Goal: Transaction & Acquisition: Purchase product/service

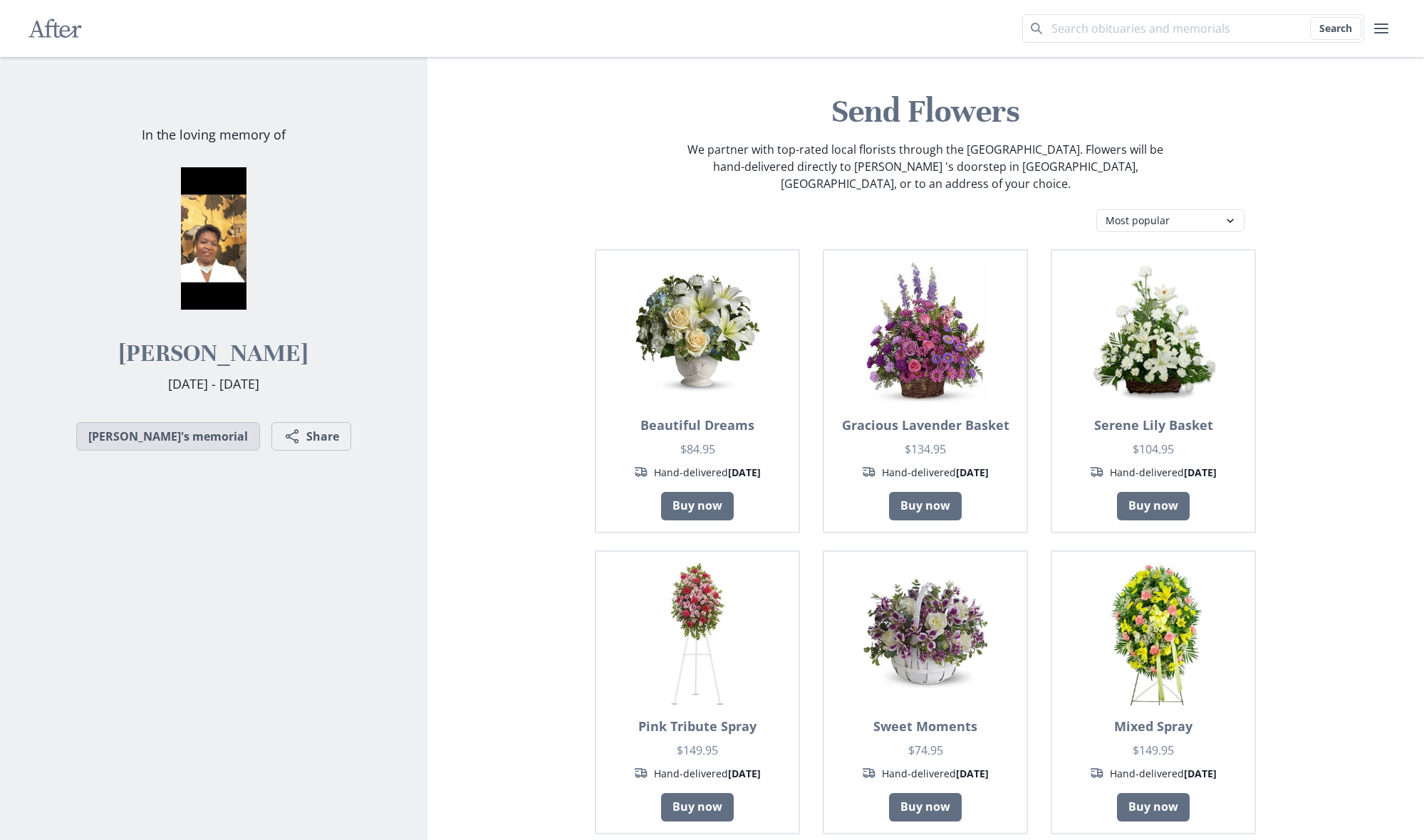
click at [185, 433] on link "[PERSON_NAME]'s memorial" at bounding box center [168, 436] width 184 height 28
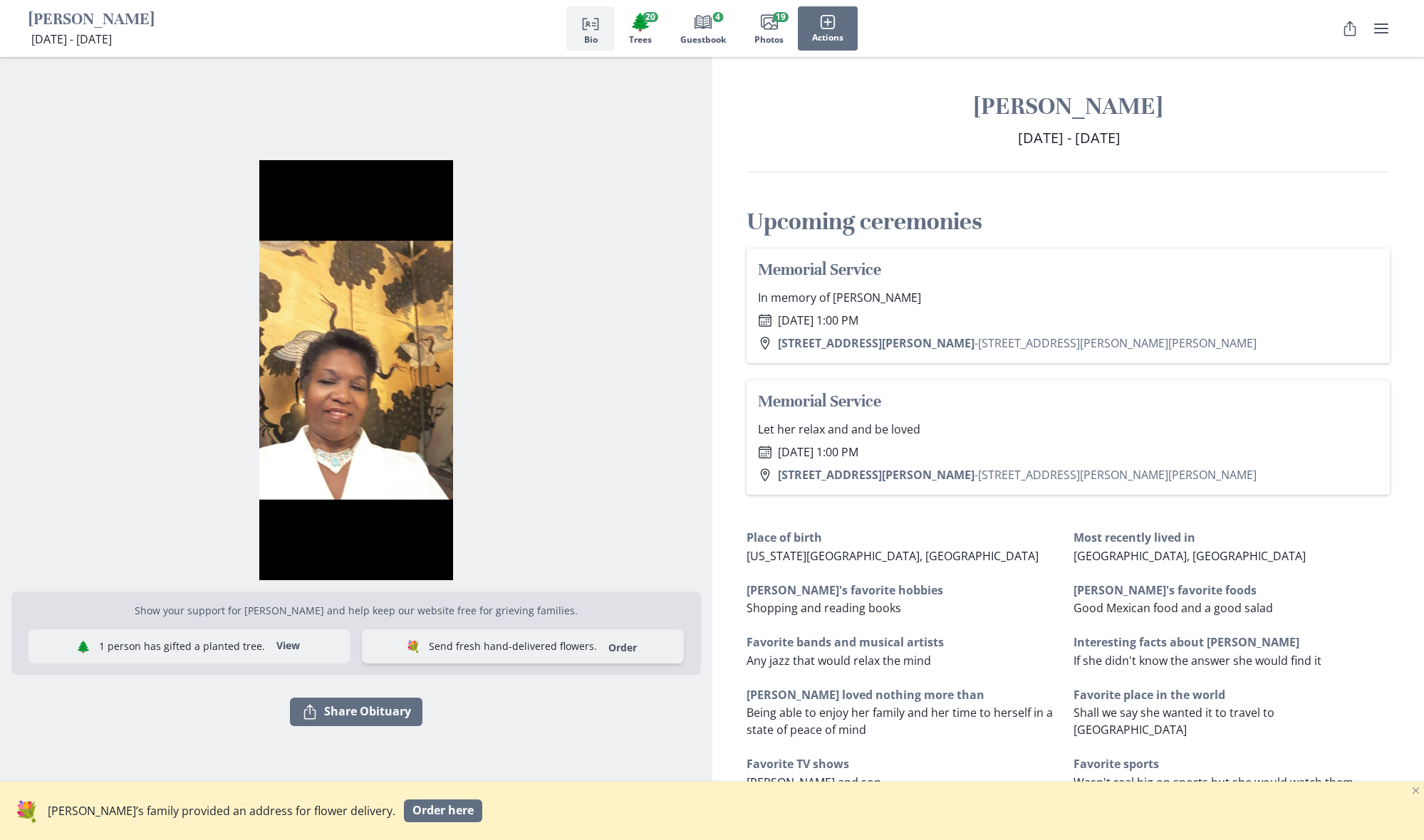
click at [600, 643] on link "Order" at bounding box center [622, 648] width 45 height 14
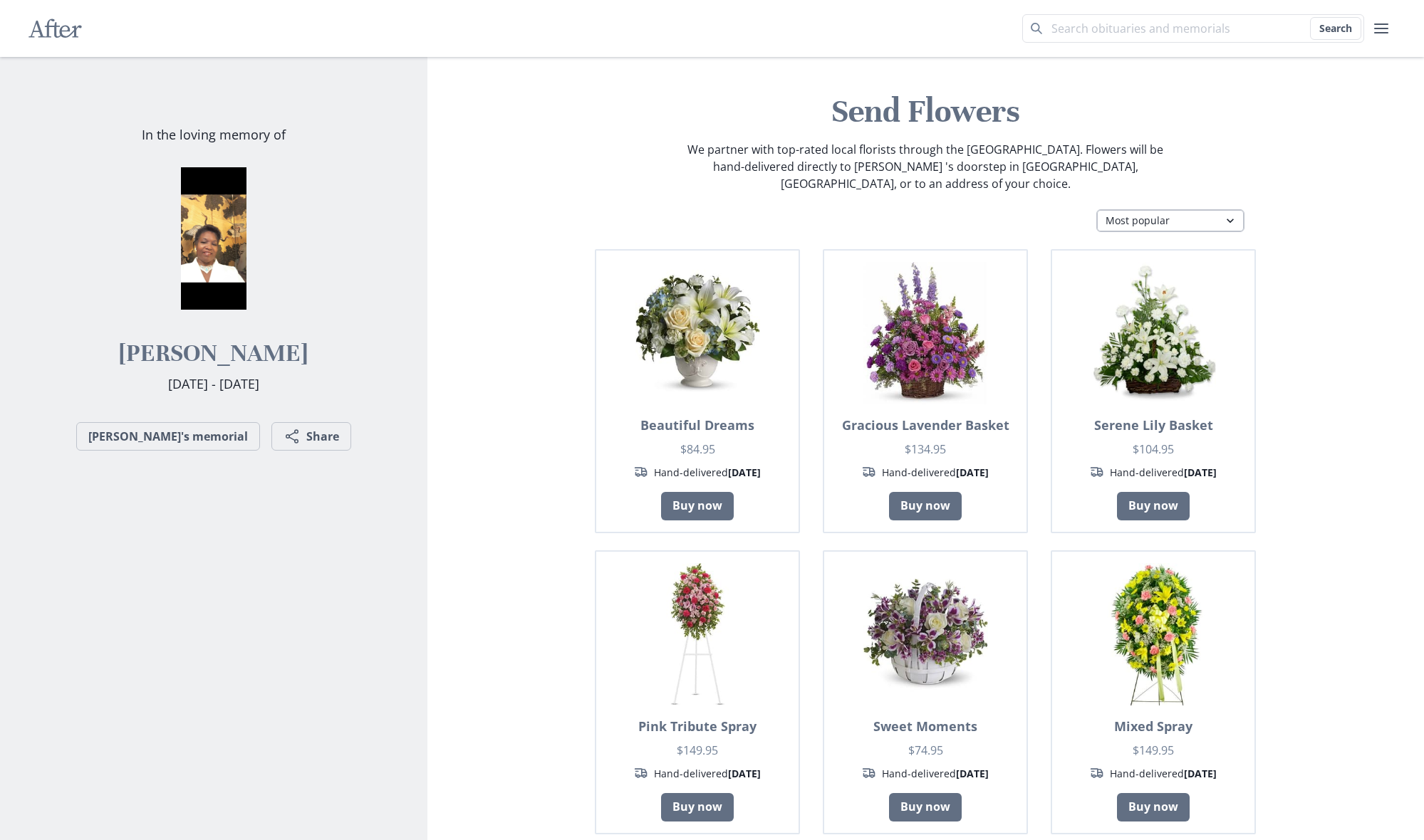
select select "fs"
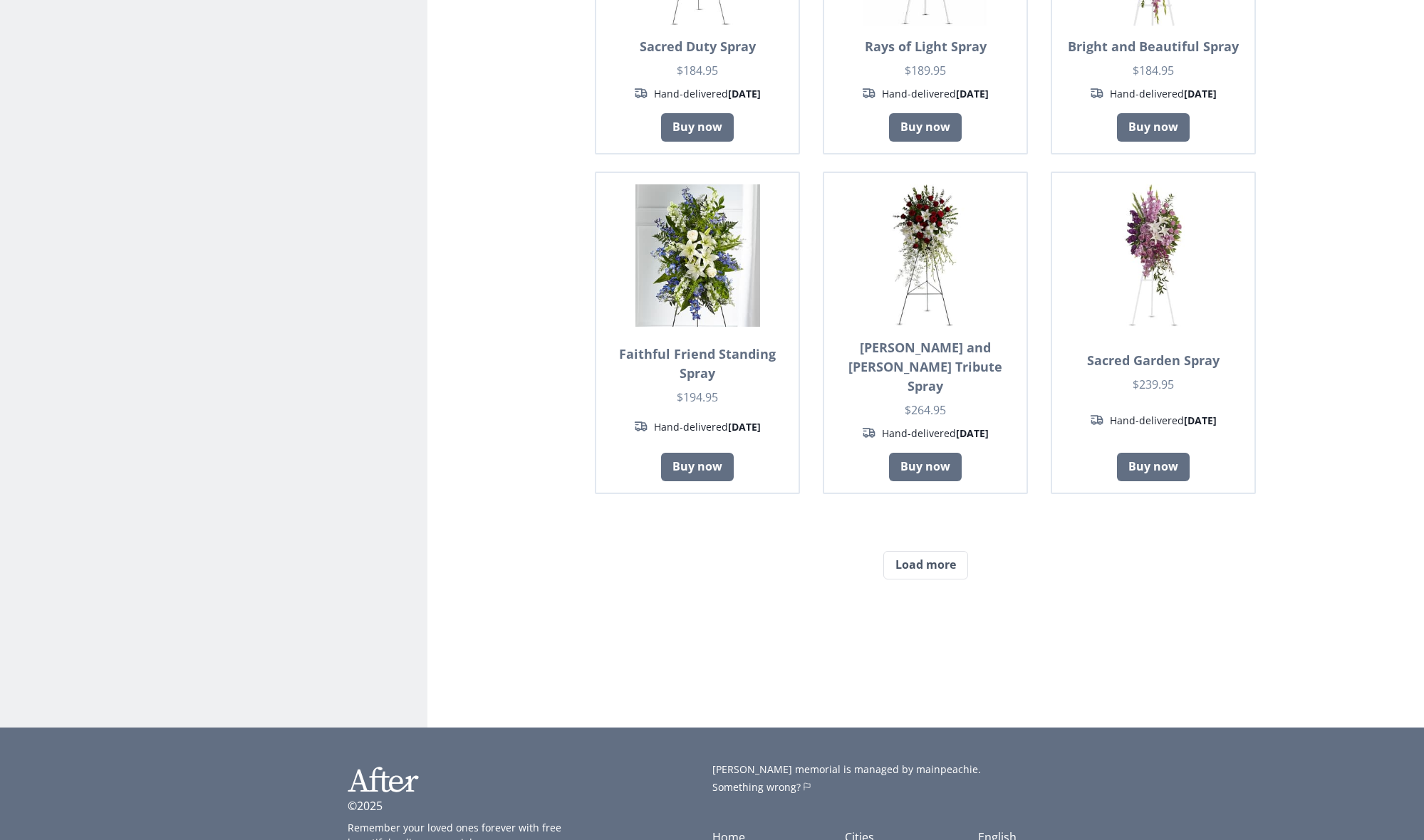
scroll to position [1003, 0]
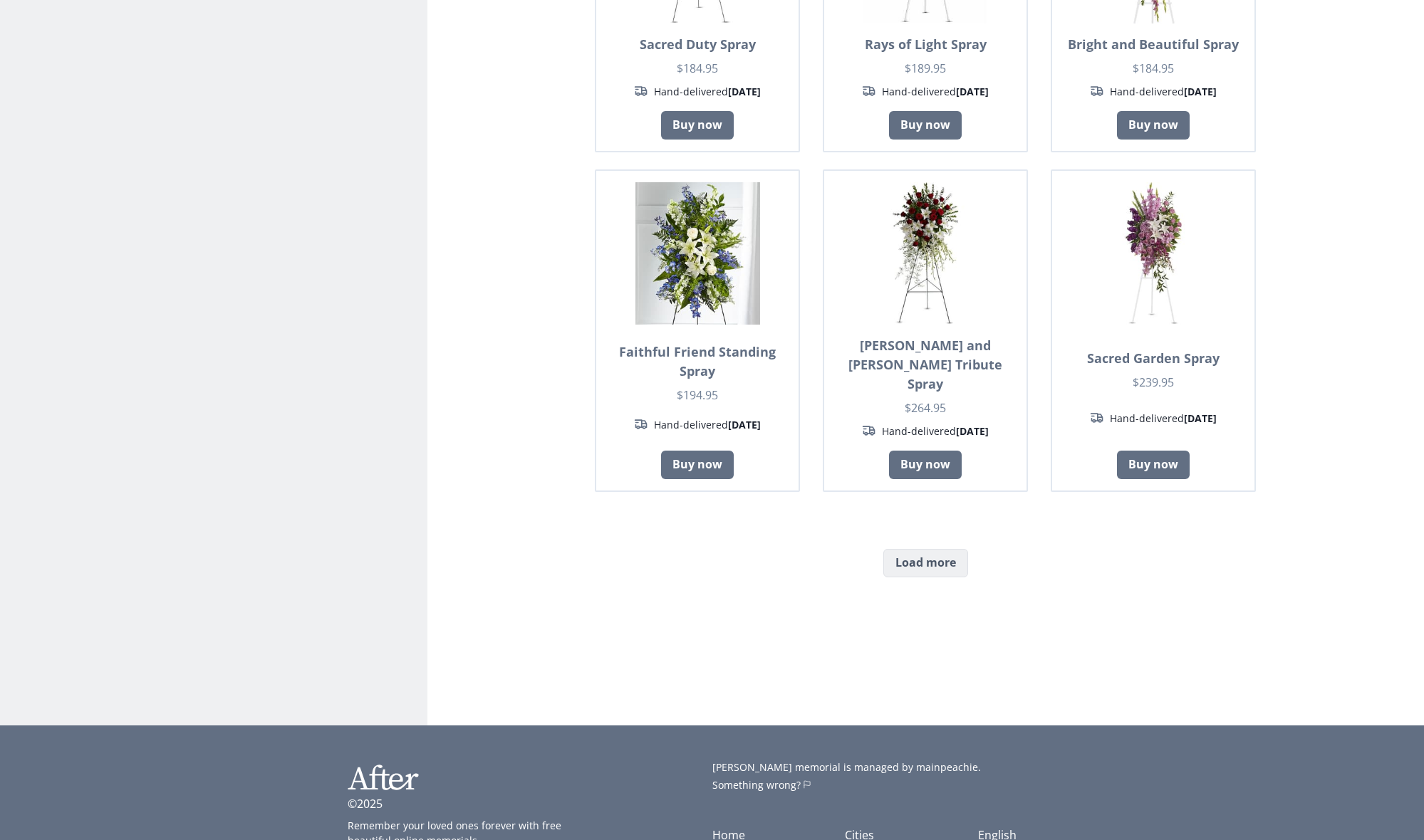
click at [930, 550] on button "Load more" at bounding box center [925, 563] width 84 height 28
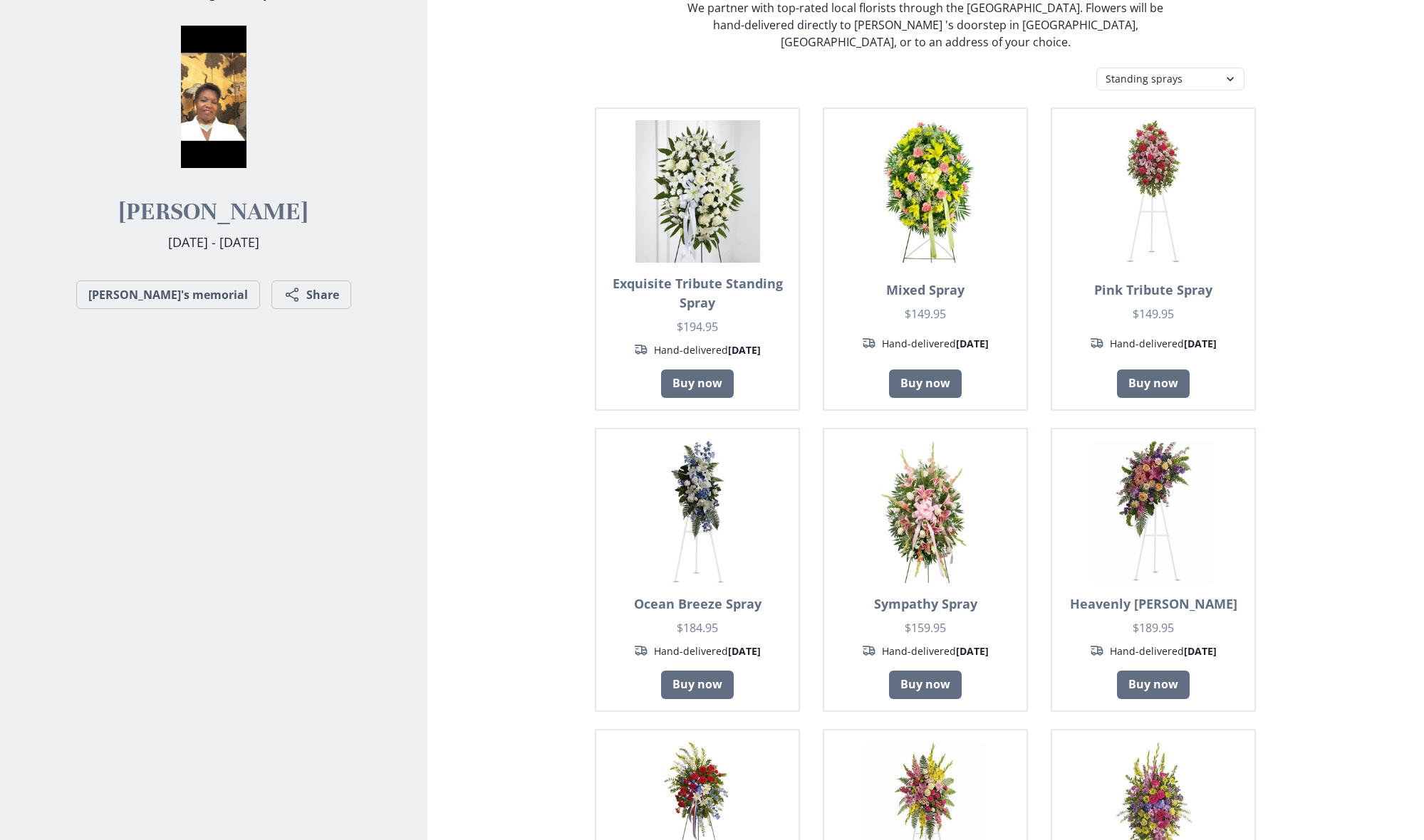
scroll to position [141, 0]
click at [695, 370] on link "Buy now" at bounding box center [698, 384] width 73 height 28
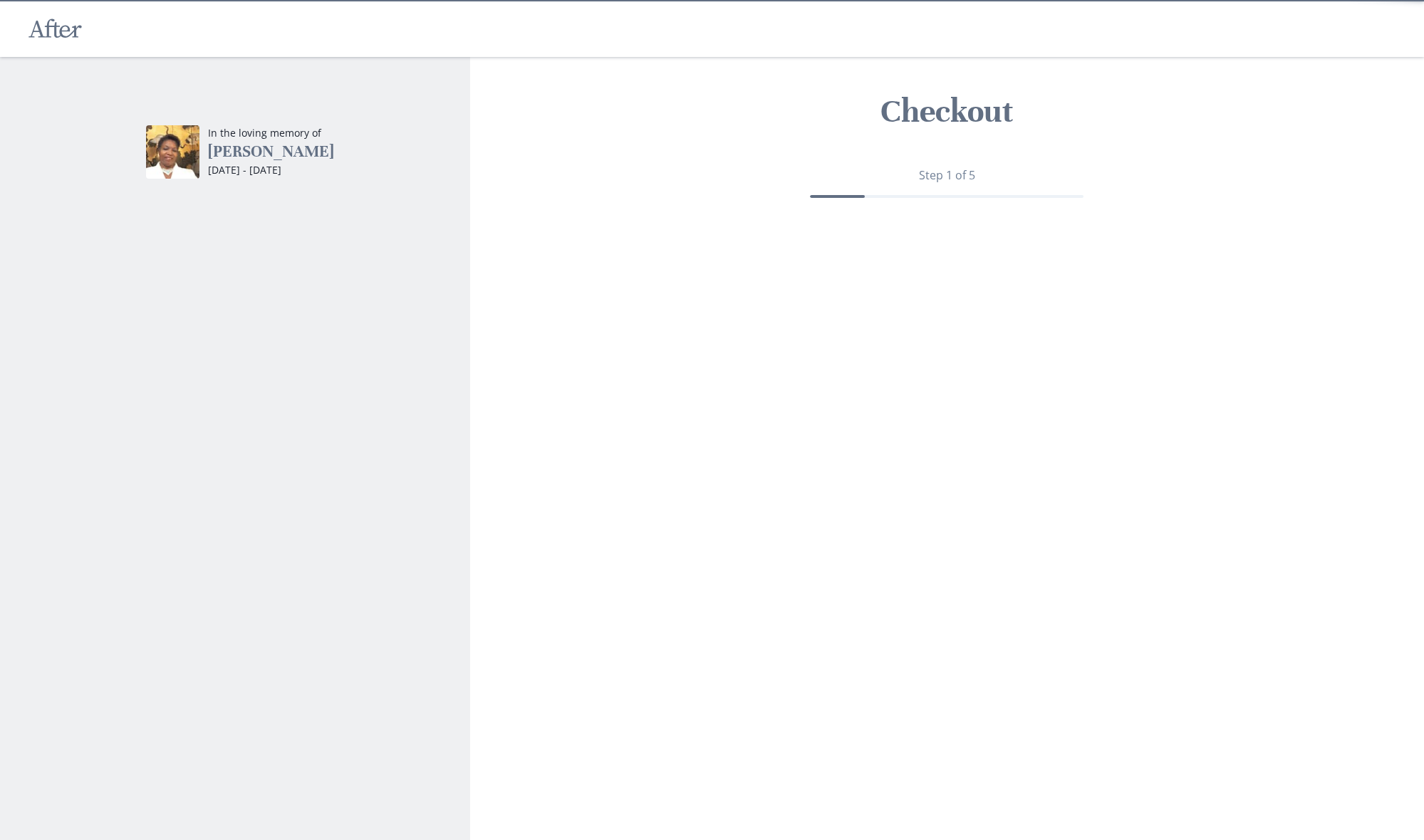
type textarea "x"
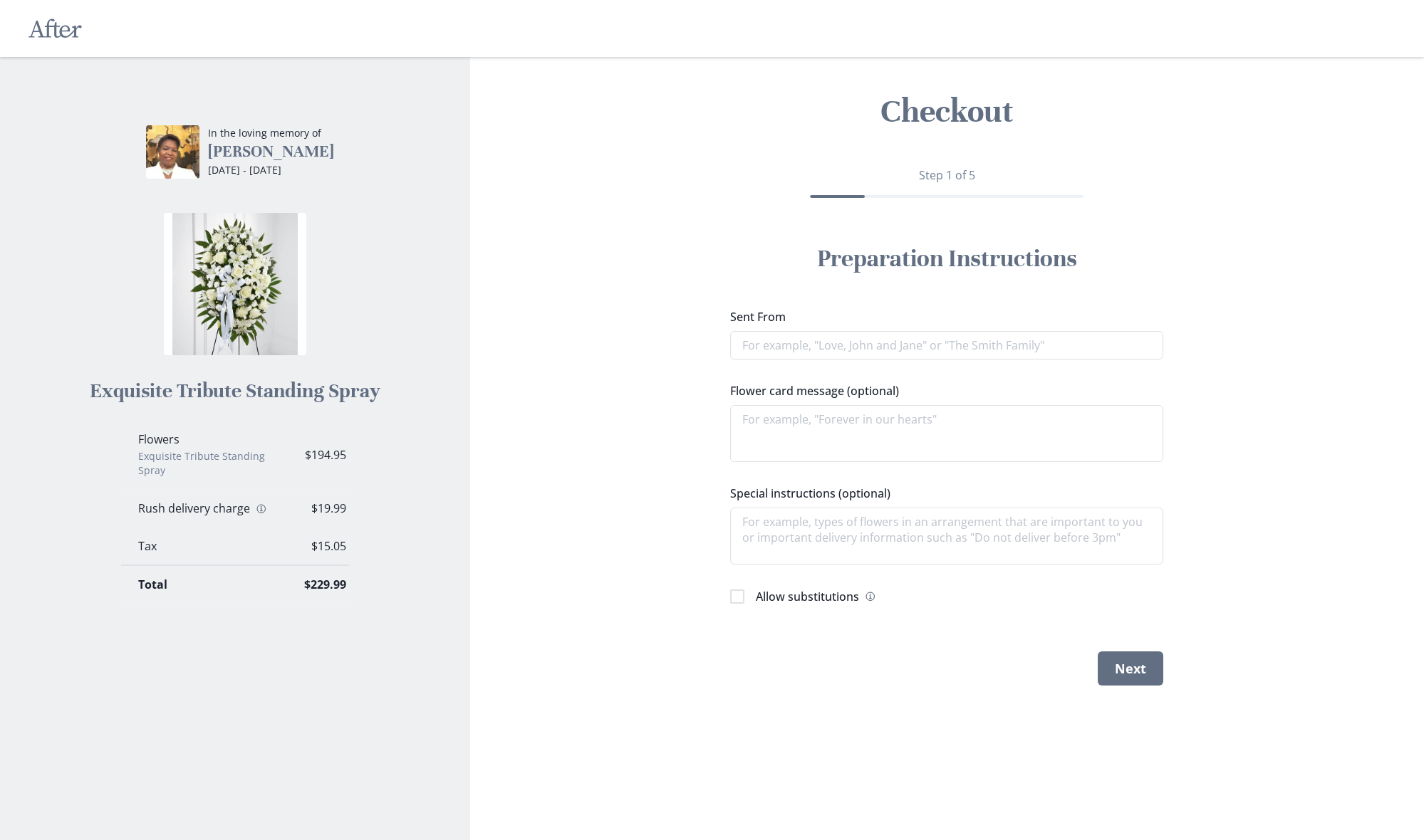
click at [238, 280] on img at bounding box center [235, 284] width 142 height 142
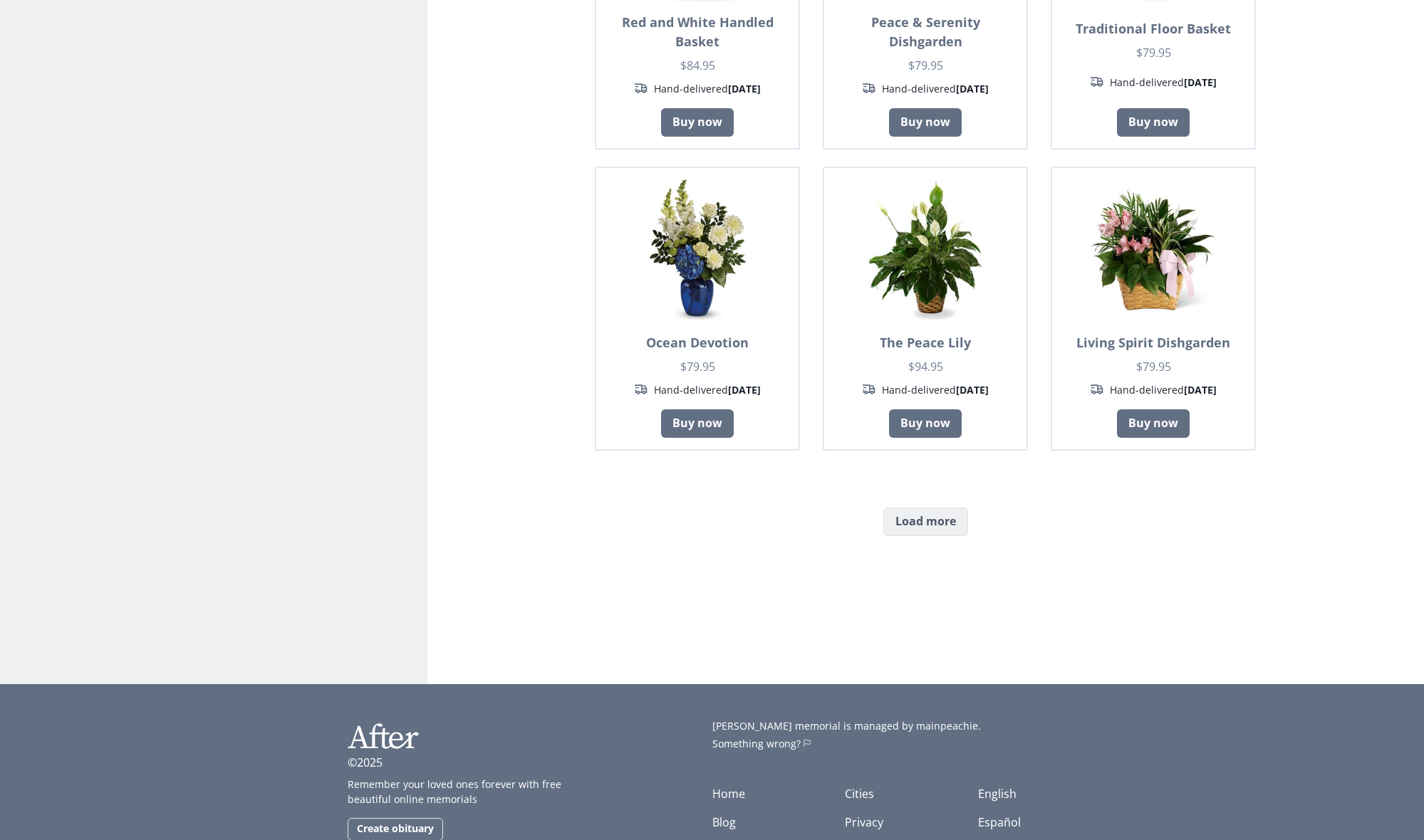
scroll to position [1008, 0]
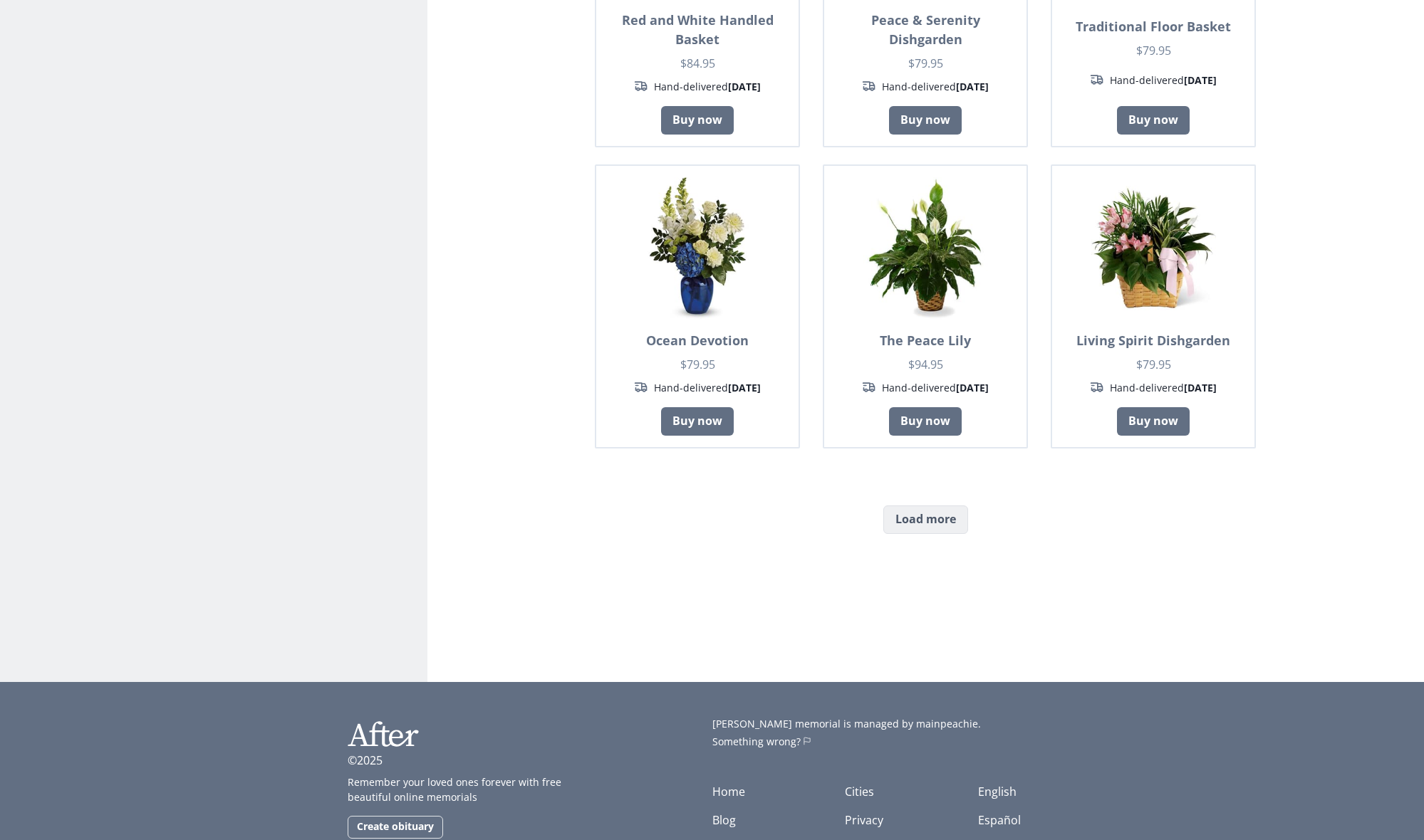
click at [943, 505] on button "Load more" at bounding box center [925, 519] width 84 height 28
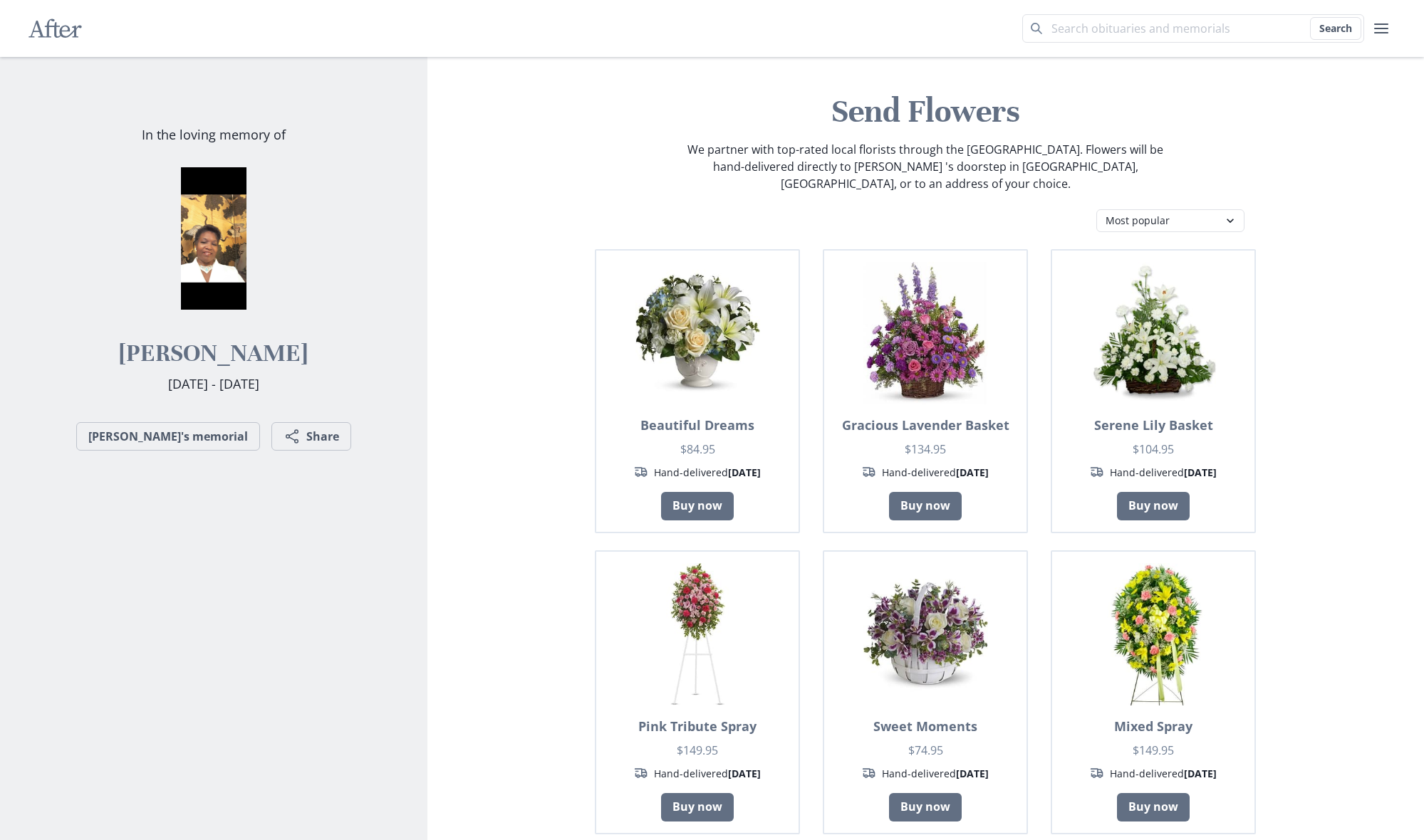
scroll to position [0, 0]
select select "fs"
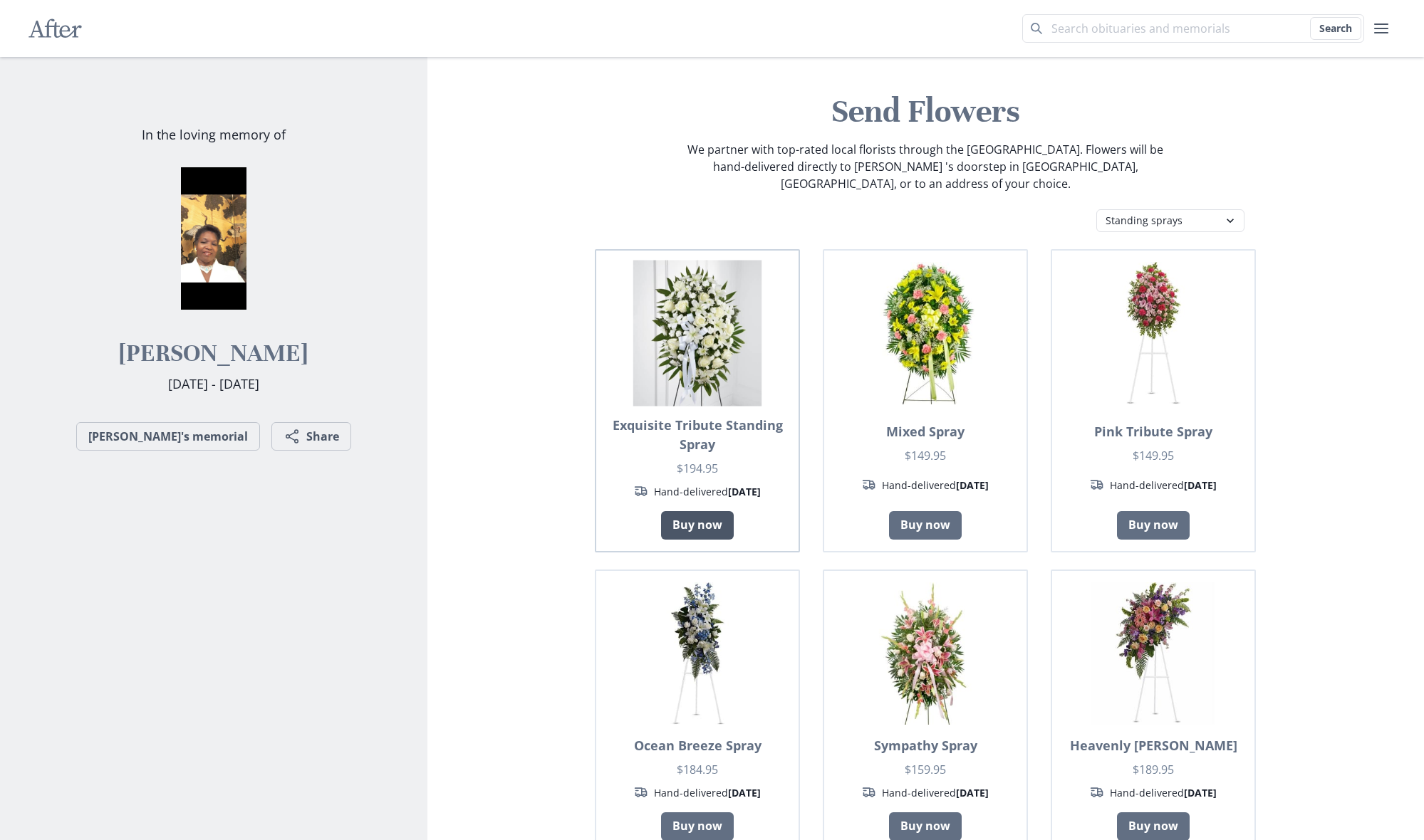
click at [700, 511] on link "Buy now" at bounding box center [698, 525] width 73 height 28
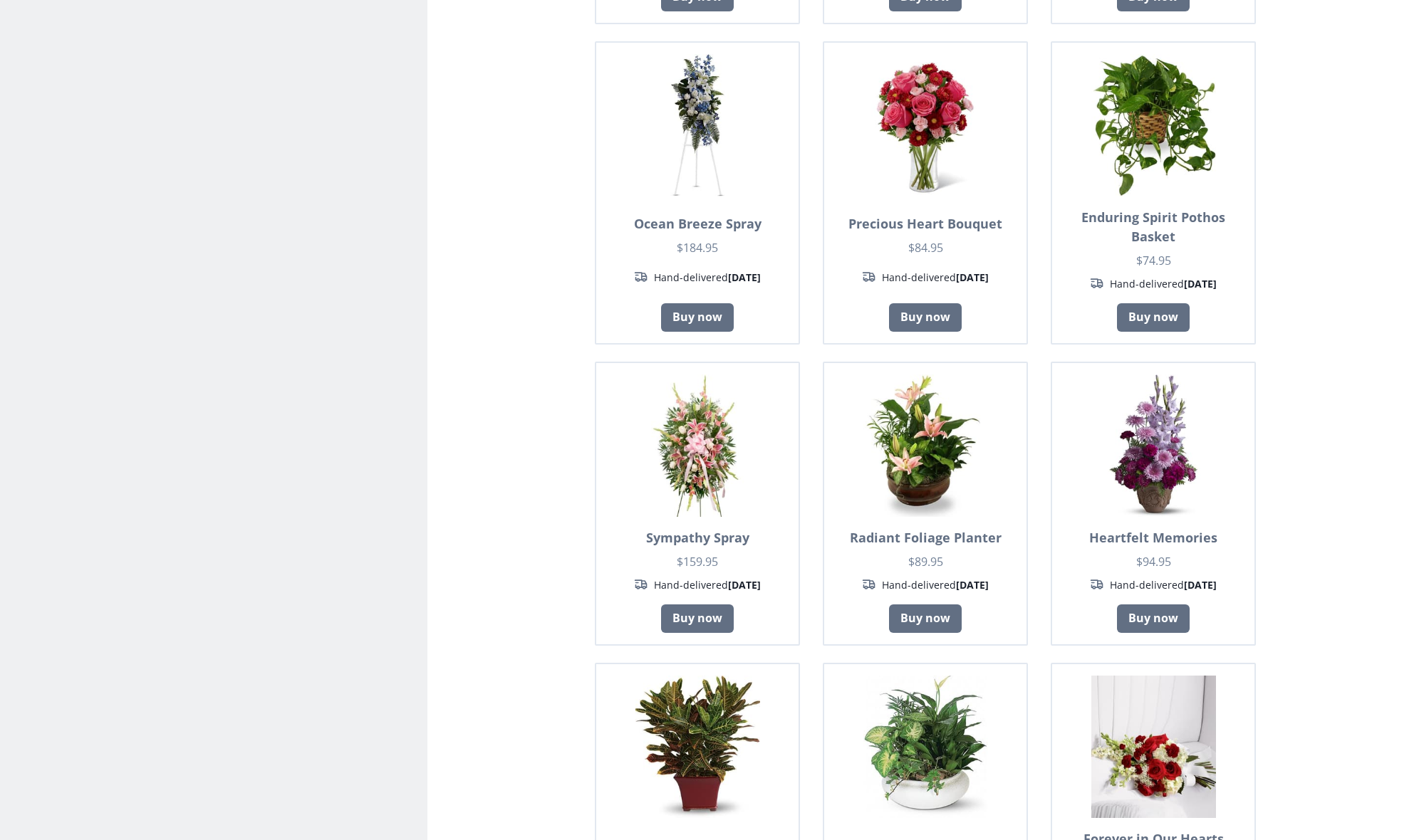
scroll to position [1750, 0]
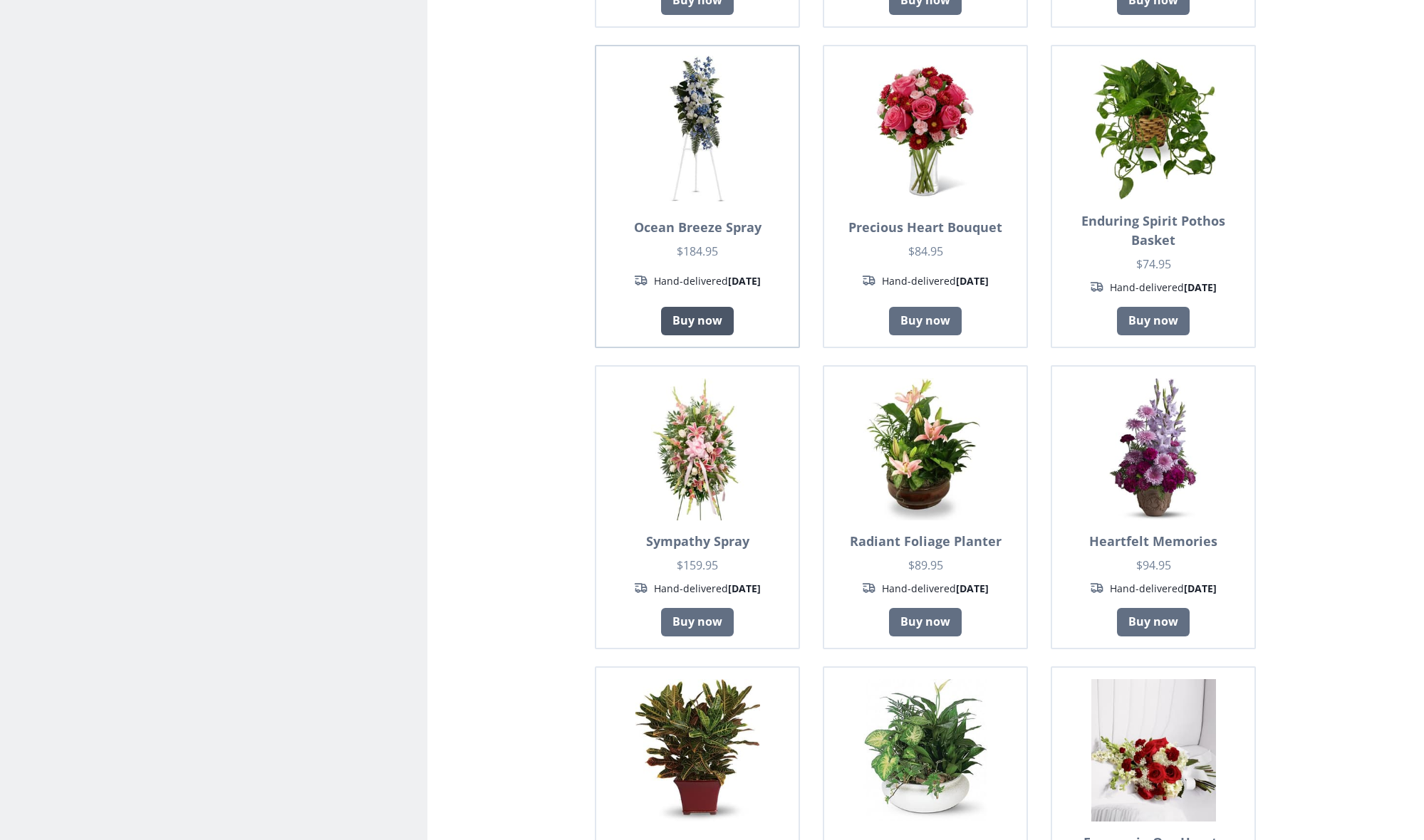
click at [698, 307] on link "Buy now" at bounding box center [698, 321] width 73 height 28
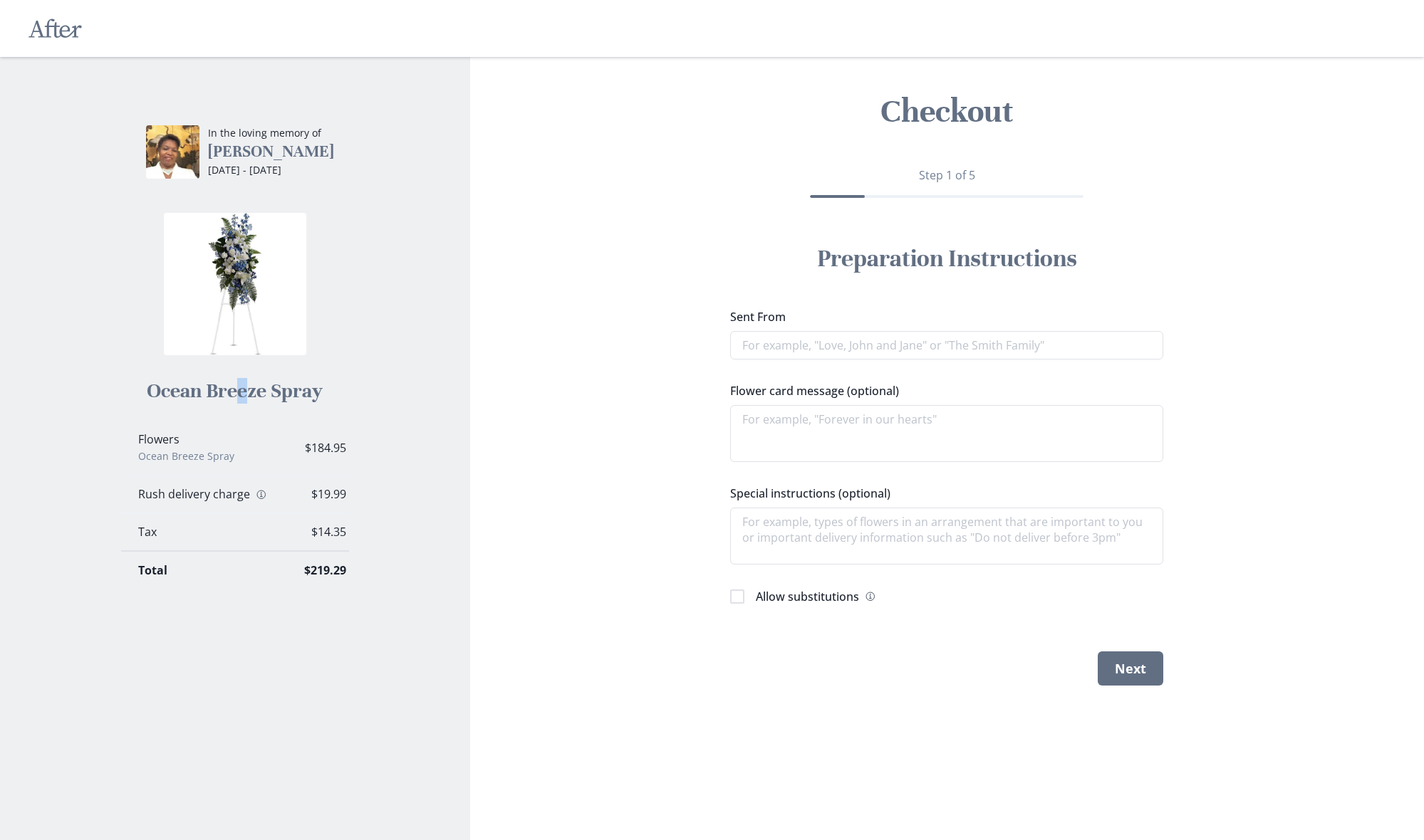
drag, startPoint x: 235, startPoint y: 401, endPoint x: 222, endPoint y: 409, distance: 15.3
click at [233, 402] on h2 "Ocean Breeze Spray" at bounding box center [235, 391] width 176 height 26
click at [201, 456] on p "Ocean Breeze Spray" at bounding box center [204, 456] width 132 height 15
click at [252, 256] on img at bounding box center [235, 284] width 142 height 142
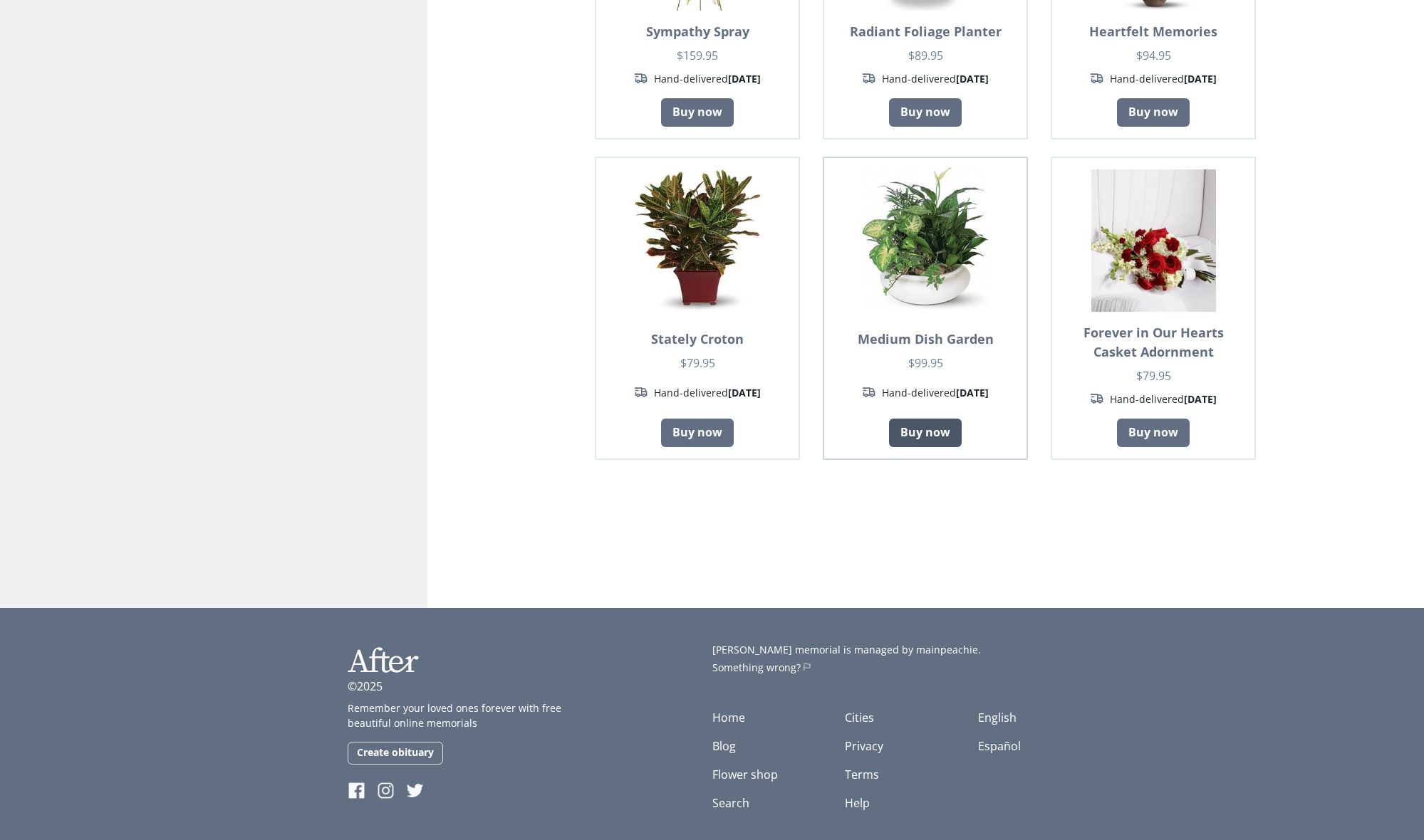
scroll to position [2259, 0]
click at [889, 419] on link "Buy now" at bounding box center [925, 433] width 73 height 28
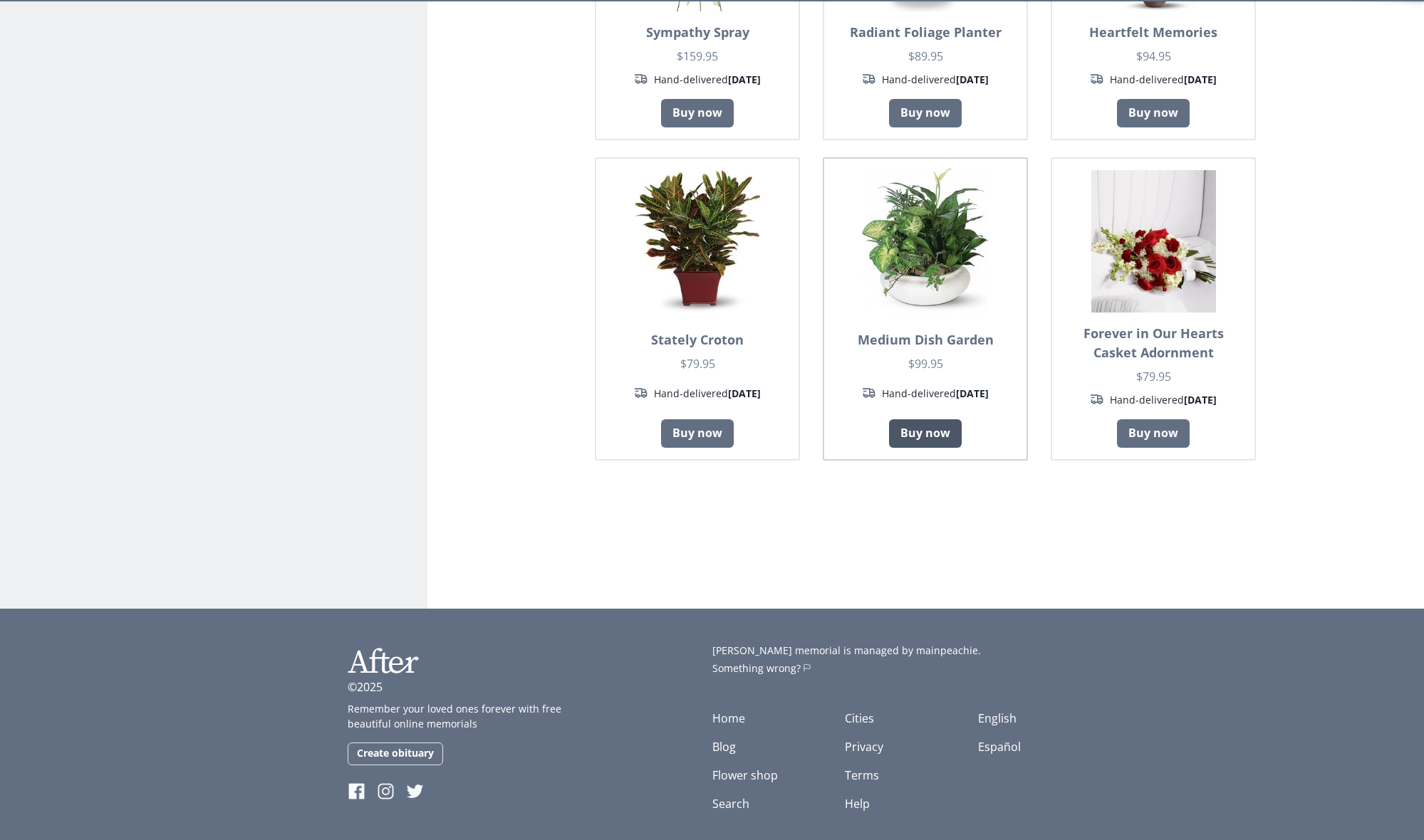
type textarea "x"
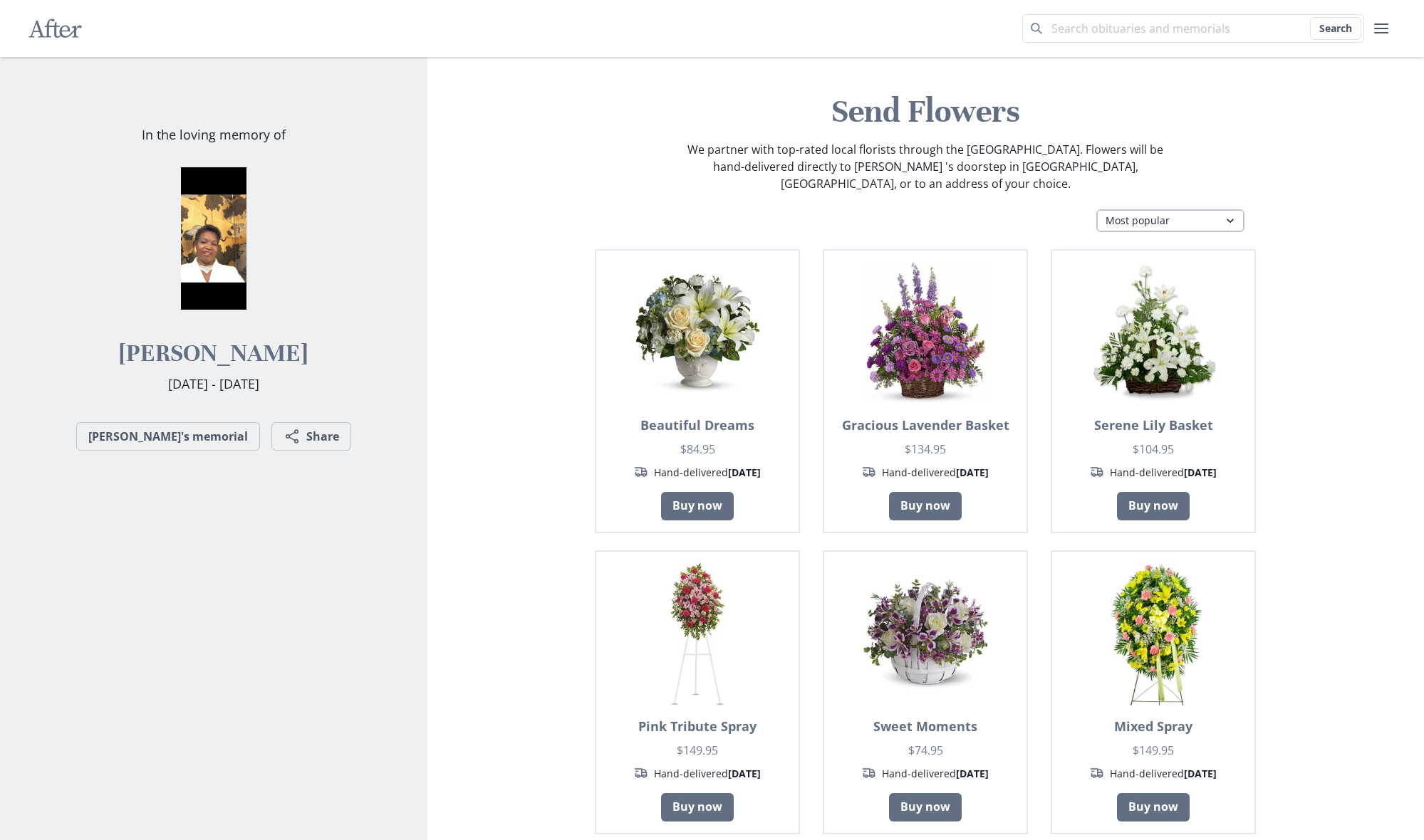
select select "fw"
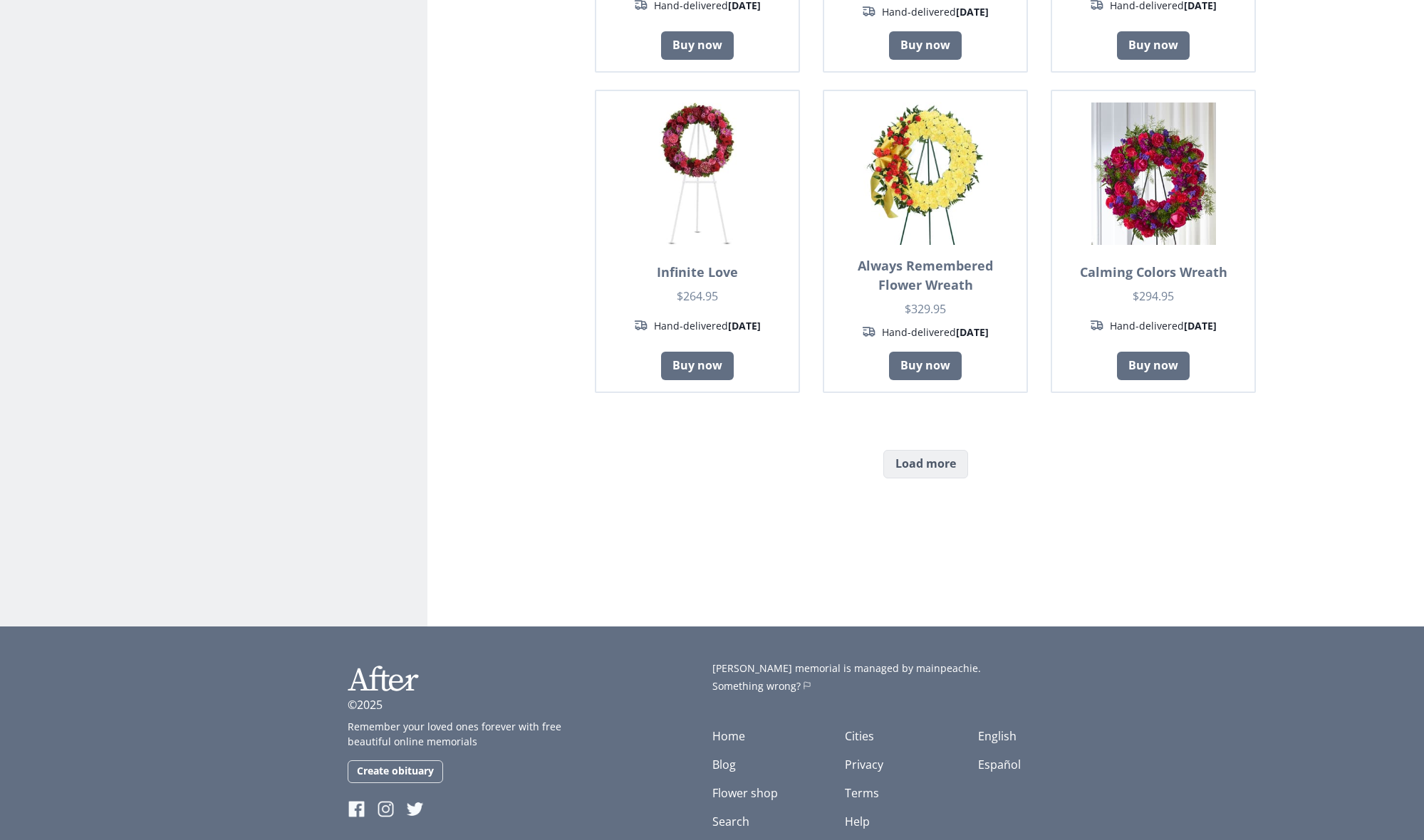
scroll to position [1104, 0]
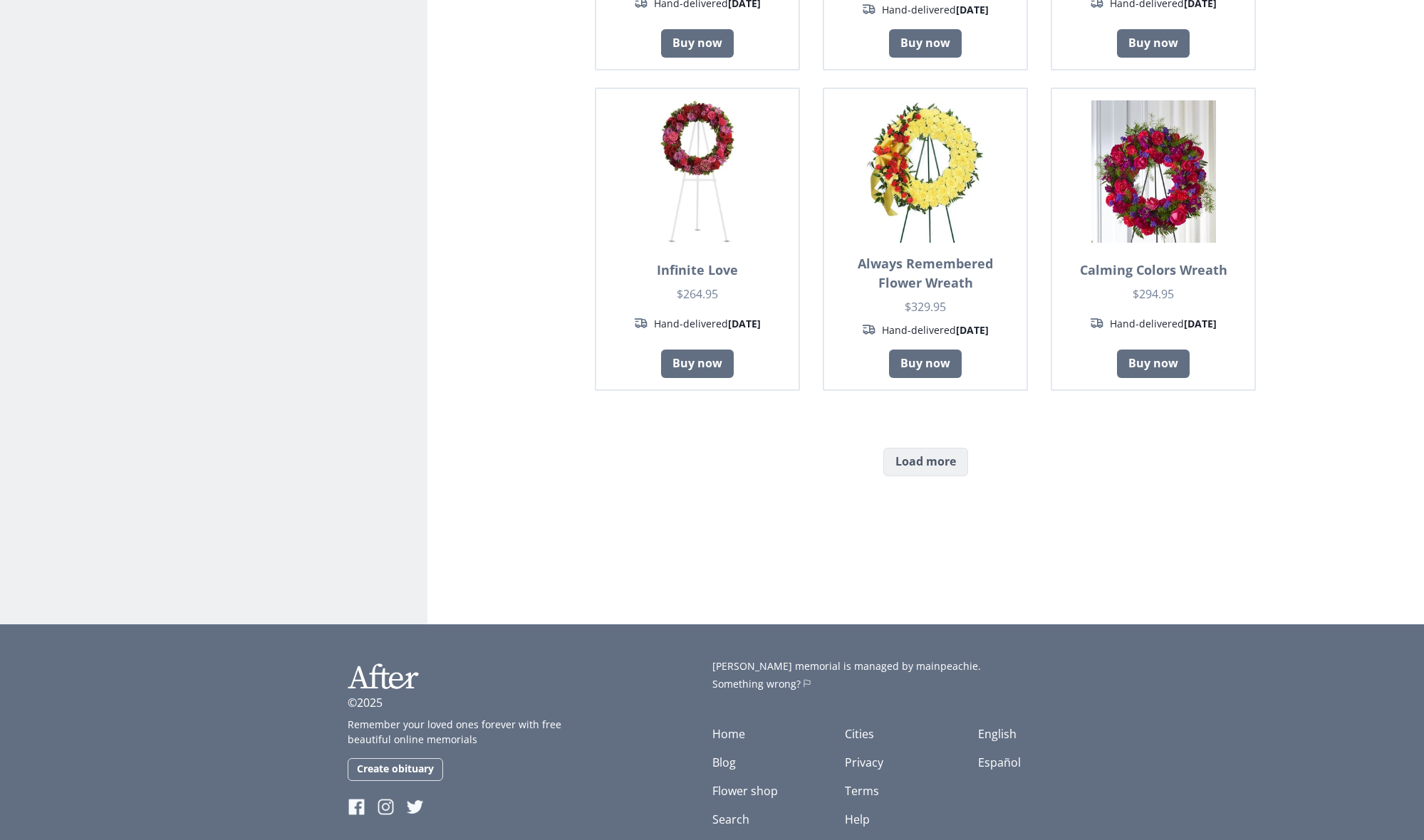
click at [924, 448] on button "Load more" at bounding box center [925, 462] width 84 height 28
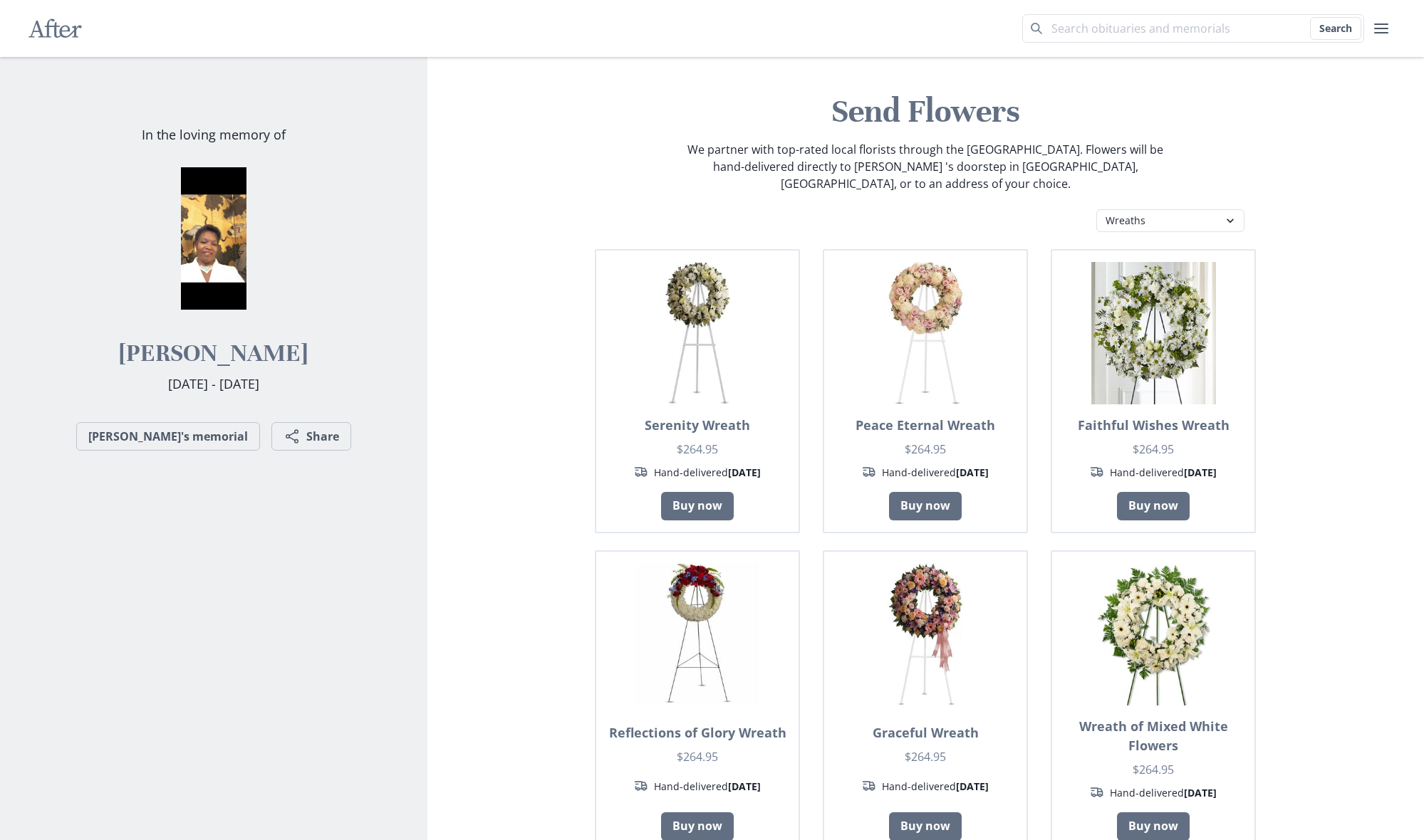
scroll to position [0, 0]
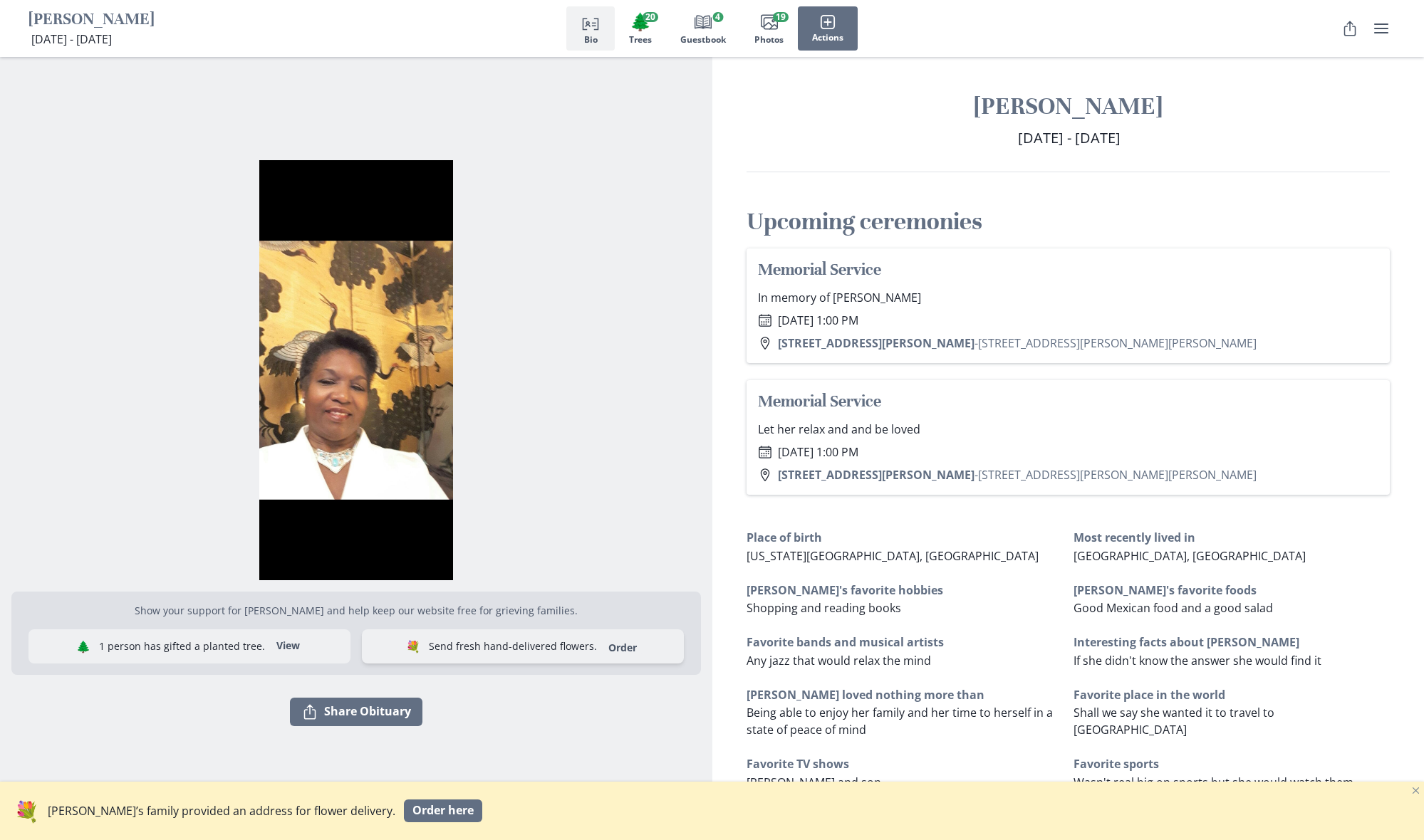
click at [600, 648] on link "Order" at bounding box center [622, 648] width 45 height 14
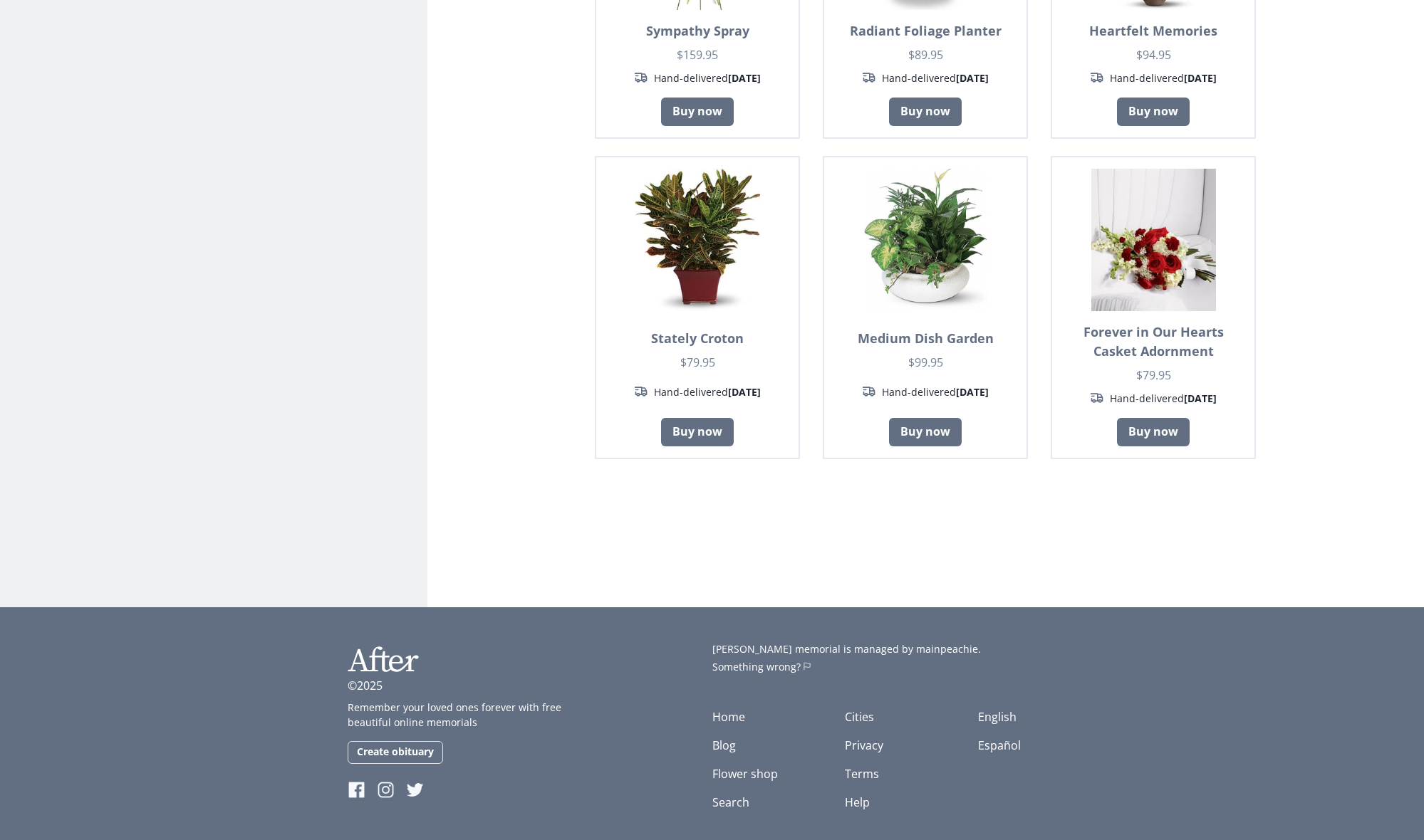
scroll to position [2259, 0]
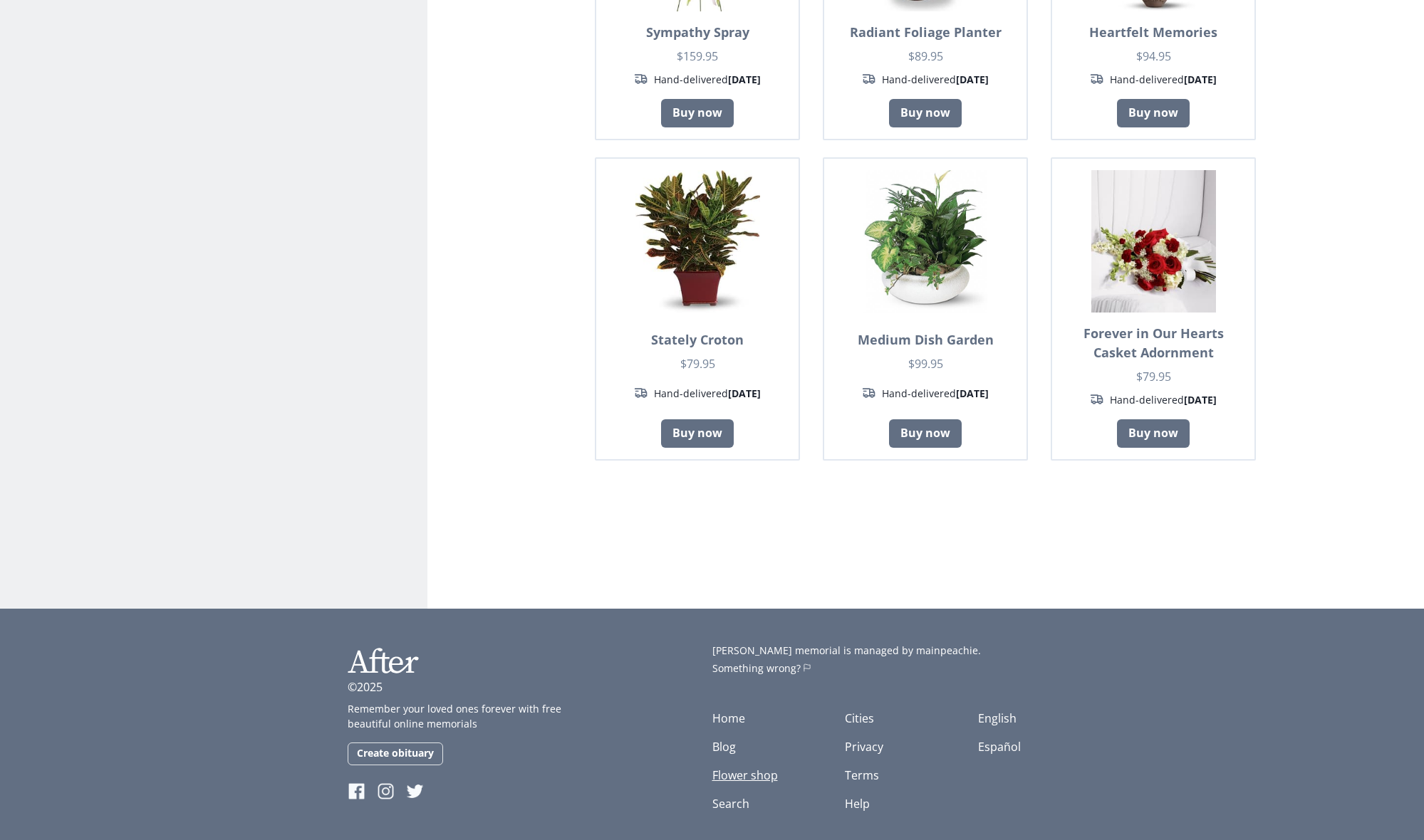
click at [736, 767] on link "Flower shop" at bounding box center [745, 775] width 66 height 16
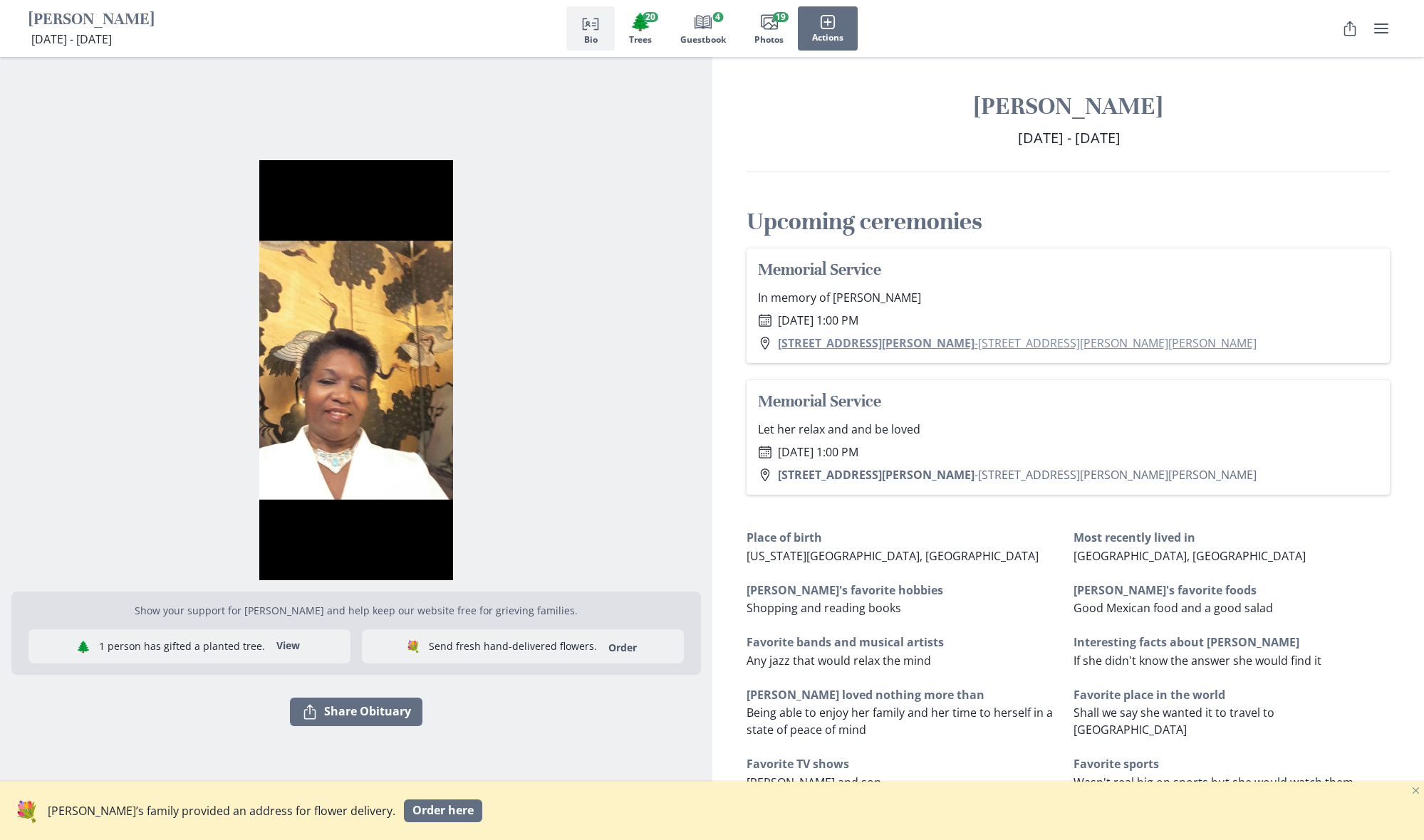
click at [906, 341] on link "[STREET_ADDRESS][PERSON_NAME][PERSON_NAME]" at bounding box center [1018, 343] width 479 height 16
click at [600, 648] on link "Order" at bounding box center [622, 648] width 45 height 14
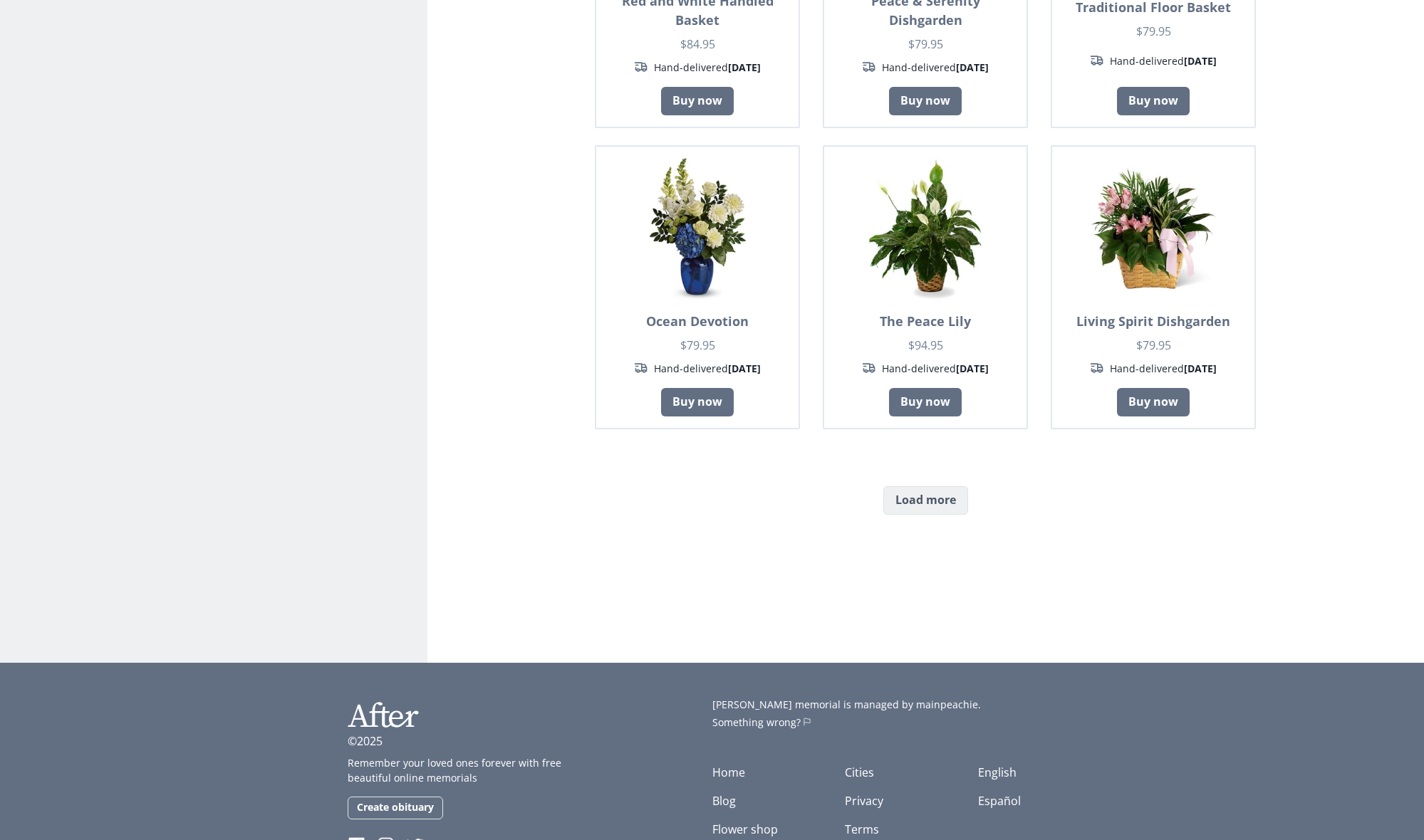
scroll to position [1027, 1]
click at [930, 487] on button "Load more" at bounding box center [925, 500] width 84 height 28
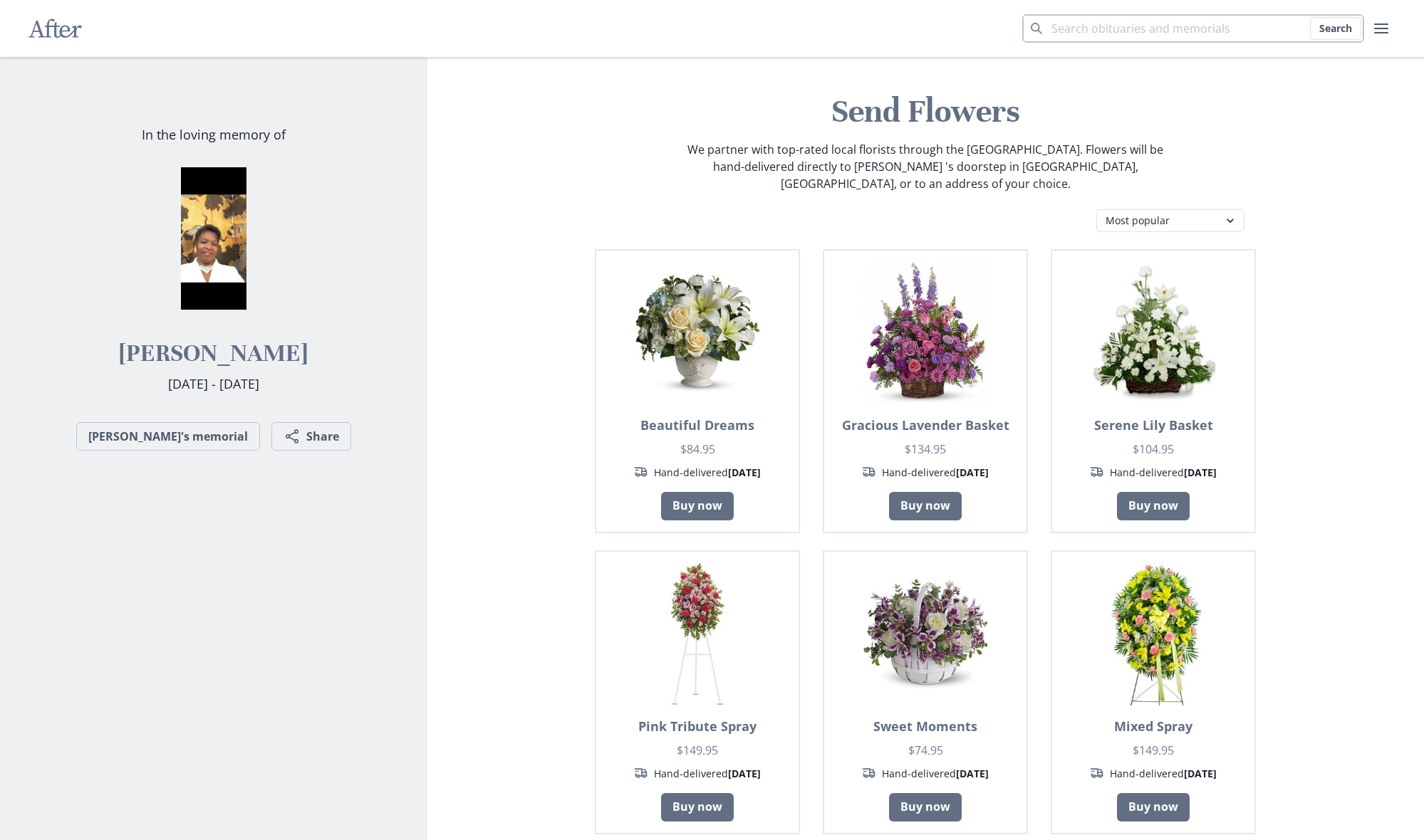
scroll to position [0, 0]
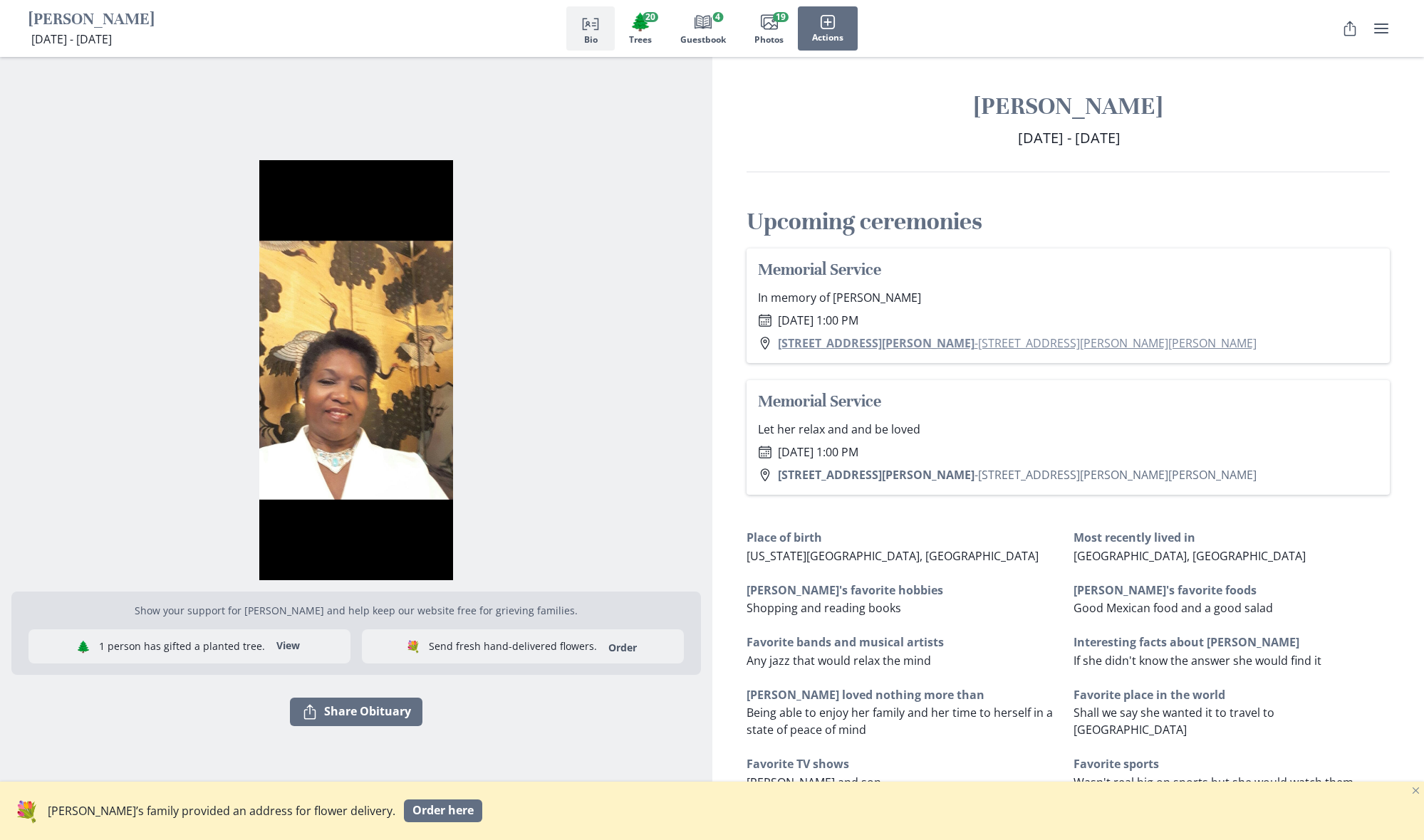
click at [877, 344] on link "[STREET_ADDRESS][PERSON_NAME][PERSON_NAME]" at bounding box center [1018, 343] width 479 height 16
click at [600, 647] on link "Order" at bounding box center [622, 648] width 45 height 14
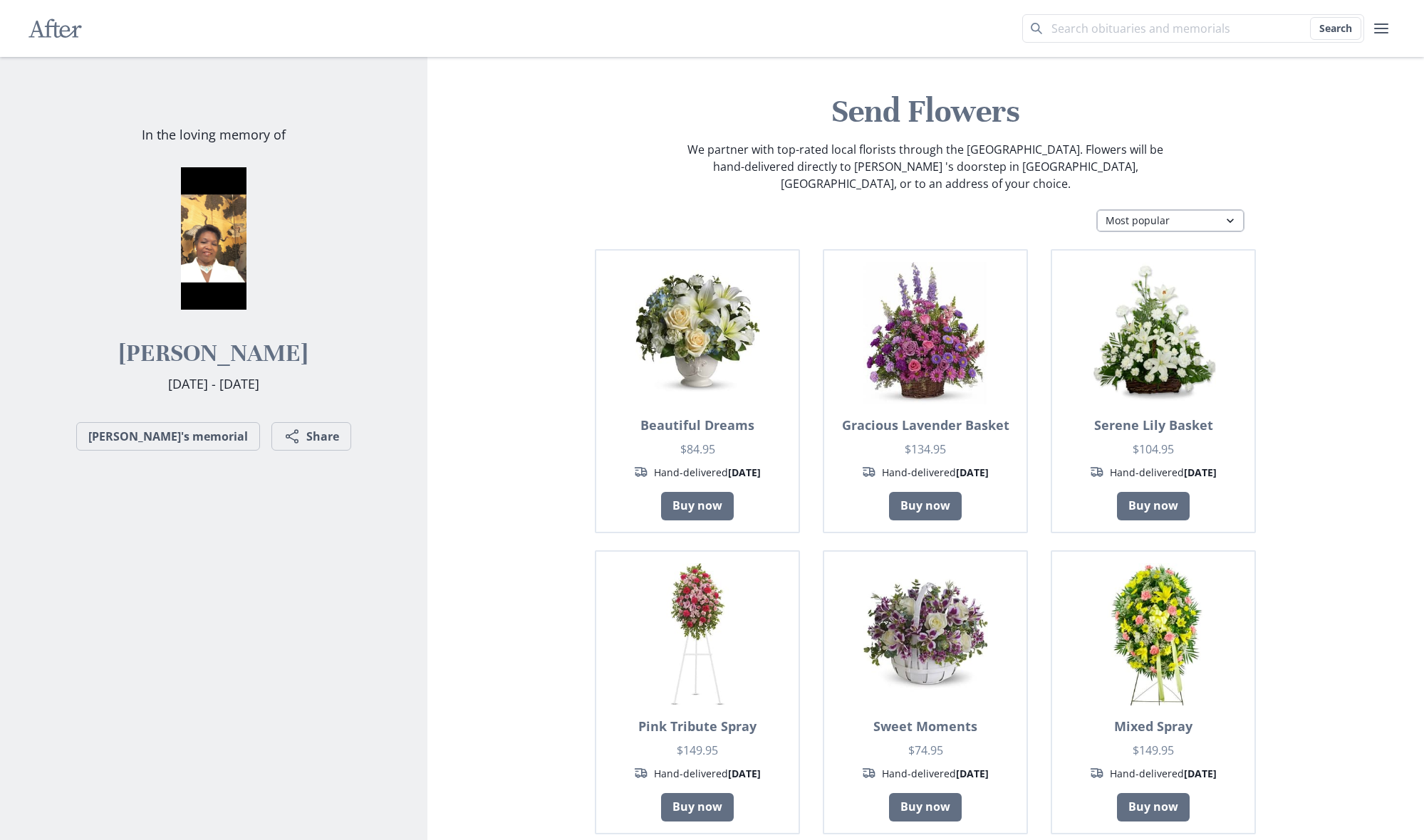
select select "sy"
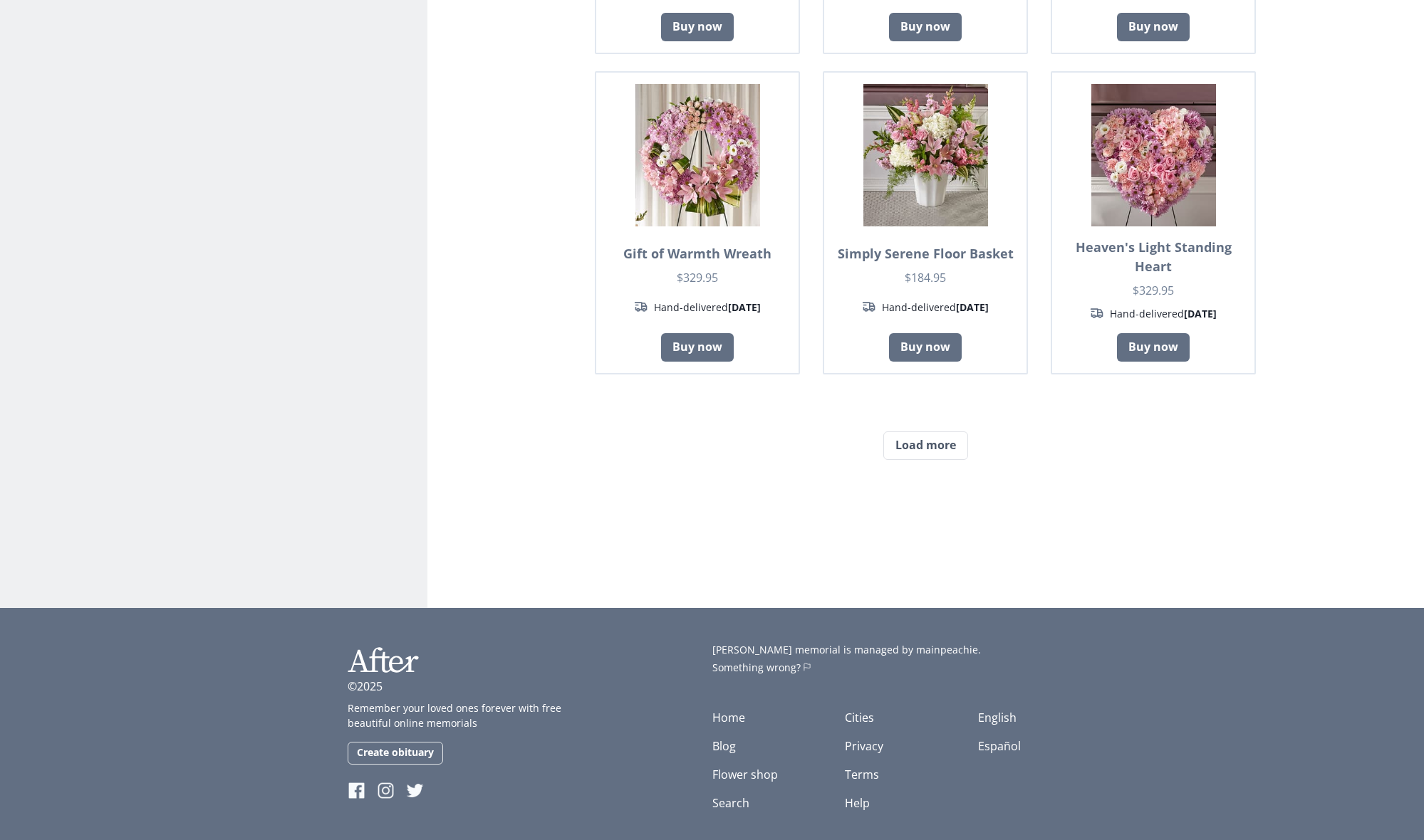
scroll to position [1139, 0]
click at [933, 433] on button "Load more" at bounding box center [925, 446] width 84 height 28
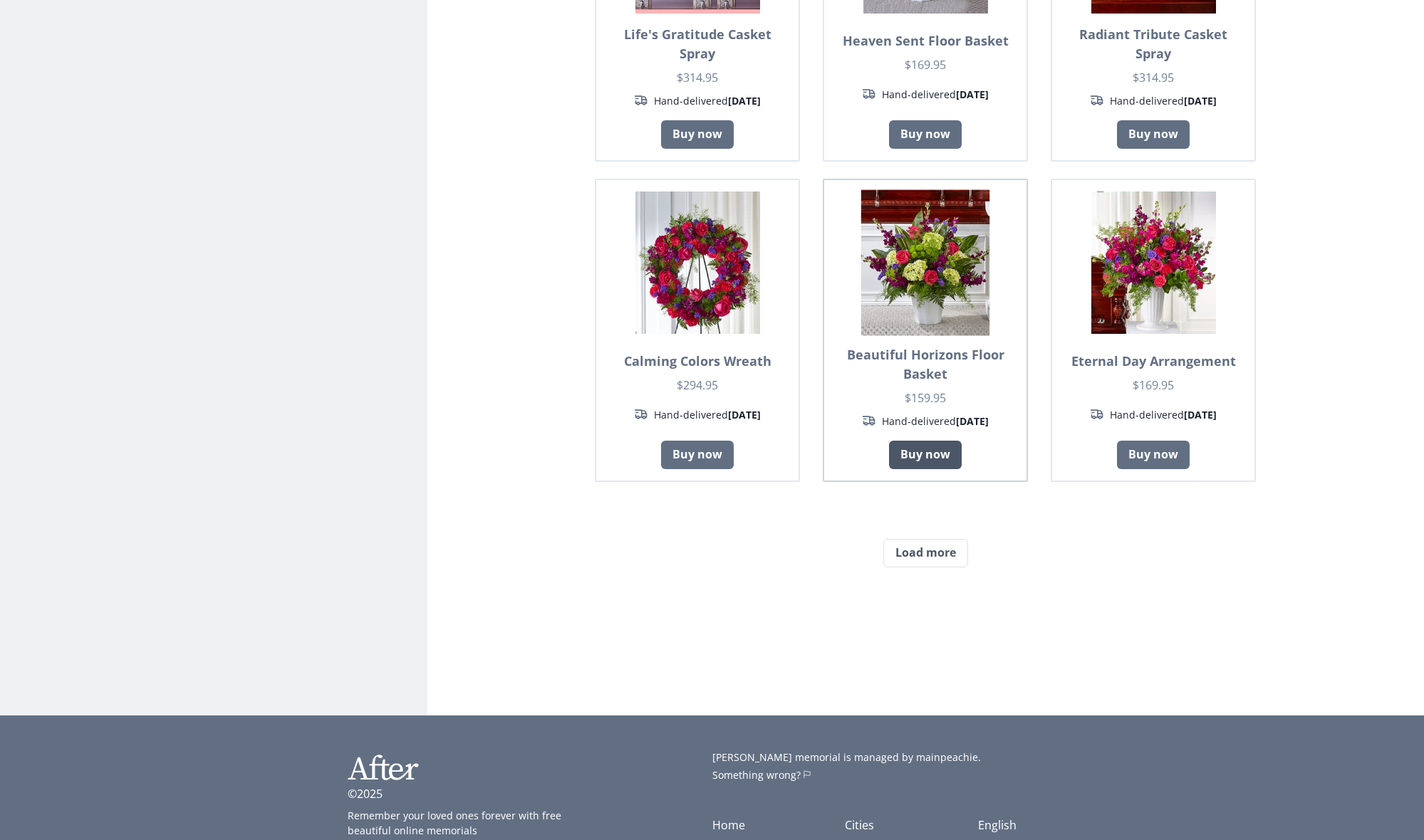
scroll to position [2316, 0]
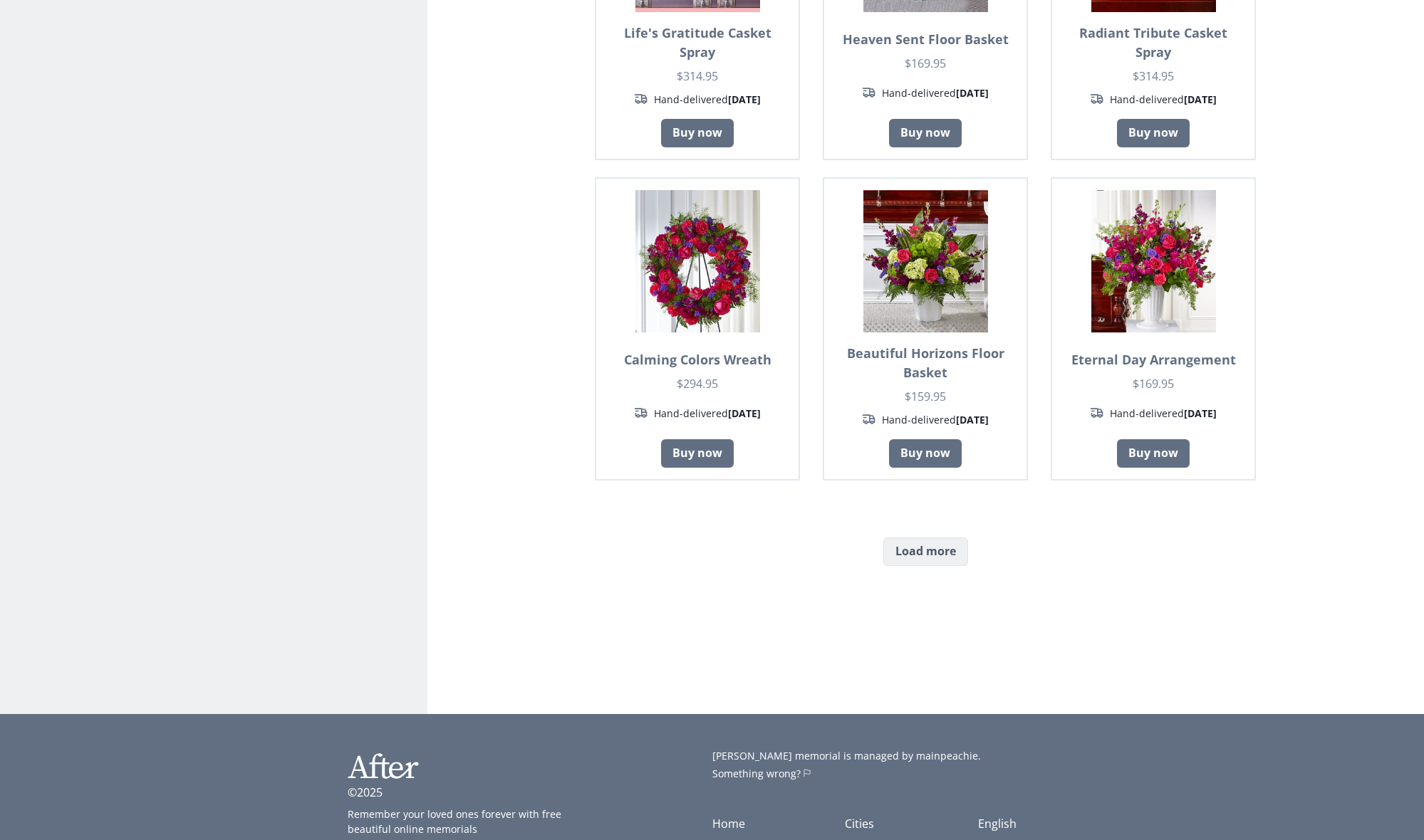
click at [942, 538] on button "Load more" at bounding box center [925, 551] width 84 height 28
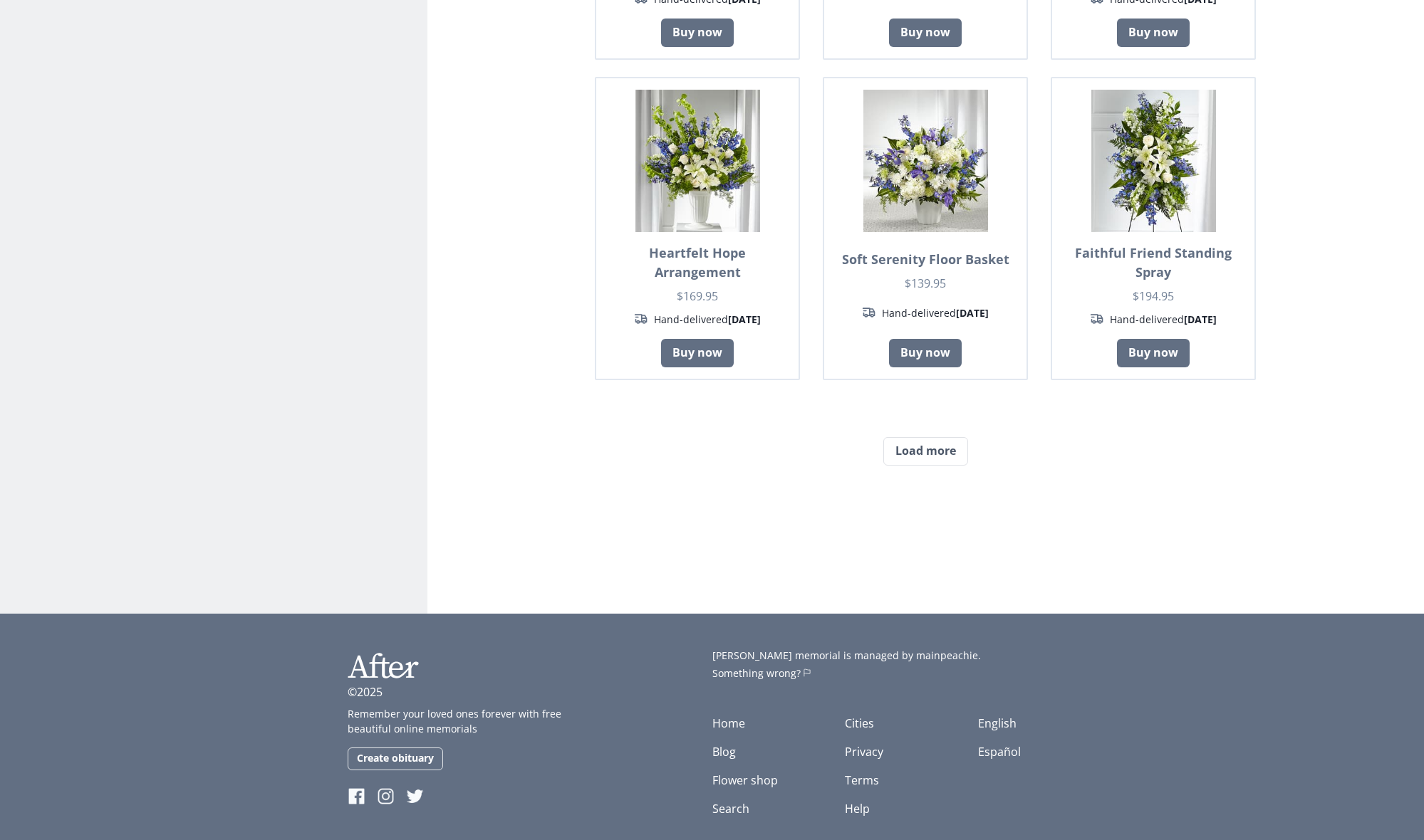
scroll to position [3682, 0]
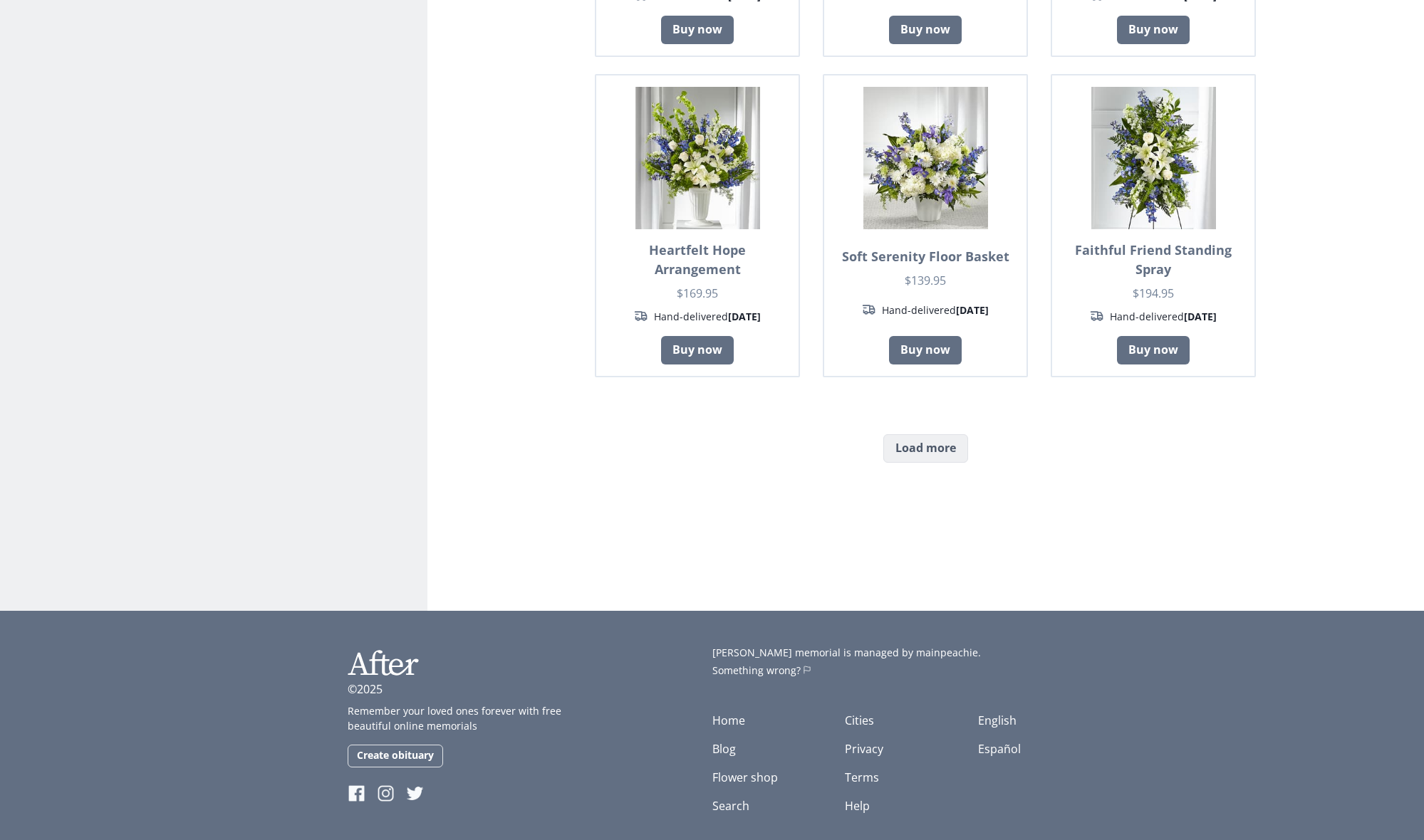
click at [928, 435] on button "Load more" at bounding box center [925, 448] width 84 height 28
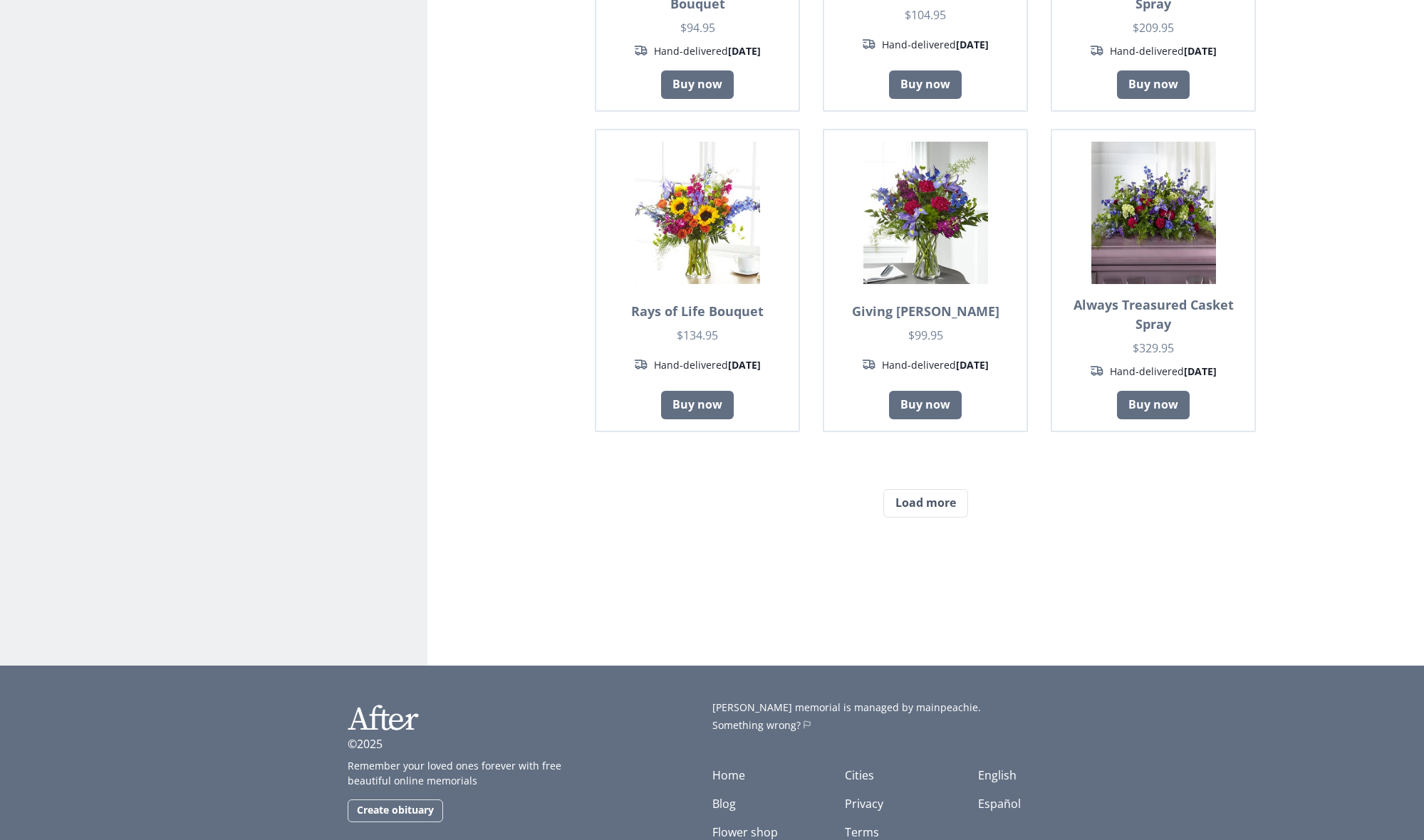
scroll to position [4909, 0]
click at [934, 489] on button "Load more" at bounding box center [925, 502] width 84 height 28
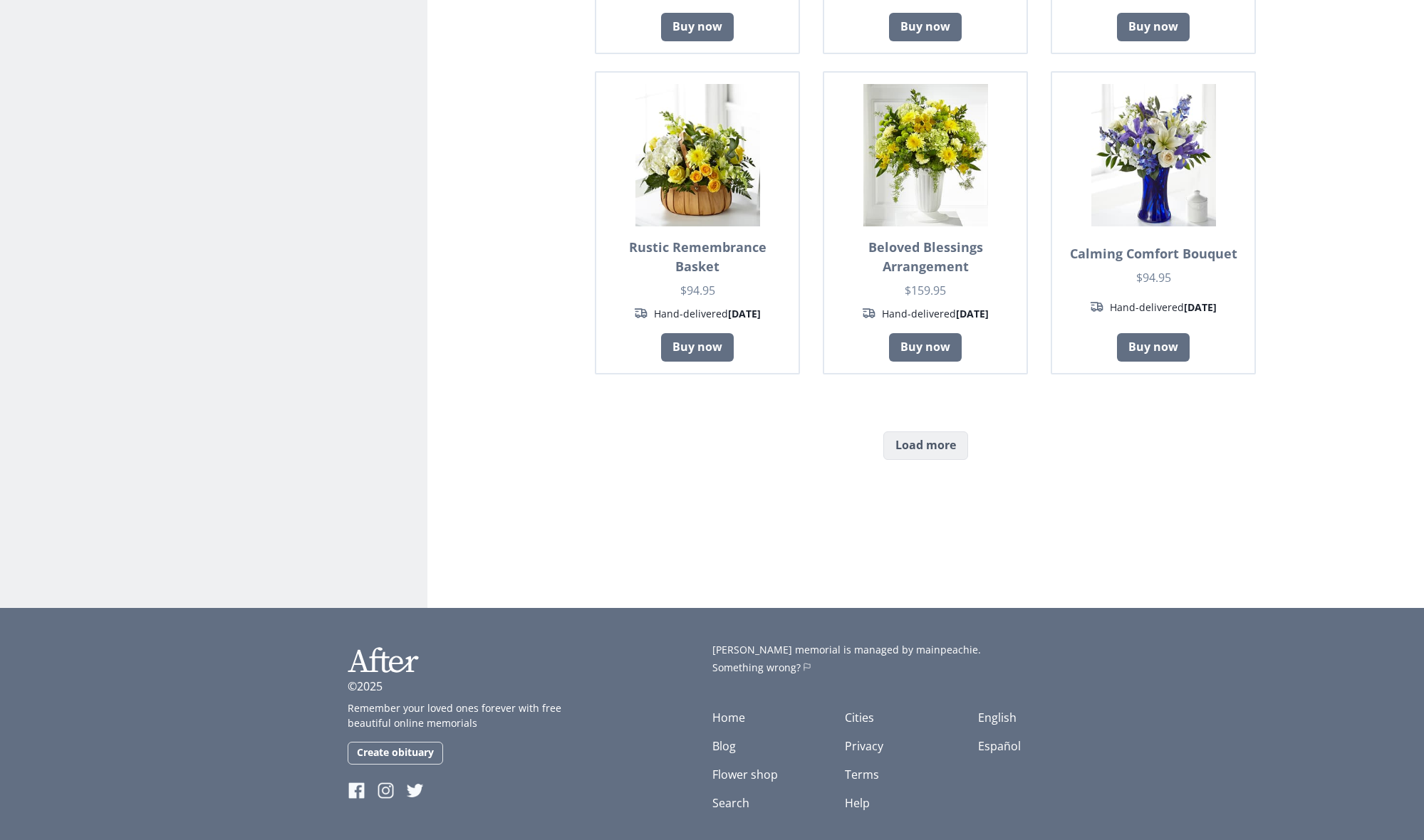
scroll to position [6228, 0]
click at [926, 433] on button "Load more" at bounding box center [925, 446] width 84 height 28
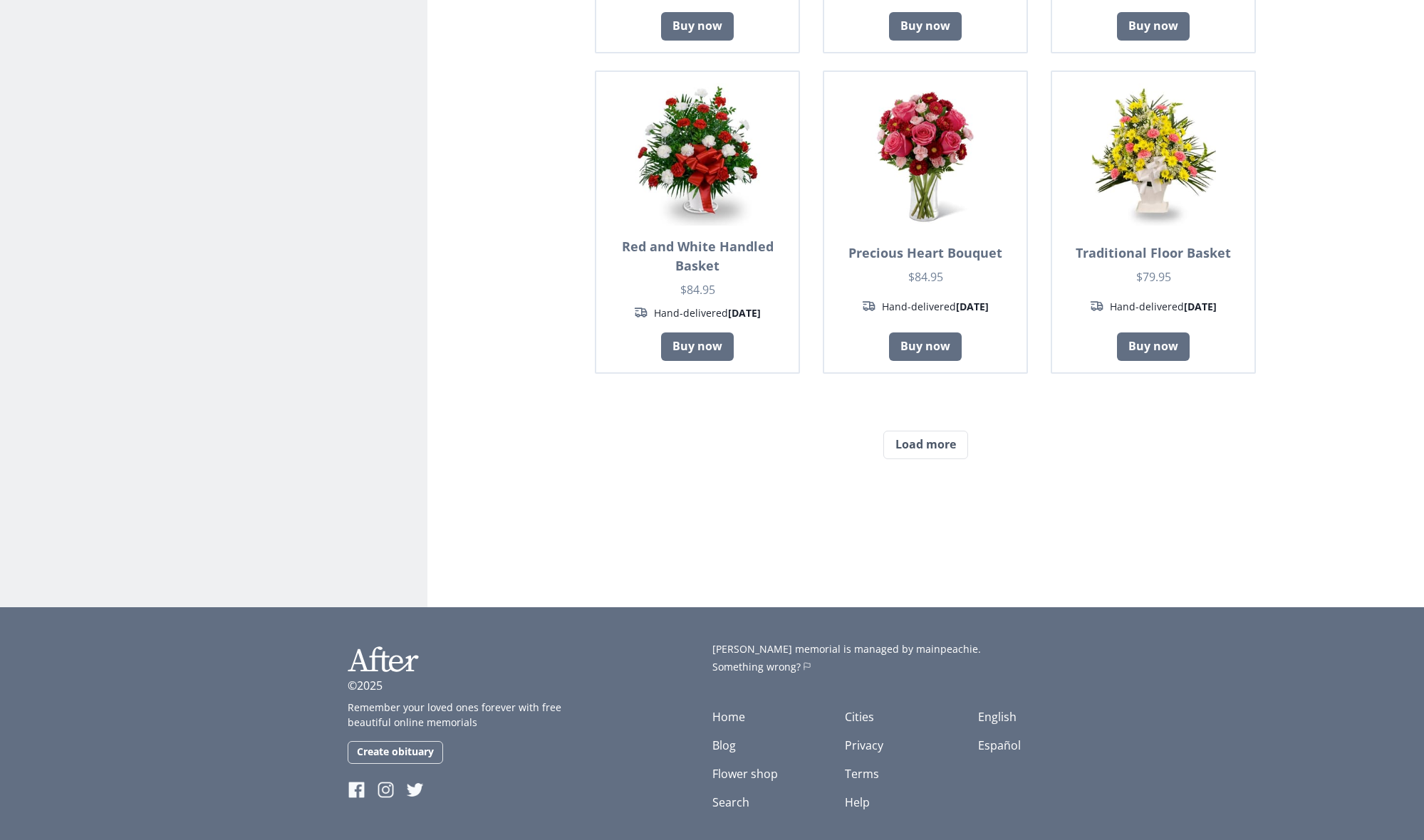
scroll to position [7472, 0]
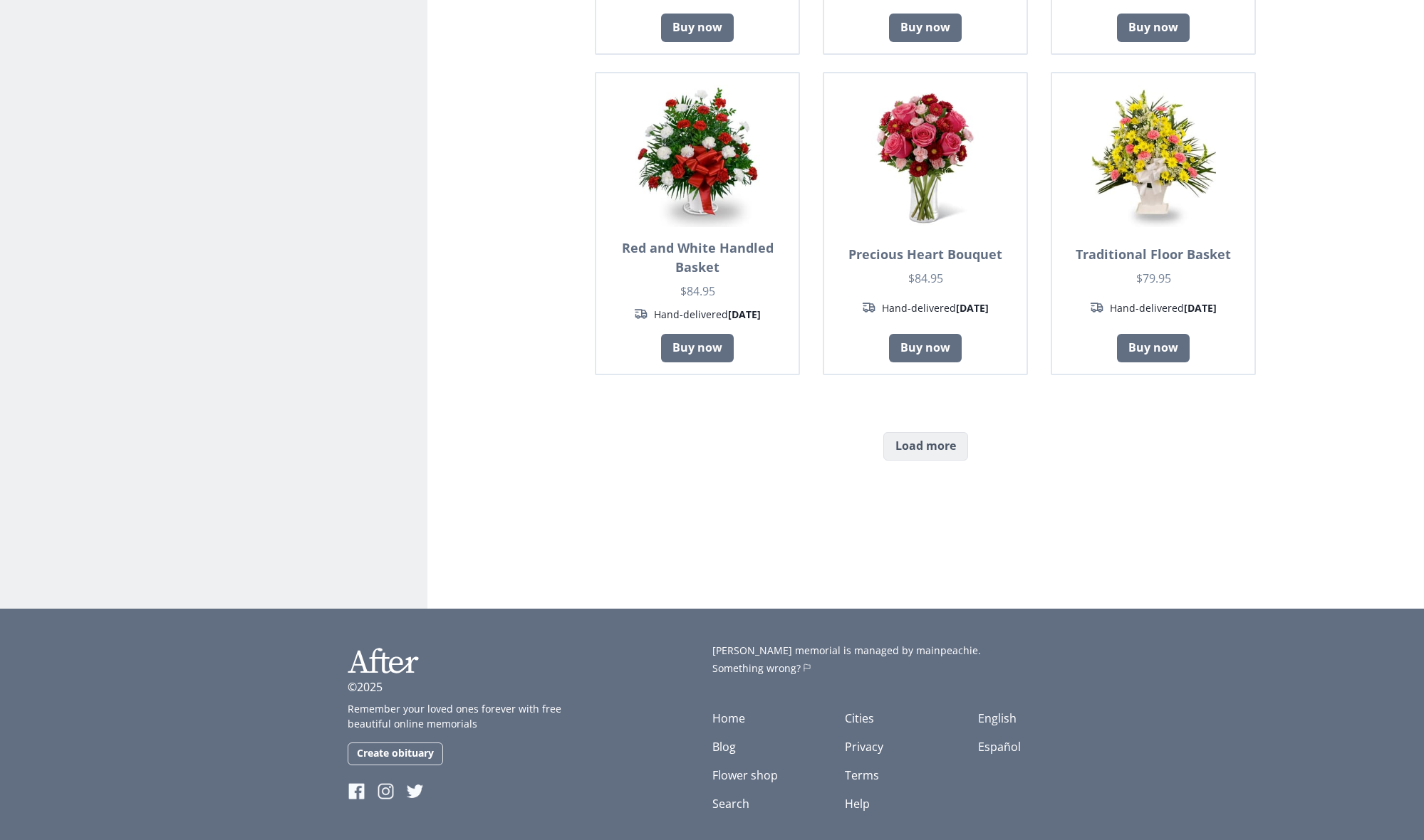
click at [928, 433] on button "Load more" at bounding box center [925, 446] width 84 height 28
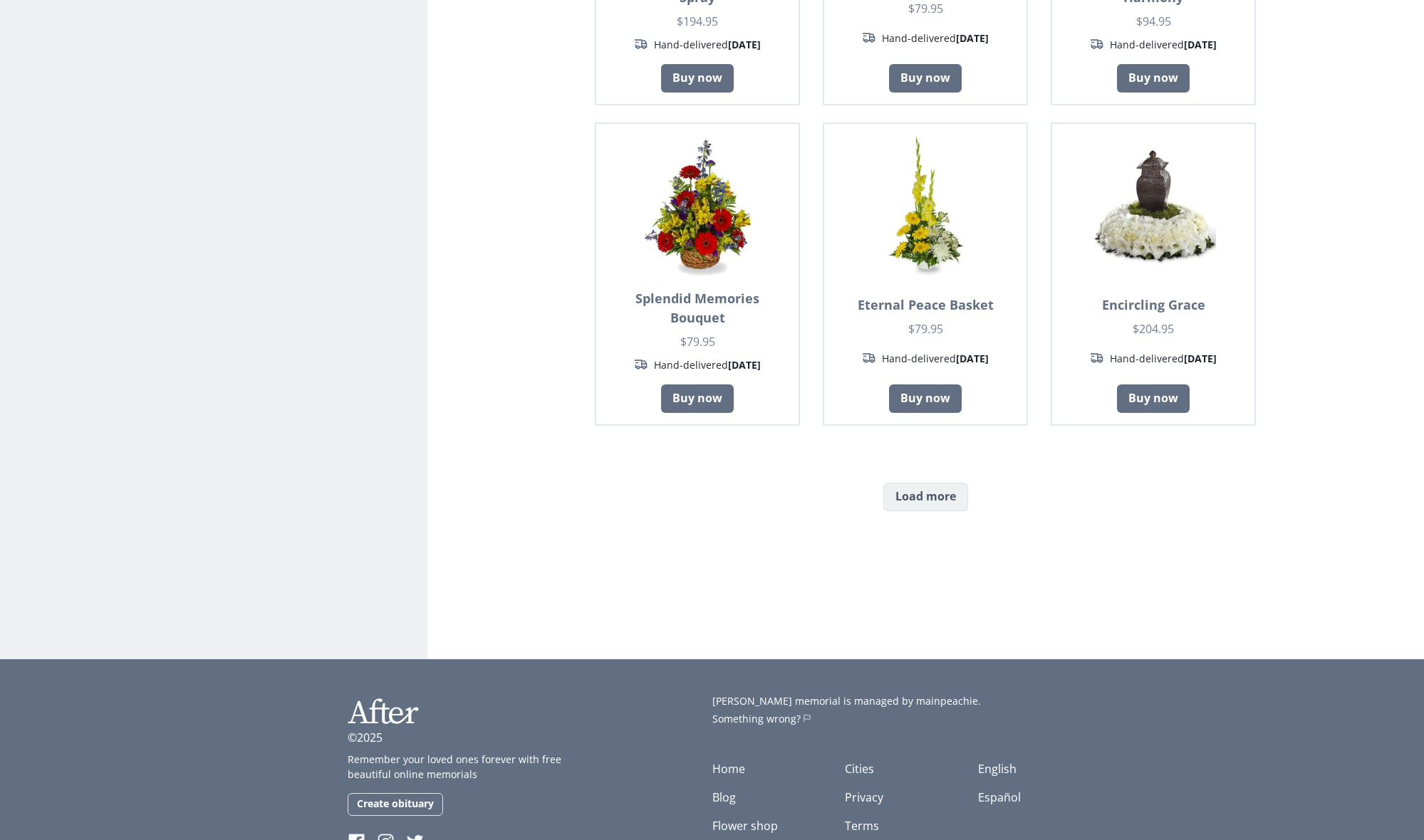
scroll to position [8707, 1]
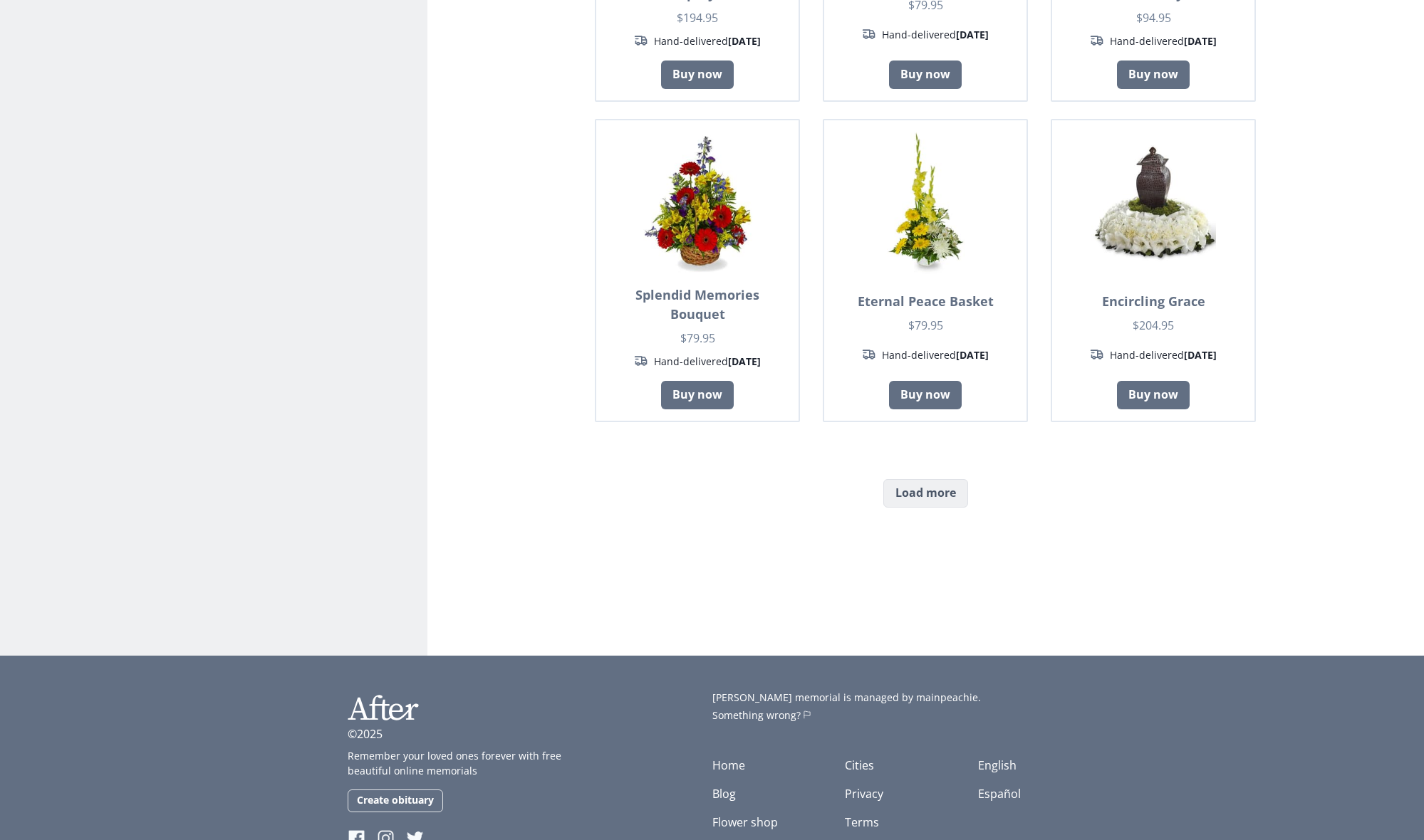
click at [923, 479] on button "Load more" at bounding box center [925, 493] width 84 height 28
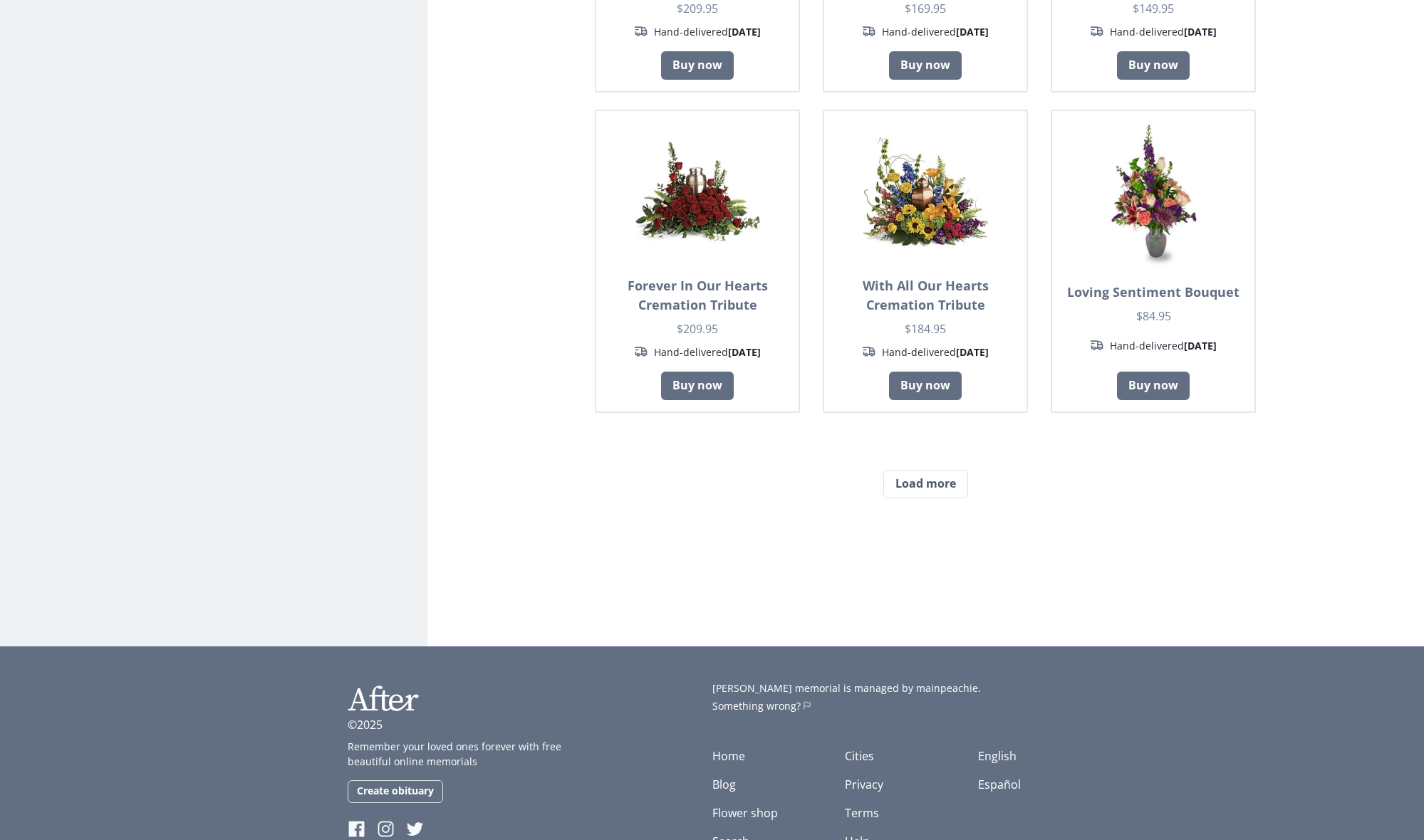
scroll to position [9978, 0]
click at [928, 471] on button "Load more" at bounding box center [925, 485] width 84 height 28
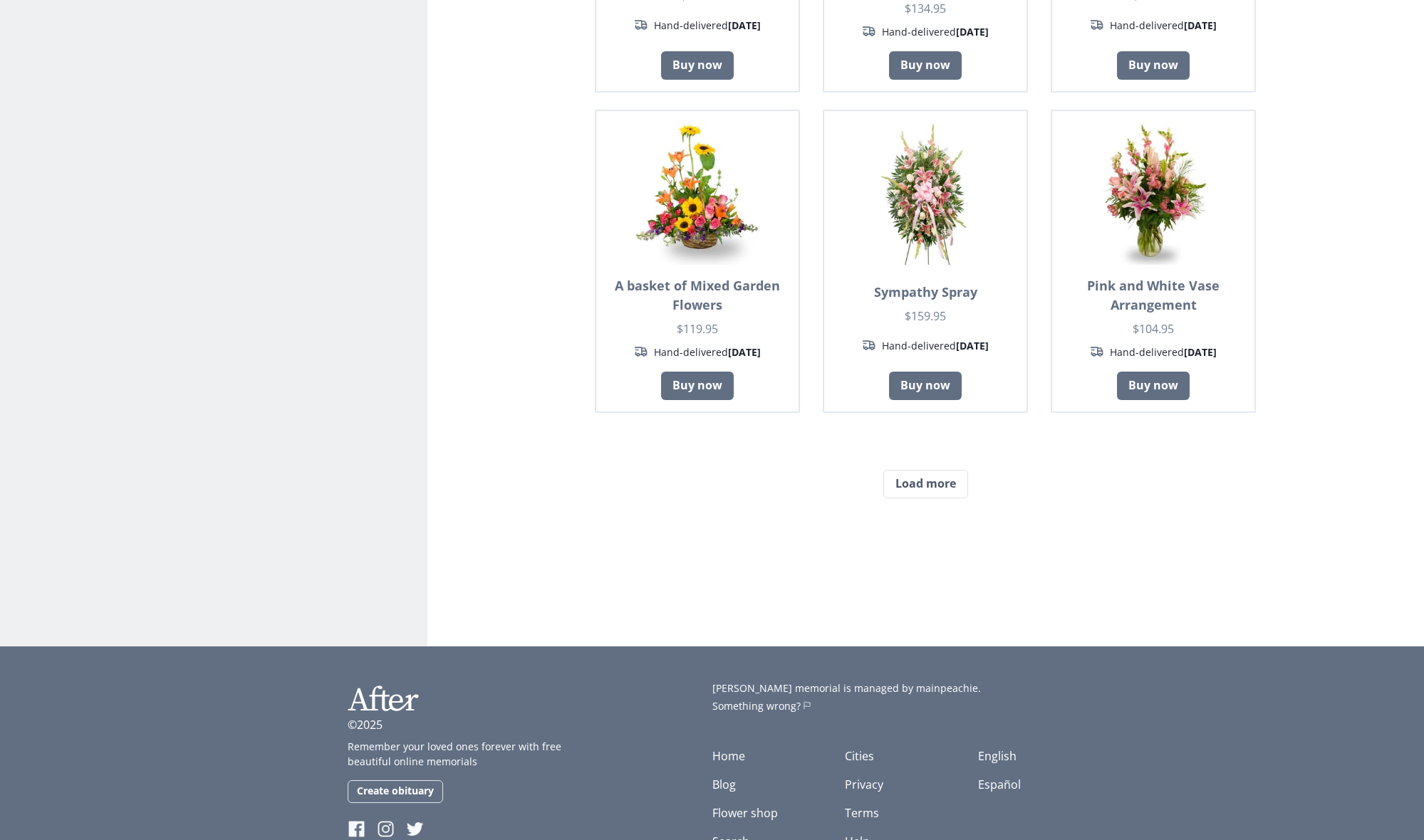
scroll to position [11261, 0]
click at [928, 471] on button "Load more" at bounding box center [925, 485] width 84 height 28
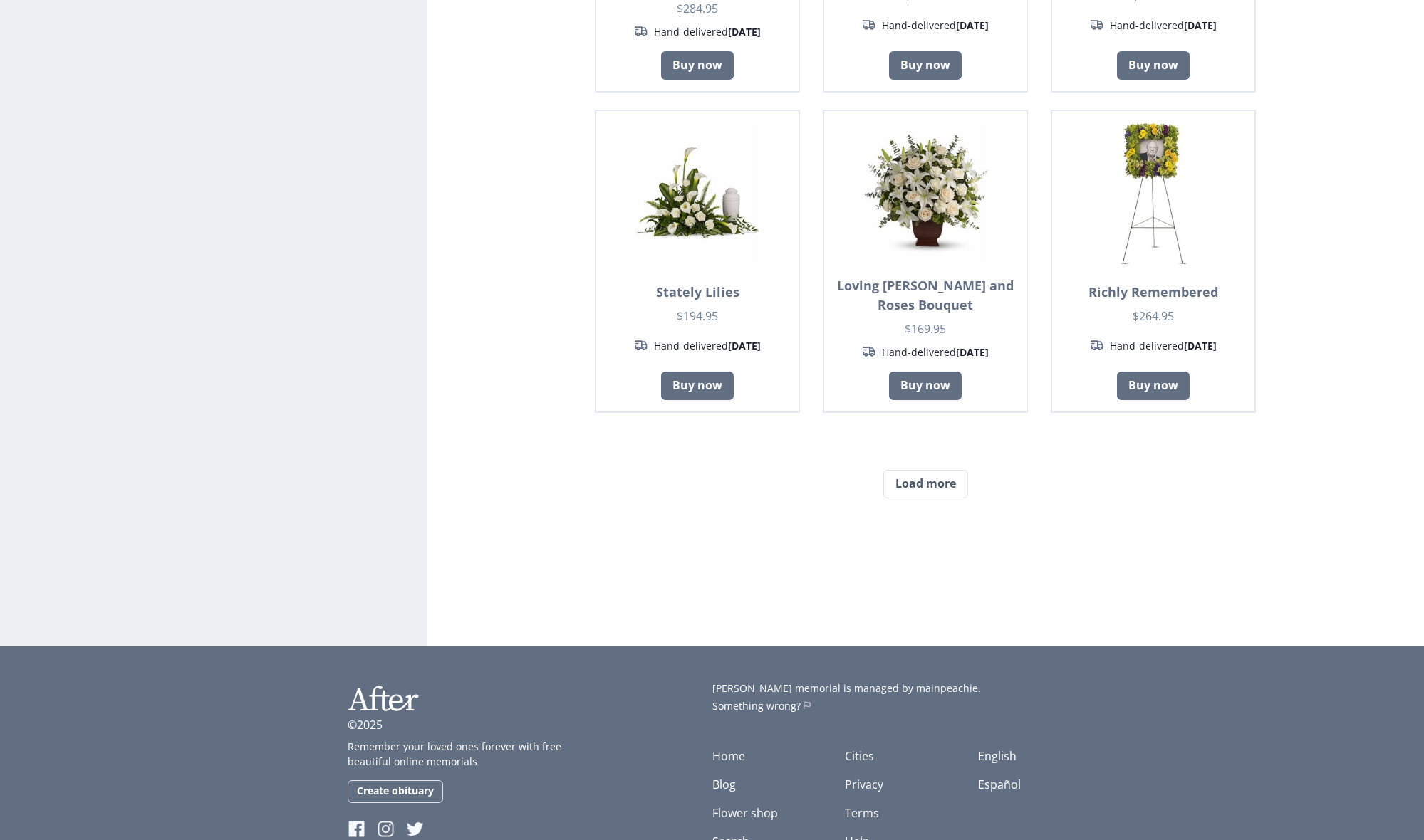
scroll to position [12542, 0]
click at [926, 471] on button "Load more" at bounding box center [925, 485] width 84 height 28
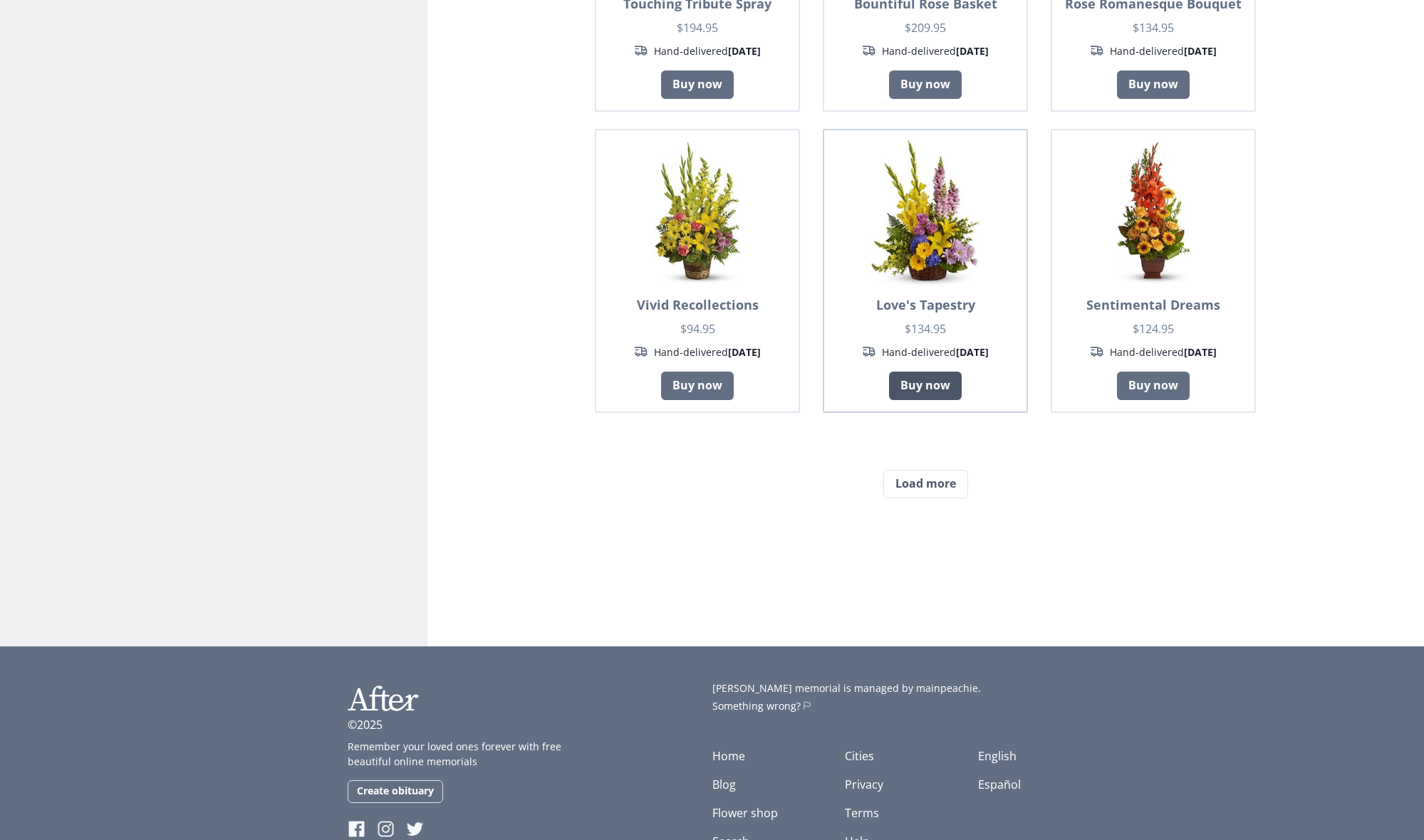
scroll to position [13786, 0]
click at [927, 471] on button "Load more" at bounding box center [925, 485] width 84 height 28
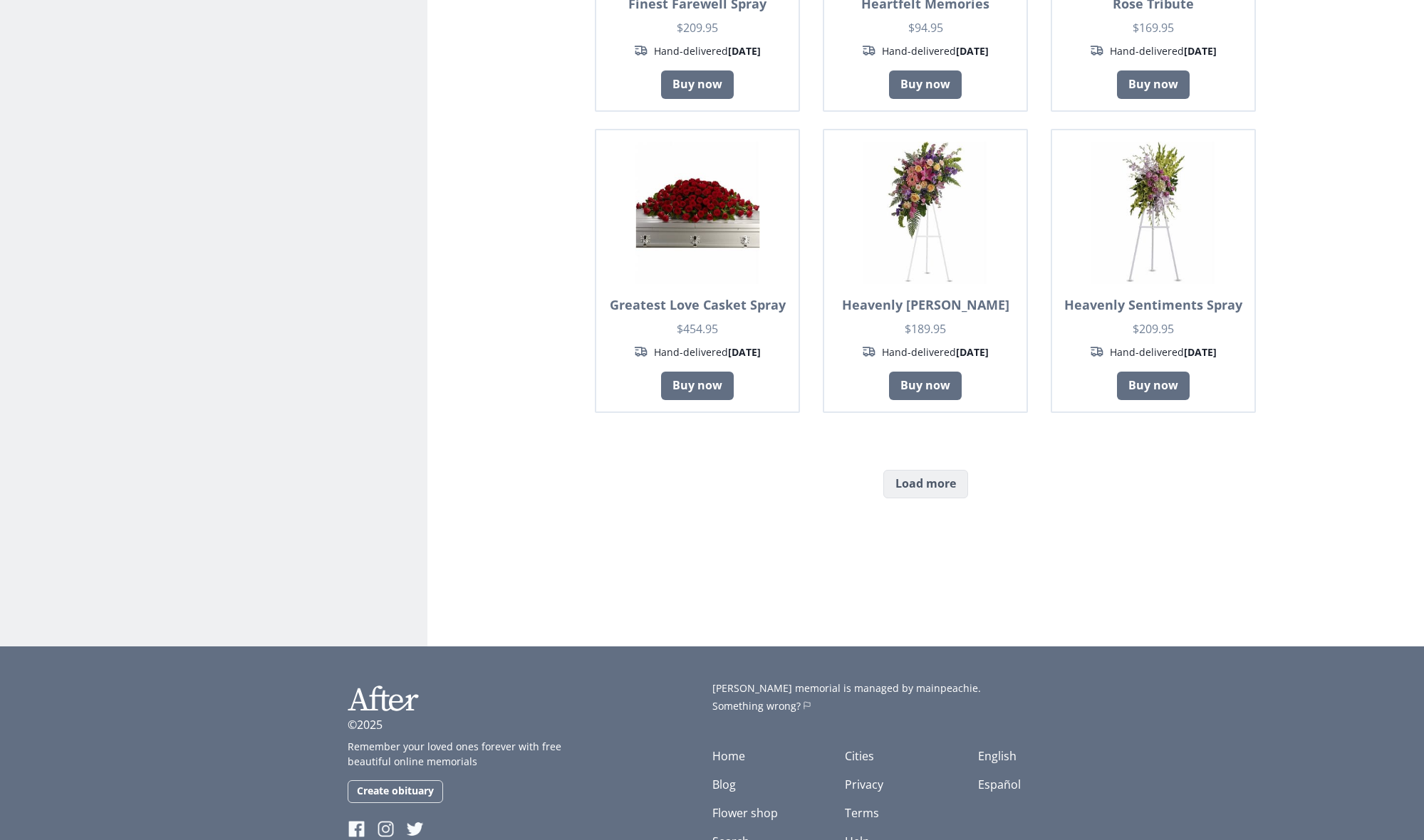
scroll to position [15010, 0]
click at [938, 471] on button "Load more" at bounding box center [925, 485] width 84 height 28
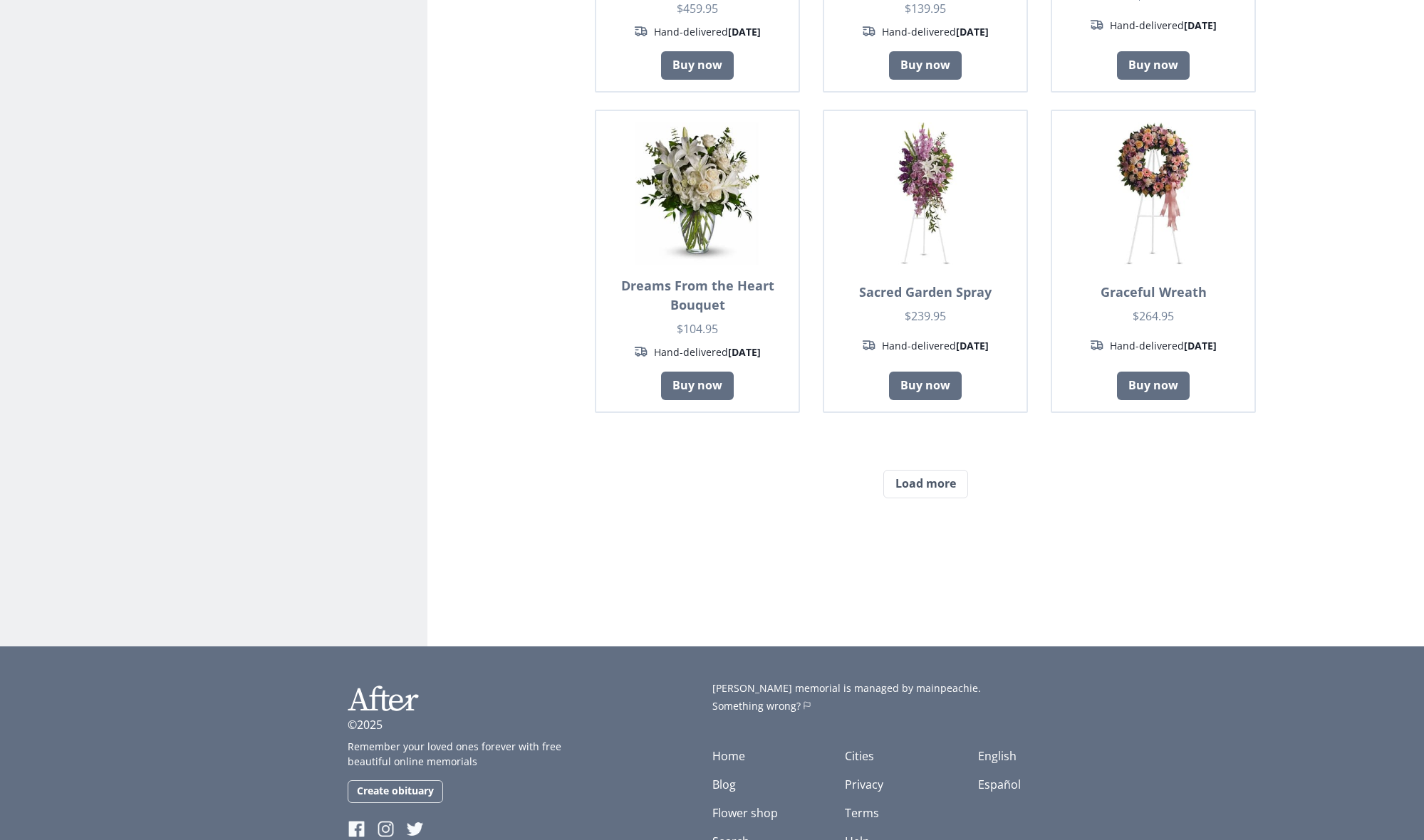
scroll to position [16253, 0]
click at [928, 471] on button "Load more" at bounding box center [925, 485] width 84 height 28
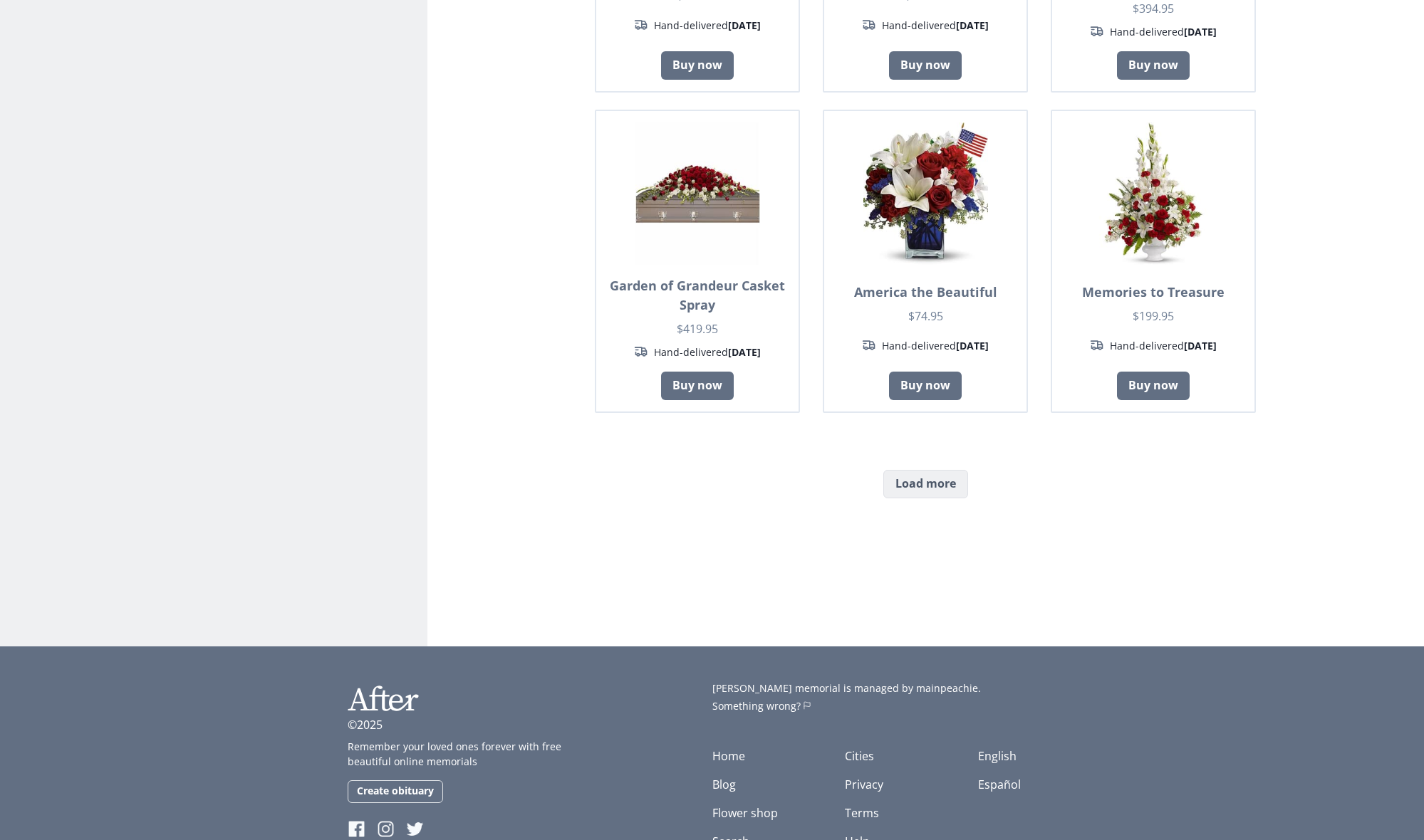
scroll to position [17498, 0]
click at [933, 471] on button "Load more" at bounding box center [925, 485] width 84 height 28
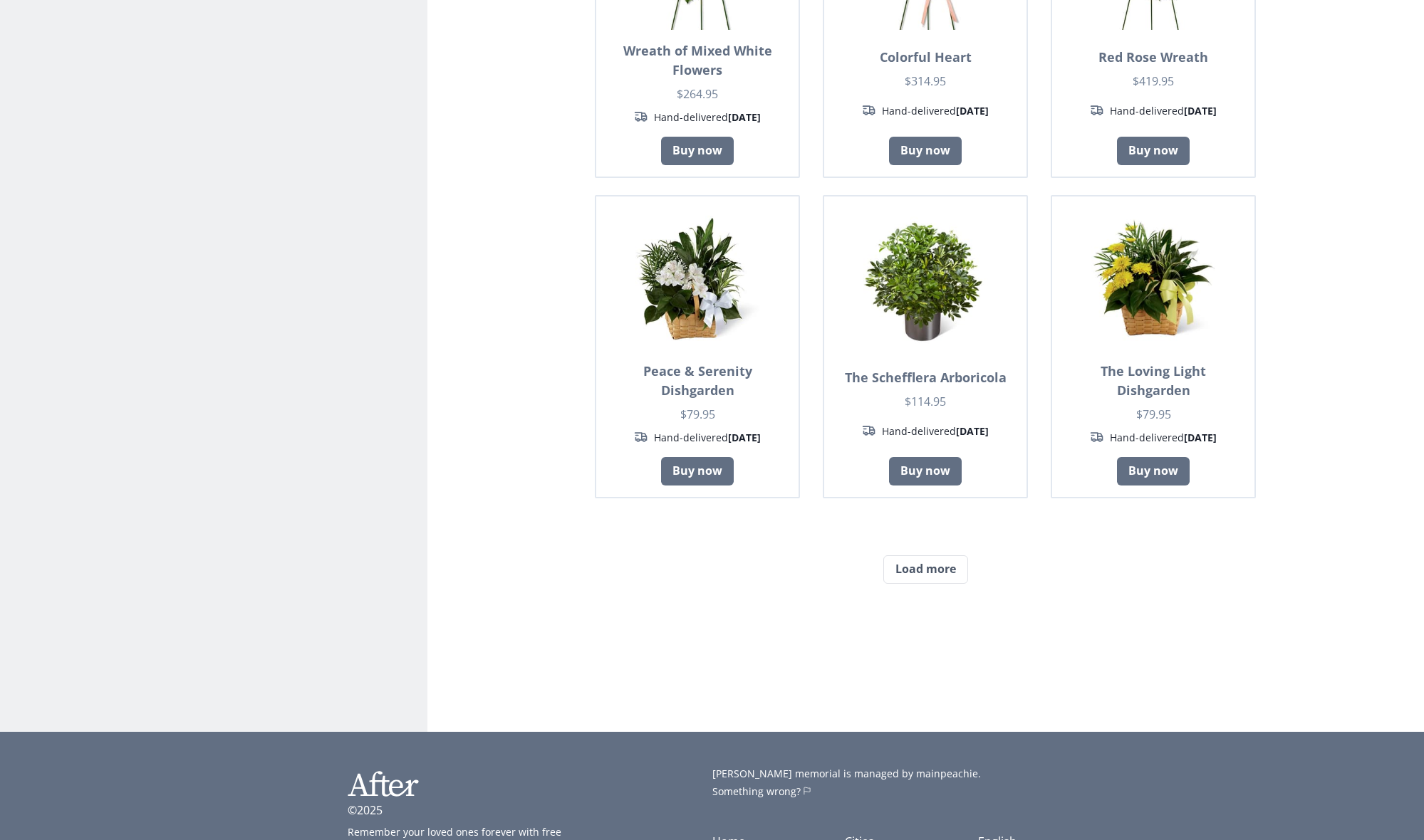
scroll to position [18696, 0]
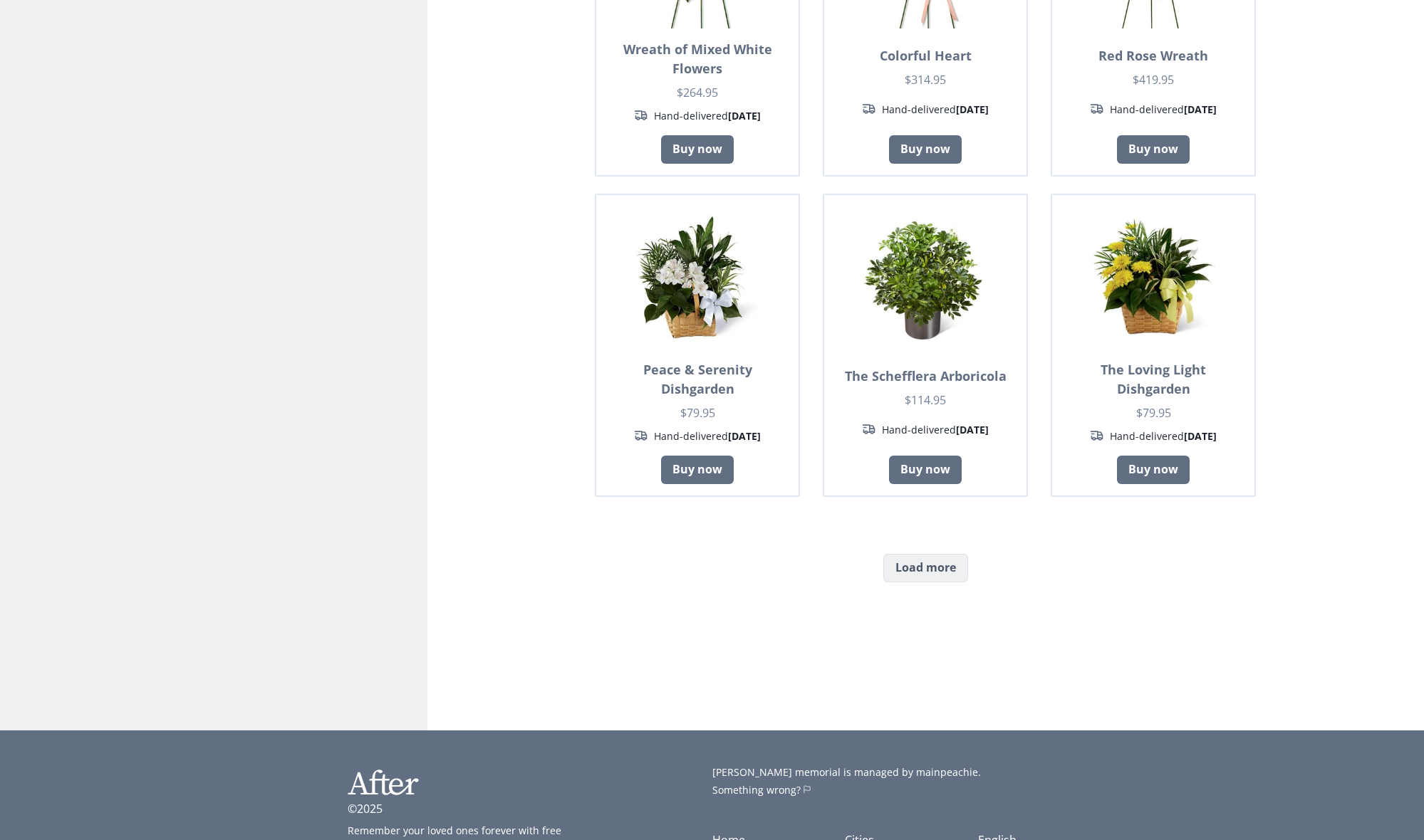
click at [929, 554] on button "Load more" at bounding box center [925, 568] width 84 height 28
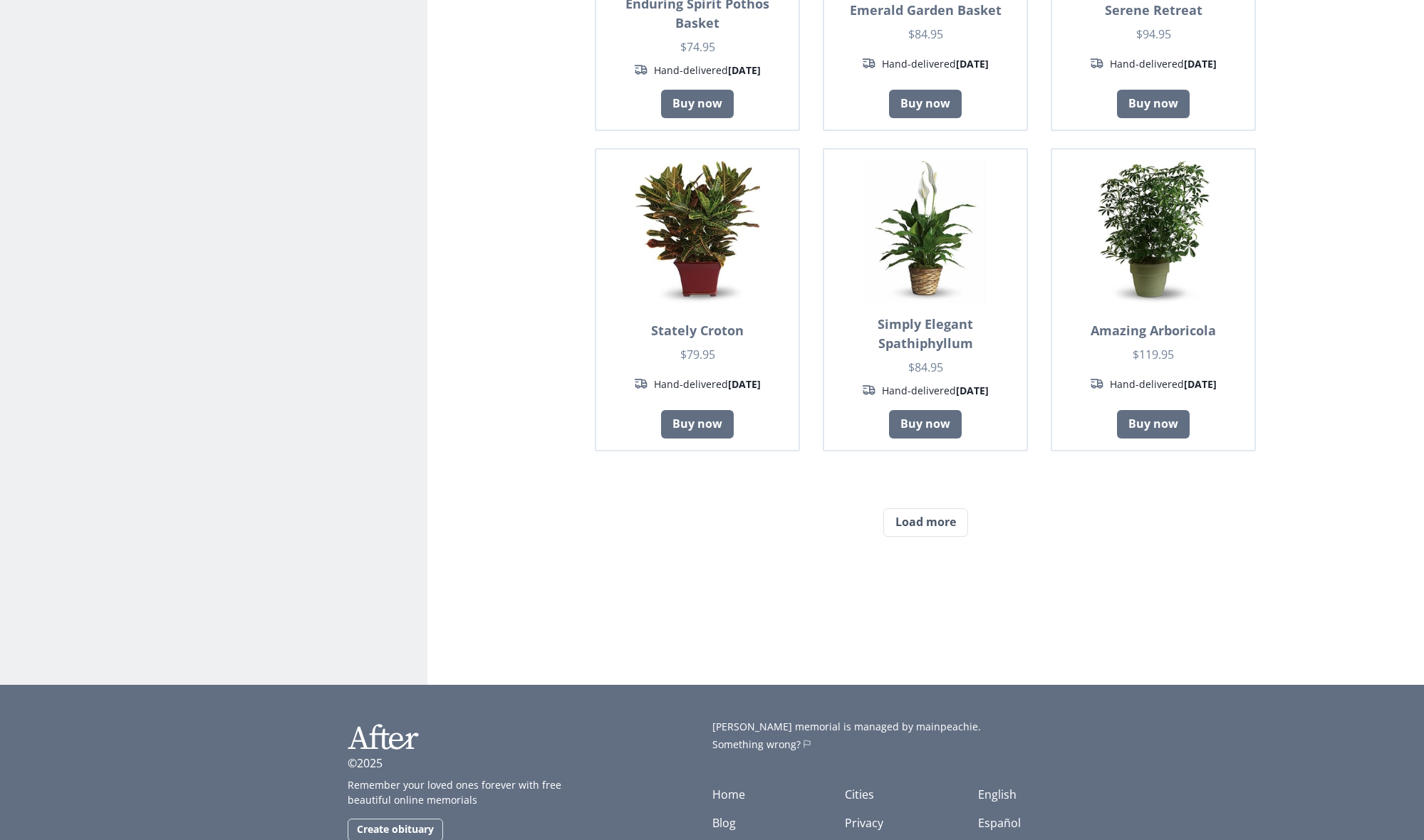
scroll to position [19984, 0]
click at [931, 509] on button "Load more" at bounding box center [925, 523] width 84 height 28
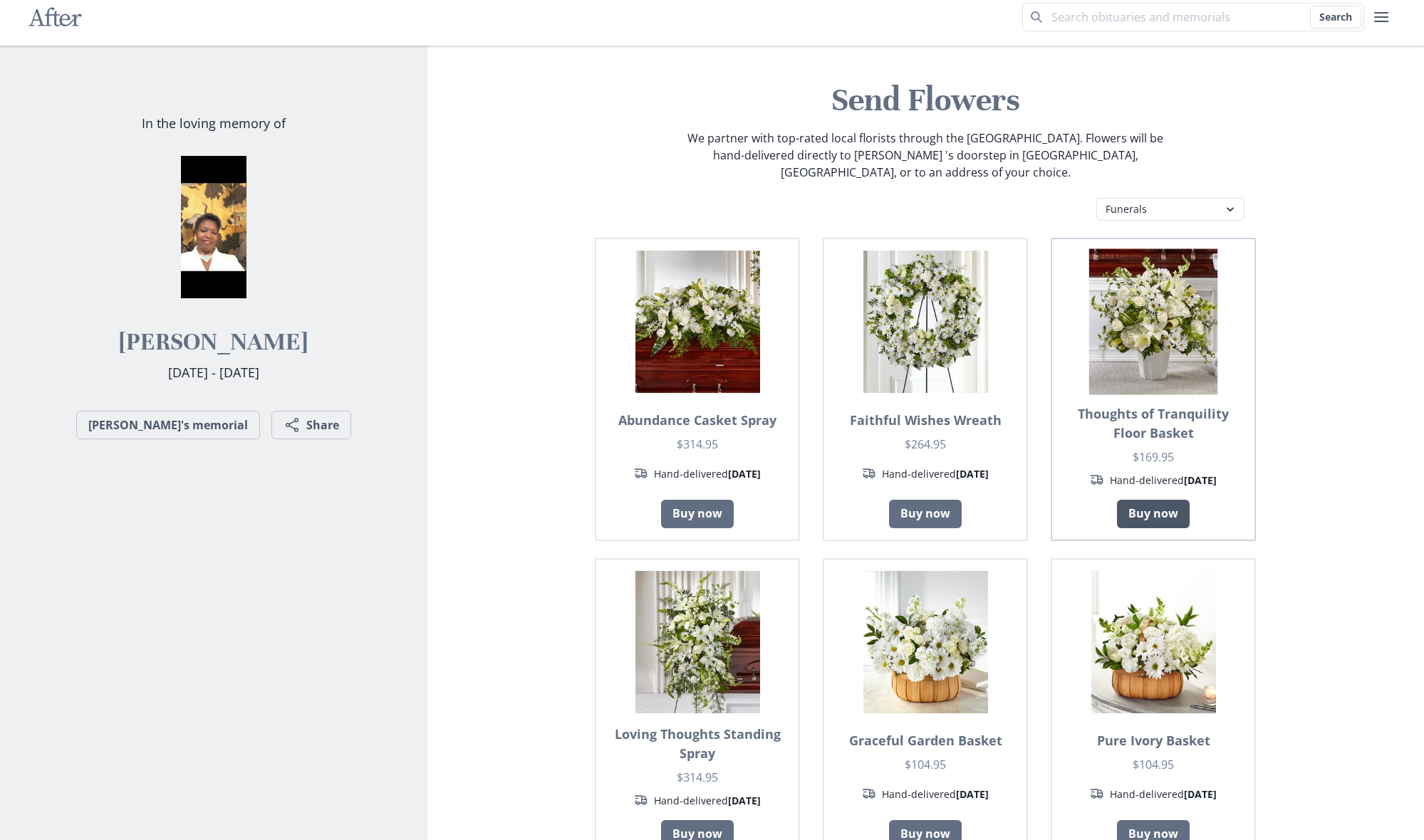
scroll to position [12, 0]
click at [929, 500] on link "Buy now" at bounding box center [925, 514] width 73 height 28
type textarea "x"
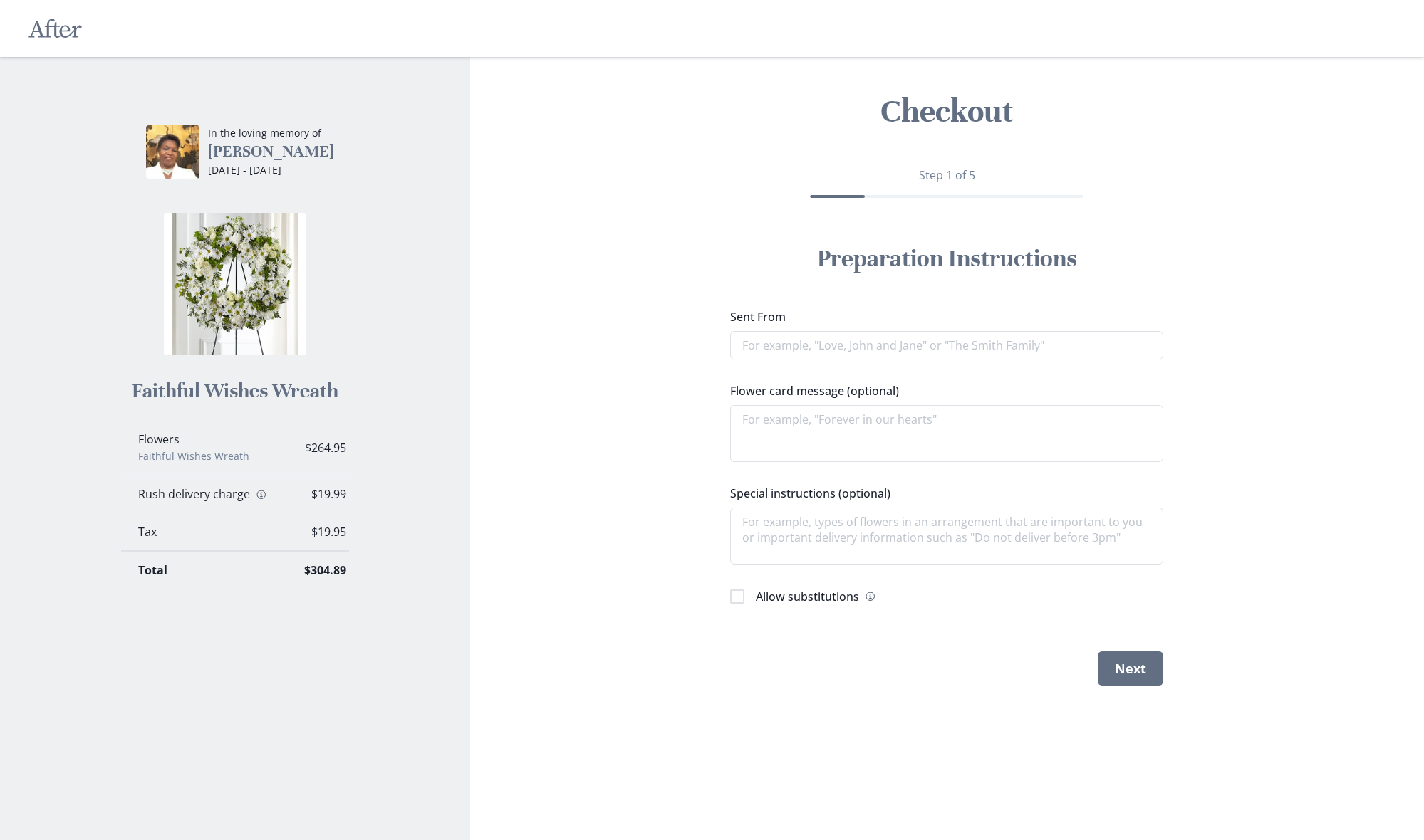
click at [250, 300] on img at bounding box center [235, 284] width 142 height 142
click at [1147, 670] on button "Next" at bounding box center [1130, 668] width 66 height 34
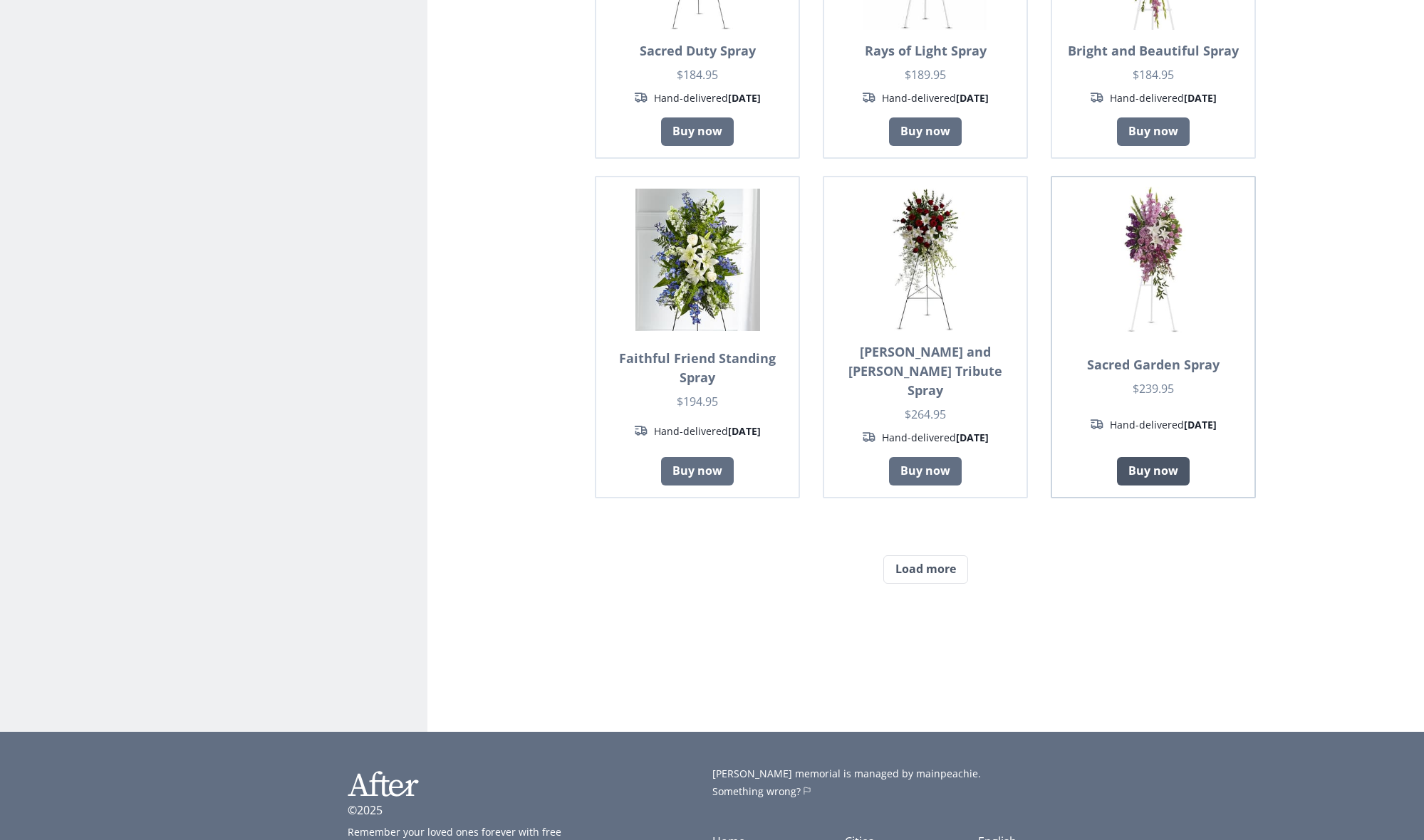
scroll to position [1001, 0]
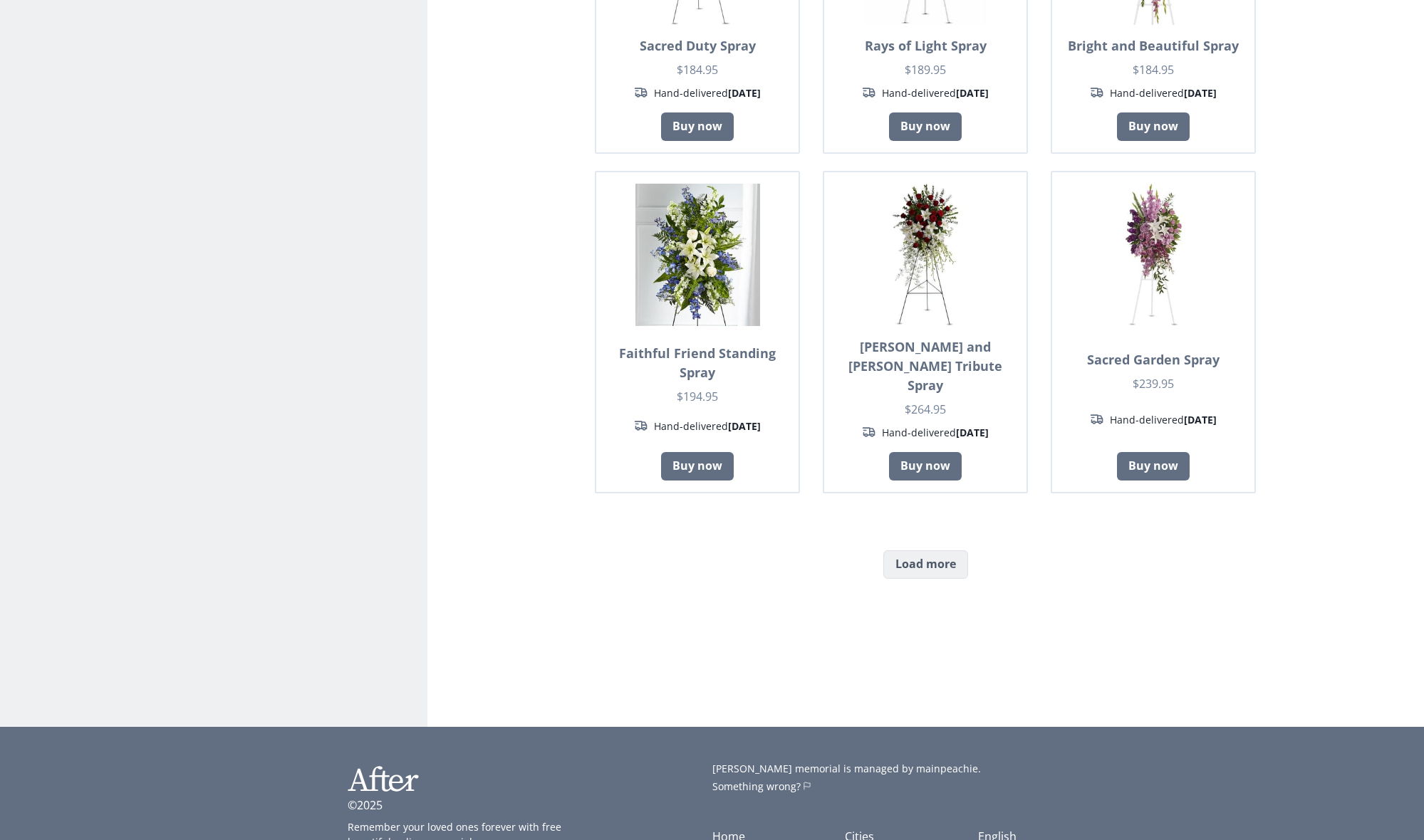
click at [930, 551] on button "Load more" at bounding box center [925, 564] width 84 height 28
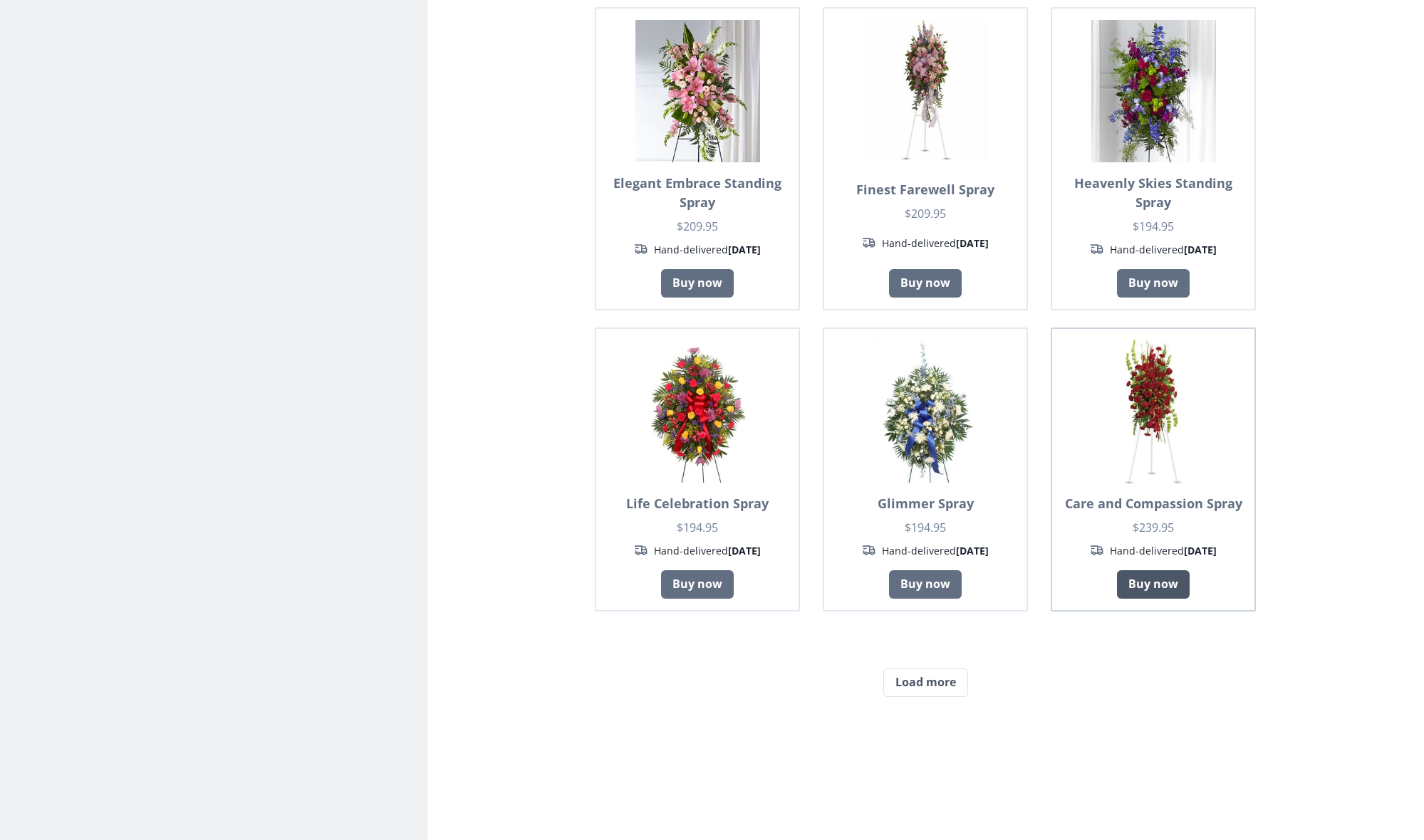
scroll to position [2145, 0]
click at [923, 669] on button "Load more" at bounding box center [925, 683] width 84 height 28
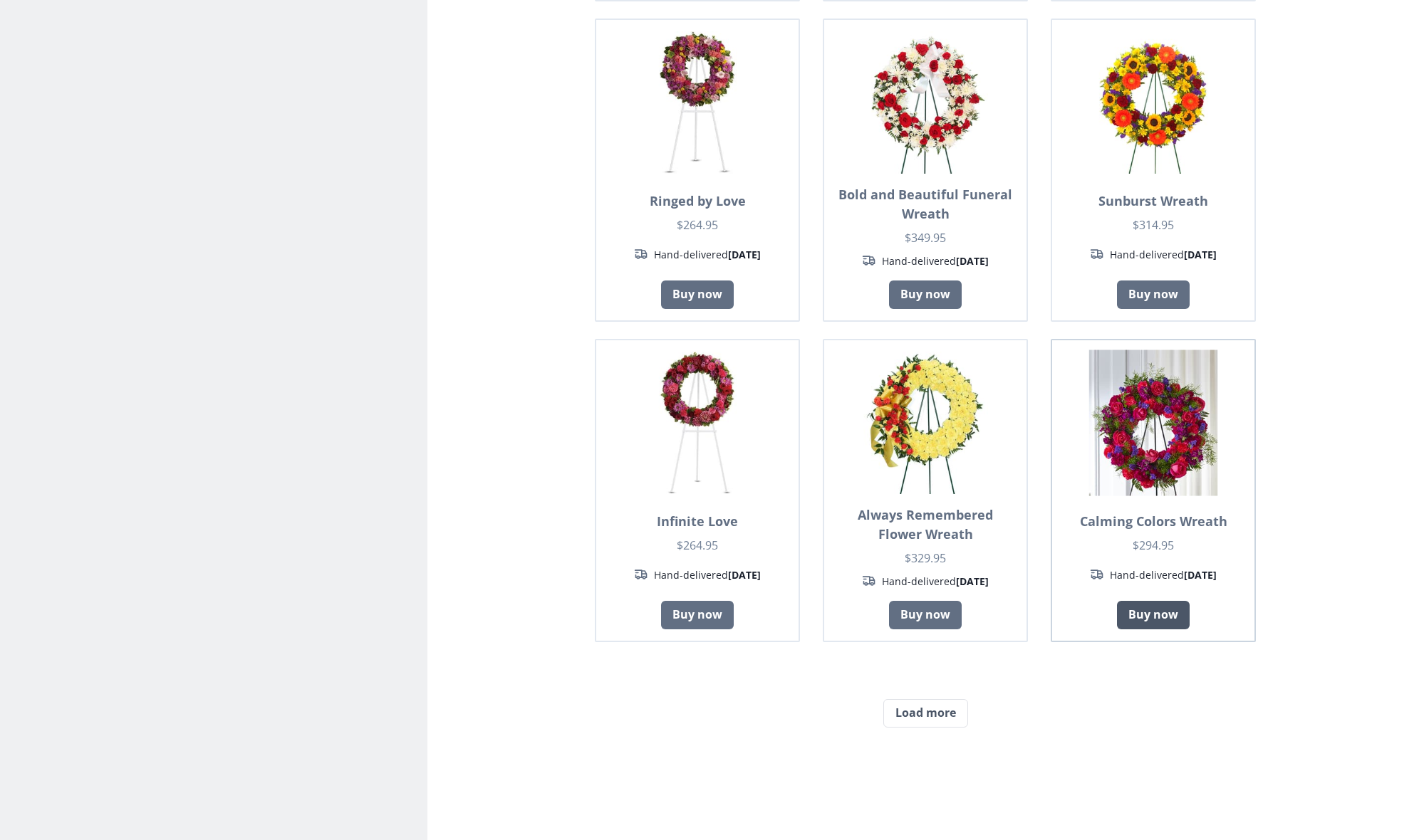
scroll to position [854, 0]
click at [924, 699] on button "Load more" at bounding box center [925, 712] width 84 height 28
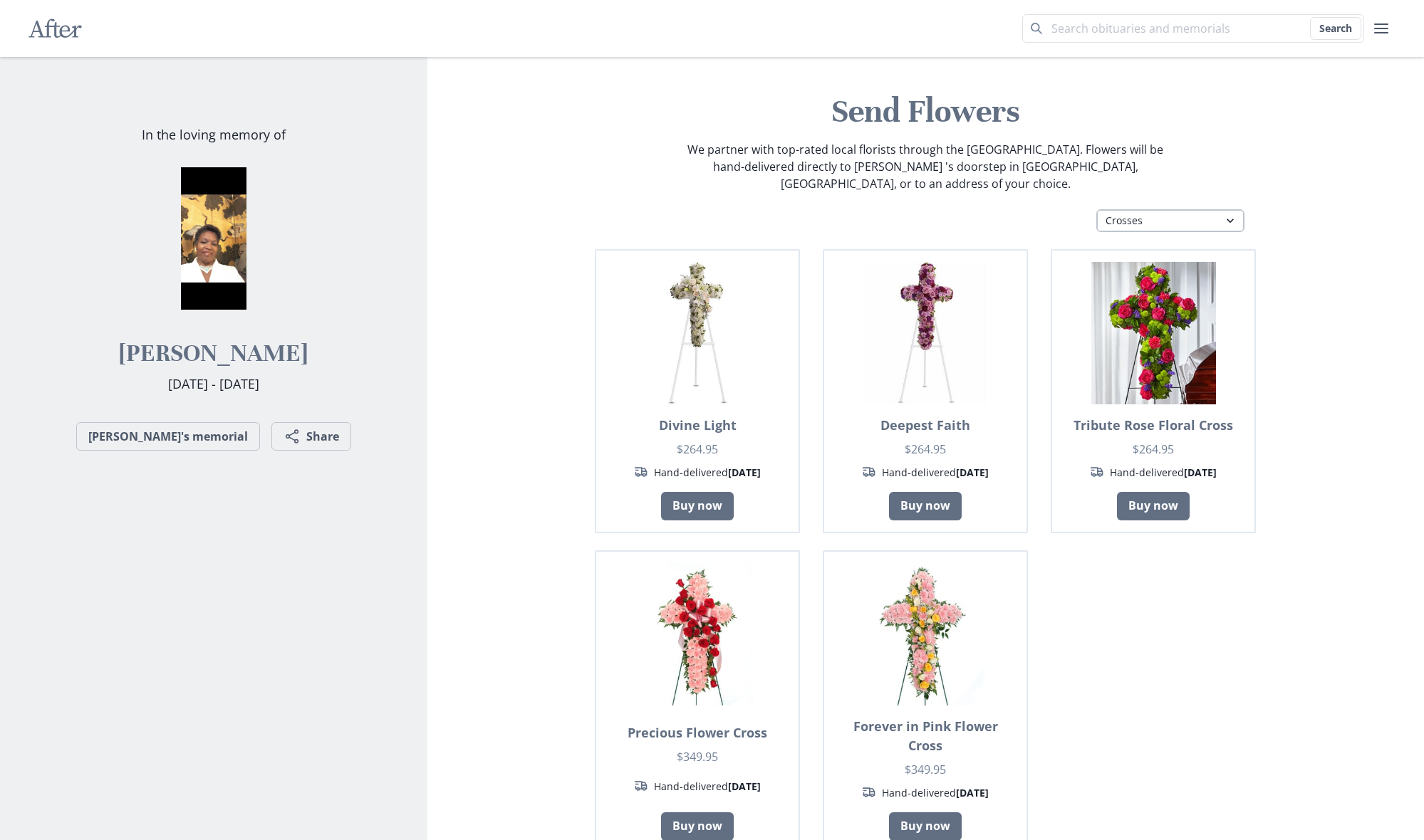
scroll to position [2, 0]
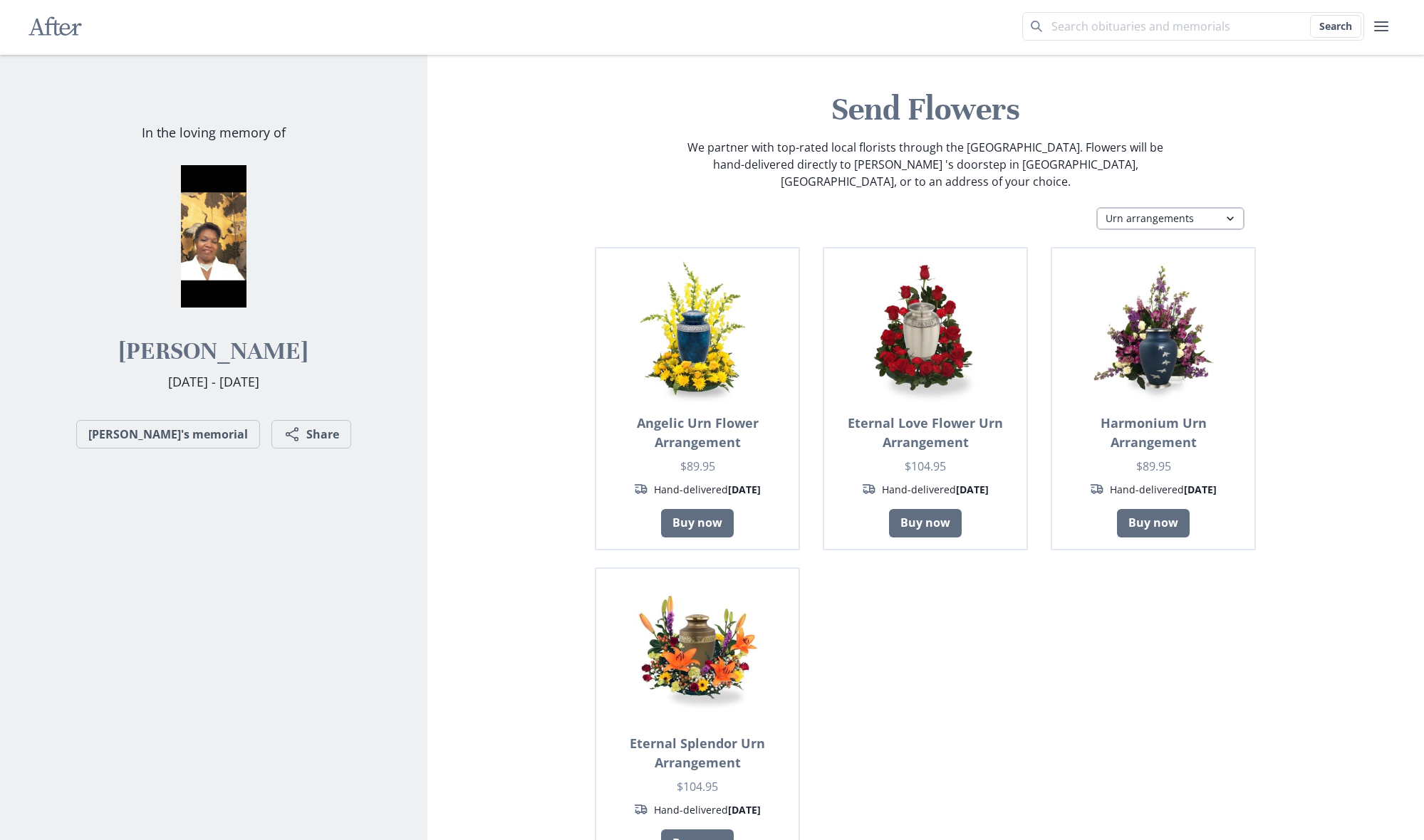
select select "fs"
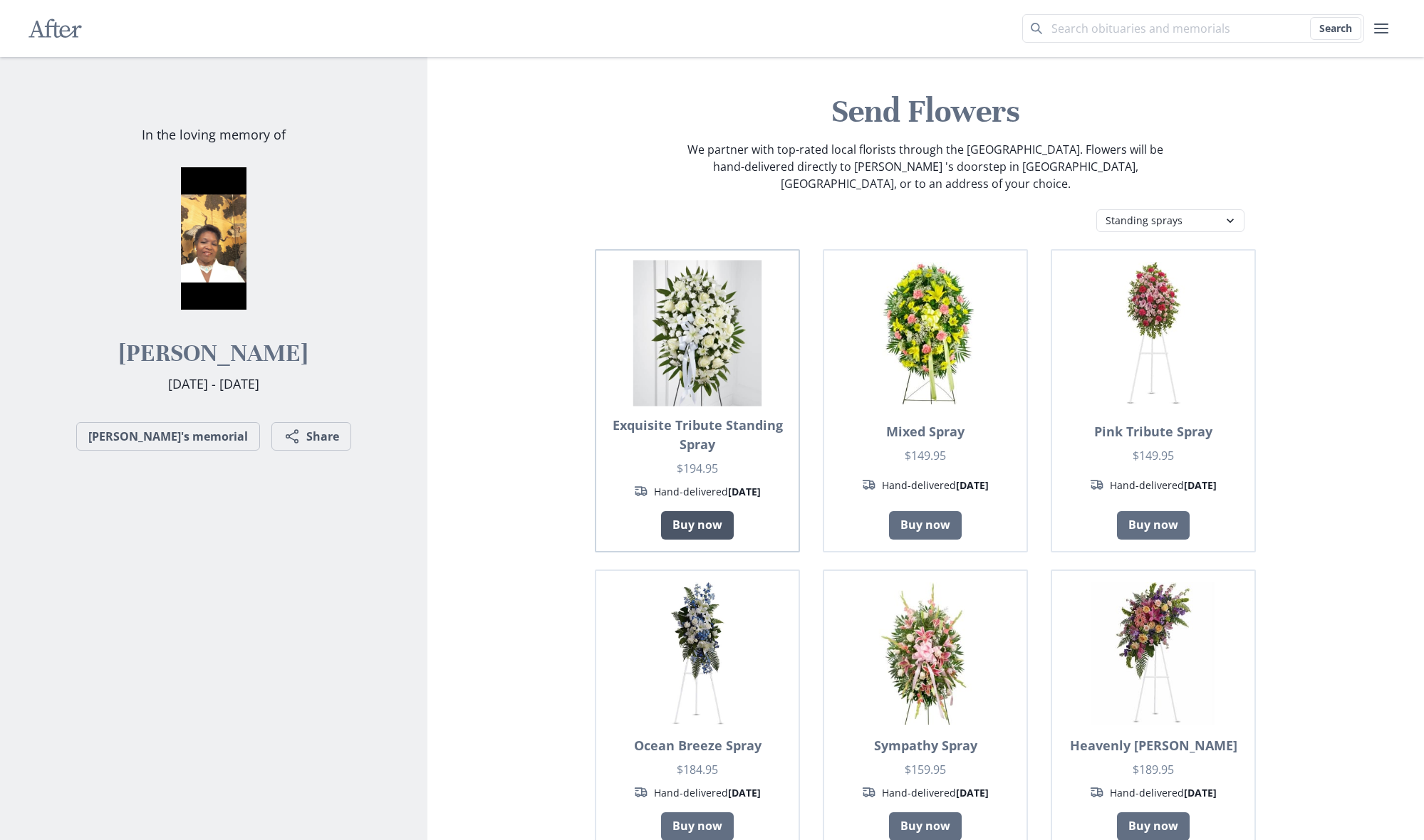
scroll to position [0, 0]
click at [702, 511] on link "Buy now" at bounding box center [698, 525] width 73 height 28
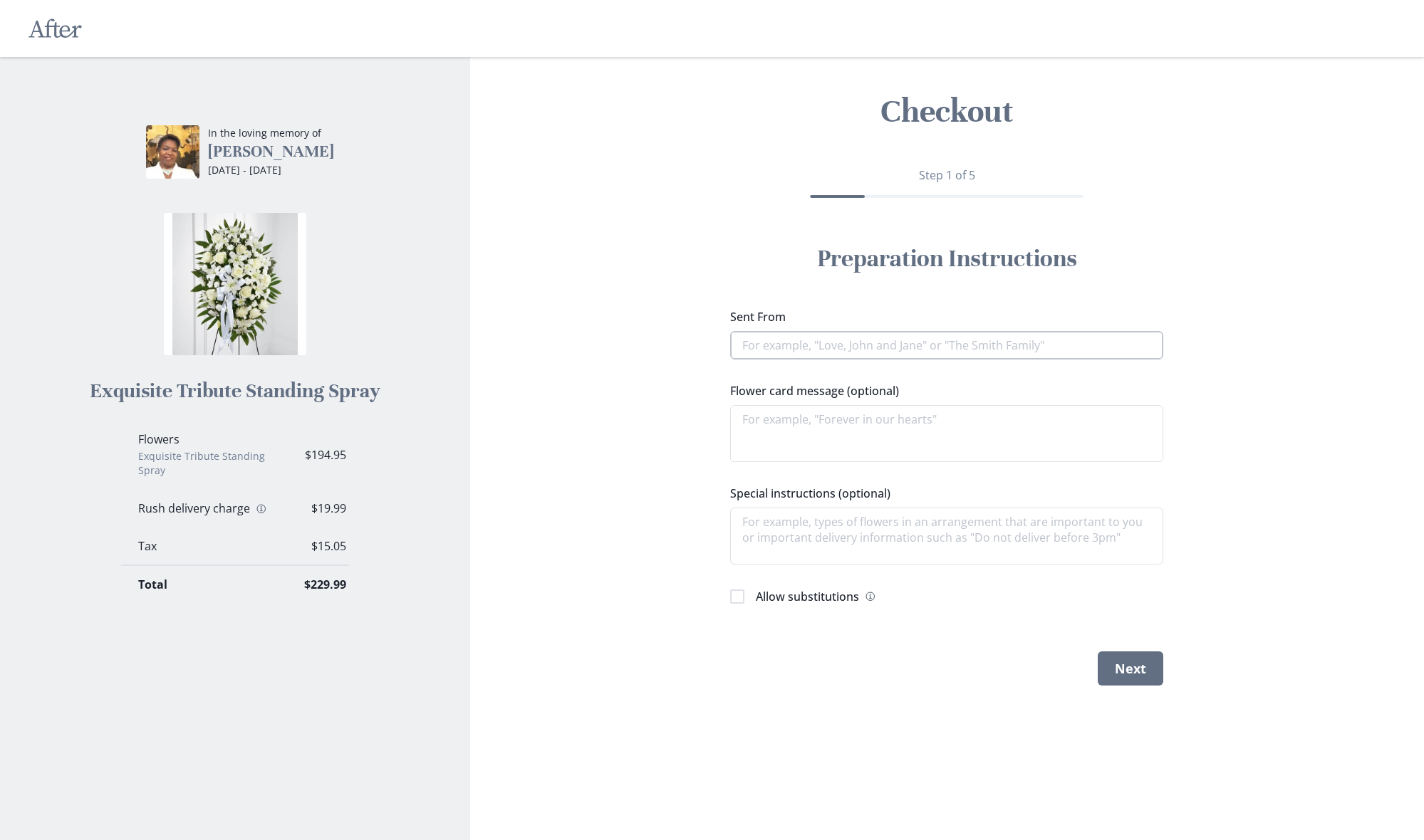
click at [799, 347] on input "Sent From" at bounding box center [946, 344] width 433 height 28
type textarea "x"
type input "l"
type textarea "x"
type input "lo"
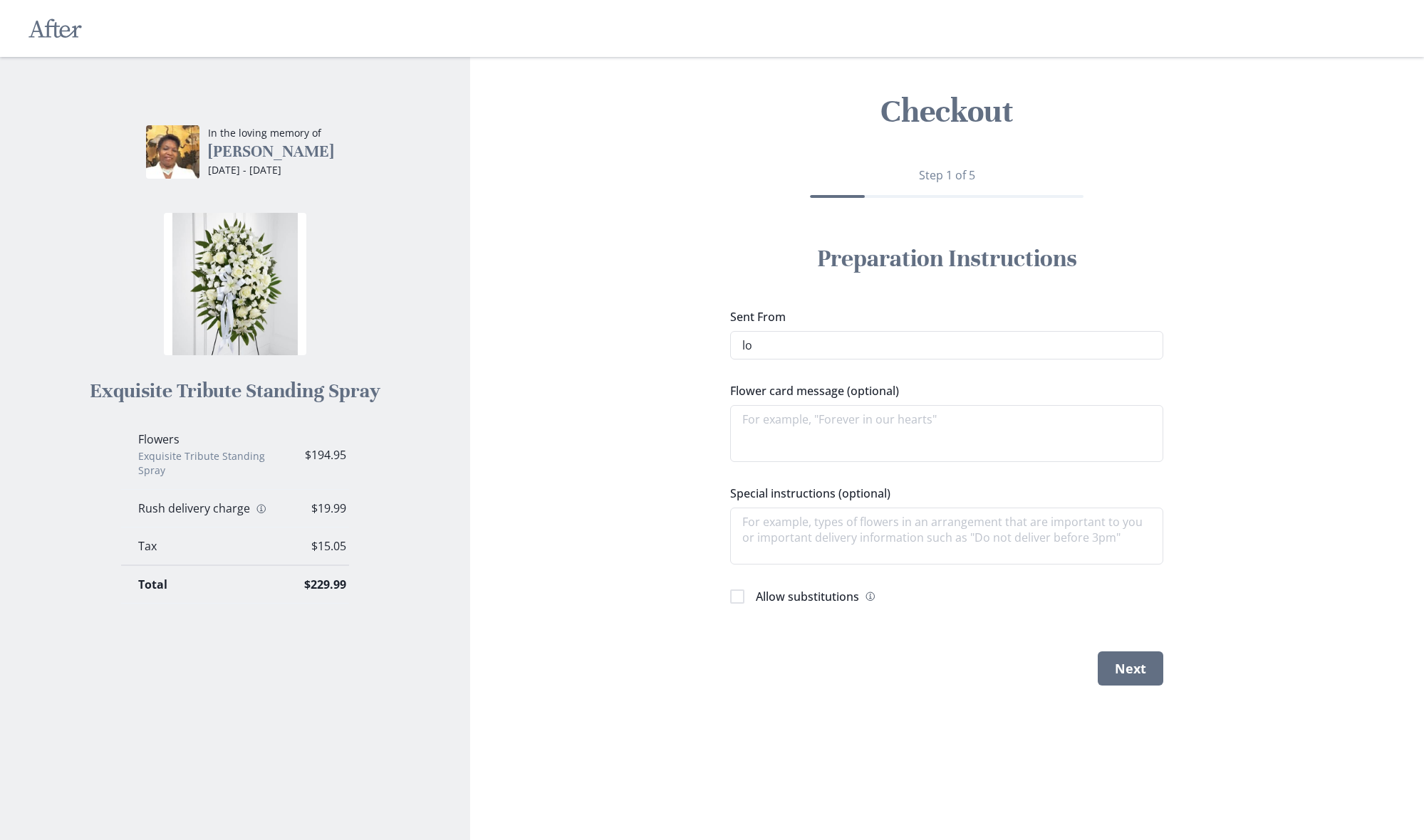
type textarea "x"
type input "lov"
type textarea "x"
type input "love"
type textarea "x"
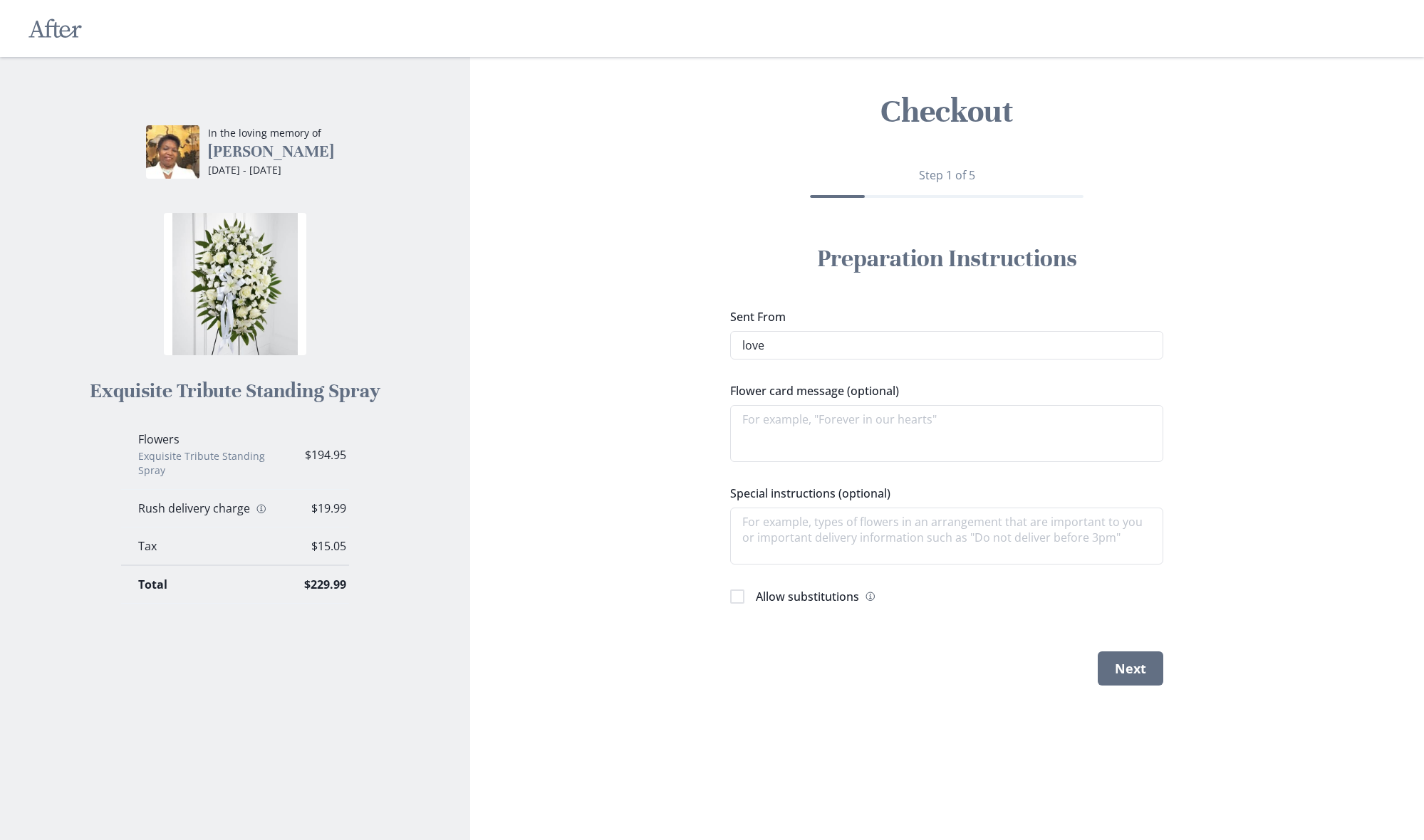
type input "love"
type textarea "x"
type input "love"
type textarea "x"
type input "lov"
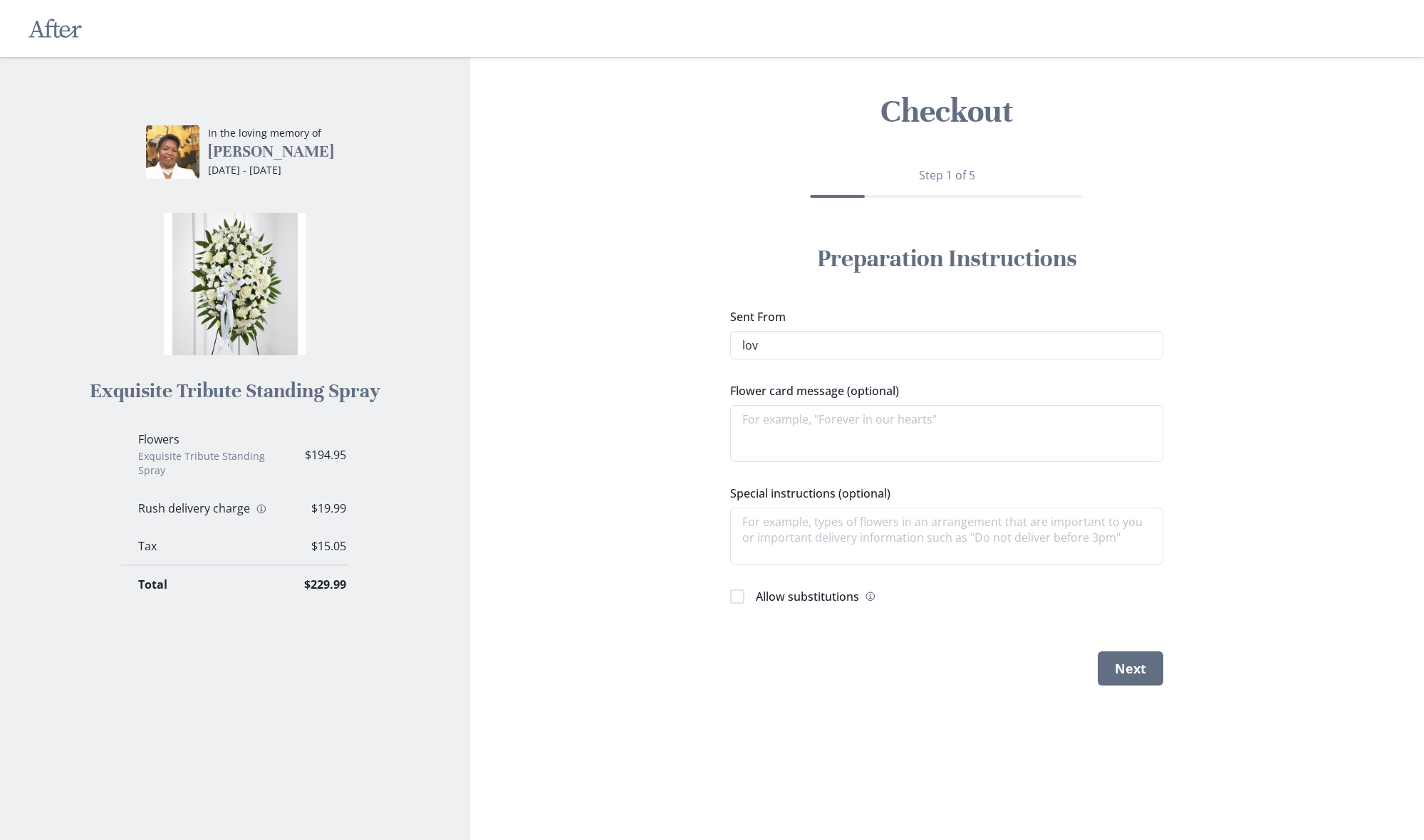
type textarea "x"
type input "lo"
type textarea "x"
type input "l"
type textarea "x"
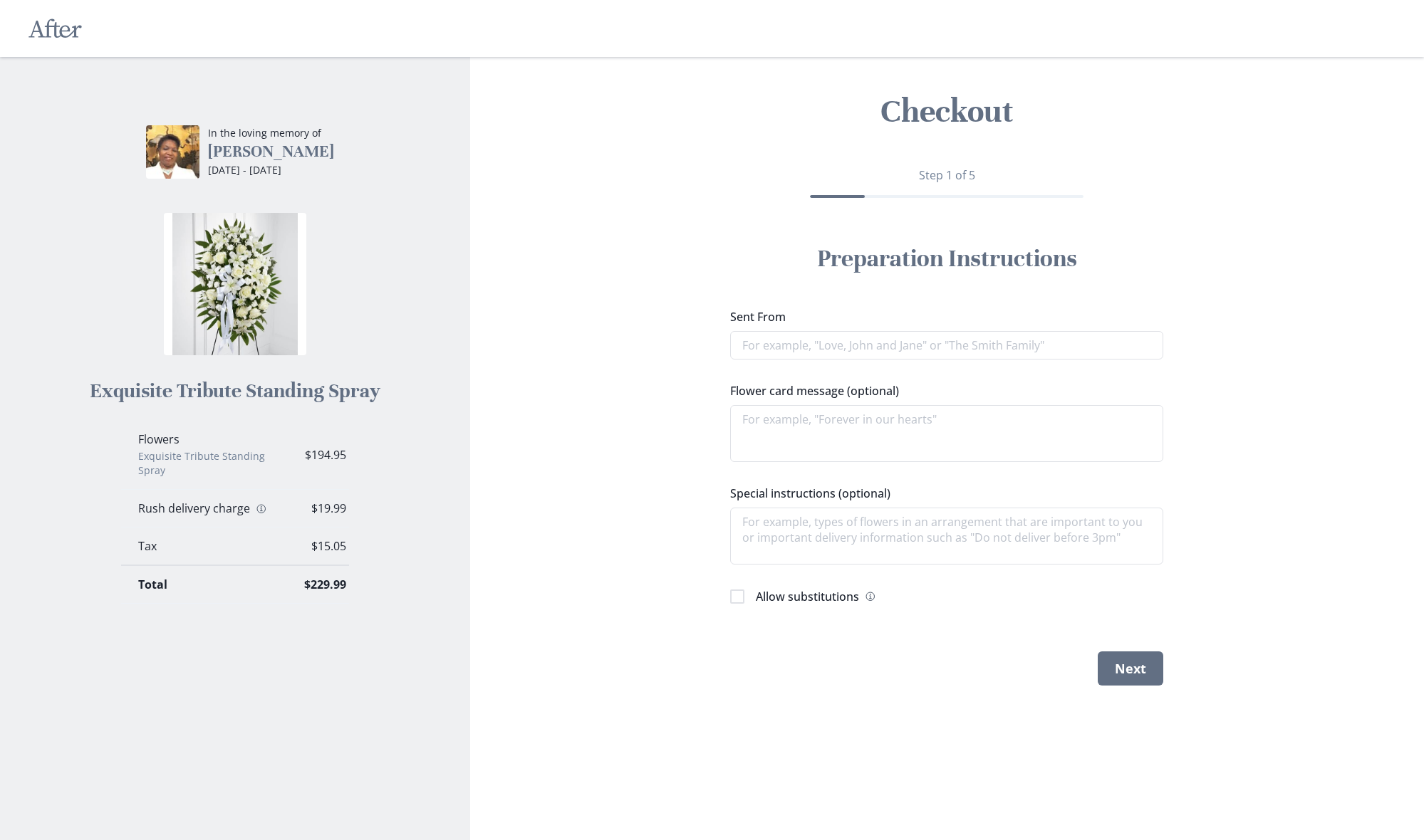
type textarea "x"
type input "S"
type textarea "x"
type input "Sh"
type textarea "x"
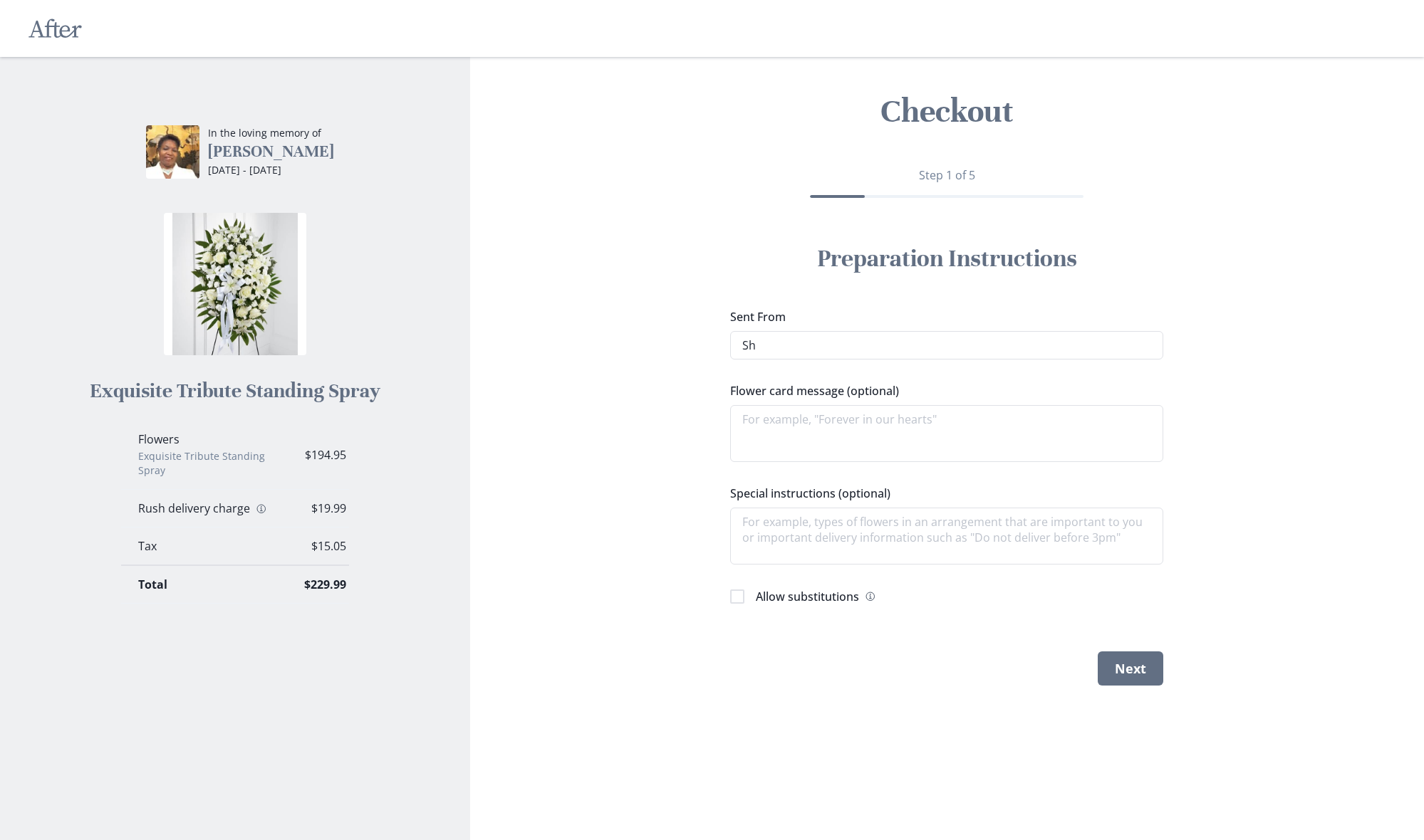
type input "She"
type textarea "x"
type input "Sher"
type textarea "x"
type input "[PERSON_NAME]"
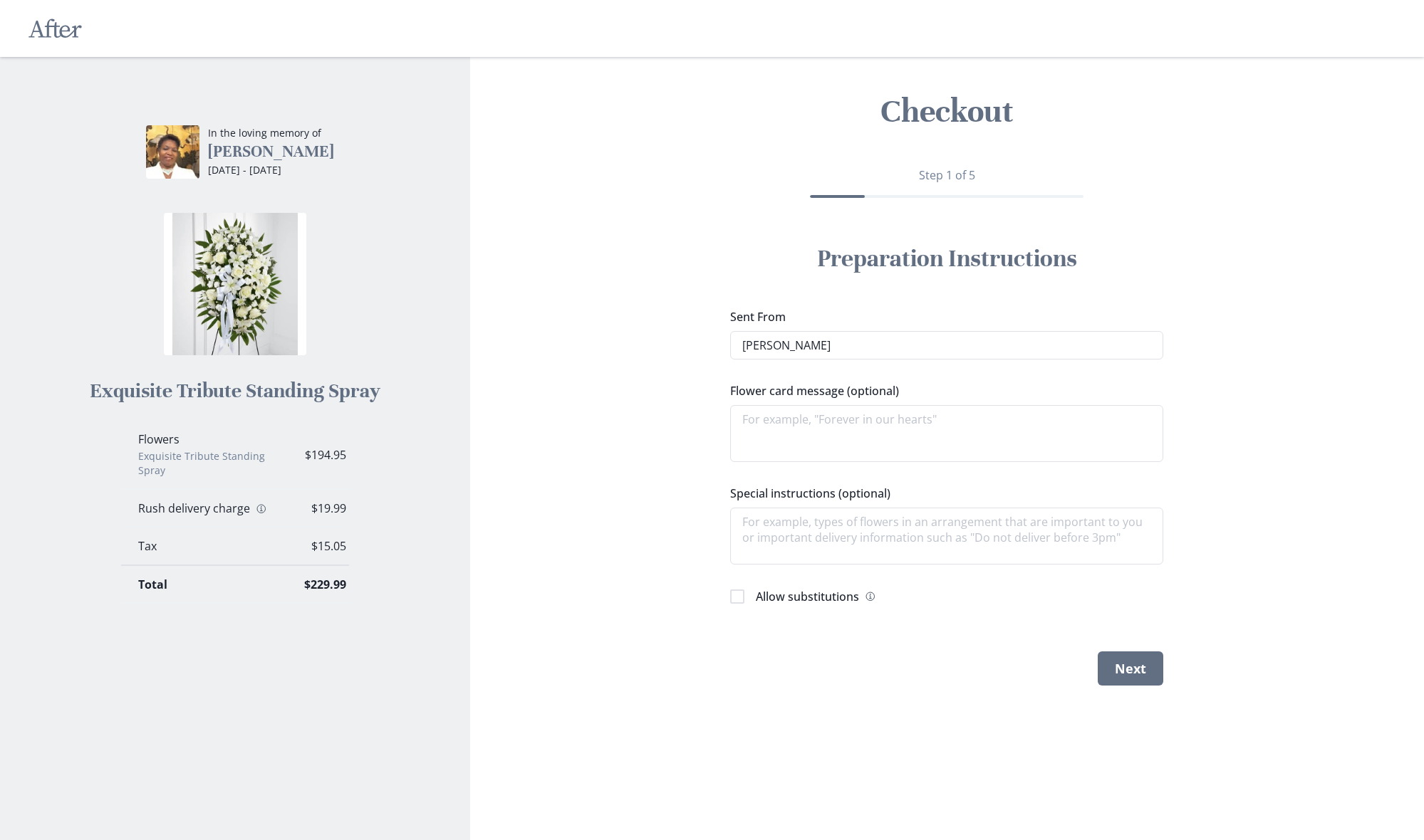
type textarea "x"
type input "[PERSON_NAME]"
type textarea "x"
type input "[PERSON_NAME]"
type textarea "x"
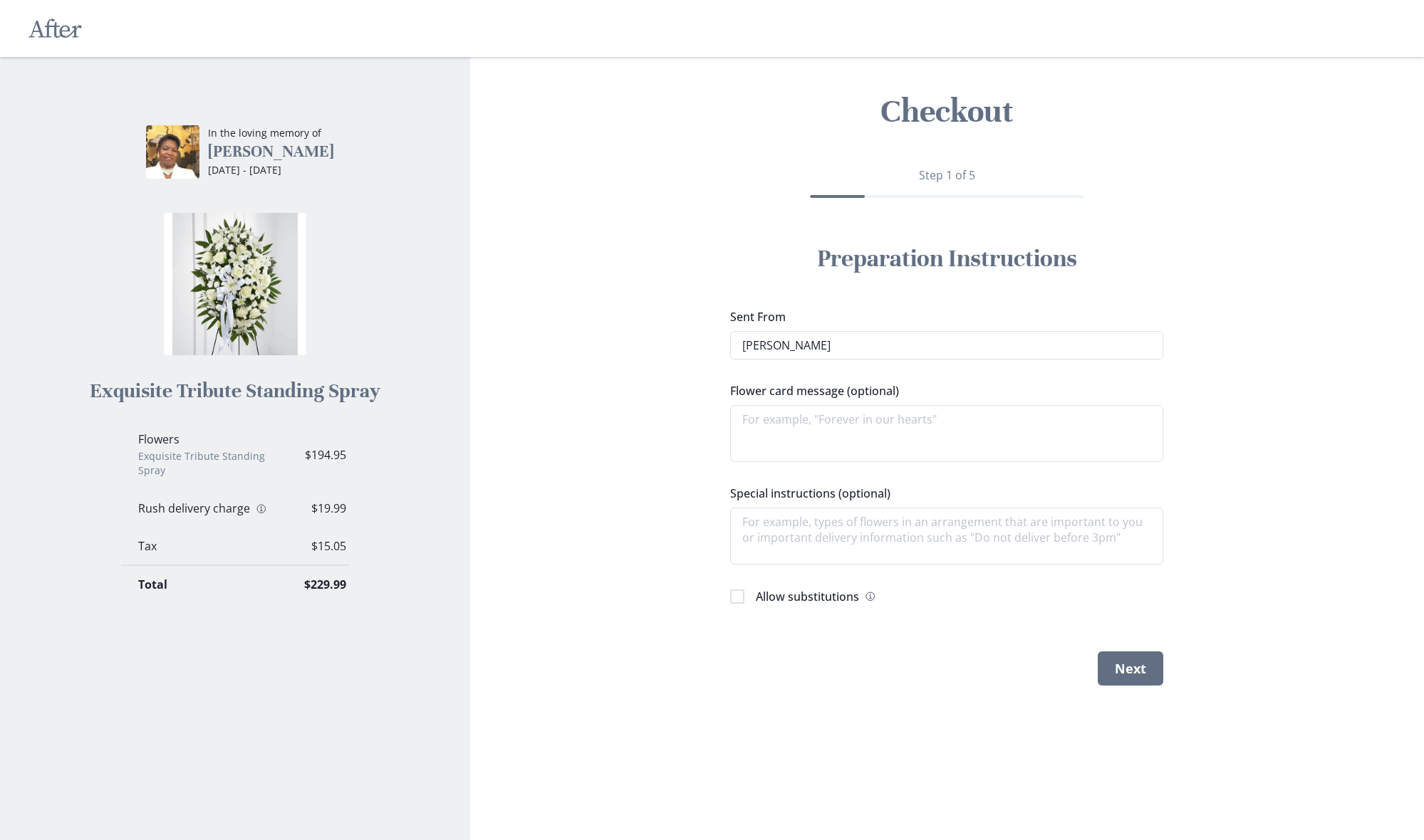
type input "[PERSON_NAME] &"
type textarea "x"
type input "[PERSON_NAME] &"
type textarea "x"
type input "[PERSON_NAME] & D"
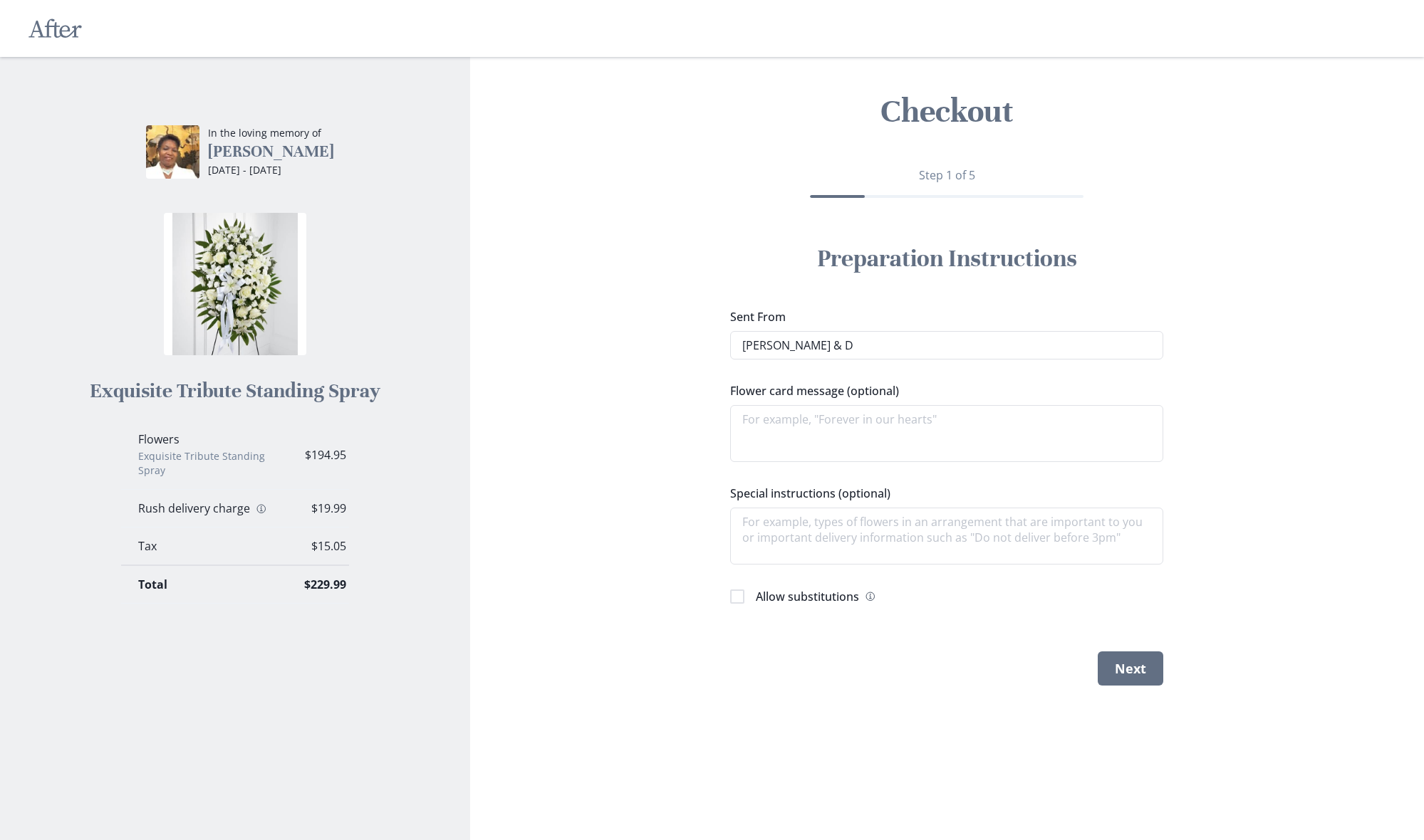
type textarea "x"
type input "[PERSON_NAME] & Dw"
type textarea "x"
type input "[PERSON_NAME] & Dwi"
type textarea "x"
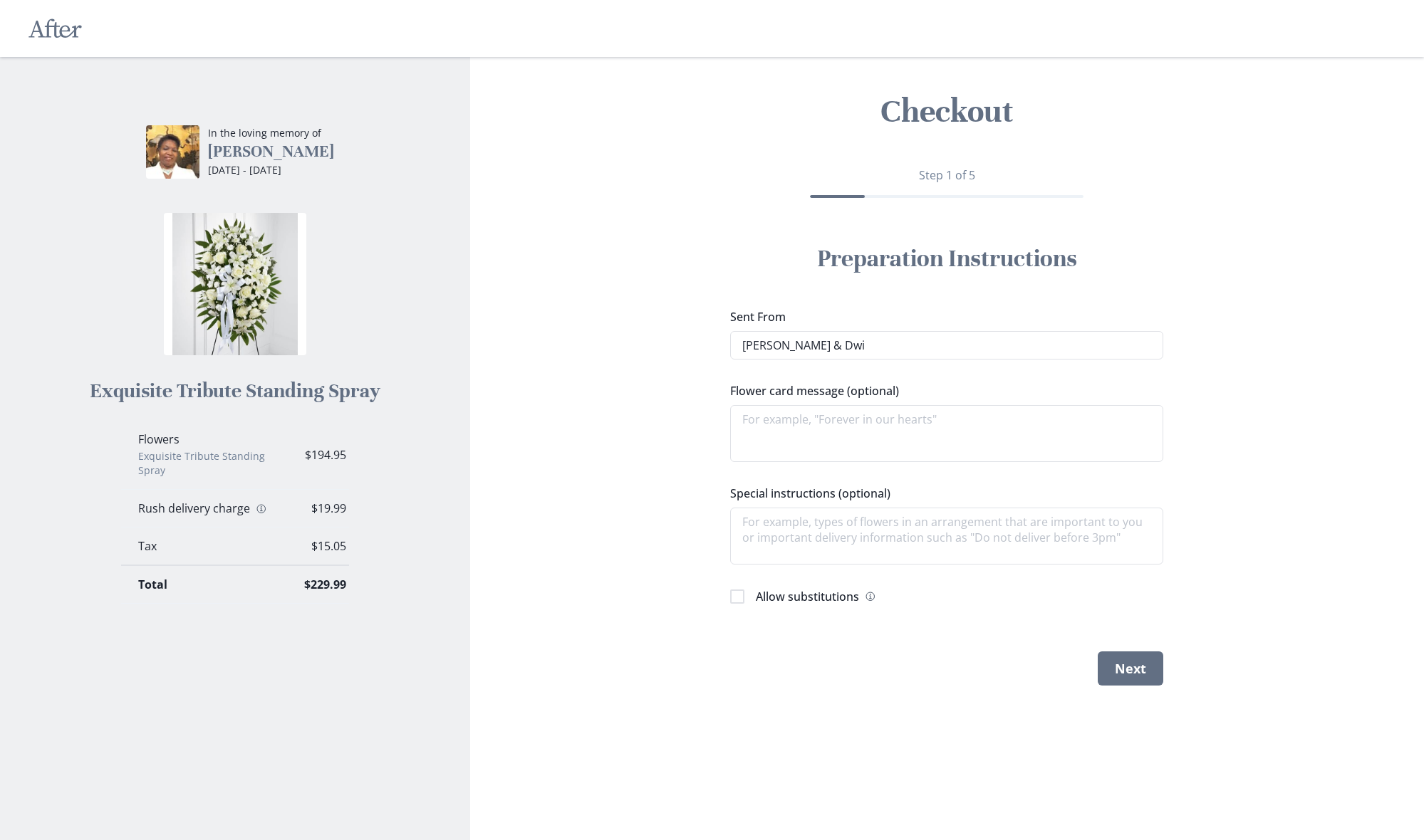
type input "[PERSON_NAME] & Dwig"
type textarea "x"
type input "[PERSON_NAME] & [PERSON_NAME]"
type textarea "x"
type input "[PERSON_NAME] & [PERSON_NAME]"
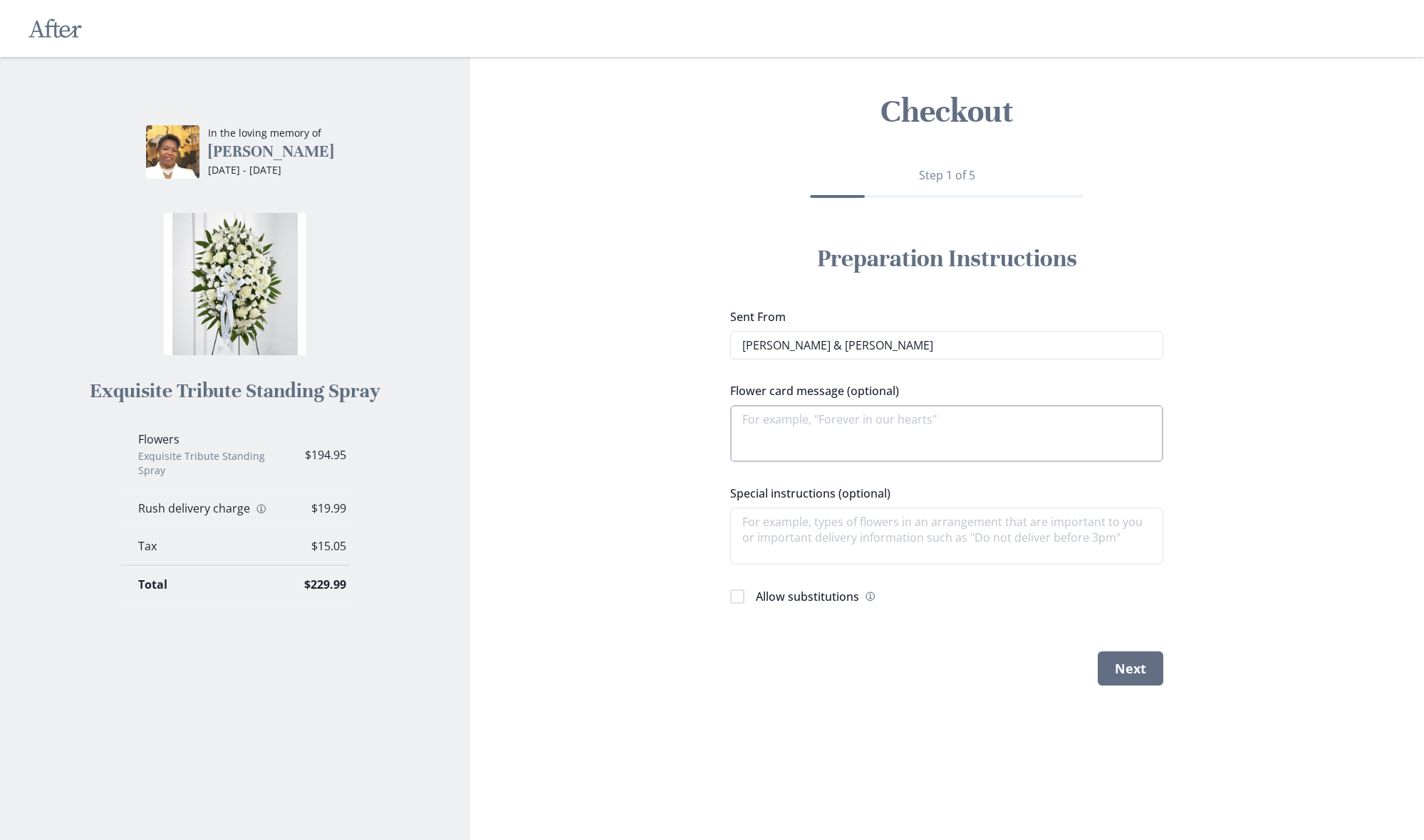
click at [783, 427] on textarea "Flower card message (optional)" at bounding box center [946, 434] width 433 height 57
type textarea "x"
type textarea "M"
type textarea "x"
type textarea "Mi"
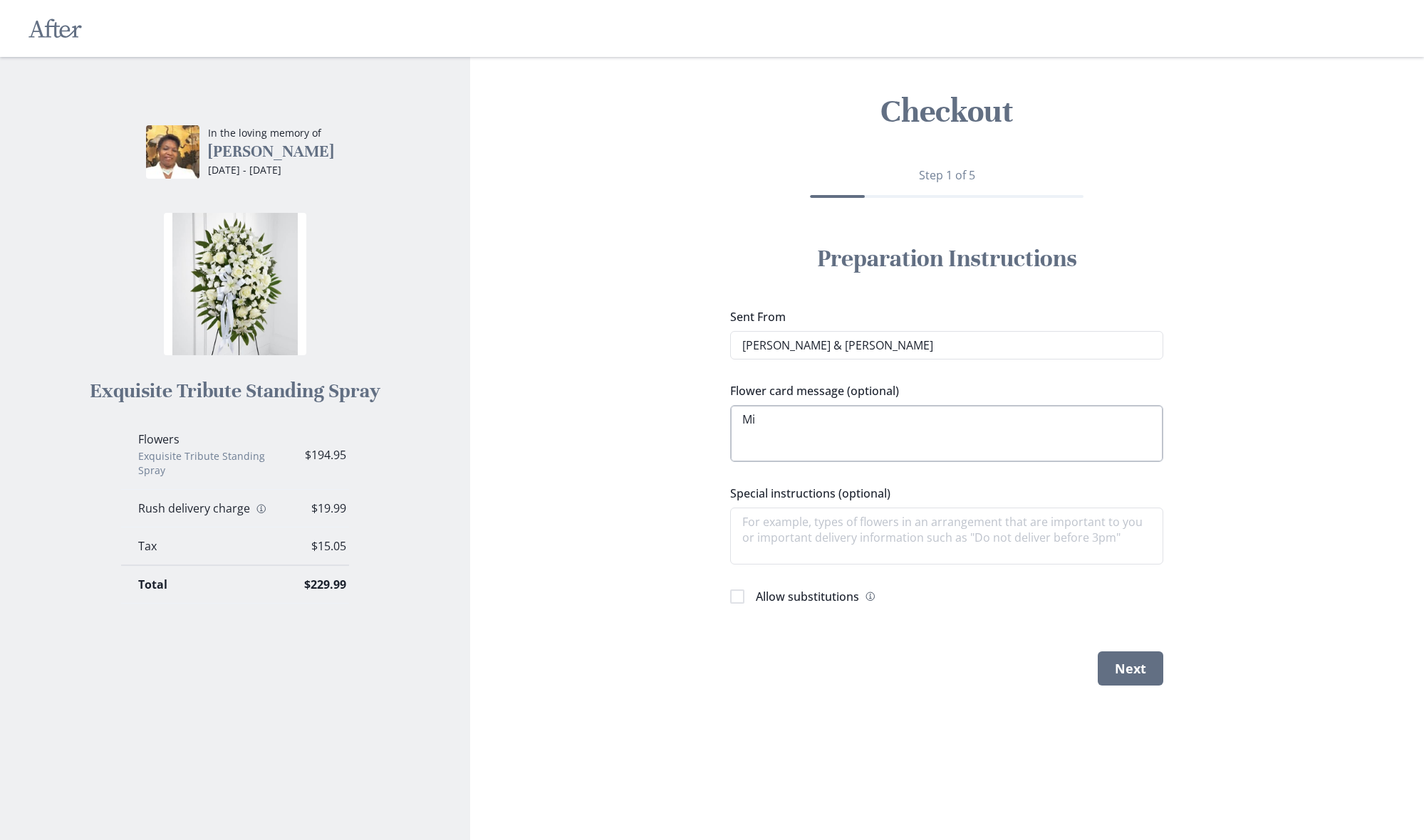
type textarea "x"
type textarea "Mis"
type textarea "x"
type textarea "Miss"
type textarea "x"
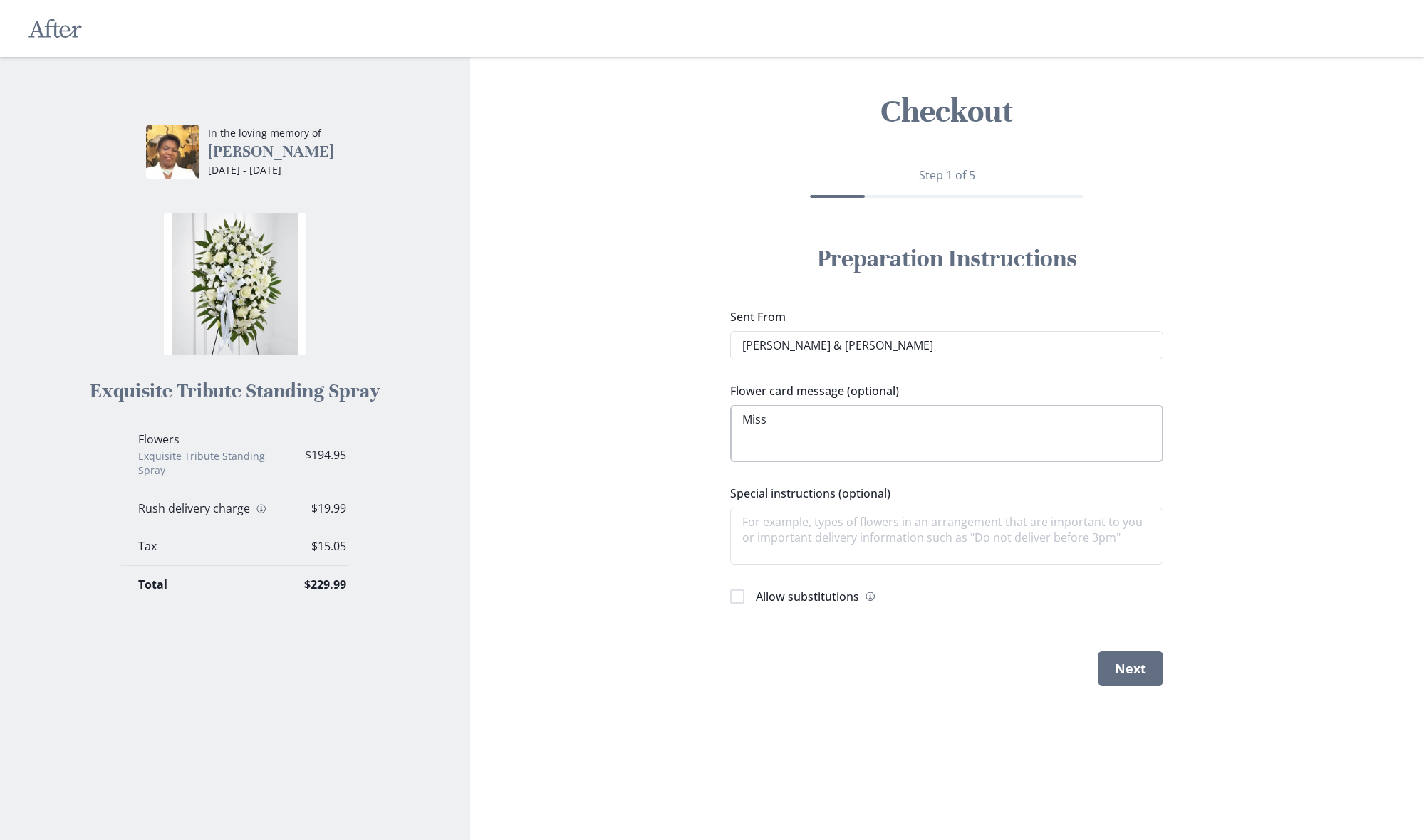
type textarea "Missi"
type textarea "x"
type textarea "Missin"
type textarea "x"
type textarea "Missing"
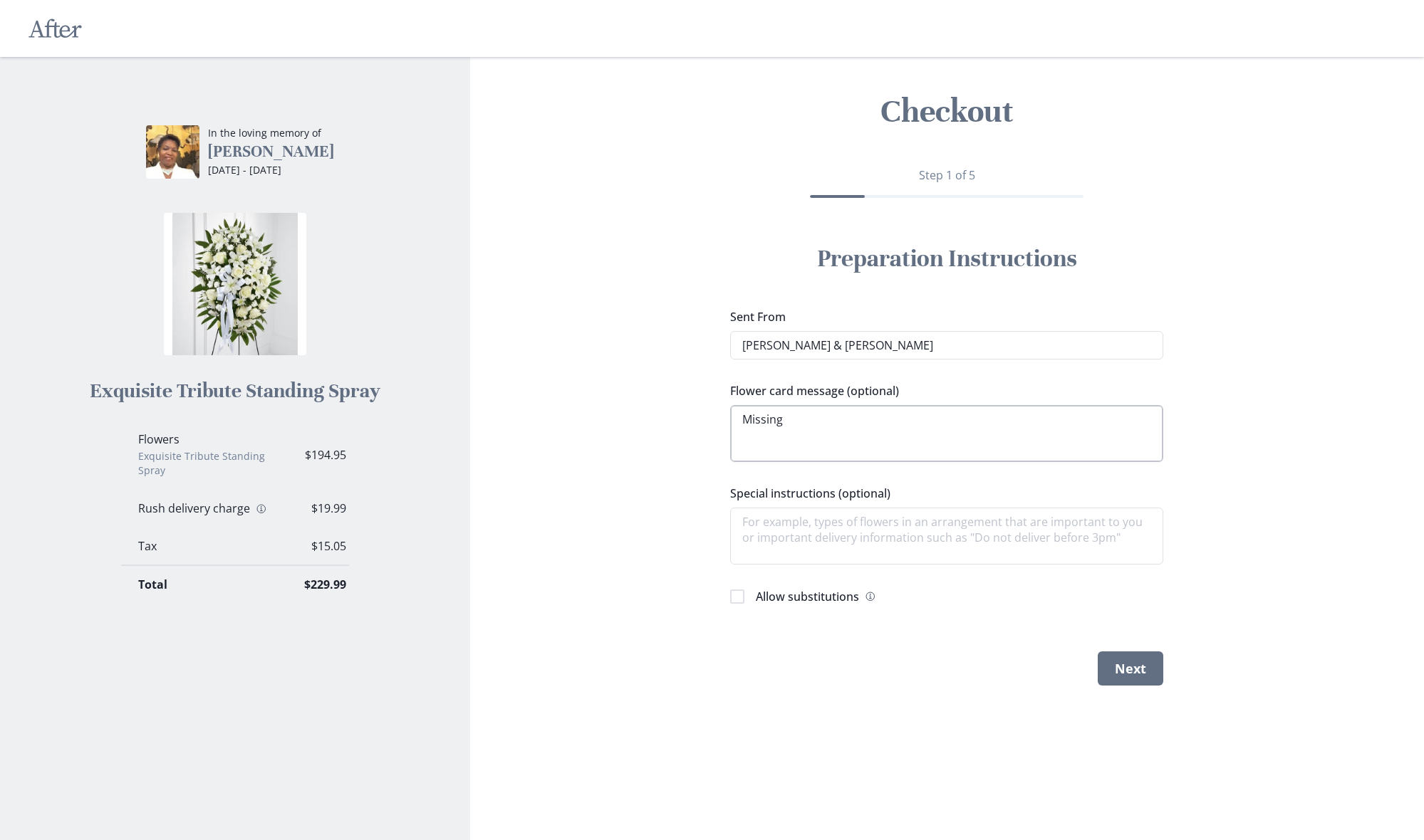
type textarea "x"
type textarea "Missing"
type textarea "x"
type textarea "Missing Y"
type textarea "x"
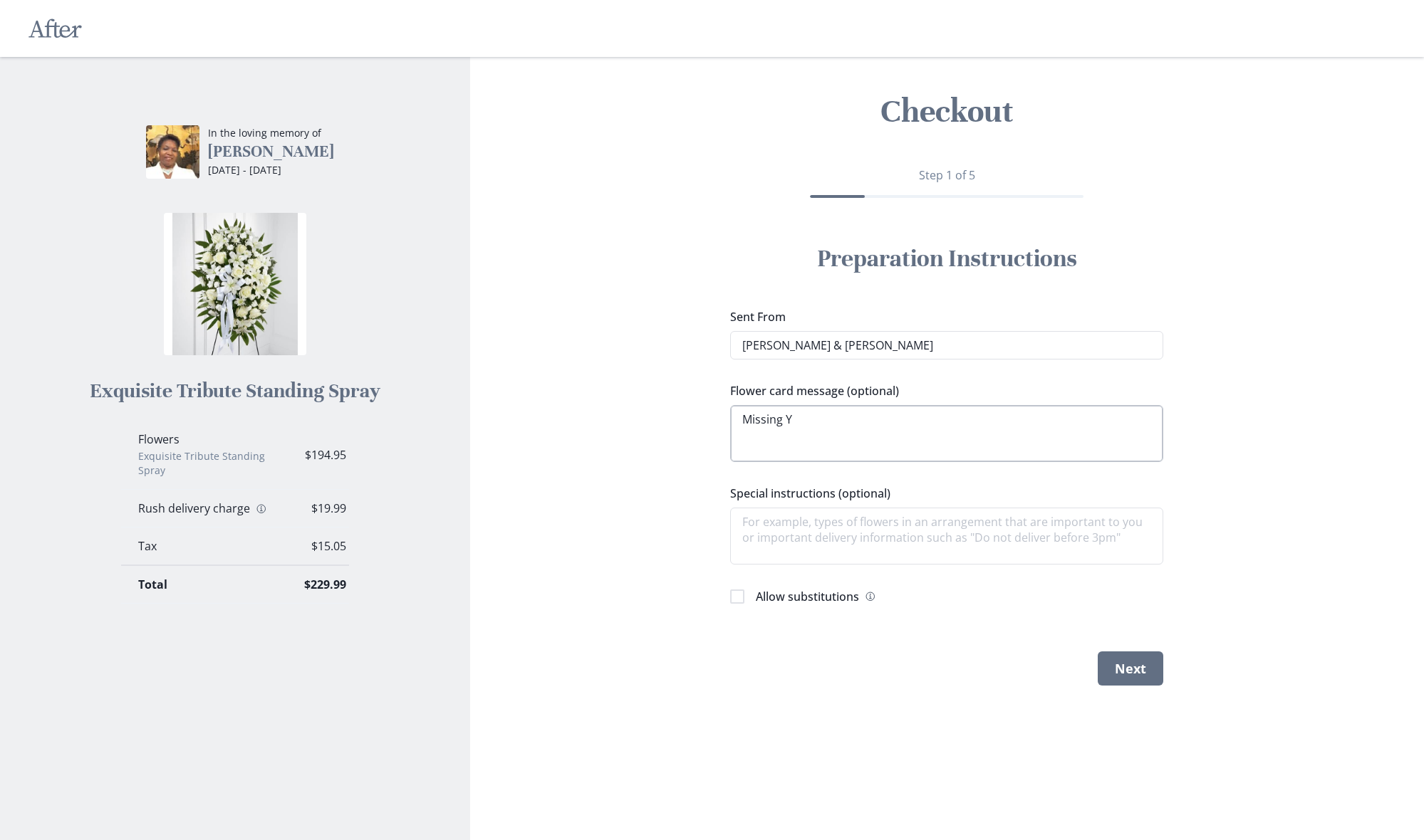
type textarea "Missing Yo"
type textarea "x"
type textarea "Missing You"
type textarea "x"
type textarea "Missing You"
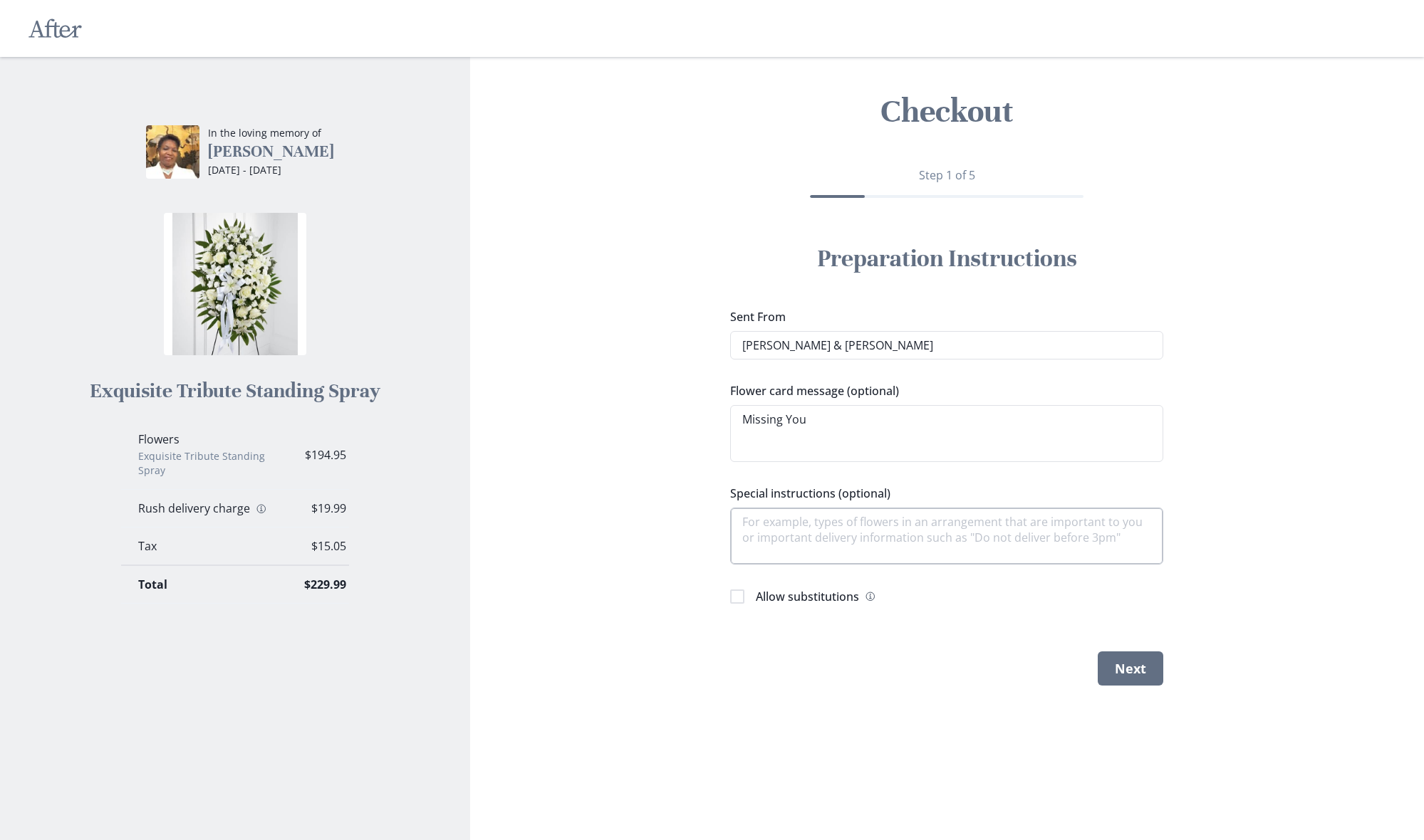
type textarea "x"
type textarea "Missing You"
click at [774, 526] on textarea "Special instructions (optional)" at bounding box center [946, 536] width 433 height 57
type textarea "x"
type textarea "d"
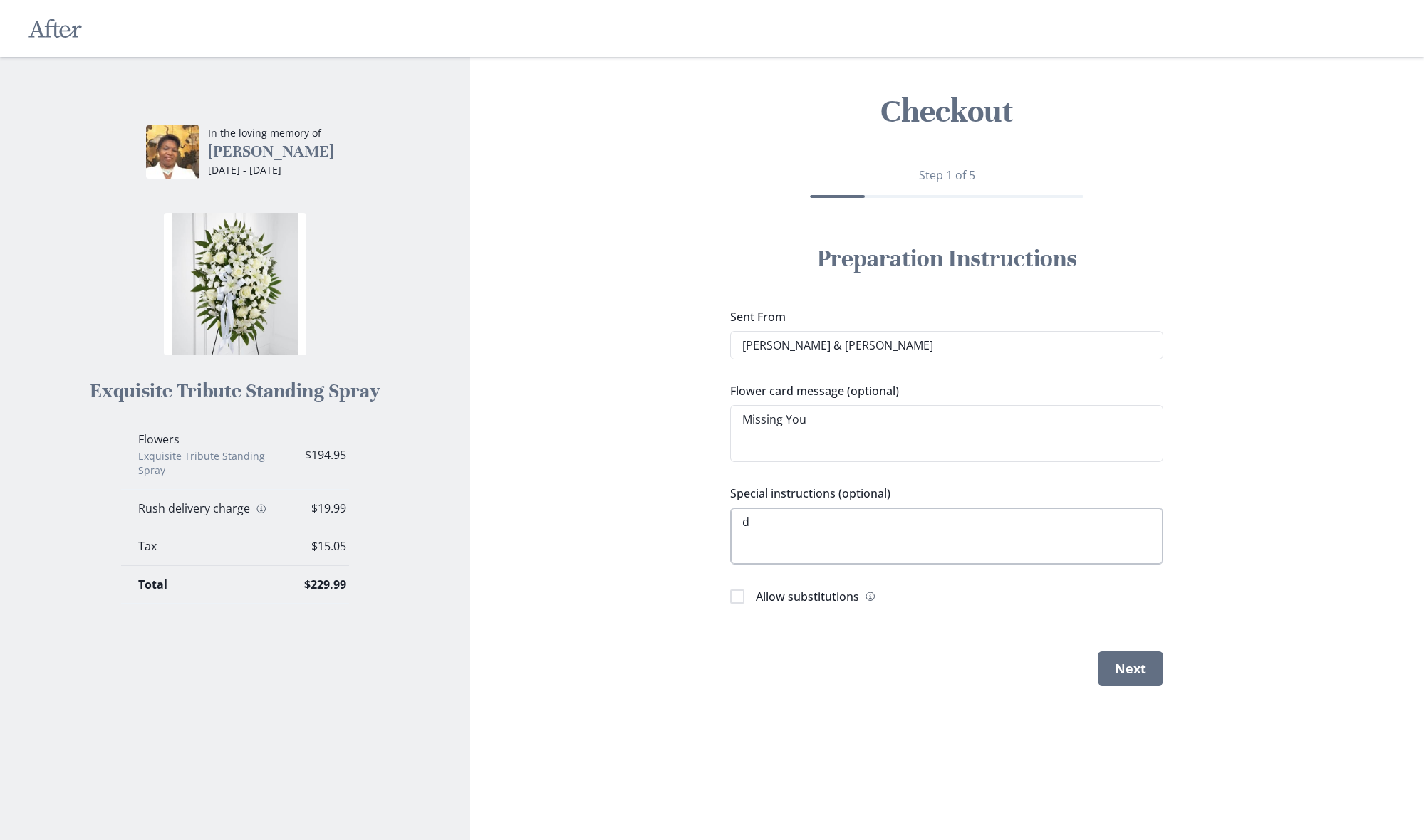
type textarea "x"
type textarea "de"
type textarea "x"
type textarea "del"
type textarea "x"
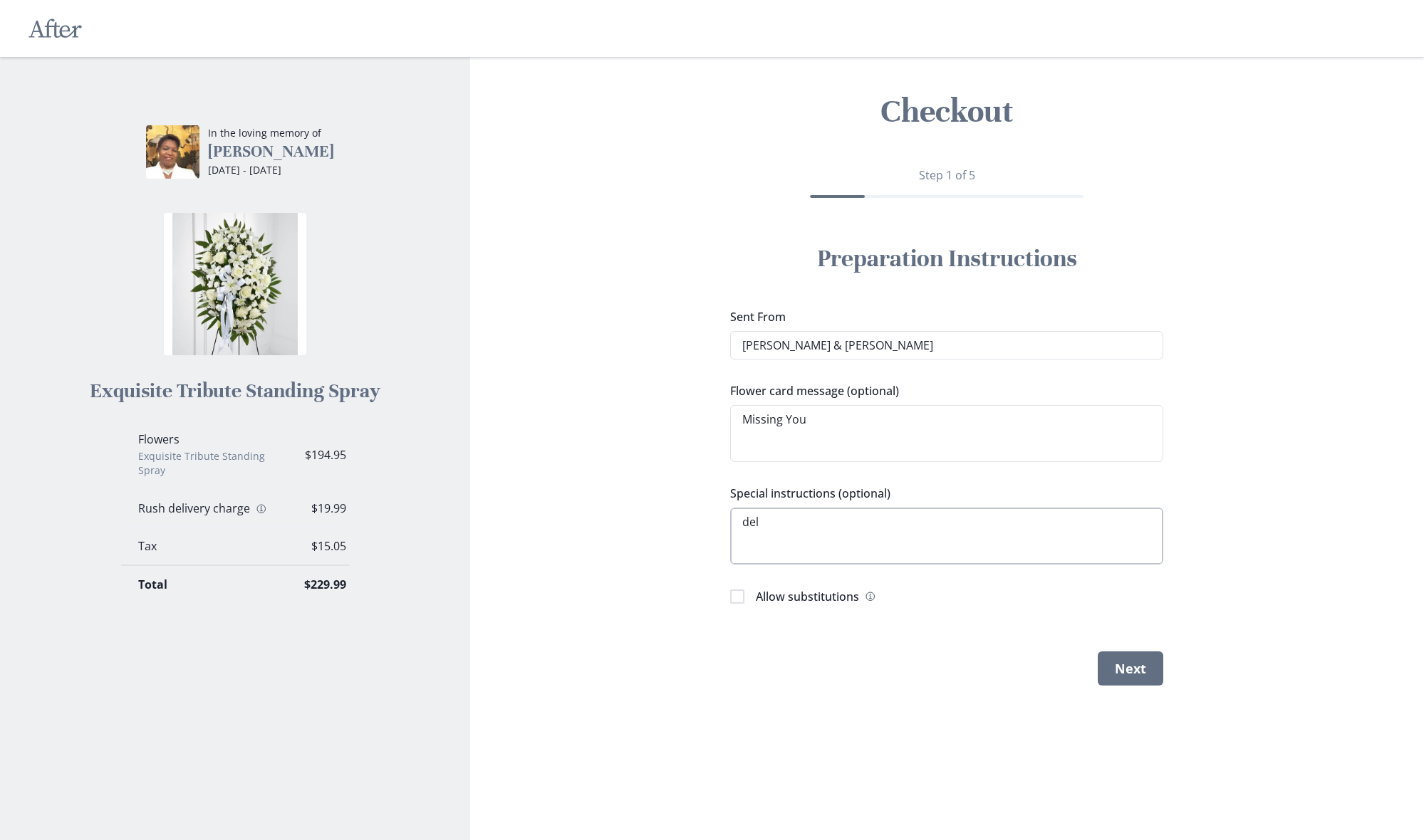
type textarea "deli"
type textarea "x"
type textarea "deliv"
type textarea "x"
type textarea "delive"
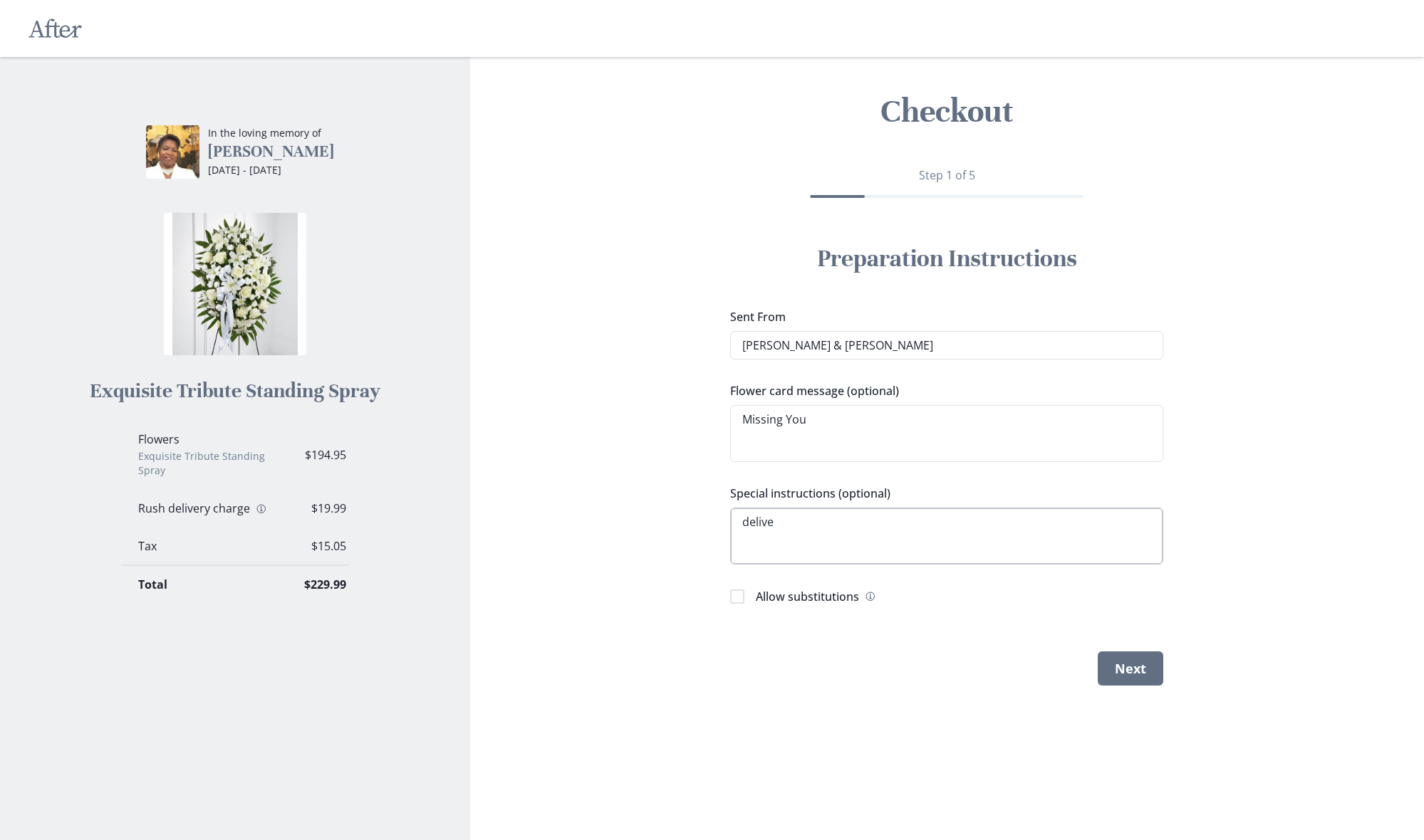
type textarea "x"
type textarea "deliver"
type textarea "x"
type textarea "deliver"
type textarea "x"
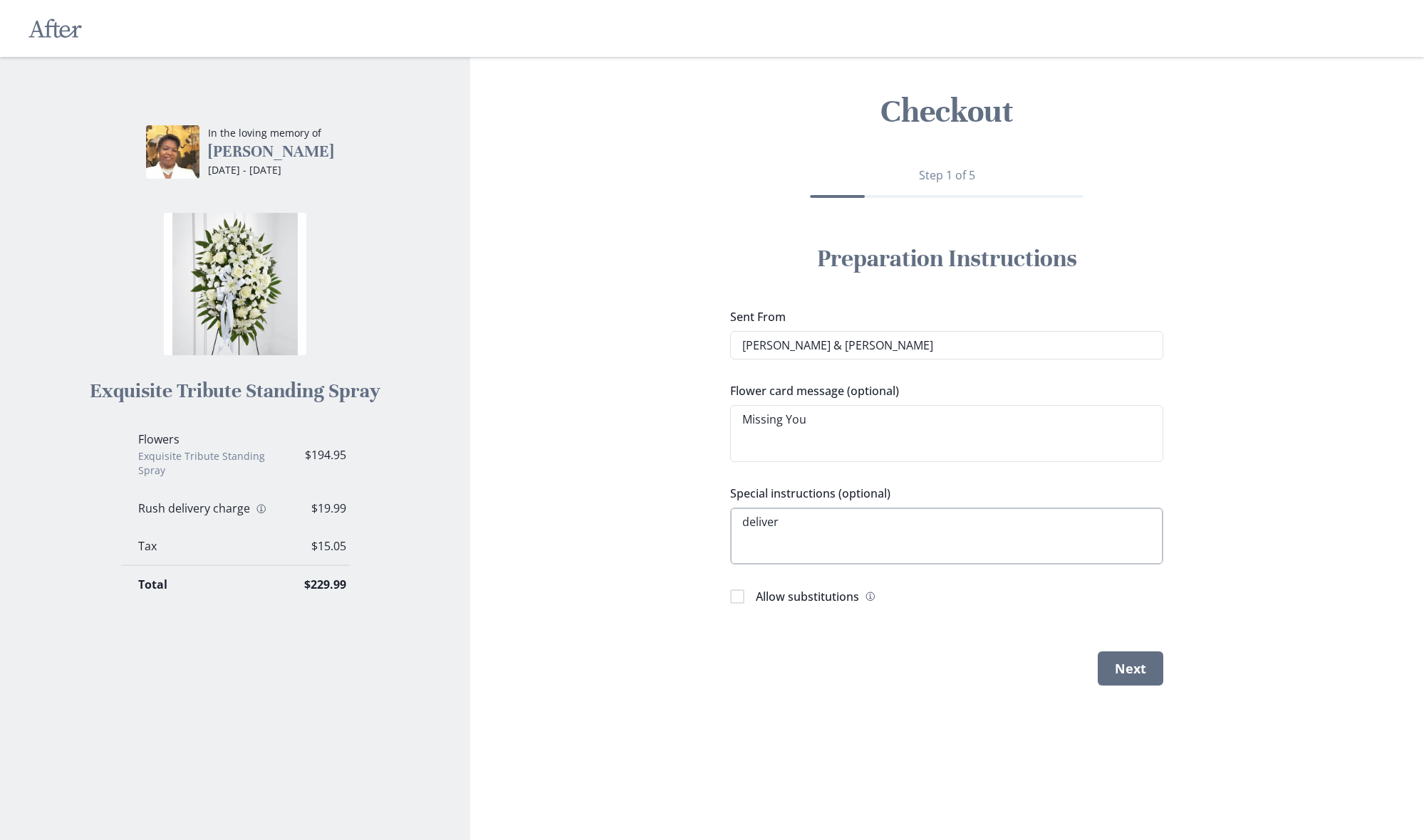
type textarea "deliver t"
type textarea "x"
type textarea "deliver to"
type textarea "x"
type textarea "deliver to:"
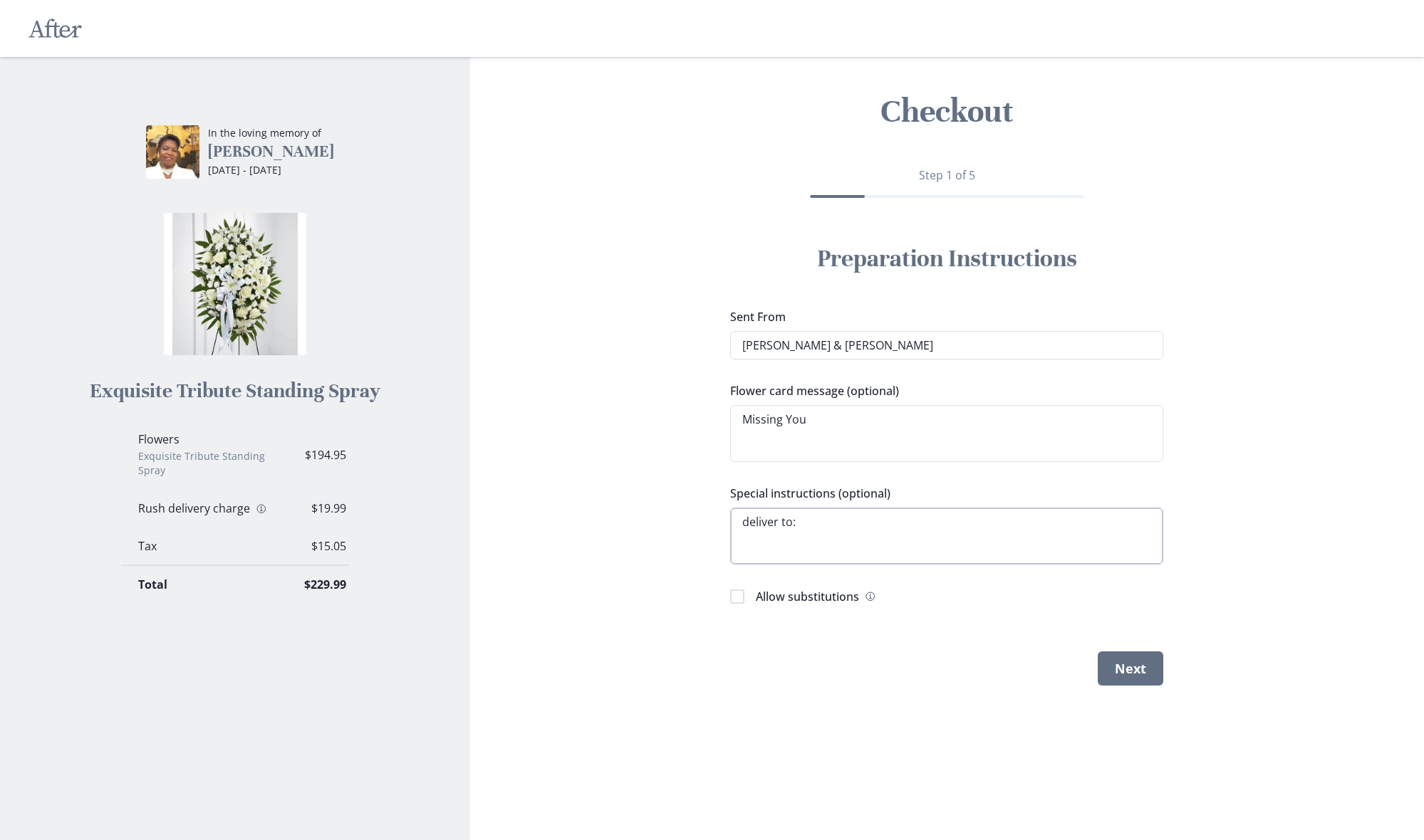
type textarea "x"
type textarea "deliver to:"
type textarea "x"
type textarea "deliver to: 1"
type textarea "x"
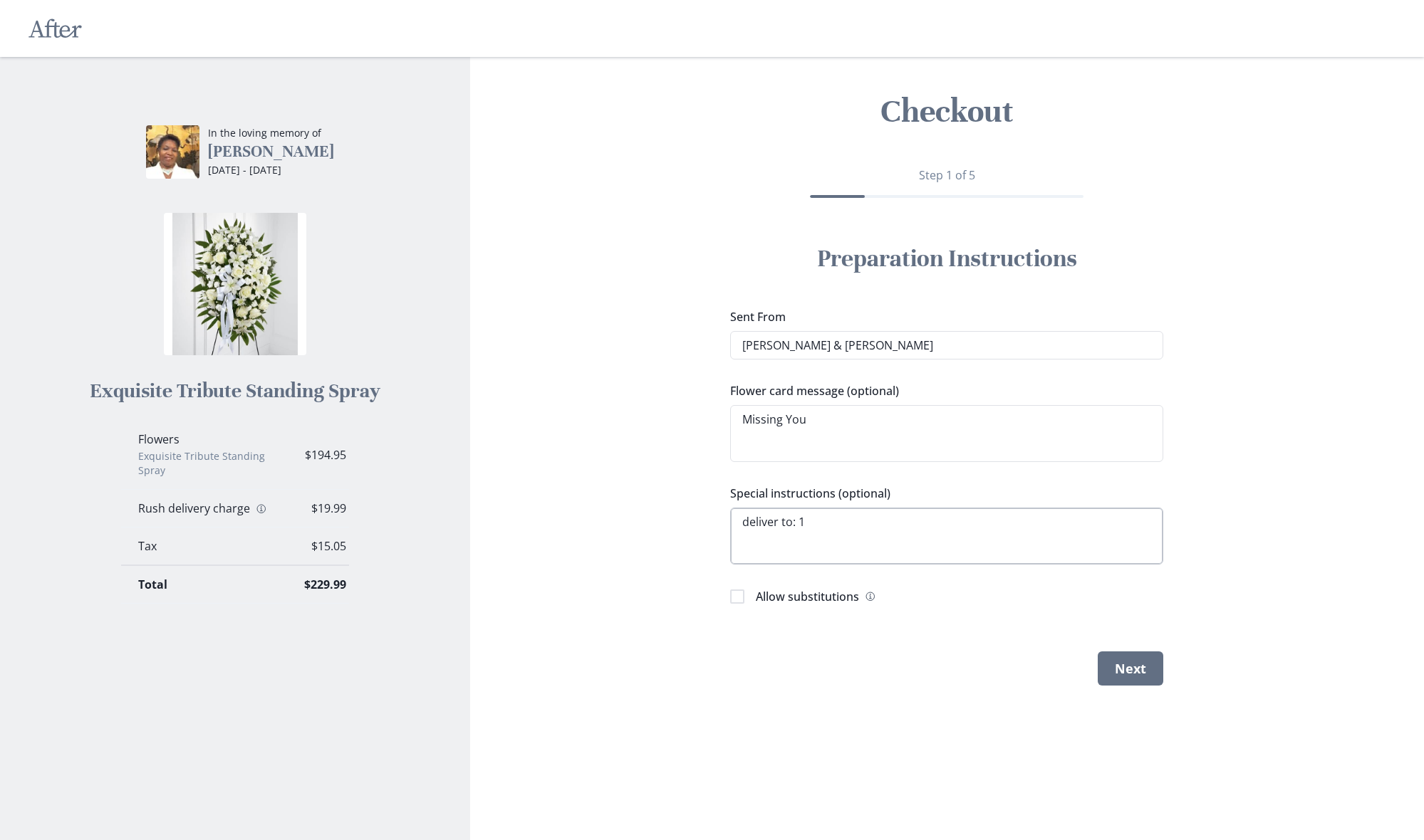
type textarea "deliver to: 11"
type textarea "x"
type textarea "deliver to: 119"
type textarea "x"
type textarea "deliver to: 119"
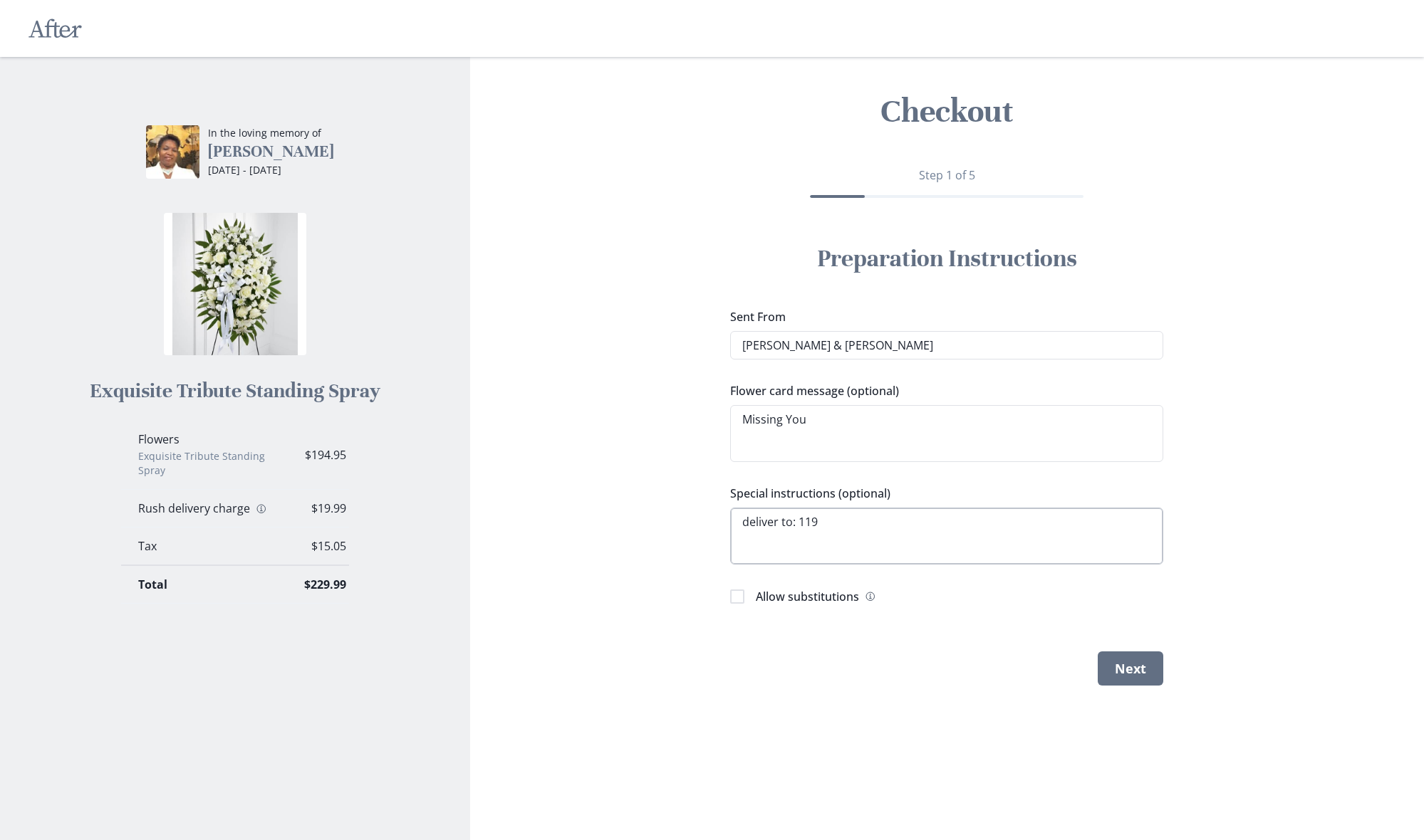
type textarea "x"
type textarea "deliver to: 119 S"
type textarea "x"
type textarea "deliver to: 119 S."
type textarea "x"
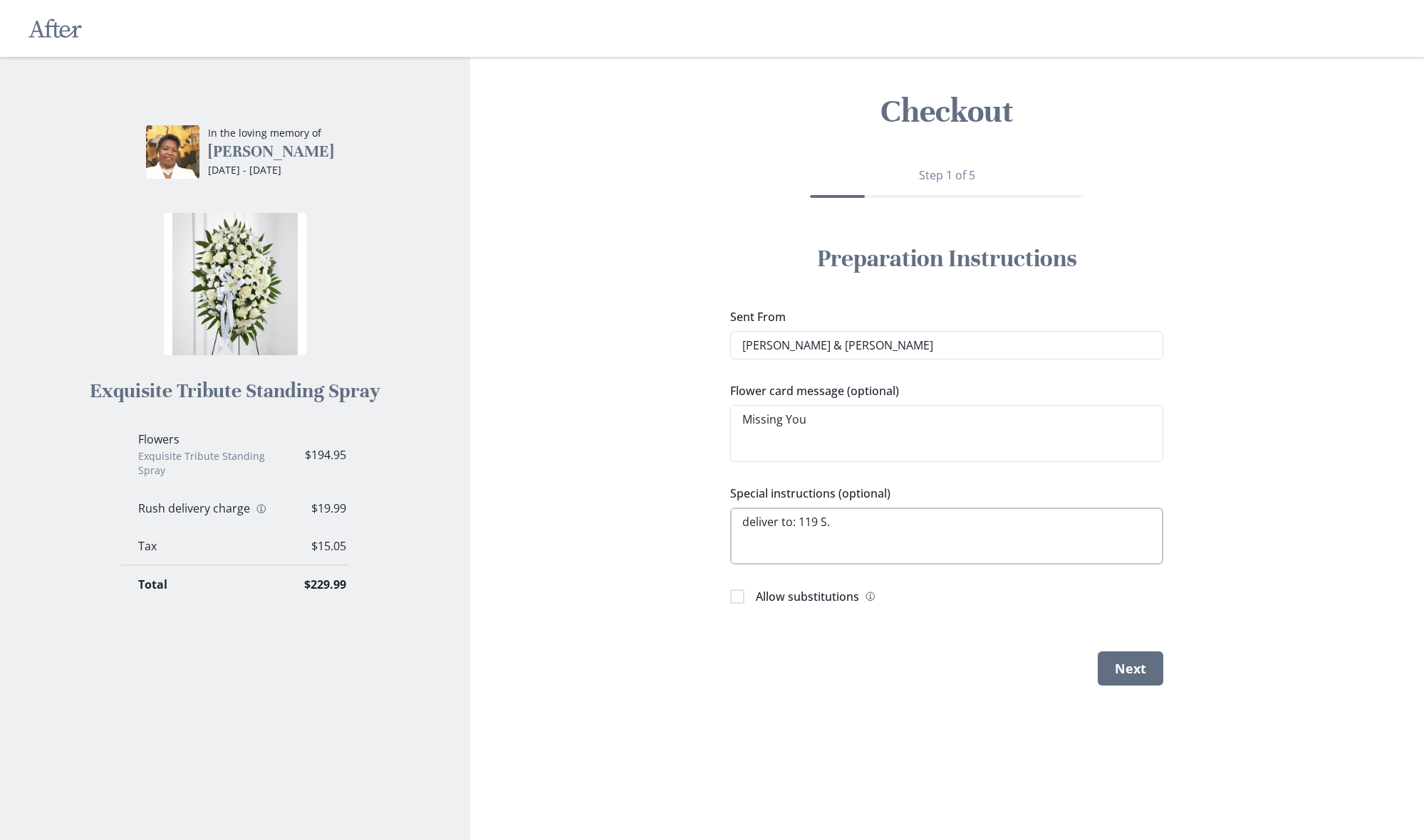
type textarea "deliver to: 119 S."
type textarea "x"
type textarea "deliver to: 119 S. S"
type textarea "x"
type textarea "deliver to: [STREET_ADDRESS]"
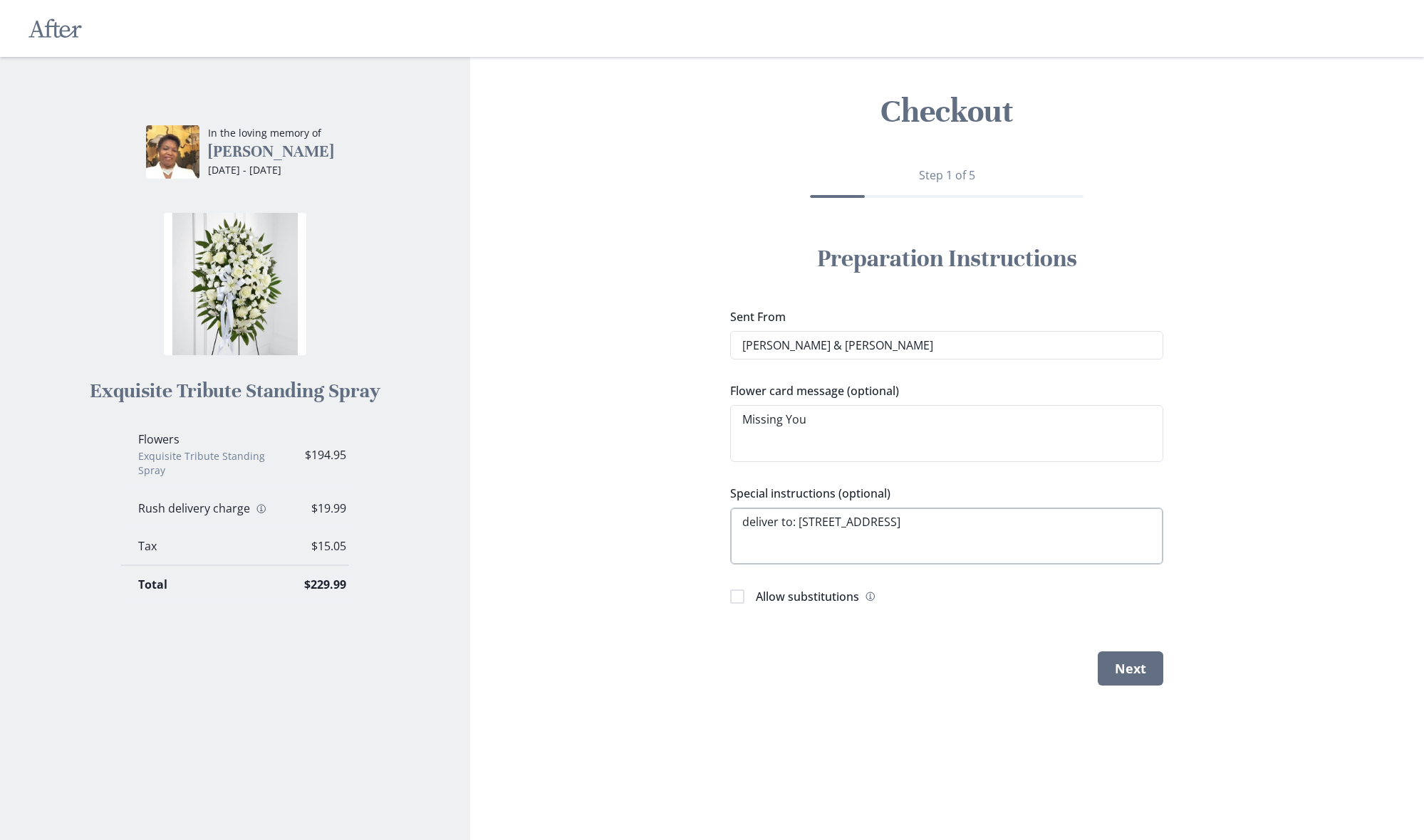
type textarea "x"
type textarea "deliver to: [STREET_ADDRESS]"
type textarea "x"
type textarea "deliver to: [STREET_ADDRESS][PERSON_NAME]"
type textarea "x"
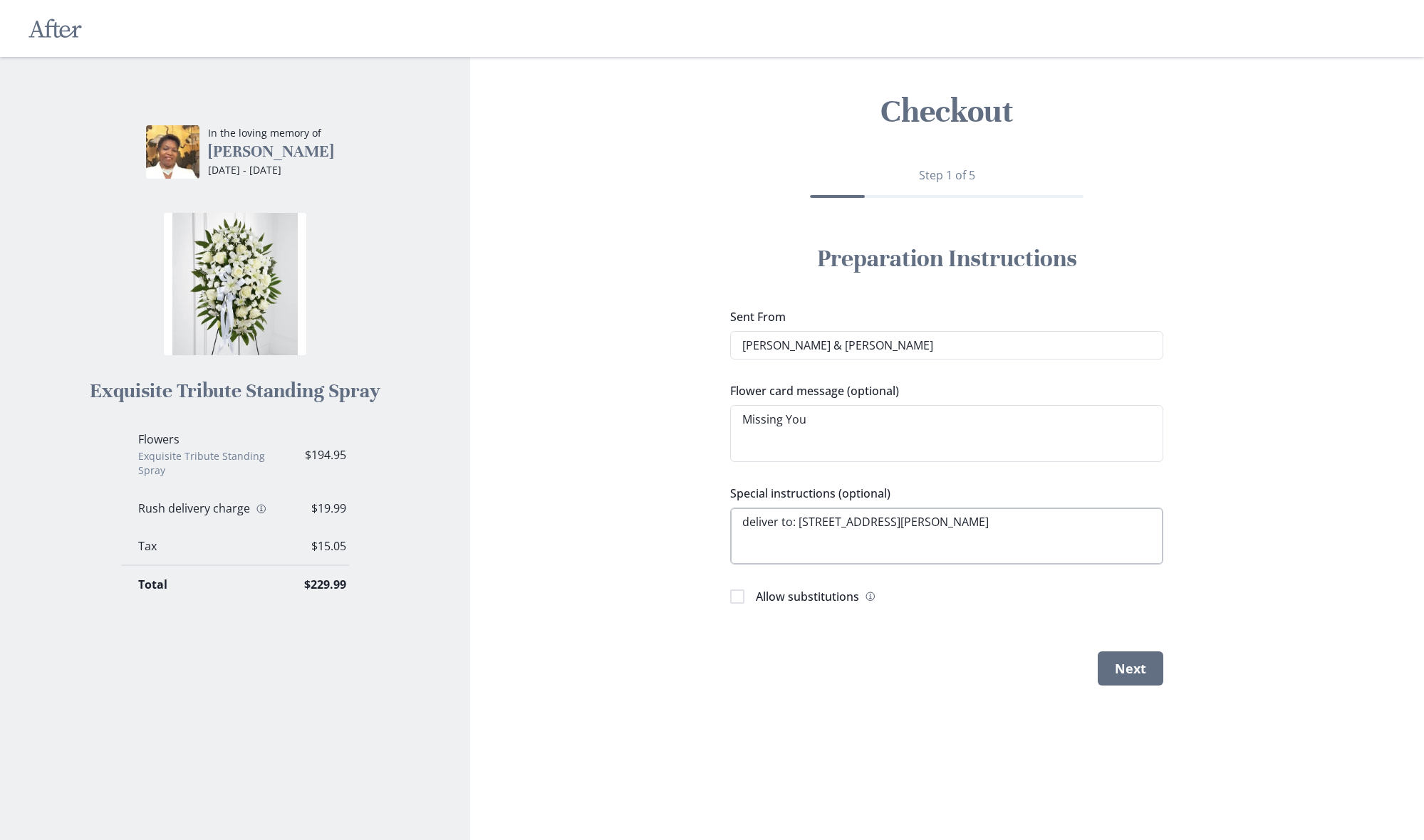
type textarea "deliver to: [STREET_ADDRESS]"
type textarea "x"
type textarea "deliver to: [STREET_ADDRESS]"
type textarea "x"
type textarea "deliver to: [STREET_ADDRESS][PERSON_NAME]"
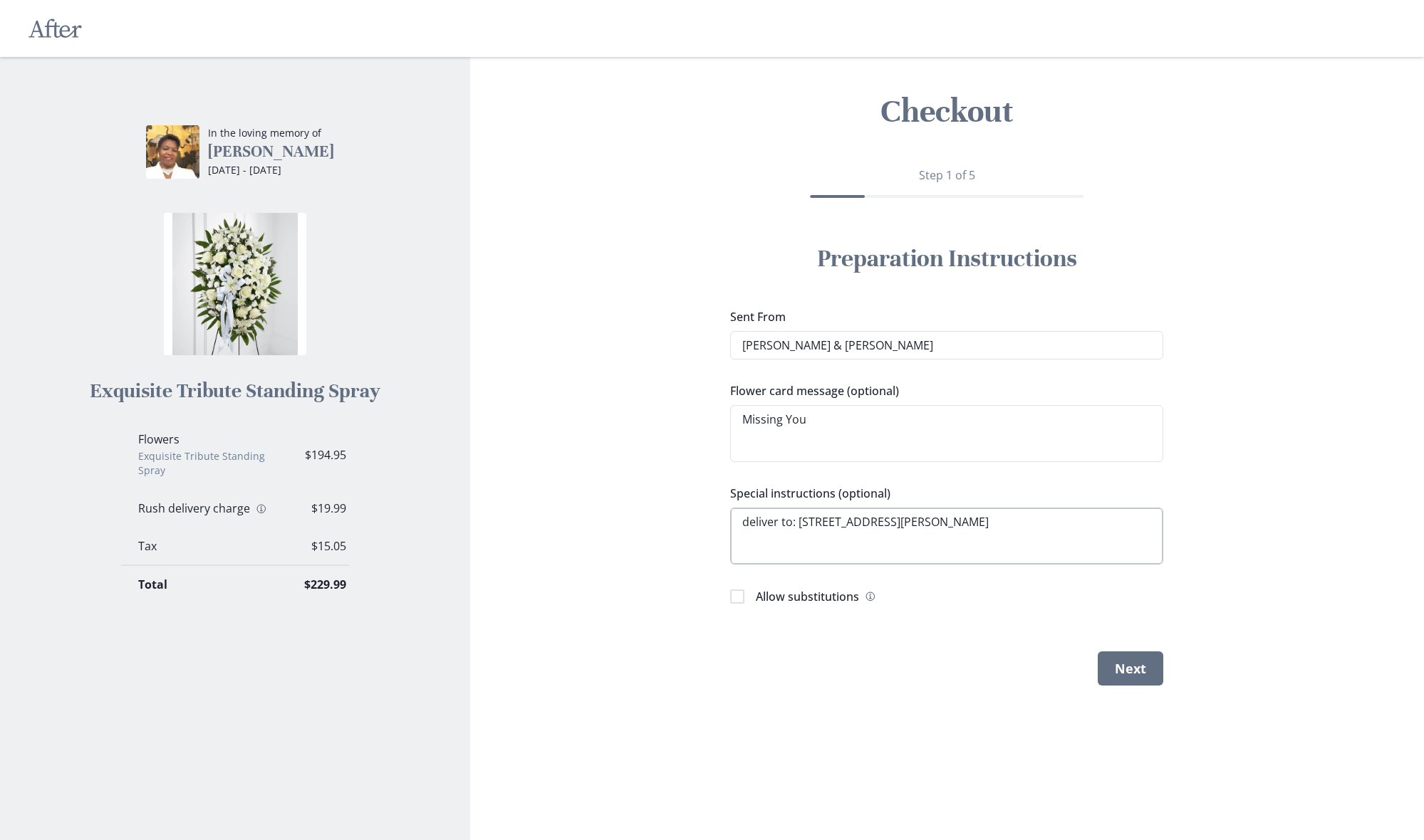
type textarea "x"
type textarea "deliver to: [STREET_ADDRESS][PERSON_NAME]"
type textarea "x"
type textarea "deliver to: [STREET_ADDRESS][PERSON_NAME]"
type textarea "x"
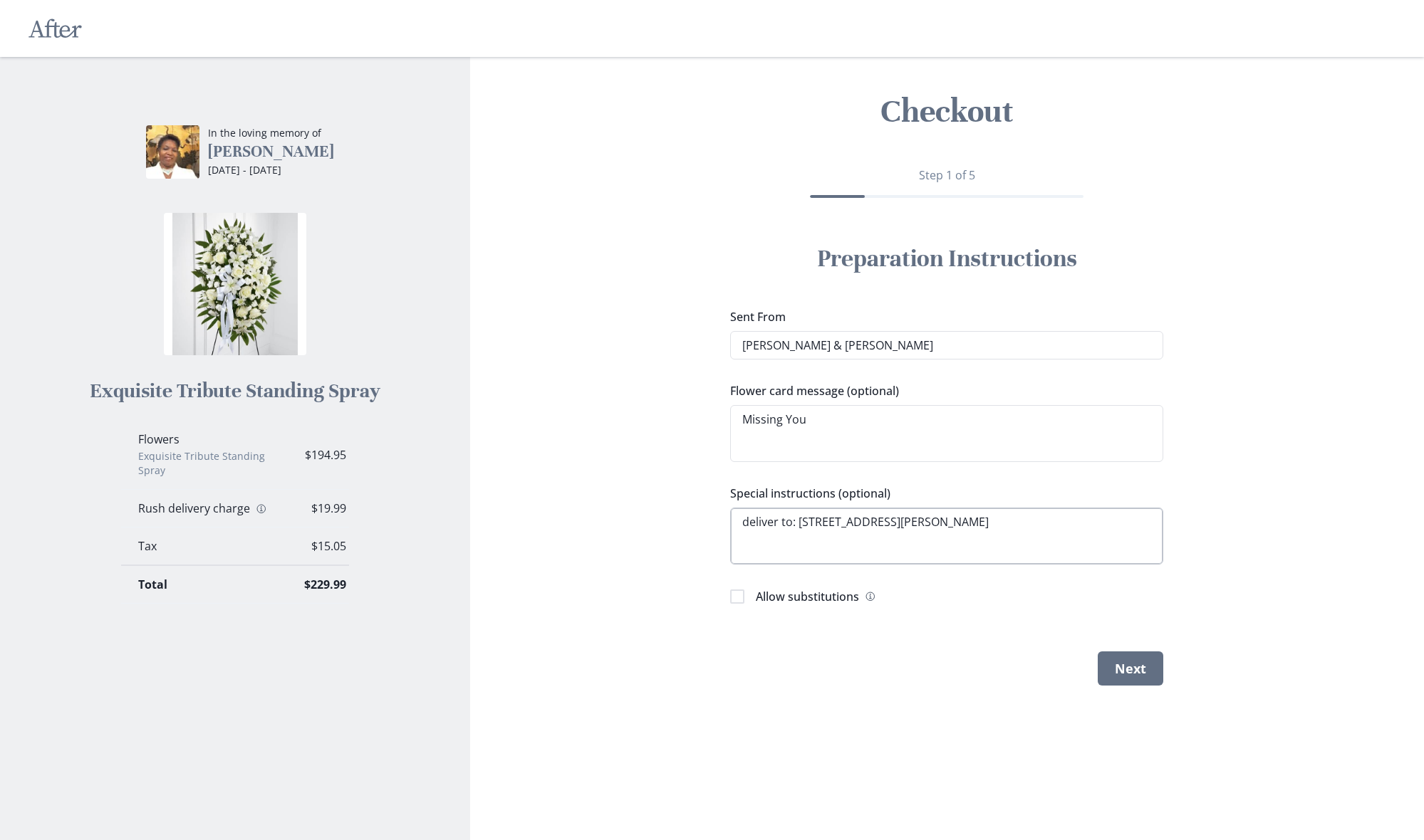
type textarea "deliver to: [STREET_ADDRESS][PERSON_NAME]"
type textarea "x"
type textarea "deliver to: [STREET_ADDRESS][PERSON_NAME]"
type textarea "x"
type textarea "deliver to: [STREET_ADDRESS][PERSON_NAME]"
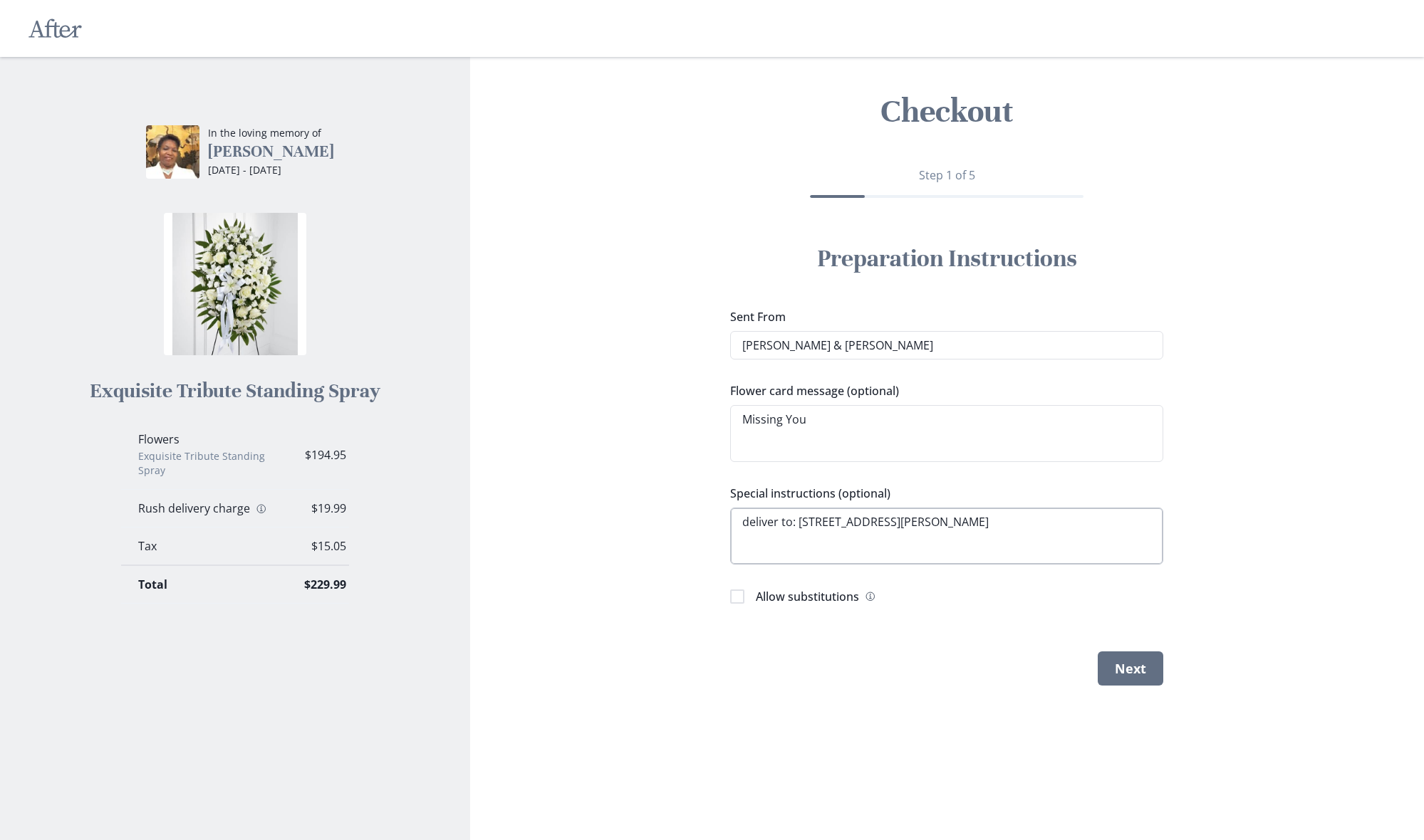
type textarea "x"
type textarea "deliver to: [STREET_ADDRESS][PERSON_NAME]"
type textarea "x"
type textarea "deliver to: [STREET_ADDRESS][PERSON_NAME]"
type textarea "x"
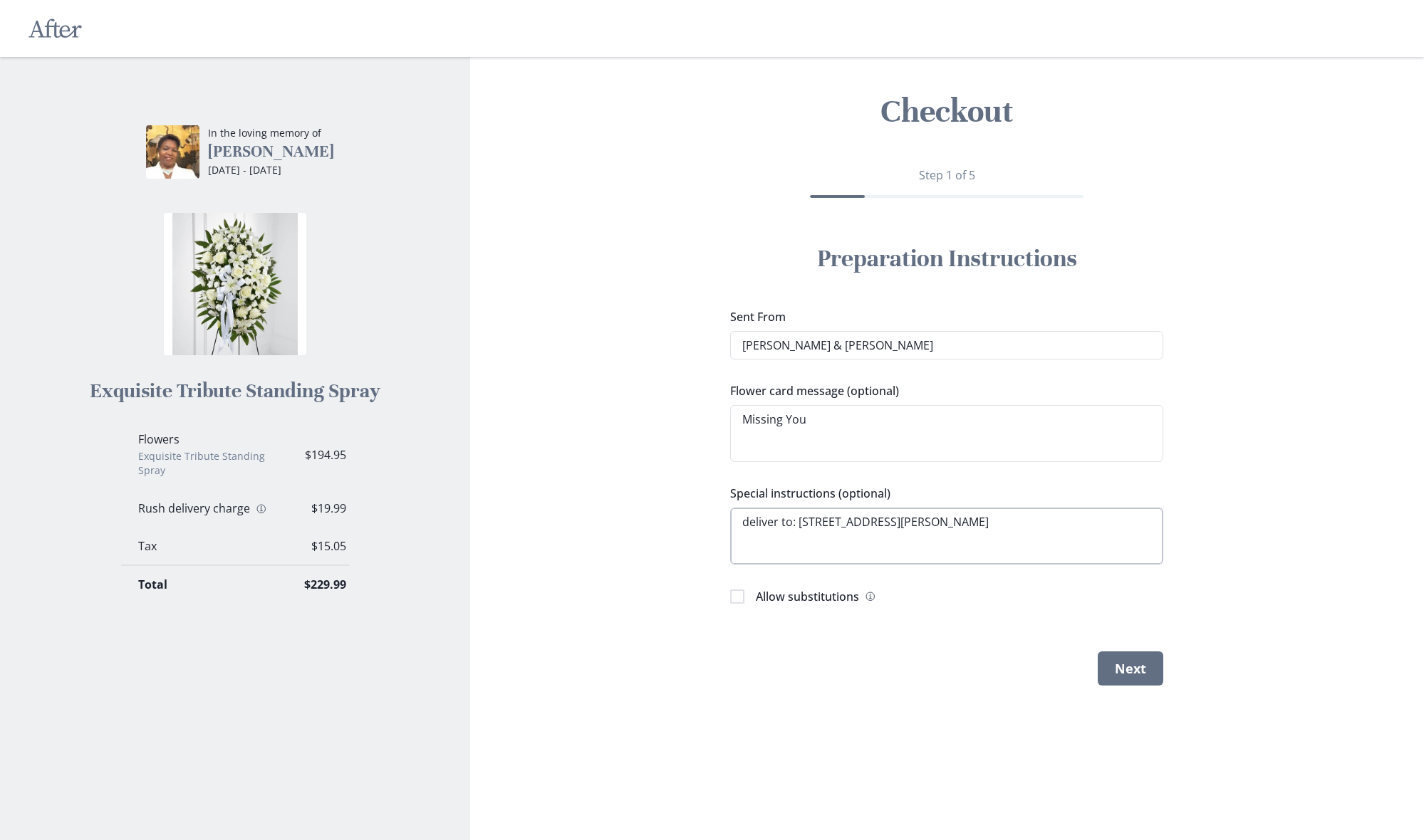
type textarea "deliver to: [STREET_ADDRESS][PERSON_NAME] ,"
type textarea "x"
type textarea "deliver to: [STREET_ADDRESS][PERSON_NAME]"
type textarea "x"
type textarea "deliver to: [STREET_ADDRESS][PERSON_NAME]"
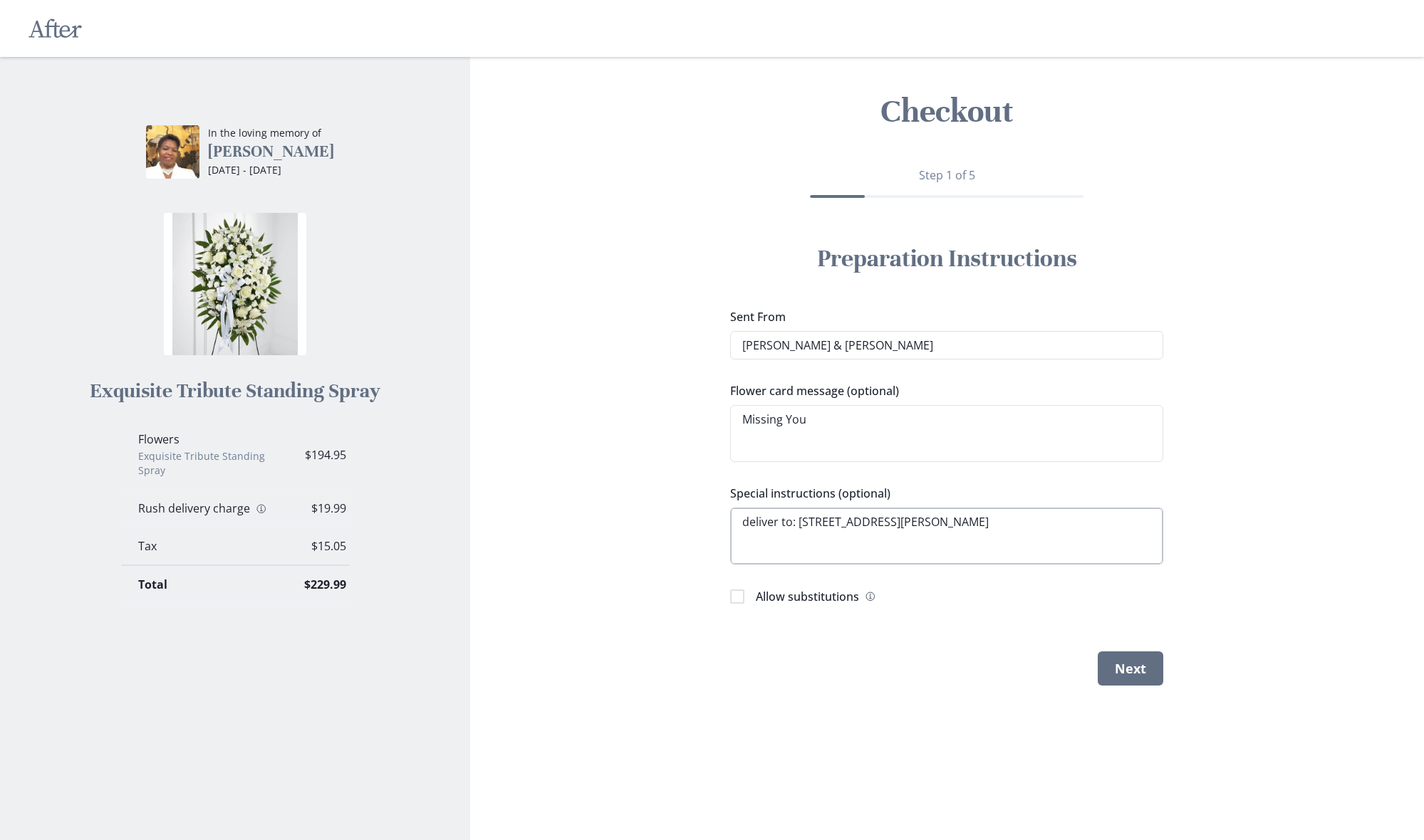
type textarea "x"
type textarea "deliver to: [STREET_ADDRESS][PERSON_NAME]"
type textarea "x"
type textarea "deliver to: [STREET_ADDRESS][PERSON_NAME]"
type textarea "x"
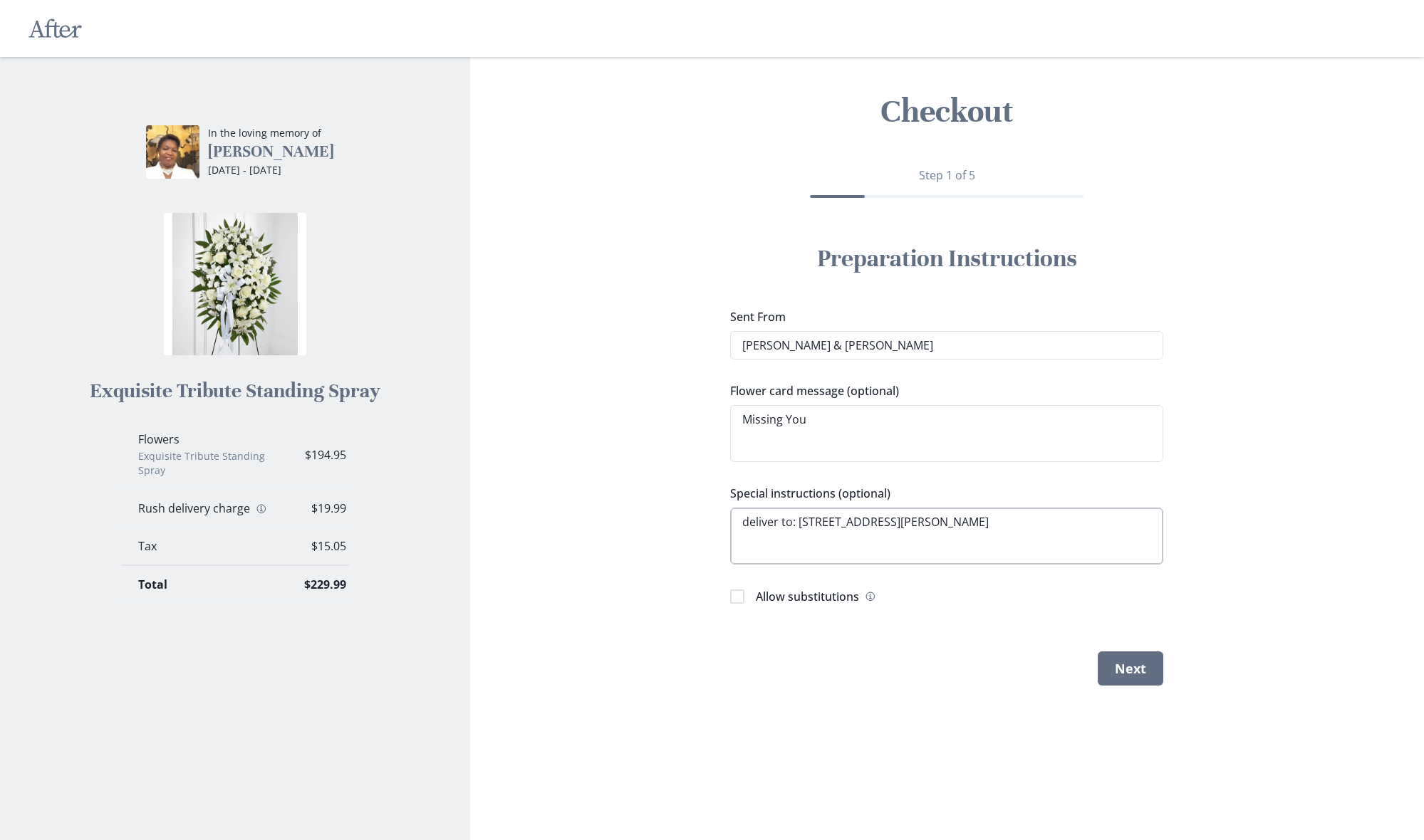
type textarea "deliver to: [STREET_ADDRESS][PERSON_NAME]"
type textarea "x"
type textarea "deliver to: [STREET_ADDRESS][PERSON_NAME]"
type textarea "x"
type textarea "deliver to: [STREET_ADDRESS][PERSON_NAME]"
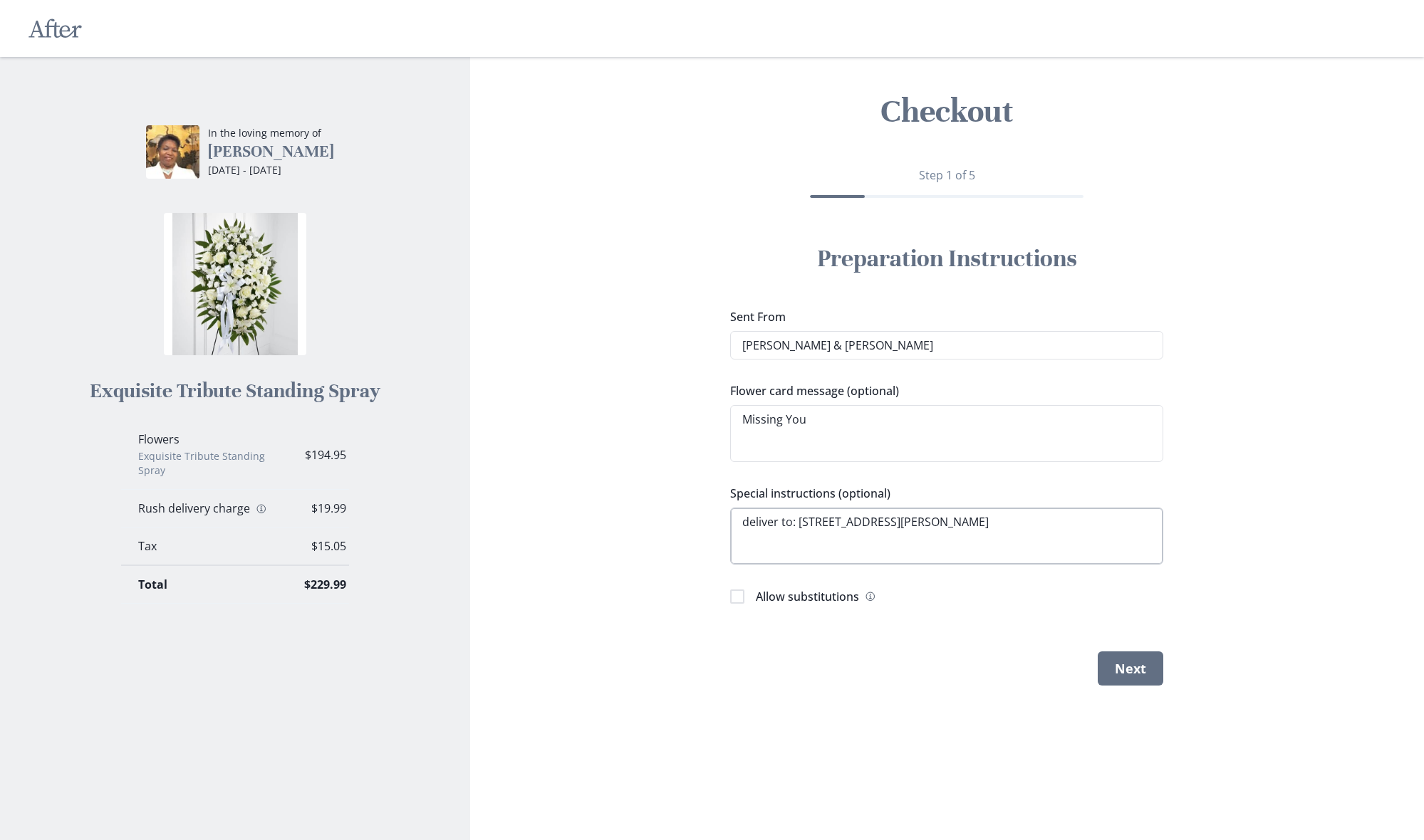
click at [938, 523] on textarea "deliver to: [STREET_ADDRESS][PERSON_NAME]" at bounding box center [946, 536] width 433 height 57
type textarea "x"
type textarea "deliver to: [STREET_ADDRESS][PERSON_NAME]"
click at [910, 524] on textarea "deliver to: [STREET_ADDRESS][PERSON_NAME]" at bounding box center [946, 536] width 433 height 57
type textarea "x"
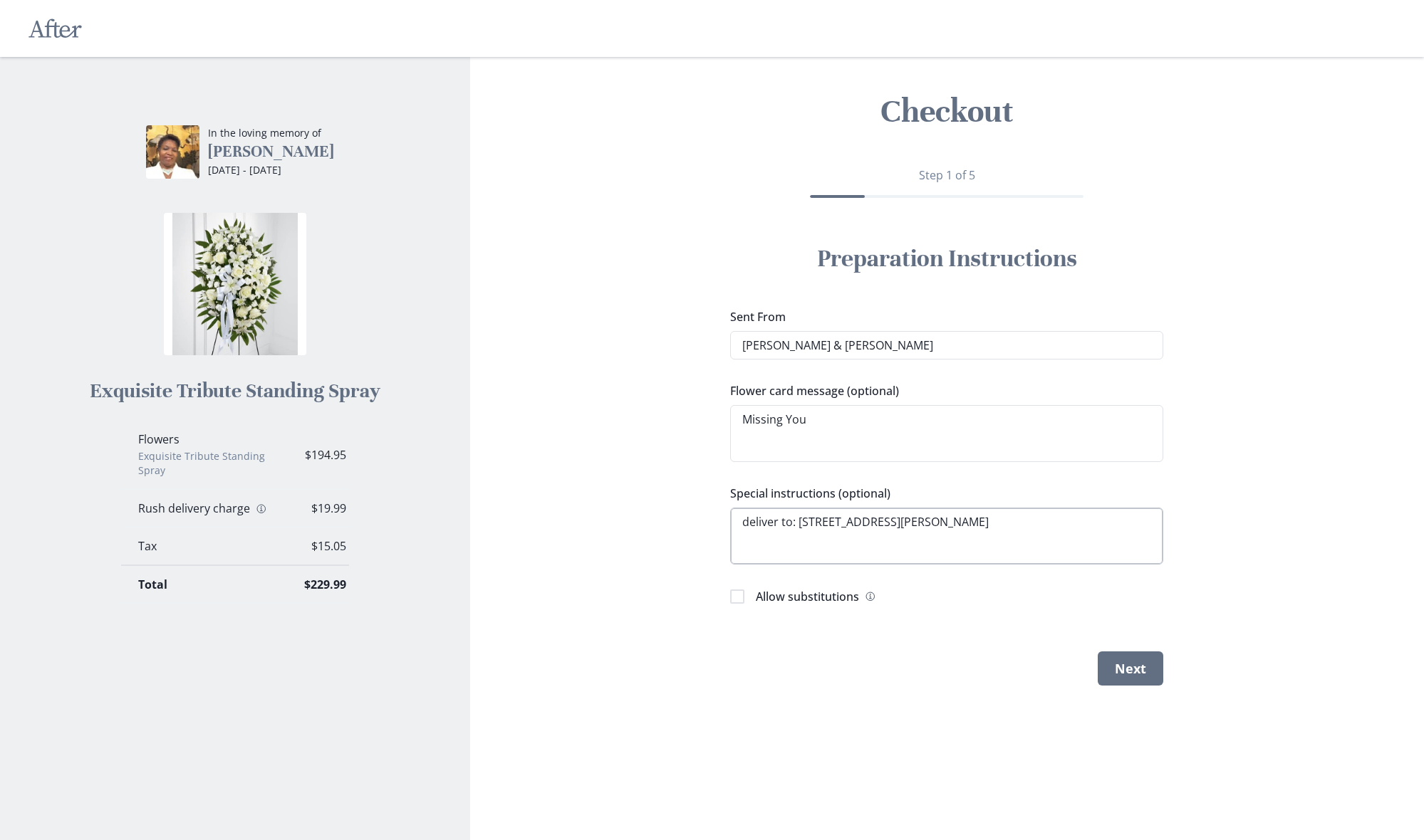
type textarea "deliver to: [STREET_ADDRESS][PERSON_NAME]"
type textarea "x"
type textarea "deliver to: [STREET_ADDRESS][PERSON_NAME]"
click at [970, 523] on textarea "deliver to: [STREET_ADDRESS][PERSON_NAME]" at bounding box center [946, 536] width 433 height 57
type textarea "x"
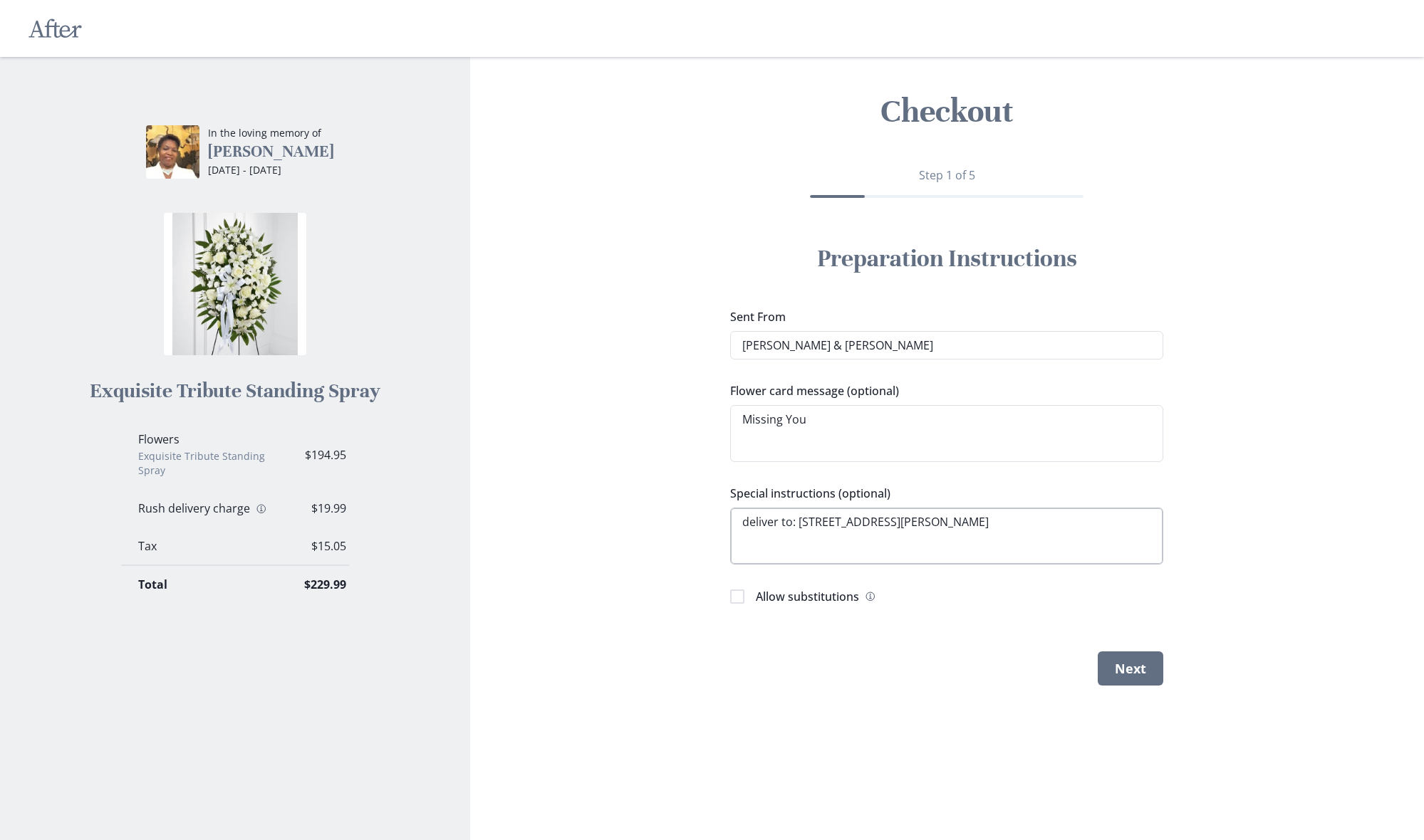
type textarea "deliver to: [STREET_ADDRESS][PERSON_NAME]"
type textarea "x"
type textarea "deliver to: [STREET_ADDRESS][PERSON_NAME]"
type textarea "x"
type textarea "deliver to: [STREET_ADDRESS][PERSON_NAME]"
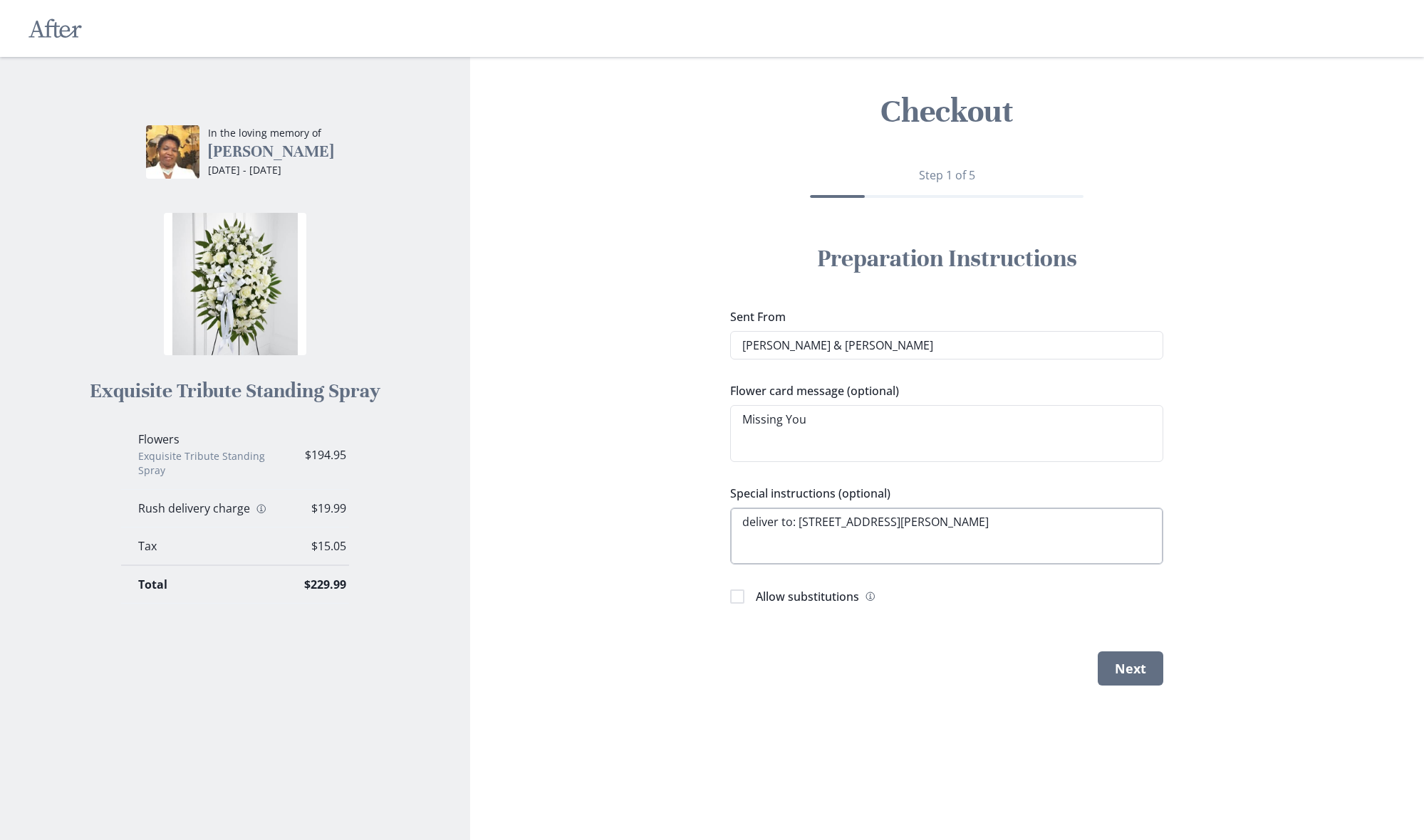
type textarea "x"
type textarea "deliver to: [STREET_ADDRESS][PERSON_NAME]"
type textarea "x"
type textarea "deliver to: [STREET_ADDRESS][PERSON_NAME]"
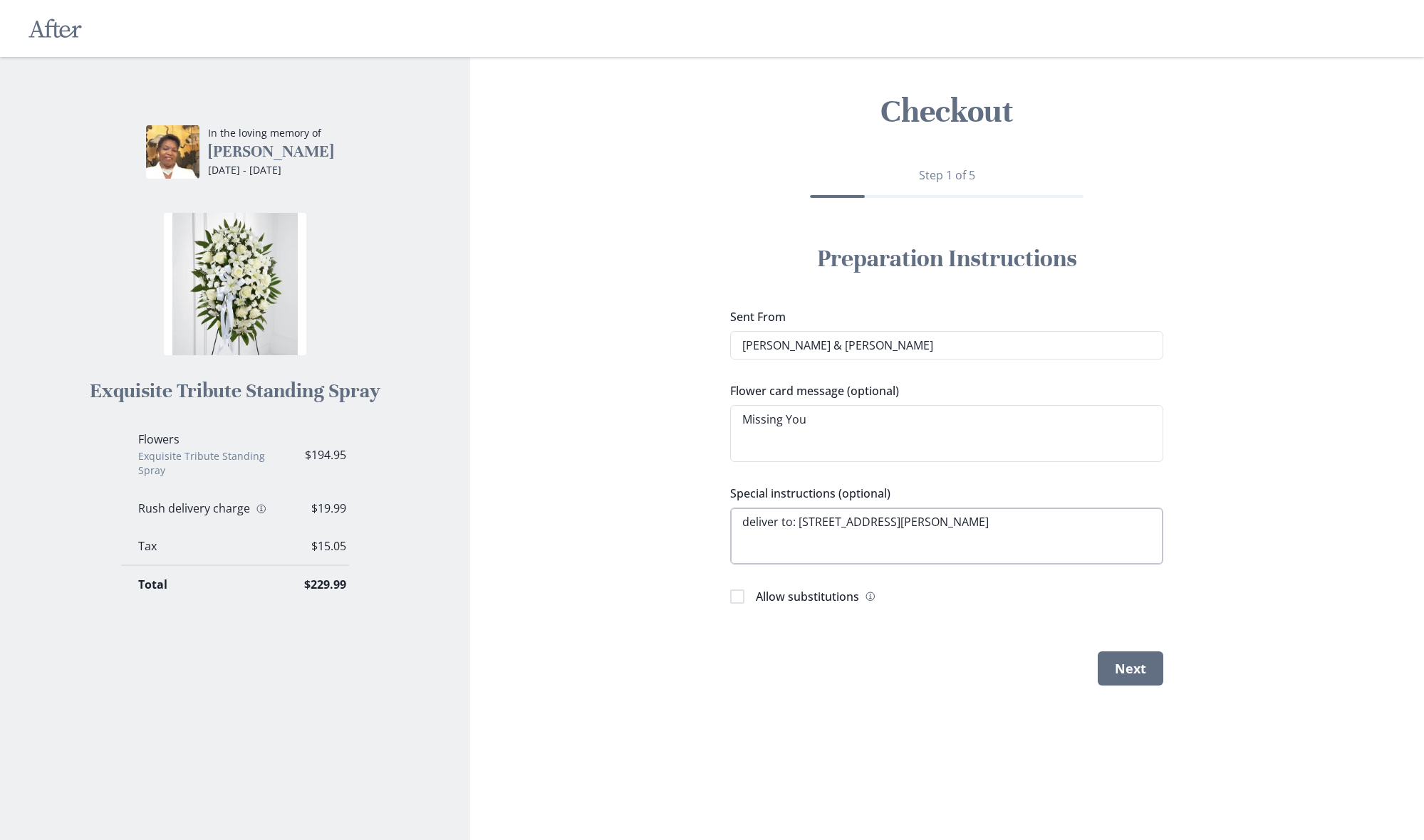
click at [955, 521] on textarea "deliver to: [STREET_ADDRESS][PERSON_NAME]" at bounding box center [946, 536] width 433 height 57
type textarea "x"
type textarea "deliver to: [STREET_ADDRESS][PERSON_NAME]"
click at [1001, 521] on textarea "deliver to: [STREET_ADDRESS][PERSON_NAME]" at bounding box center [946, 536] width 433 height 57
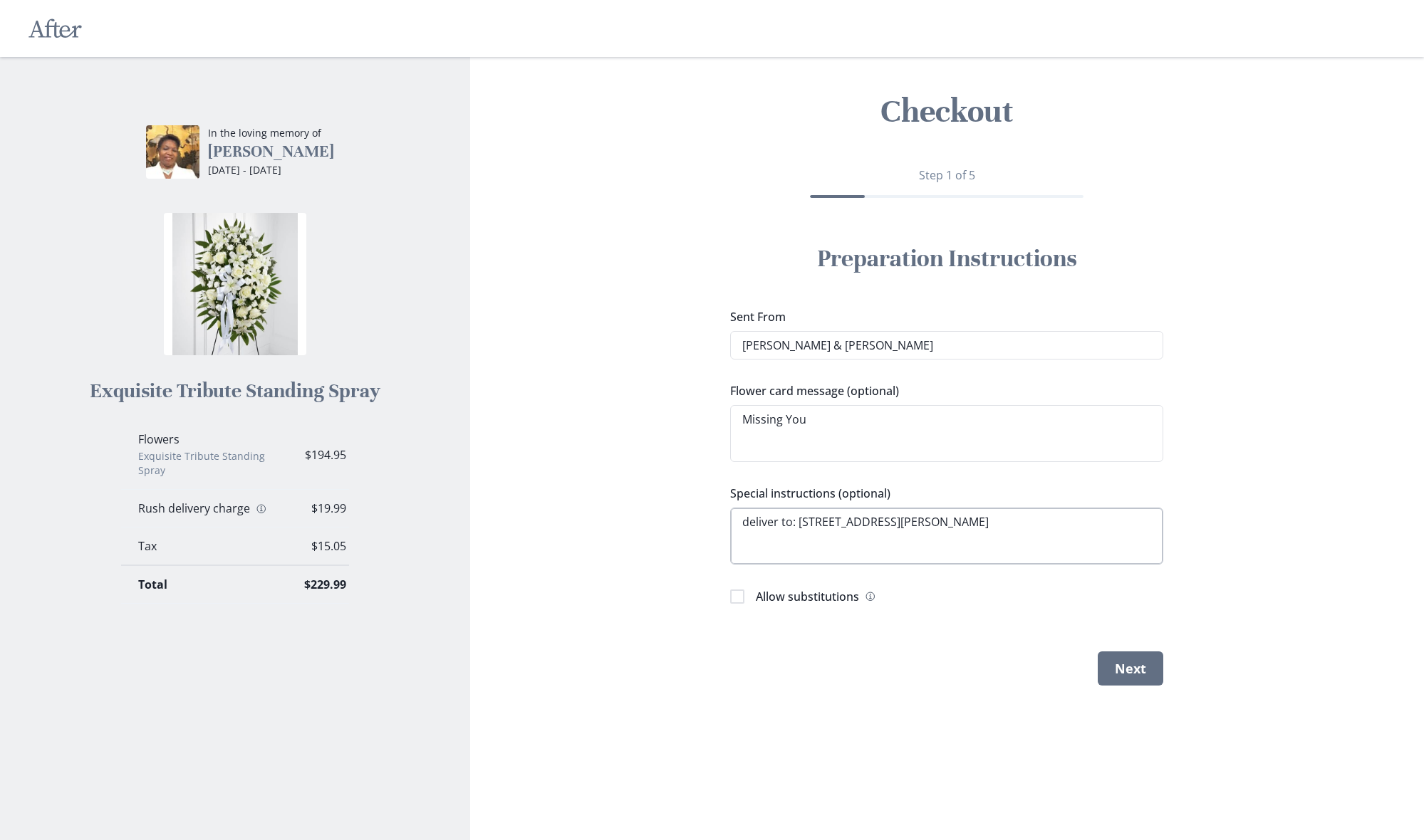
type textarea "x"
type textarea "deliver to: [STREET_ADDRESS][PERSON_NAME]"
type textarea "x"
type textarea "deliver to: [STREET_ADDRESS][PERSON_NAME]"
type textarea "x"
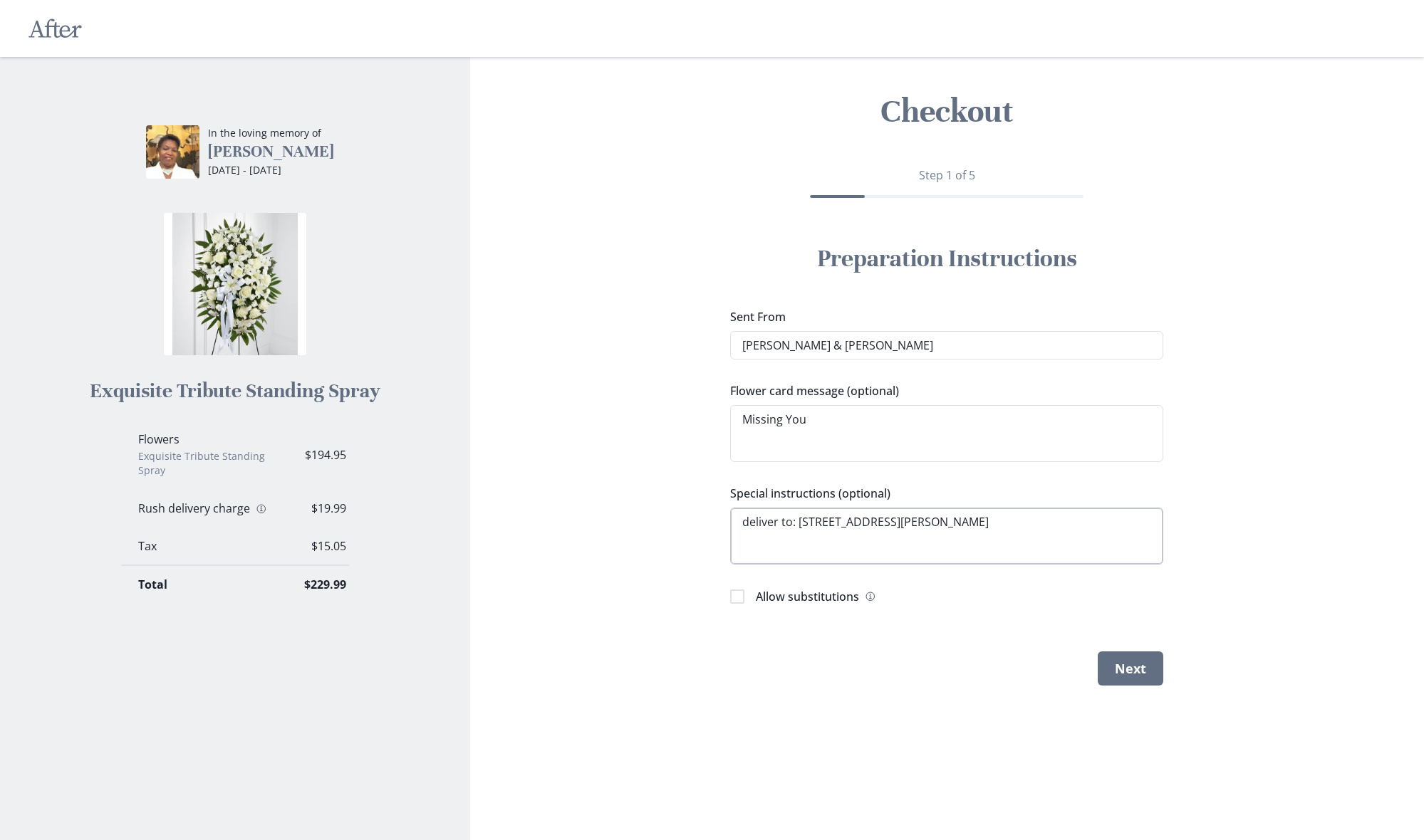
type textarea "deliver to: [STREET_ADDRESS][PERSON_NAME]"
type textarea "x"
type textarea "deliver to: [STREET_ADDRESS][PERSON_NAME]"
type textarea "x"
type textarea "deliver to: [STREET_ADDRESS][PERSON_NAME]"
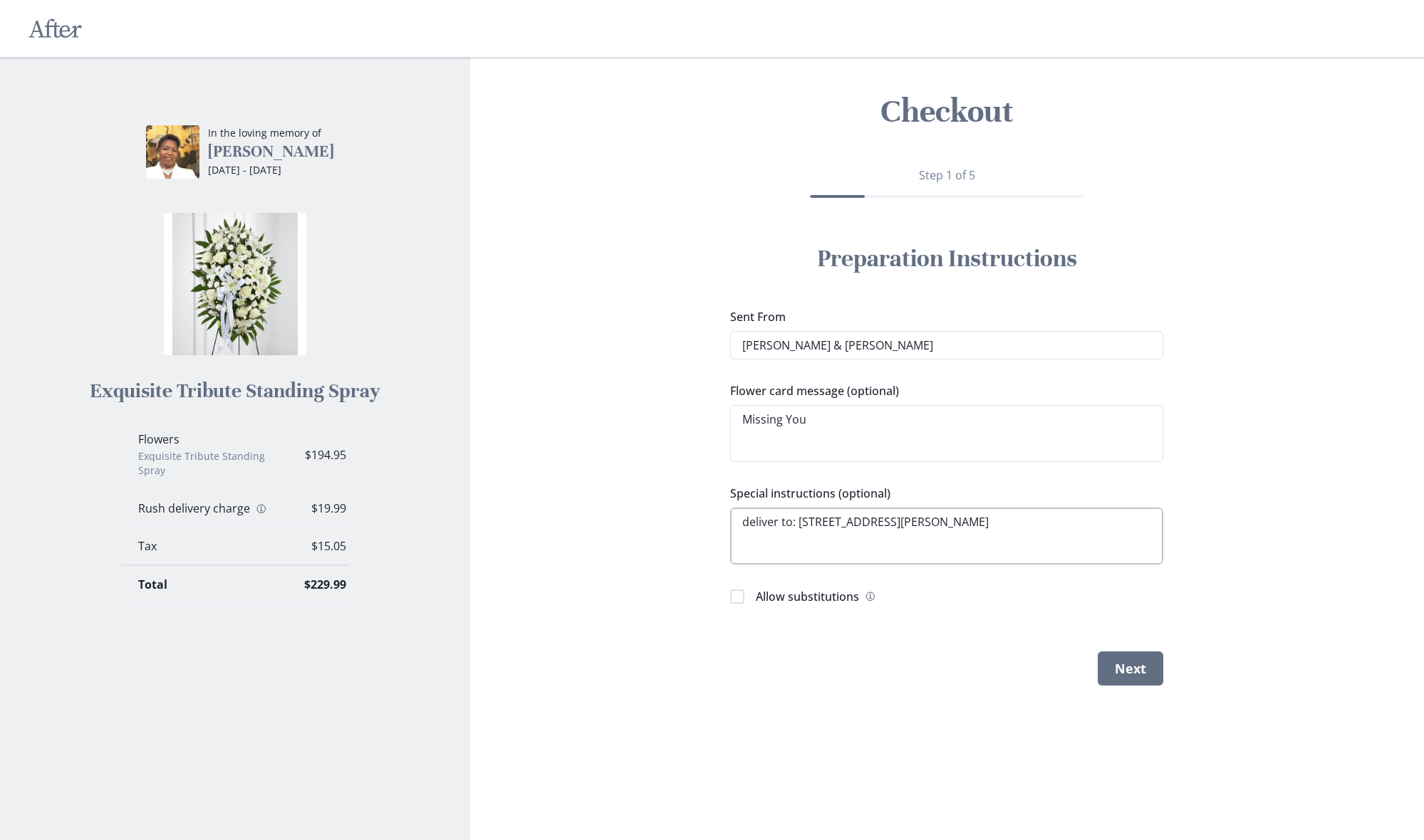
type textarea "x"
type textarea "deliver to: [STREET_ADDRESS][PERSON_NAME]"
type textarea "x"
type textarea "deliver to: [STREET_ADDRESS][GEOGRAPHIC_DATA][PERSON_NAME]"
type textarea "x"
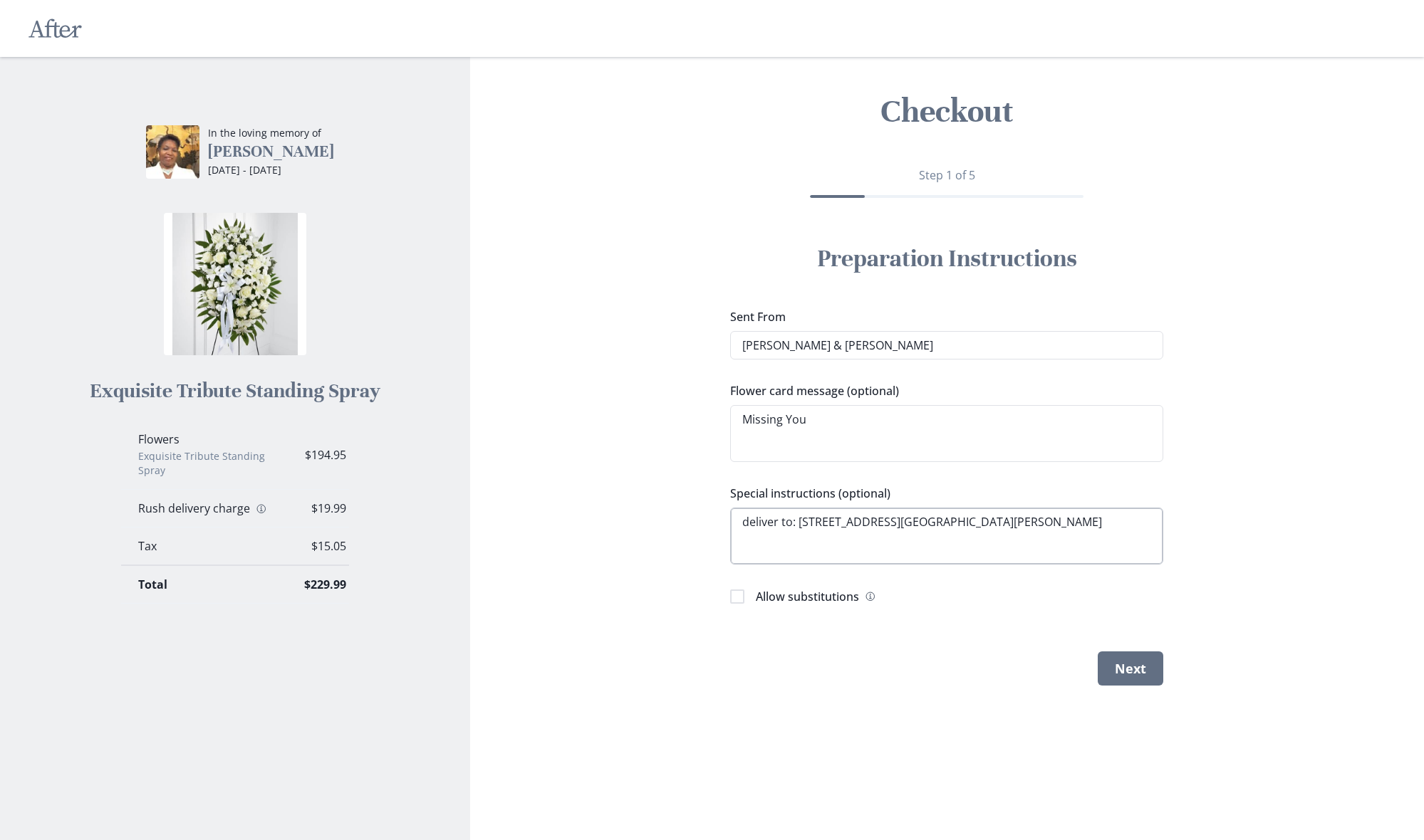
type textarea "deliver to: [STREET_ADDRESS][GEOGRAPHIC_DATA][PERSON_NAME]"
click at [799, 521] on textarea "deliver to: [STREET_ADDRESS][GEOGRAPHIC_DATA][PERSON_NAME][DEMOGRAPHIC_DATA][PE…" at bounding box center [946, 536] width 433 height 57
click at [801, 521] on textarea "deliver to: [STREET_ADDRESS][GEOGRAPHIC_DATA][PERSON_NAME][DEMOGRAPHIC_DATA][PE…" at bounding box center [946, 537] width 433 height 60
click at [793, 522] on textarea "deliver to: [STREET_ADDRESS][GEOGRAPHIC_DATA][PERSON_NAME][DEMOGRAPHIC_DATA][PE…" at bounding box center [946, 537] width 433 height 60
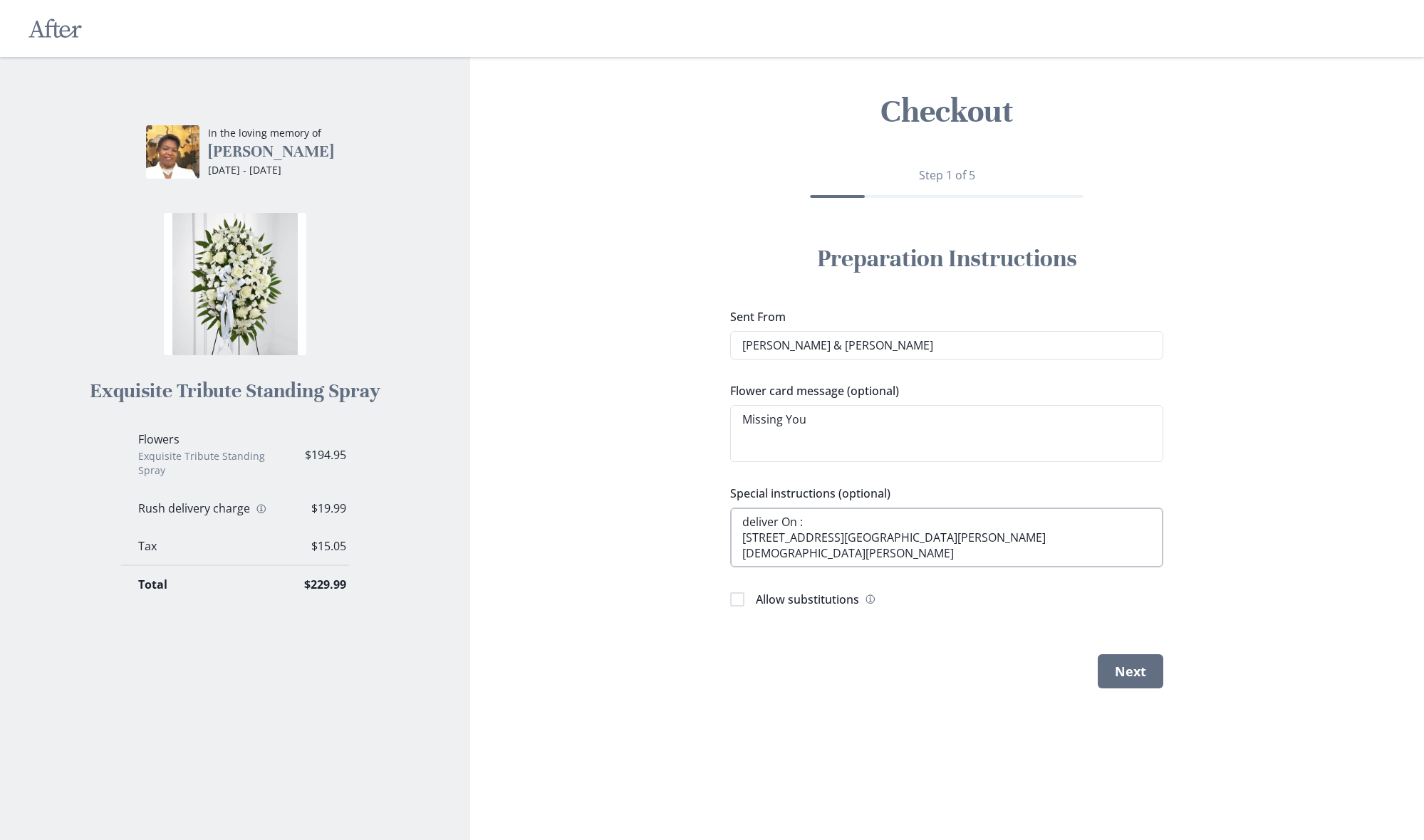
click at [750, 521] on textarea "deliver On : [STREET_ADDRESS][GEOGRAPHIC_DATA][PERSON_NAME][DEMOGRAPHIC_DATA][P…" at bounding box center [946, 537] width 433 height 60
click at [812, 523] on textarea "Deliver On : [STREET_ADDRESS][GEOGRAPHIC_DATA][PERSON_NAME][DEMOGRAPHIC_DATA] I…" at bounding box center [946, 537] width 433 height 60
click at [890, 521] on textarea "Deliver On : [DATE] [STREET_ADDRESS][GEOGRAPHIC_DATA][PERSON_NAME][DEMOGRAPHIC_…" at bounding box center [946, 537] width 433 height 60
click at [952, 553] on textarea "Deliver On : [DATE] [STREET_ADDRESS][GEOGRAPHIC_DATA][PERSON_NAME][DEMOGRAPHIC_…" at bounding box center [946, 537] width 433 height 60
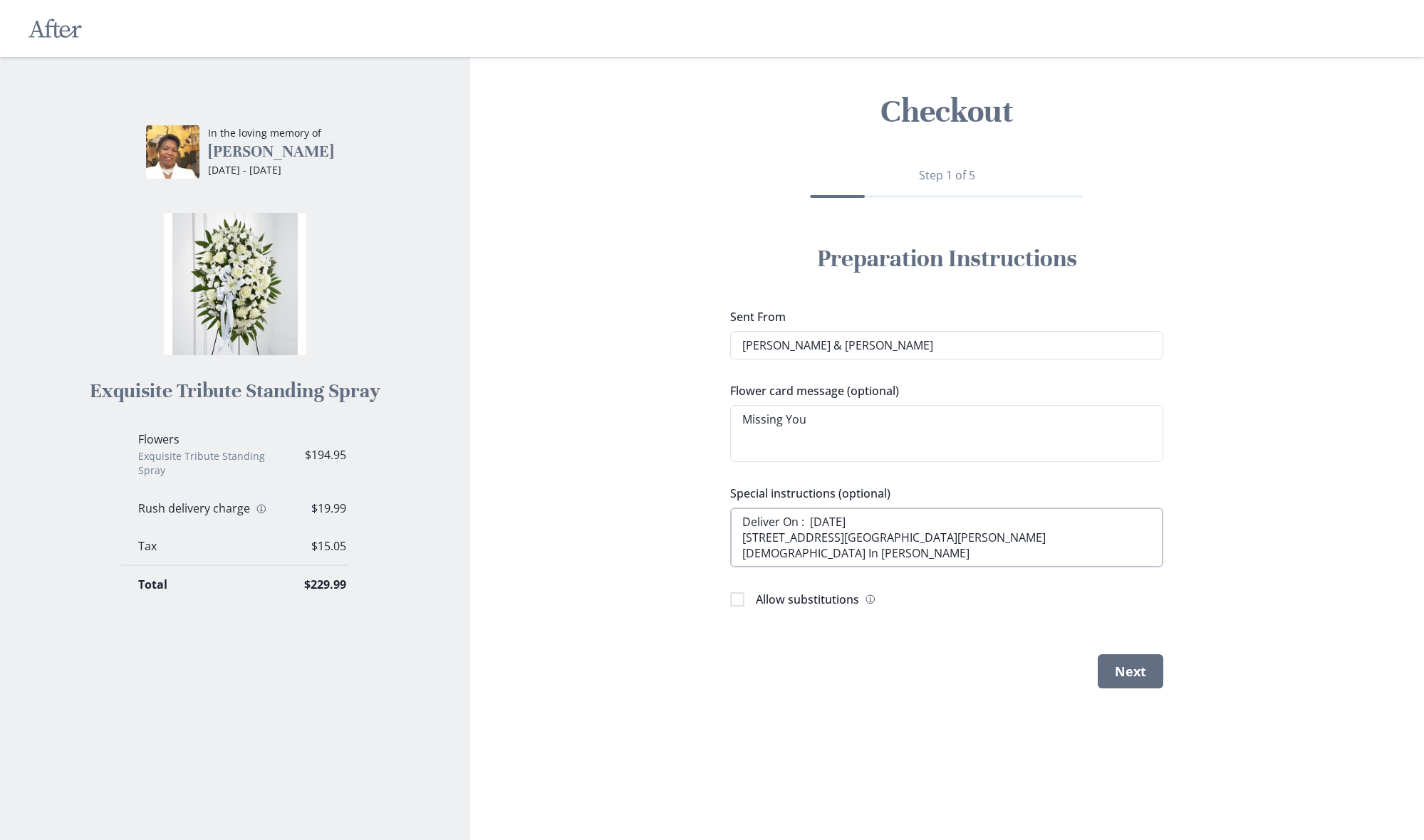
click at [891, 522] on textarea "Deliver On : [DATE] [STREET_ADDRESS][GEOGRAPHIC_DATA][PERSON_NAME][DEMOGRAPHIC_…" at bounding box center [946, 537] width 433 height 60
click at [942, 551] on textarea "Deliver On : [DATE] [STREET_ADDRESS][GEOGRAPHIC_DATA][PERSON_NAME][DEMOGRAPHIC_…" at bounding box center [946, 537] width 433 height 60
click at [895, 525] on textarea "Deliver On : [DATE] [STREET_ADDRESS][GEOGRAPHIC_DATA][PERSON_NAME][DEMOGRAPHIC_…" at bounding box center [946, 537] width 433 height 60
click at [739, 537] on textarea "Deliver On : [DATE] [STREET_ADDRESS][GEOGRAPHIC_DATA][PERSON_NAME][DEMOGRAPHIC_…" at bounding box center [946, 537] width 433 height 60
click at [890, 521] on textarea "Deliver On : September 26.119 [PERSON_NAME][STREET_ADDRESS][GEOGRAPHIC_DATA][DE…" at bounding box center [946, 536] width 433 height 57
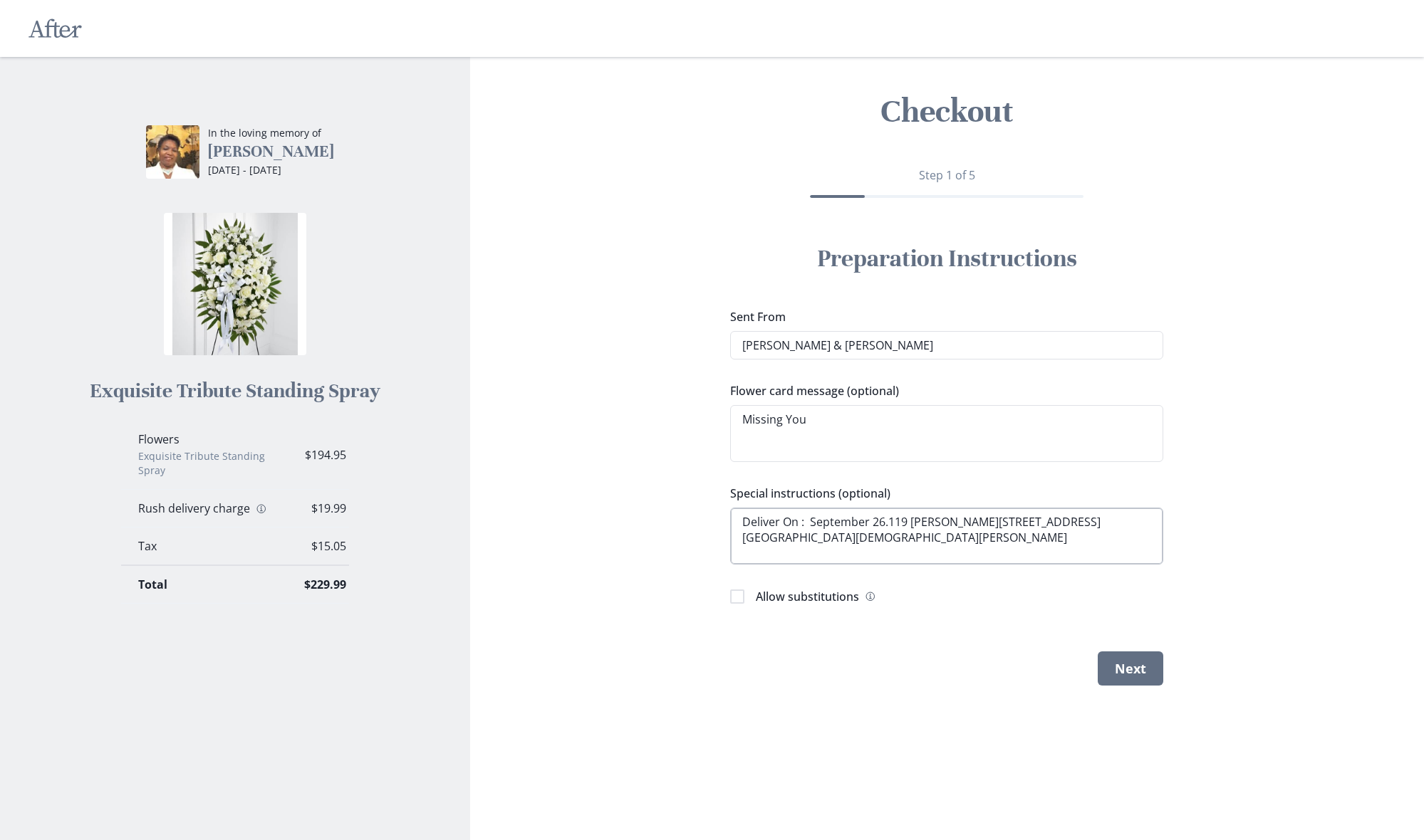
click at [882, 518] on textarea "Deliver On : September 26.119 [PERSON_NAME][STREET_ADDRESS][GEOGRAPHIC_DATA][DE…" at bounding box center [946, 536] width 433 height 57
drag, startPoint x: 887, startPoint y: 522, endPoint x: 874, endPoint y: 523, distance: 13.0
click at [879, 522] on textarea "Deliver On : September 26.119 [PERSON_NAME][STREET_ADDRESS][GEOGRAPHIC_DATA][DE…" at bounding box center [946, 536] width 433 height 57
click at [843, 524] on textarea "Deliver On : September 26.119 [PERSON_NAME][STREET_ADDRESS][GEOGRAPHIC_DATA][DE…" at bounding box center [946, 536] width 433 height 57
click at [867, 521] on textarea "Deliver On : September 26.119 [PERSON_NAME][STREET_ADDRESS][GEOGRAPHIC_DATA][DE…" at bounding box center [946, 536] width 433 height 57
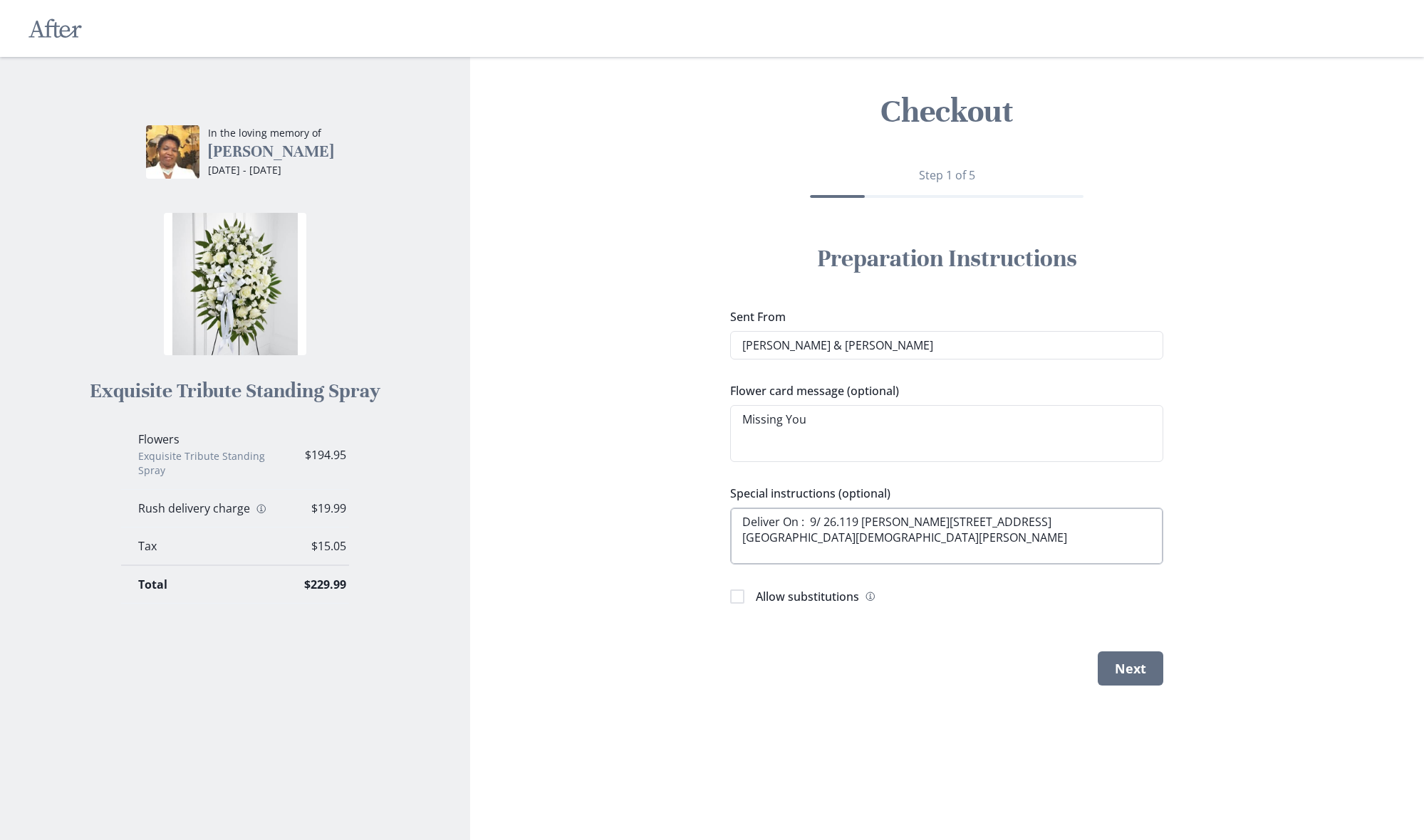
click at [838, 522] on textarea "Deliver On : 9/ 26.119 [PERSON_NAME][STREET_ADDRESS][GEOGRAPHIC_DATA][DEMOGRAPH…" at bounding box center [946, 536] width 433 height 57
click at [746, 539] on textarea "Deliver On : [DATE] .[STREET_ADDRESS][GEOGRAPHIC_DATA][PERSON_NAME][DEMOGRAPHIC…" at bounding box center [946, 537] width 433 height 60
click at [945, 554] on textarea "Deliver On : [DATE] [STREET_ADDRESS][GEOGRAPHIC_DATA][PERSON_NAME][DEMOGRAPHIC_…" at bounding box center [946, 537] width 433 height 60
click at [780, 521] on textarea "Deliver On : [DATE] [STREET_ADDRESS][GEOGRAPHIC_DATA][PERSON_NAME][DEMOGRAPHIC_…" at bounding box center [946, 537] width 433 height 60
click at [986, 556] on textarea "Deliver On : [DATE] [STREET_ADDRESS][GEOGRAPHIC_DATA][PERSON_NAME][DEMOGRAPHIC_…" at bounding box center [946, 537] width 433 height 60
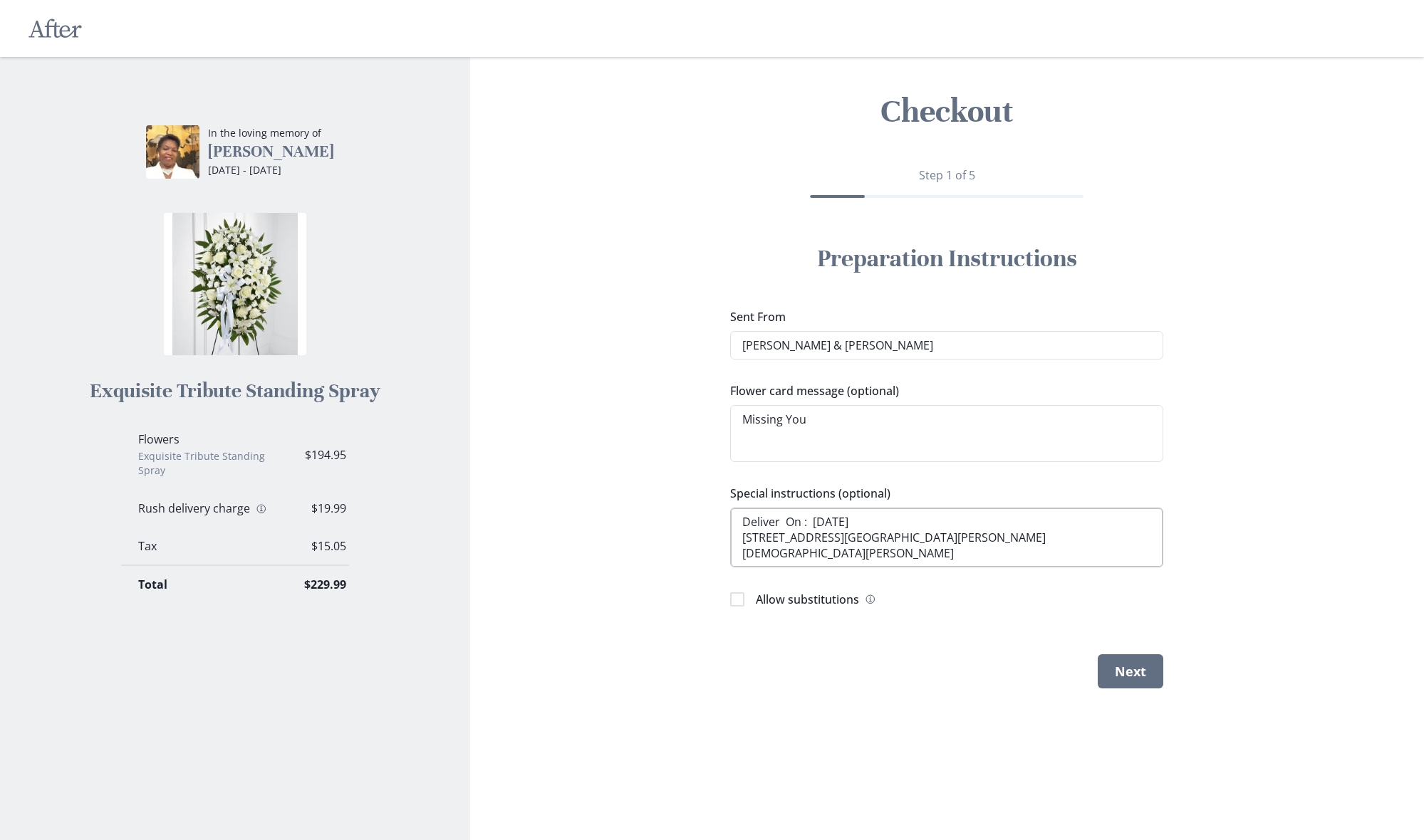
click at [827, 520] on textarea "Deliver On : [DATE] [STREET_ADDRESS][GEOGRAPHIC_DATA][PERSON_NAME][DEMOGRAPHIC_…" at bounding box center [946, 537] width 433 height 60
click at [1006, 604] on label "Allow substitutions Information" at bounding box center [946, 601] width 433 height 20
click at [730, 601] on input "Allow substitutions Information" at bounding box center [729, 600] width 1 height 1
click at [739, 598] on polyline at bounding box center [737, 600] width 7 height 6
click at [730, 600] on input "Allow substitutions Information" at bounding box center [729, 600] width 1 height 1
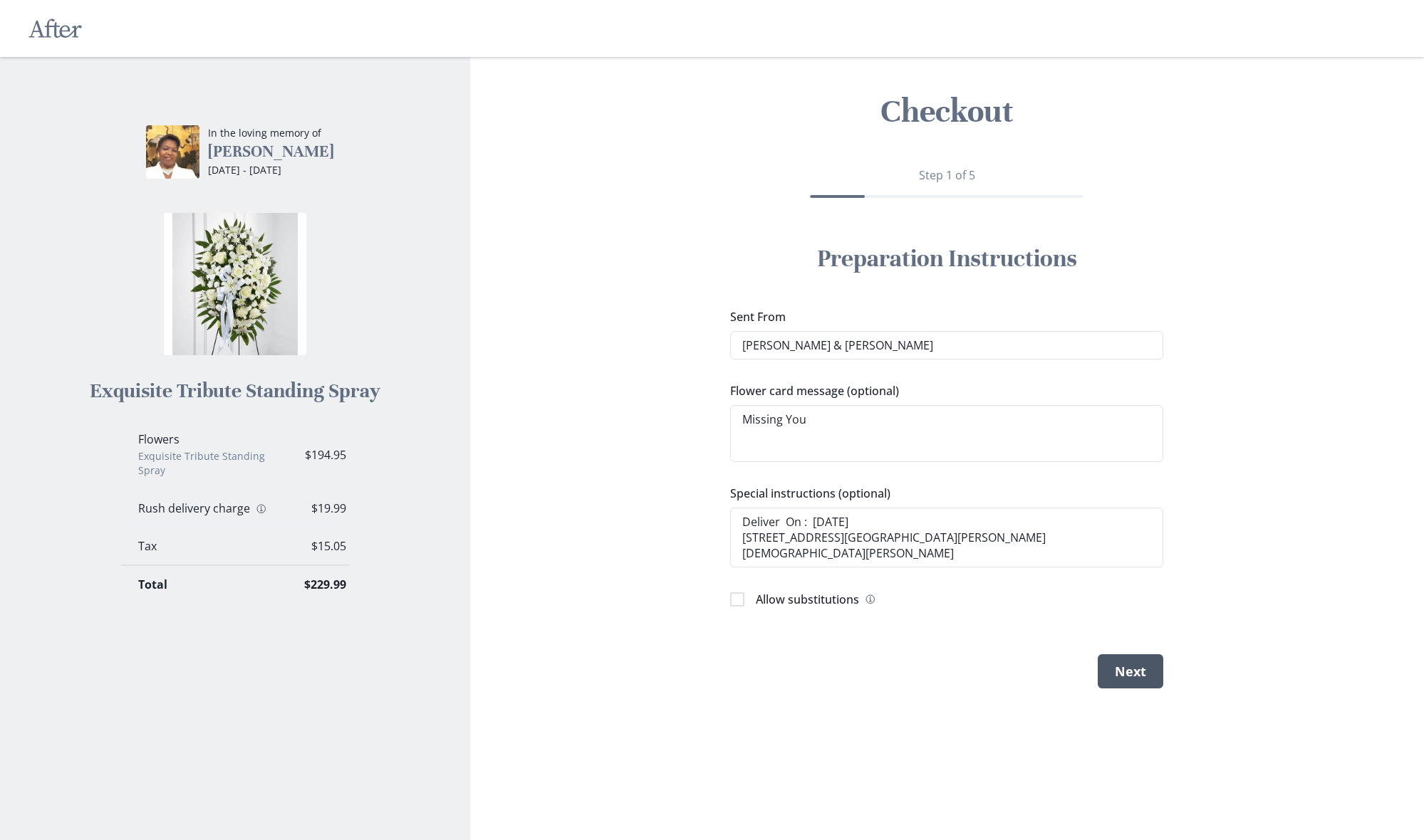
click at [1133, 674] on button "Next" at bounding box center [1130, 671] width 66 height 34
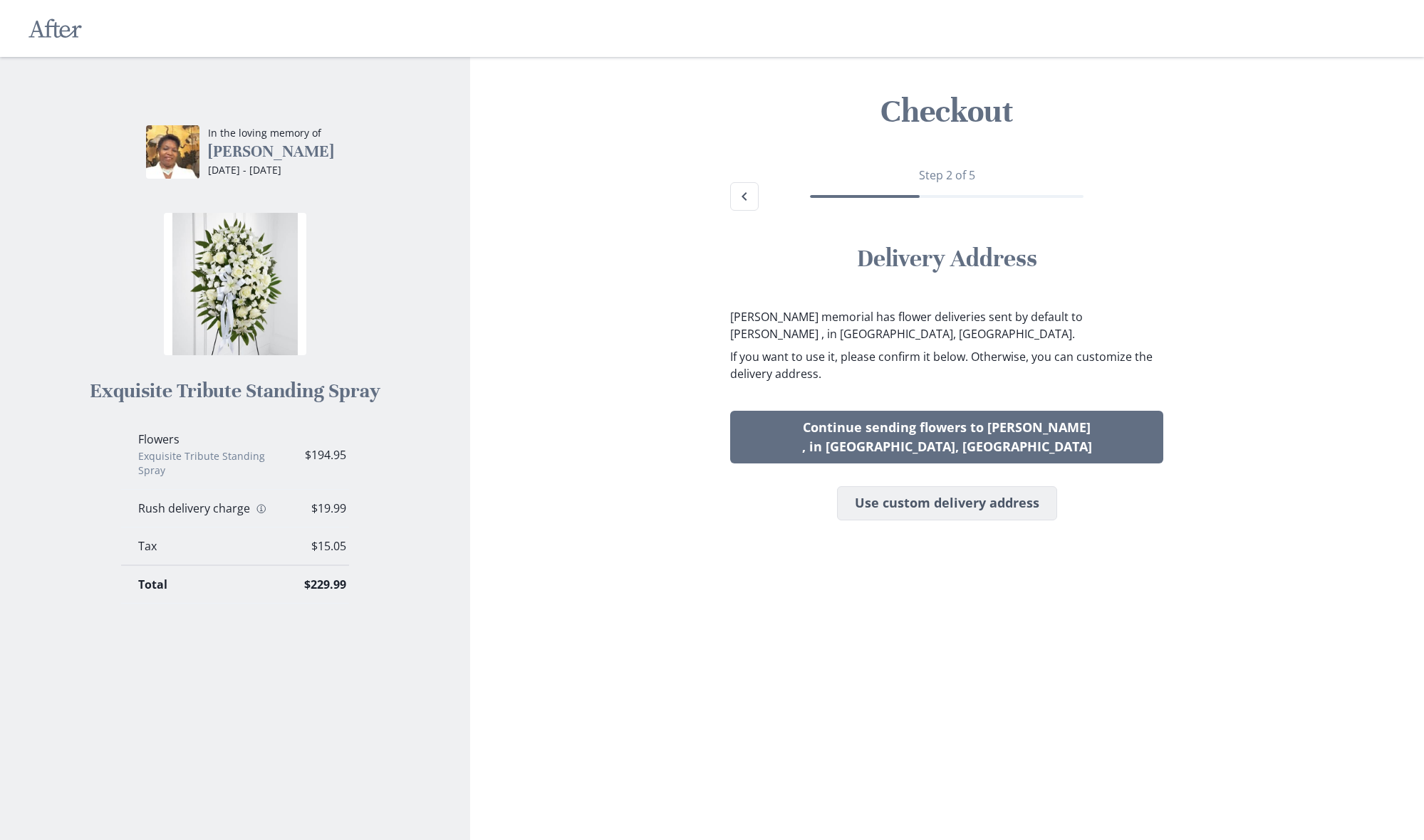
click at [921, 487] on button "Use custom delivery address" at bounding box center [947, 503] width 220 height 34
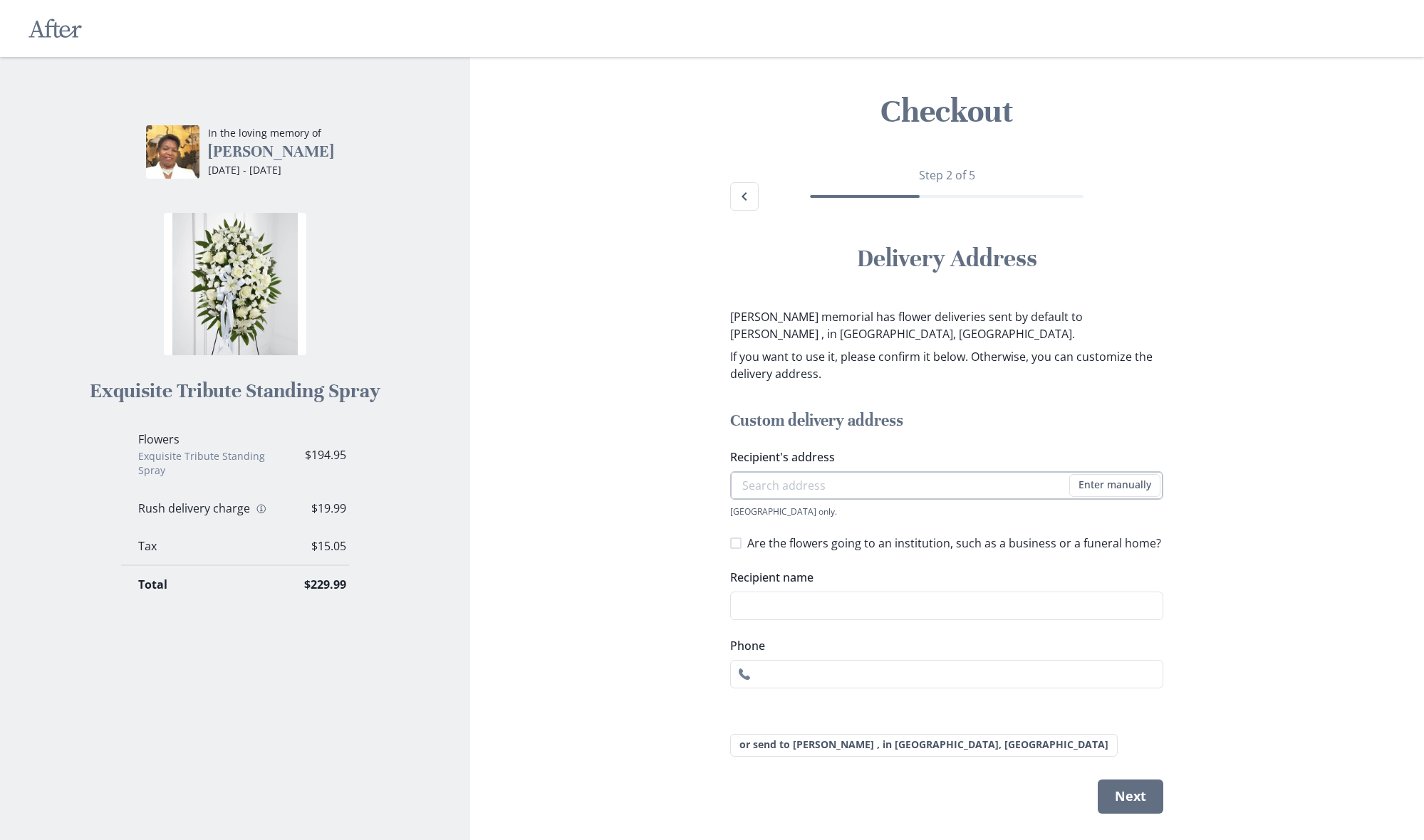
click at [825, 484] on input "Recipient's address" at bounding box center [946, 485] width 433 height 28
click at [920, 516] on li "[STREET_ADDRESS][PERSON_NAME]" at bounding box center [946, 510] width 431 height 23
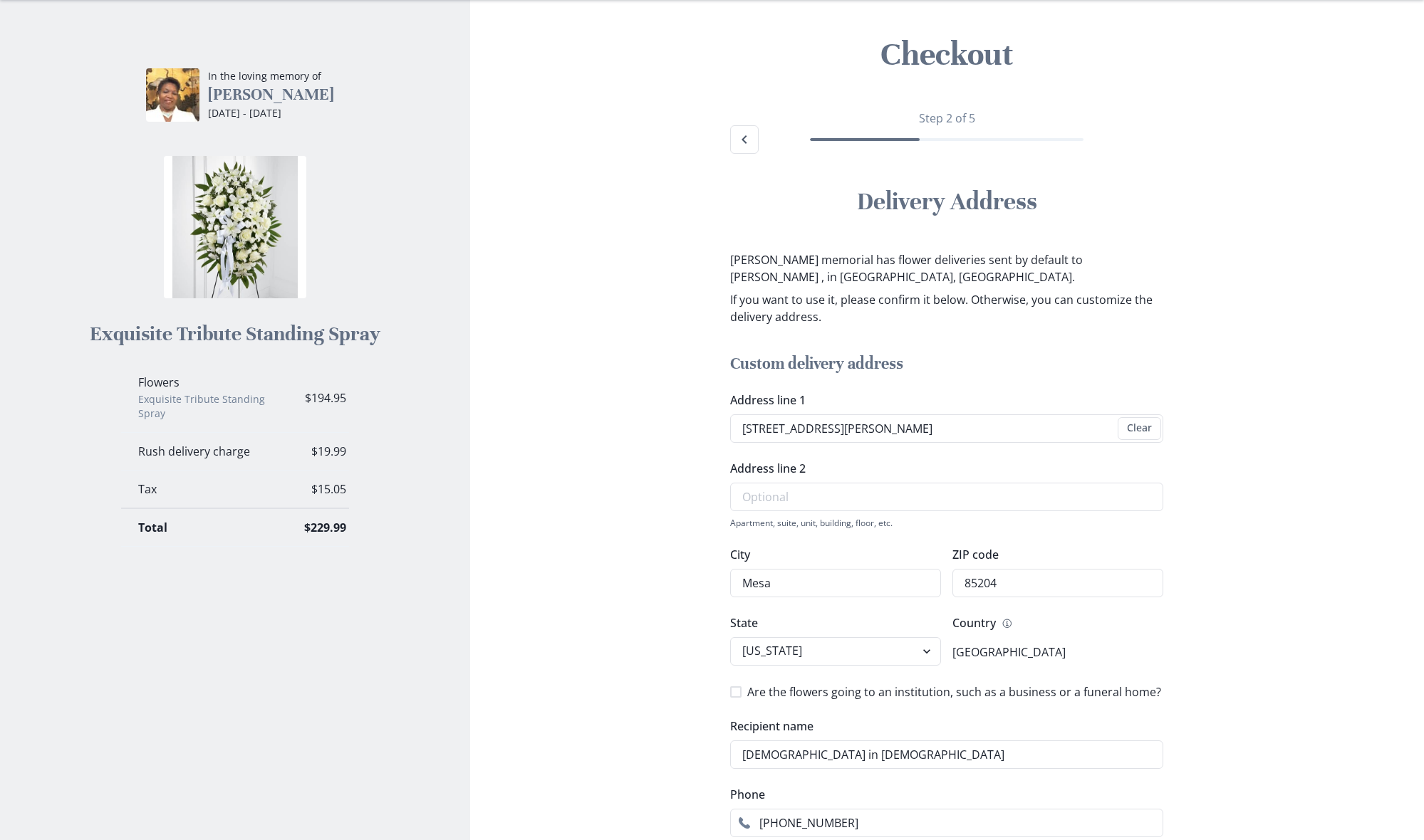
scroll to position [51, 0]
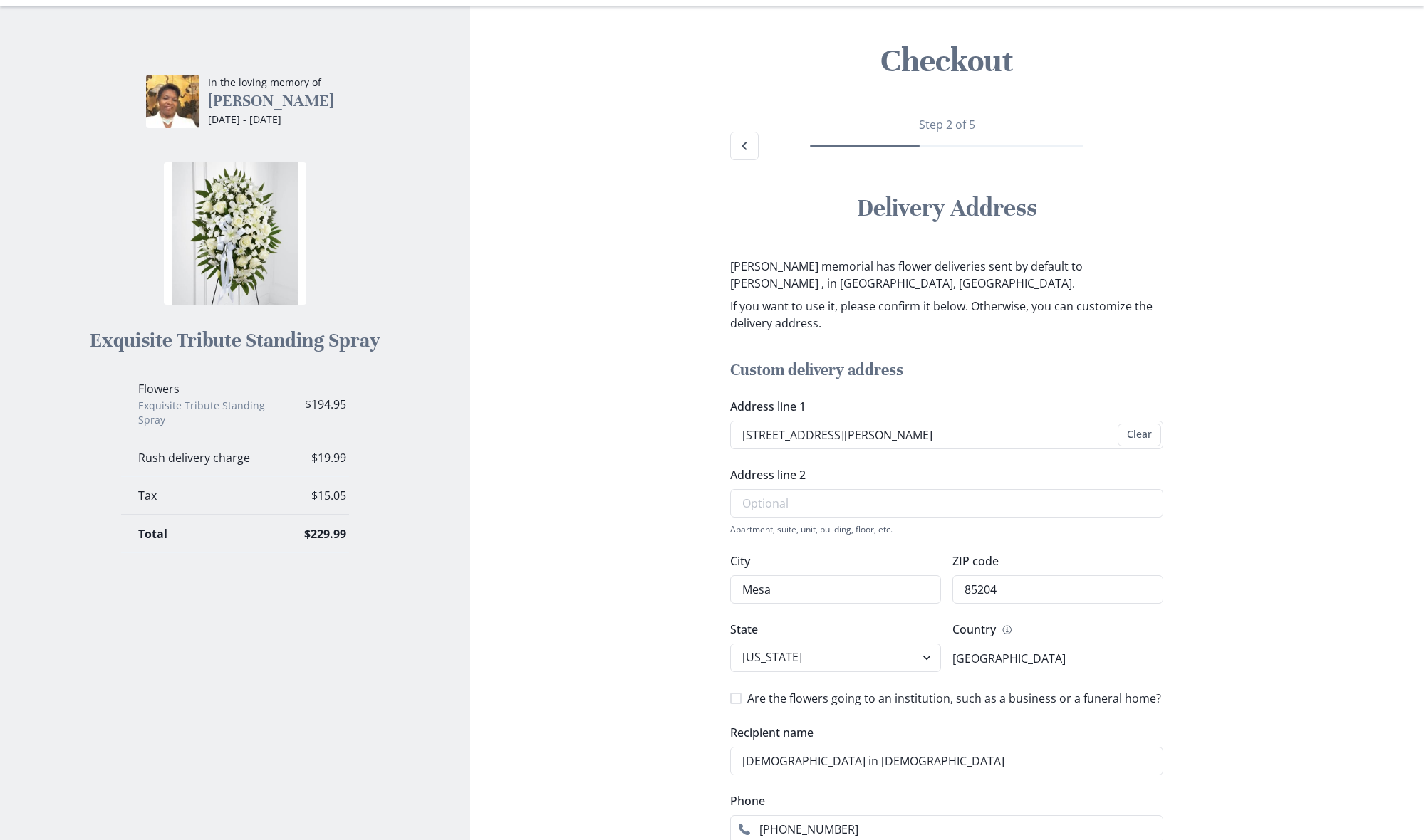
click at [742, 146] on icon "Back" at bounding box center [744, 145] width 17 height 17
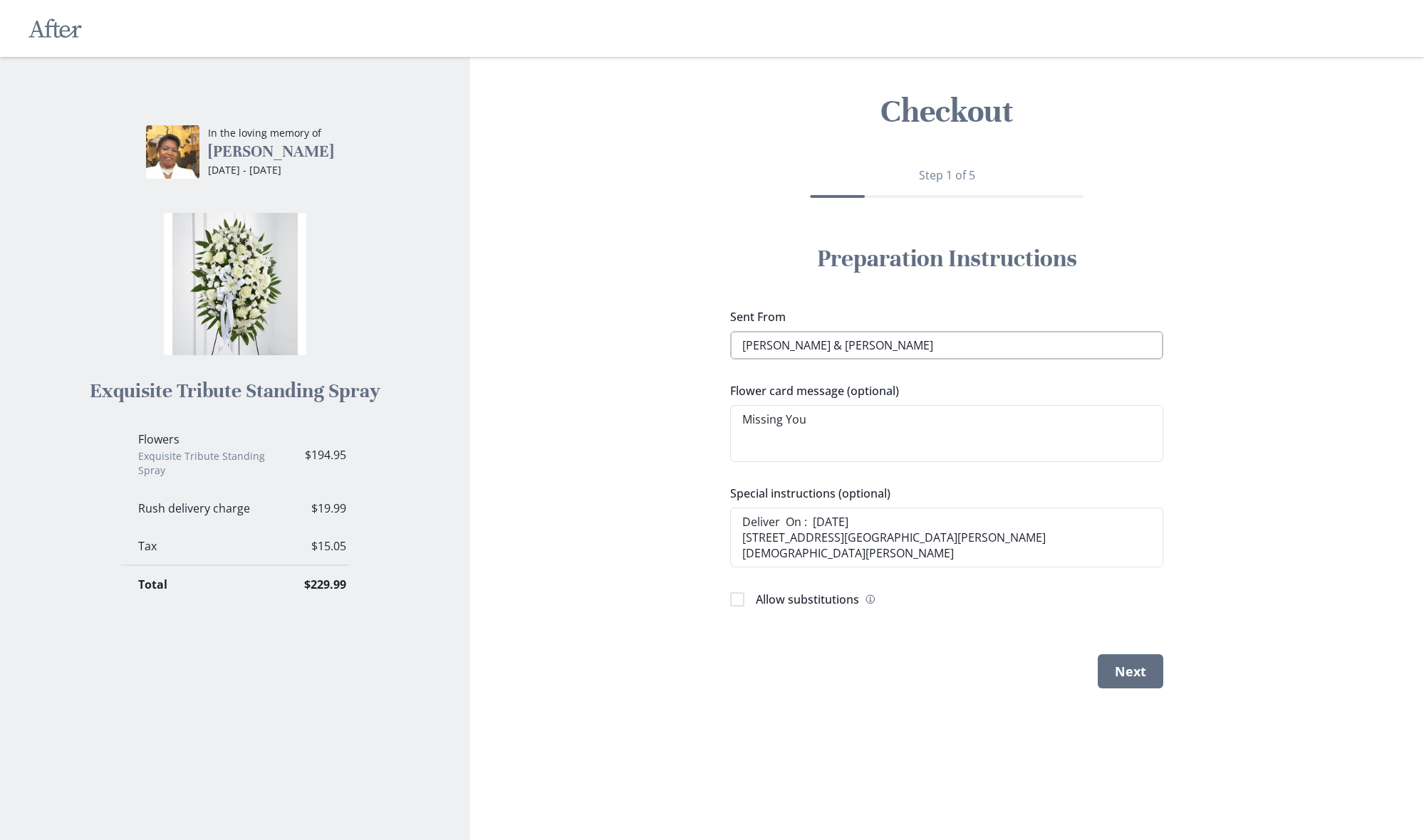
scroll to position [0, 1]
click at [777, 345] on input "[PERSON_NAME] & [PERSON_NAME]" at bounding box center [946, 344] width 433 height 28
click at [872, 349] on input "[PERSON_NAME] & [PERSON_NAME]" at bounding box center [946, 344] width 433 height 28
click at [876, 346] on input "[PERSON_NAME] & [PERSON_NAME]" at bounding box center [946, 344] width 433 height 28
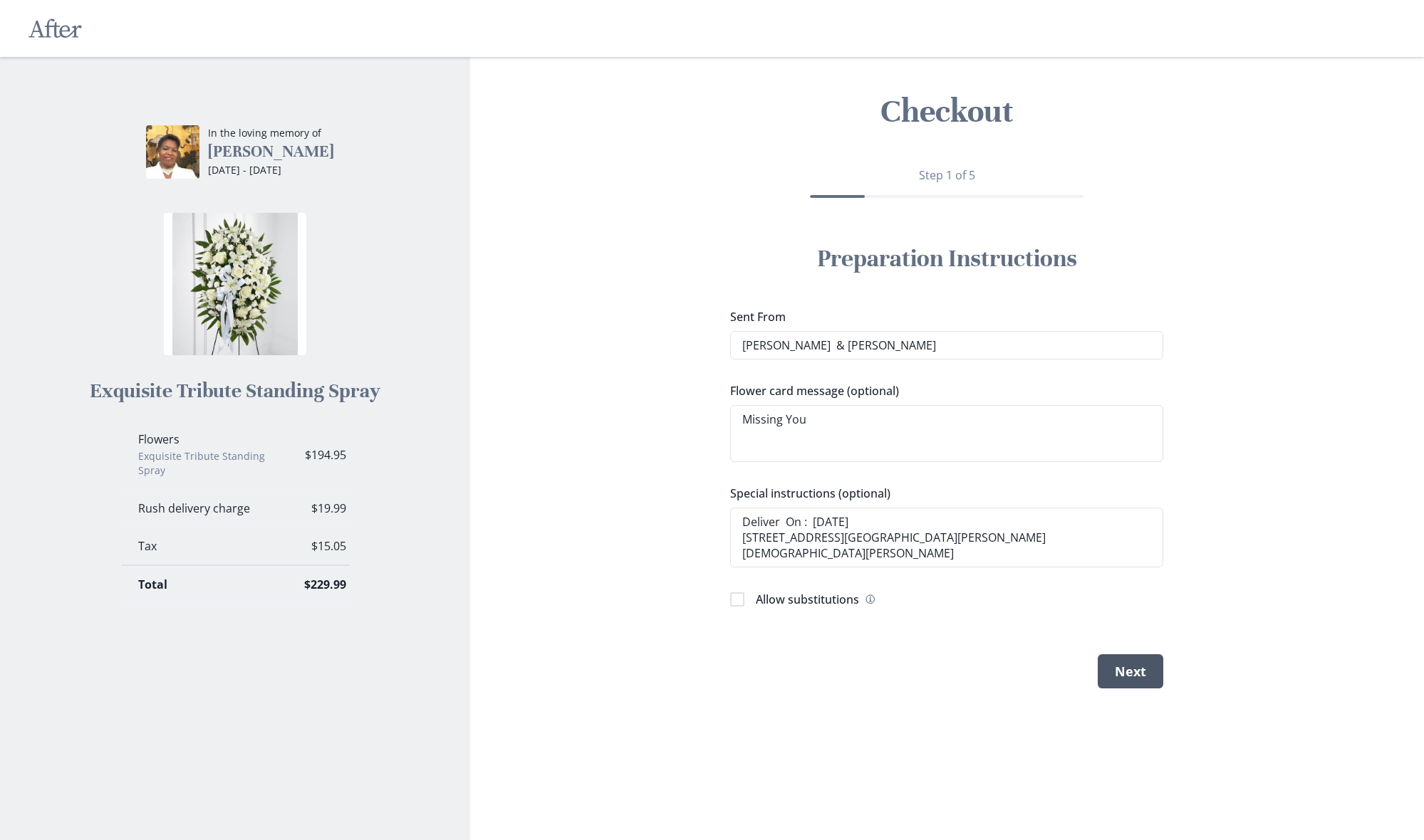
click at [1144, 663] on button "Next" at bounding box center [1130, 671] width 66 height 34
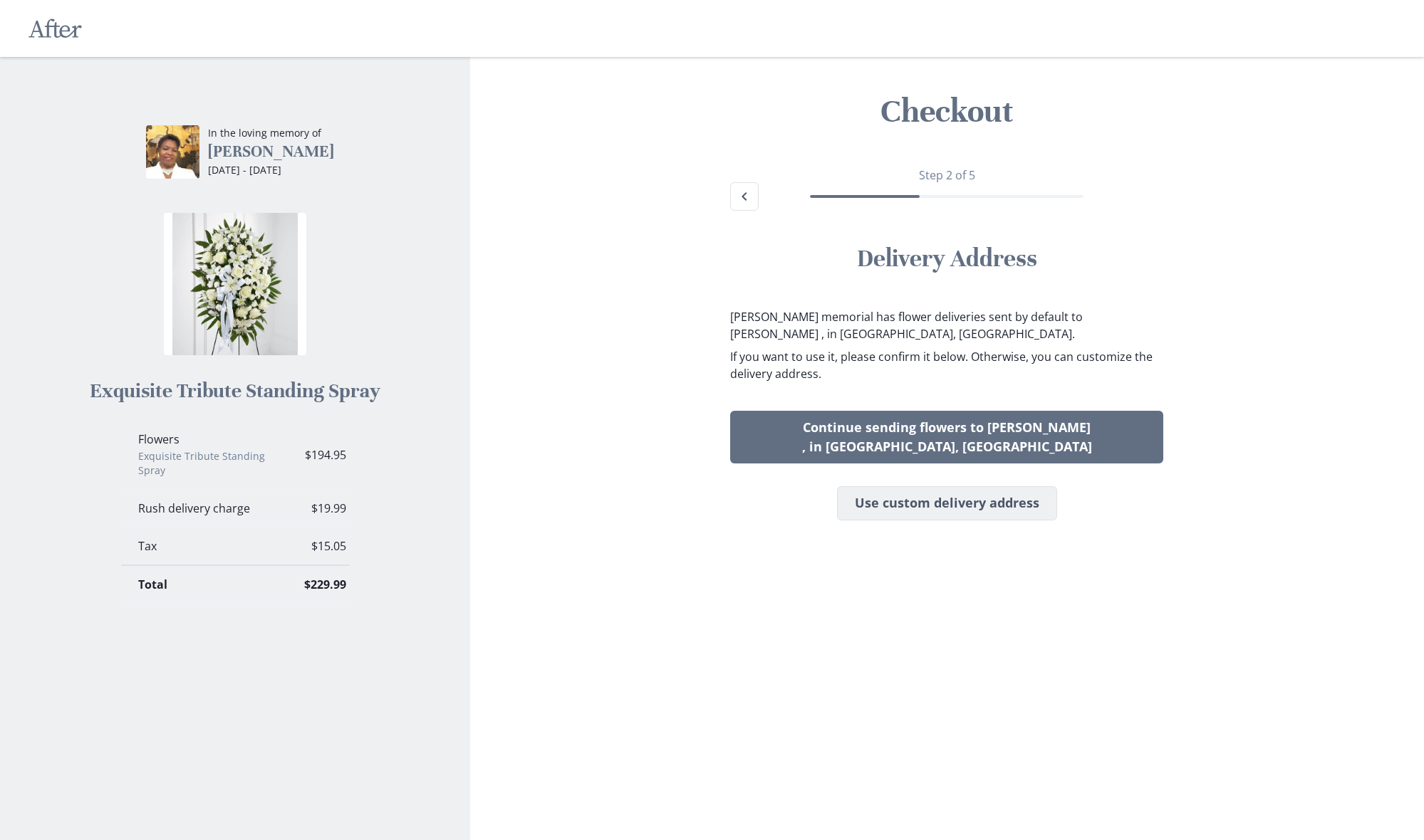
click at [1012, 489] on button "Use custom delivery address" at bounding box center [947, 503] width 220 height 34
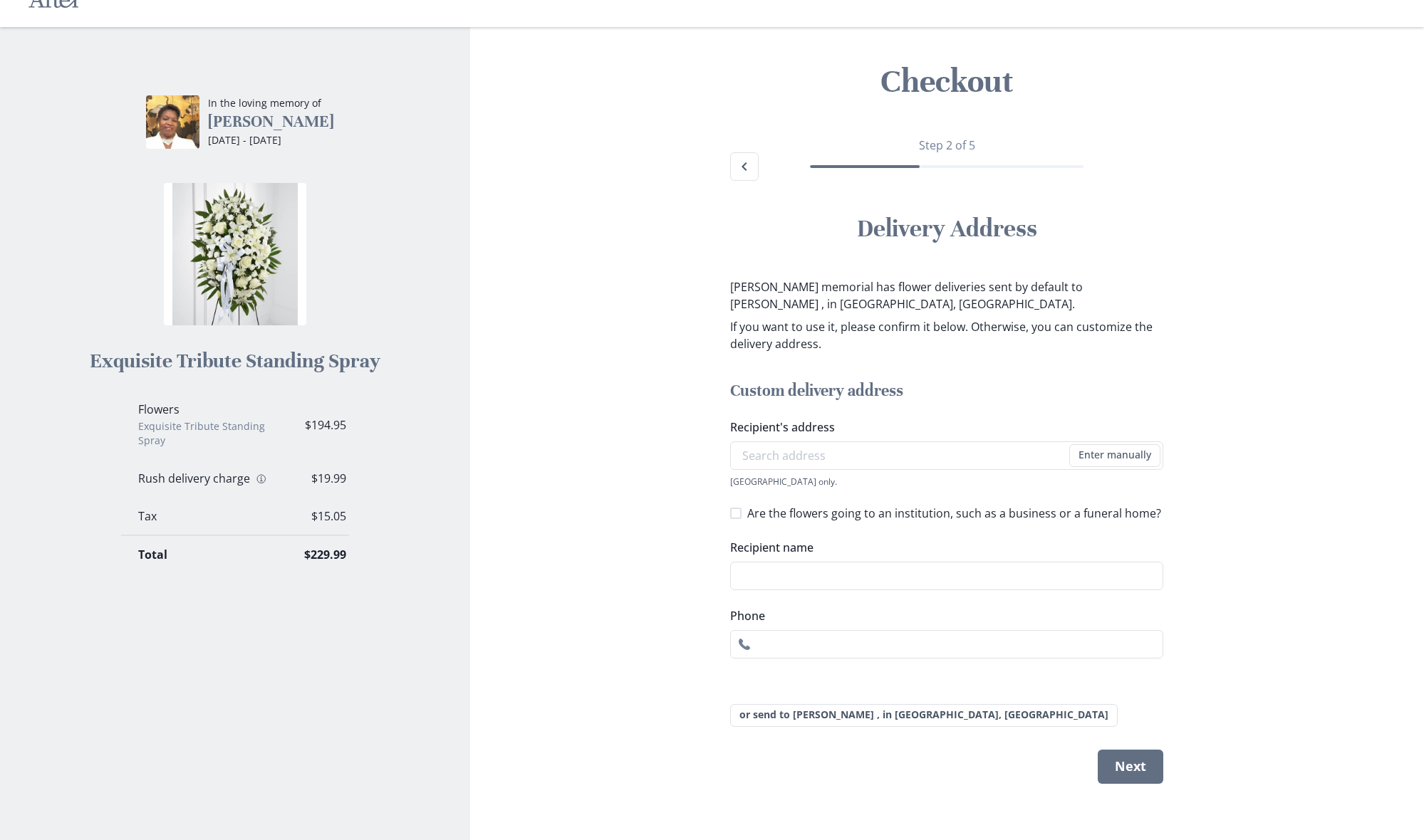
scroll to position [29, 0]
click at [738, 511] on span at bounding box center [736, 514] width 12 height 12
click at [730, 513] on input "Are the flowers going to an institution, such as a business or a funeral home?" at bounding box center [729, 513] width 1 height 1
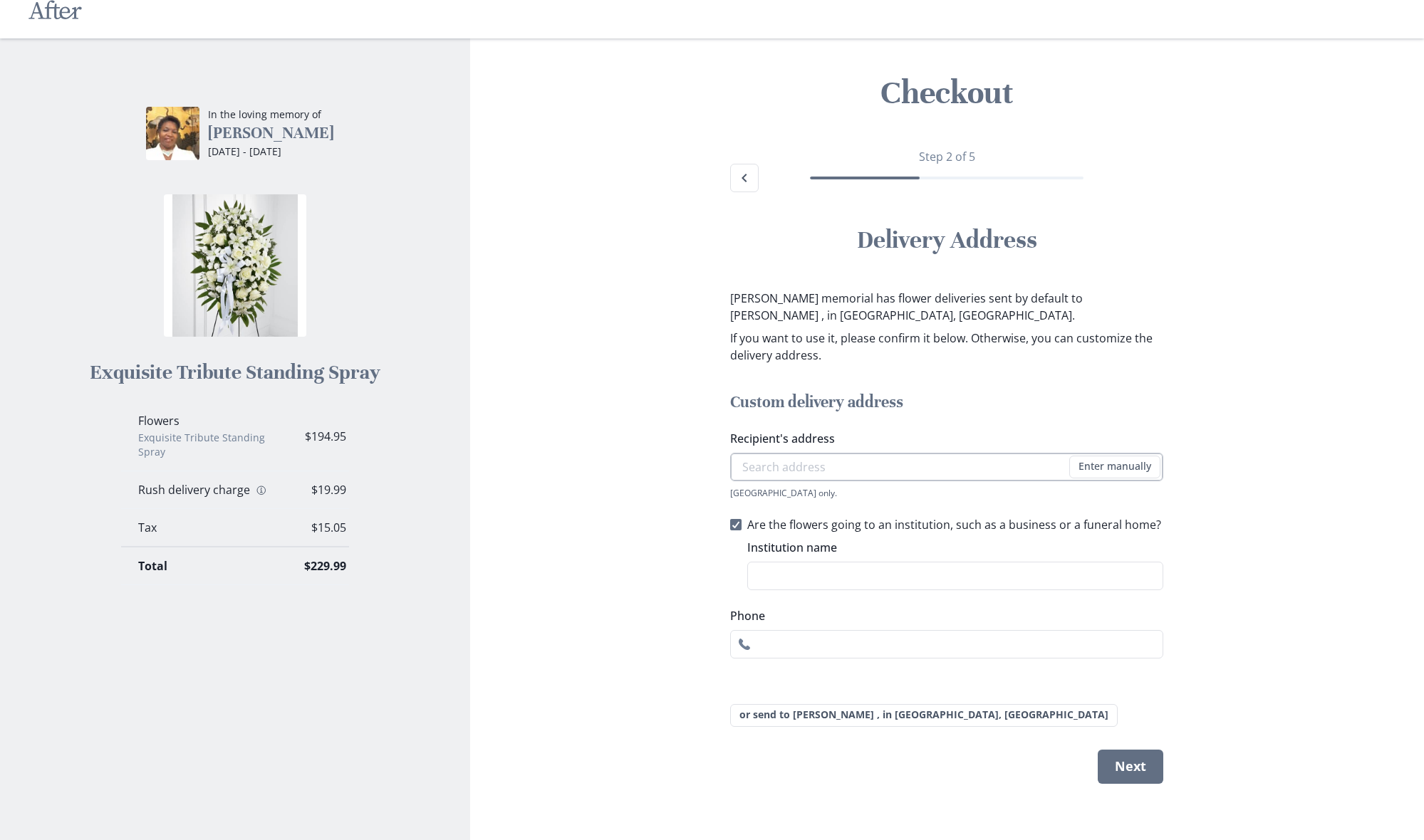
scroll to position [18, 0]
click at [799, 468] on input "Recipient's address" at bounding box center [946, 467] width 433 height 28
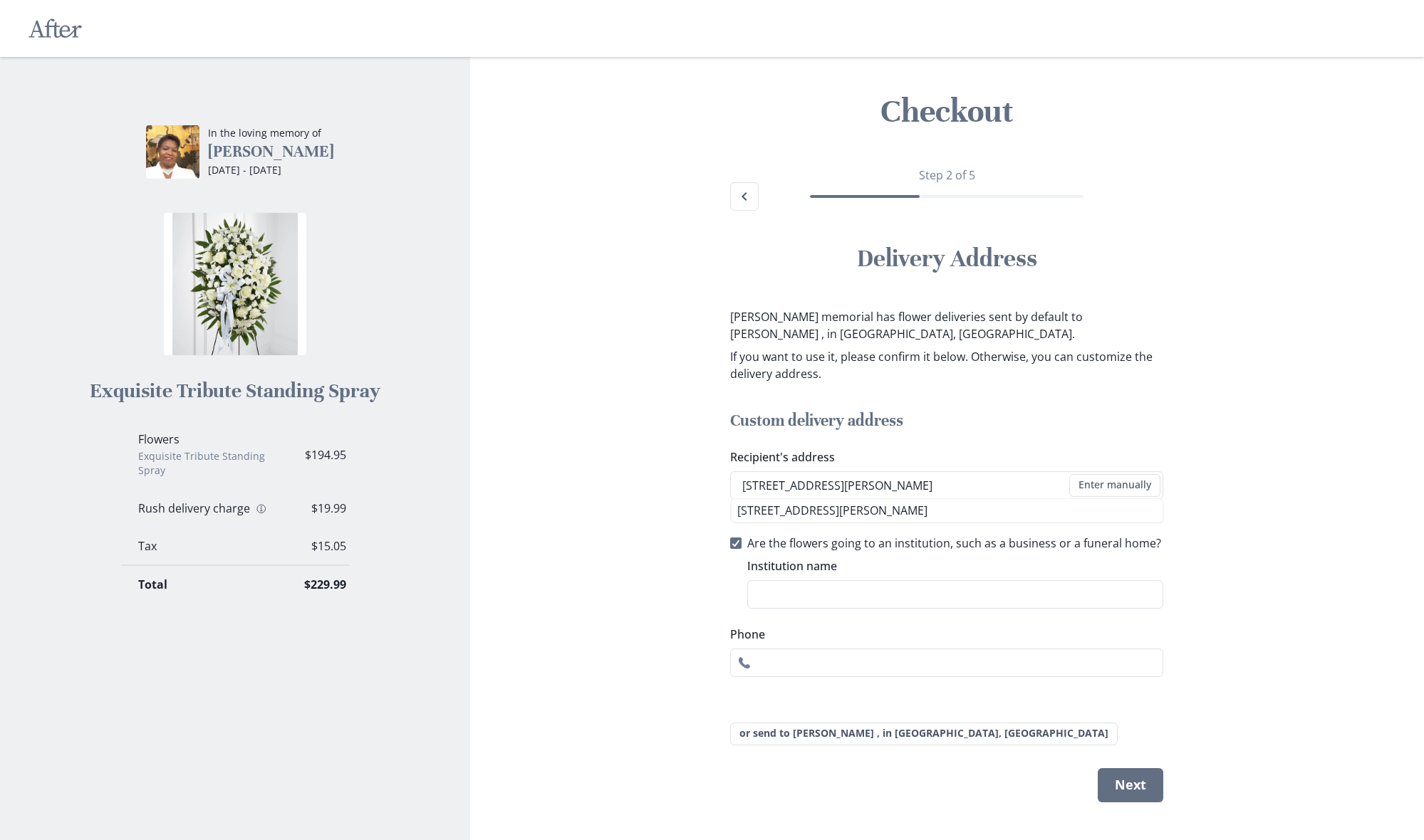
scroll to position [0, 0]
click at [894, 507] on li "[STREET_ADDRESS][PERSON_NAME]" at bounding box center [947, 510] width 432 height 23
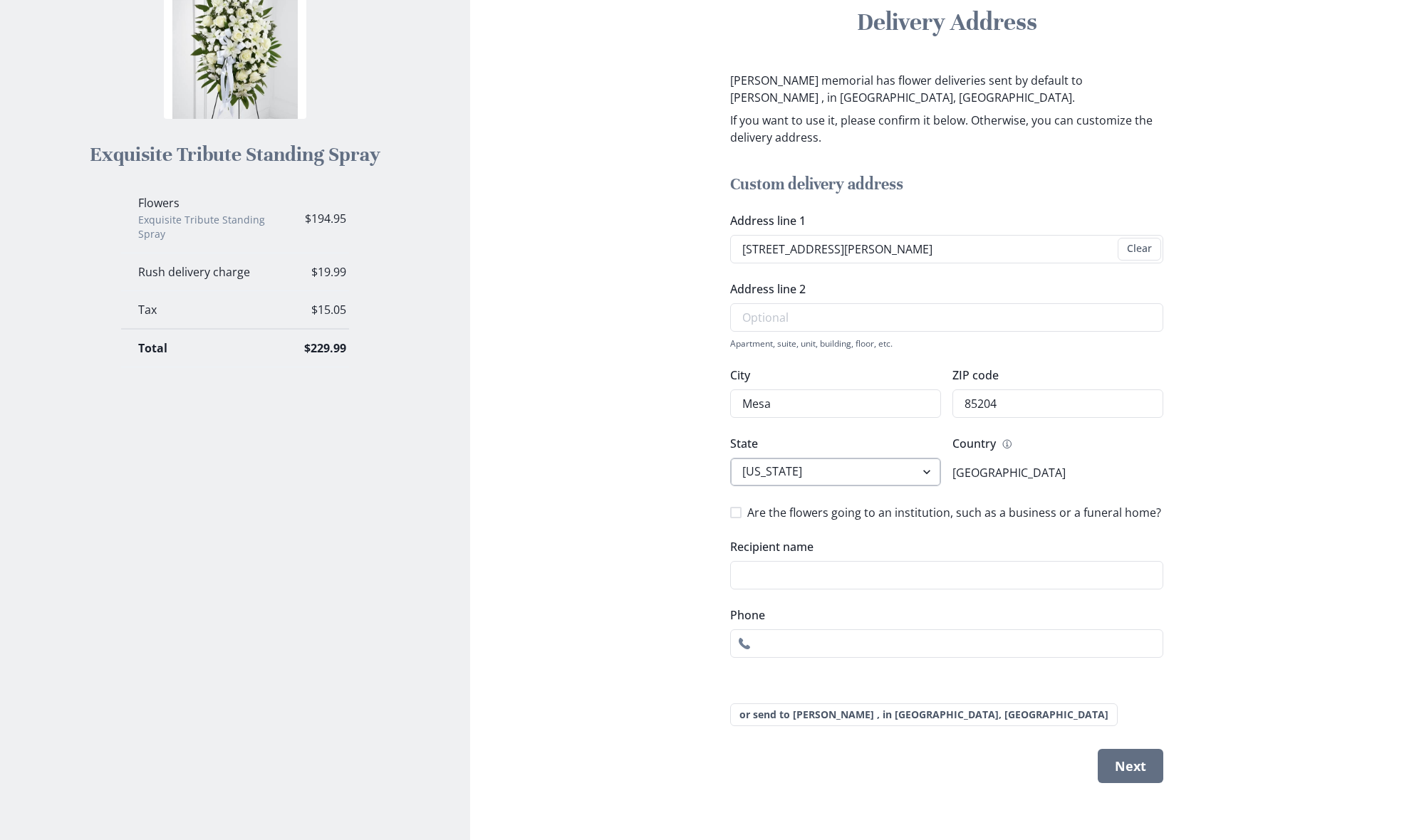
scroll to position [236, 0]
click at [866, 572] on input "[DEMOGRAPHIC_DATA] in [DEMOGRAPHIC_DATA]" at bounding box center [946, 576] width 433 height 28
click at [780, 644] on input "4808273142" at bounding box center [946, 644] width 433 height 28
click at [804, 643] on input "480-8273142" at bounding box center [946, 644] width 433 height 28
click at [737, 512] on span at bounding box center [736, 513] width 12 height 12
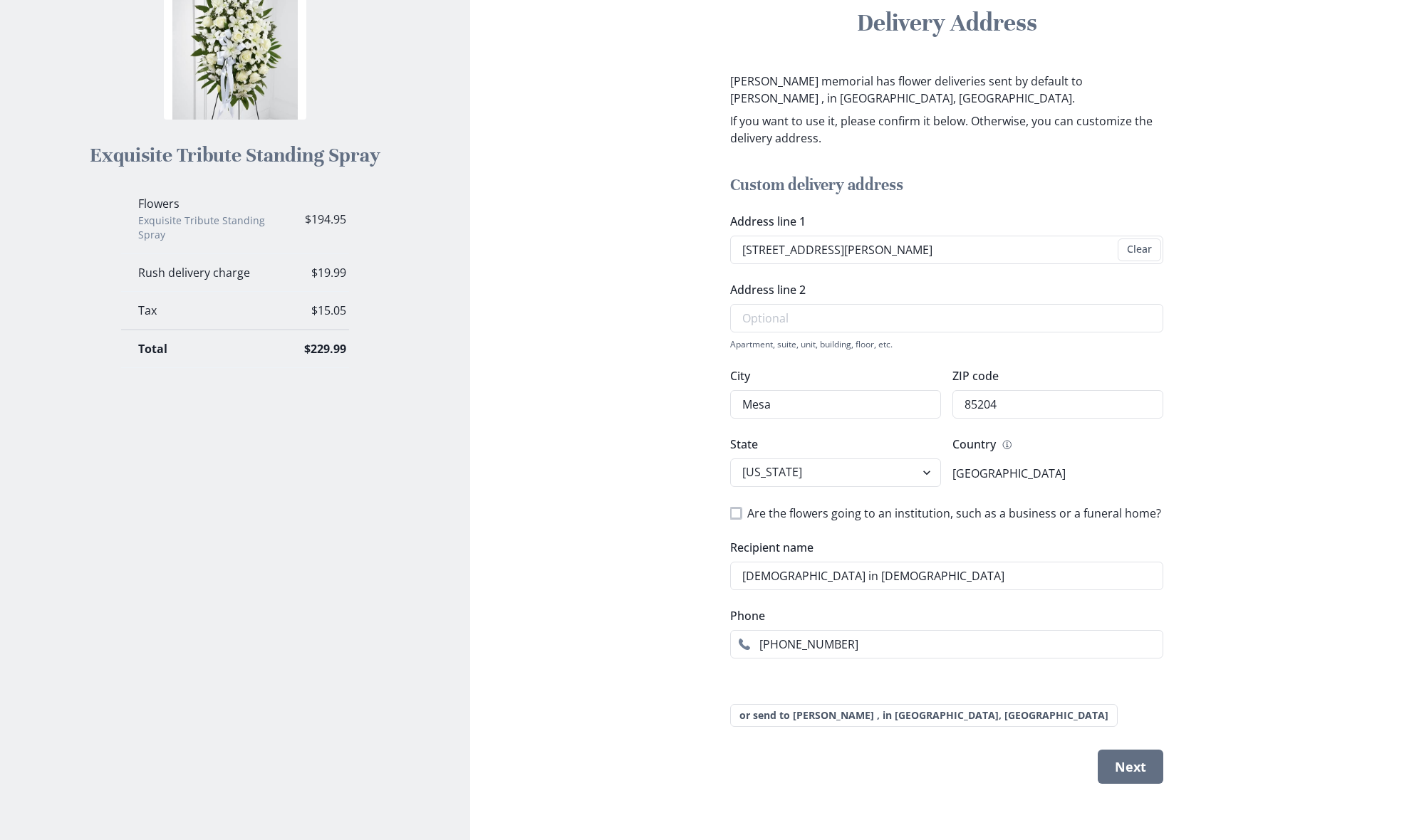
click at [730, 513] on input "Are the flowers going to an institution, such as a business or a funeral home?" at bounding box center [729, 513] width 1 height 1
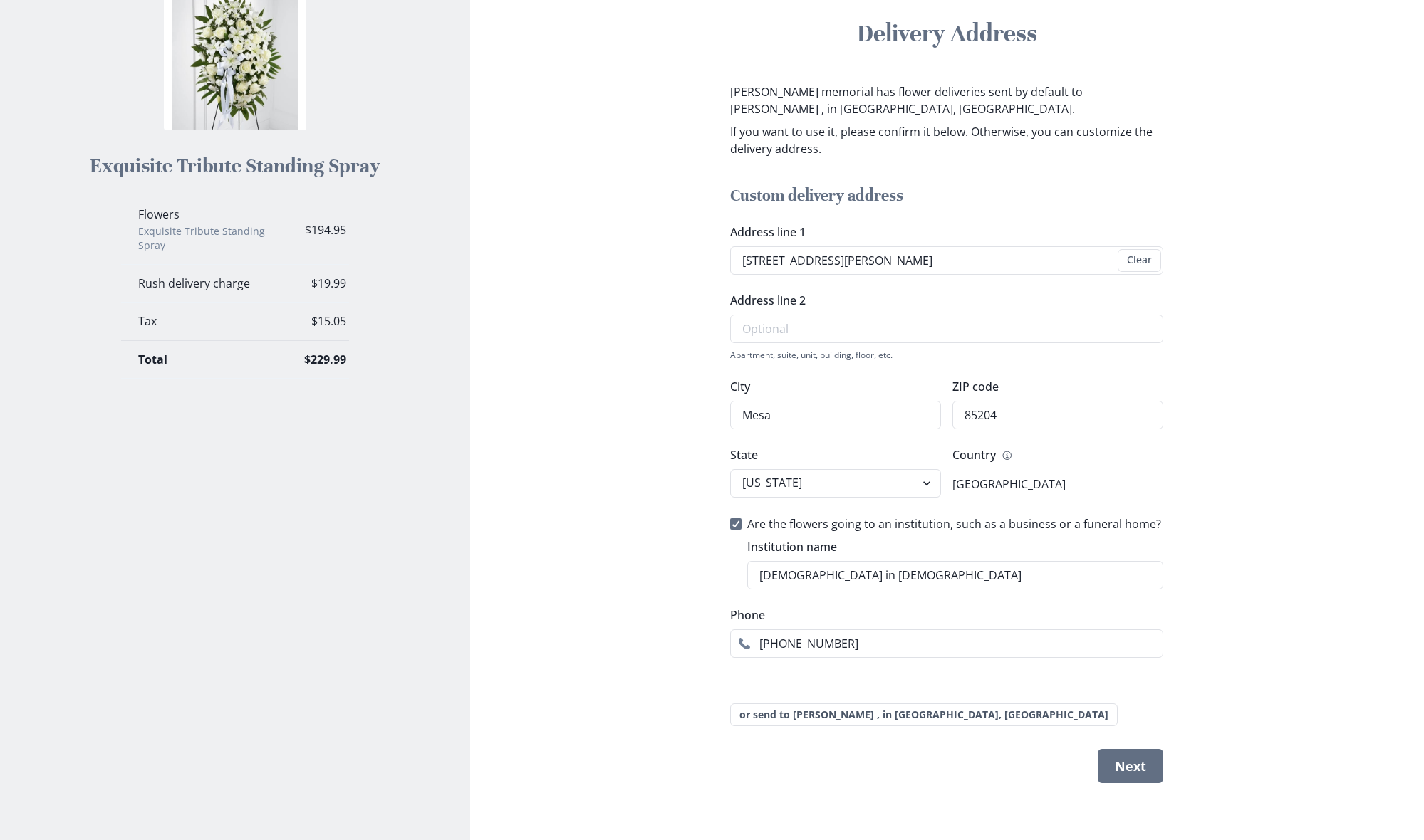
scroll to position [225, 0]
click at [1126, 765] on button "Next" at bounding box center [1130, 766] width 66 height 34
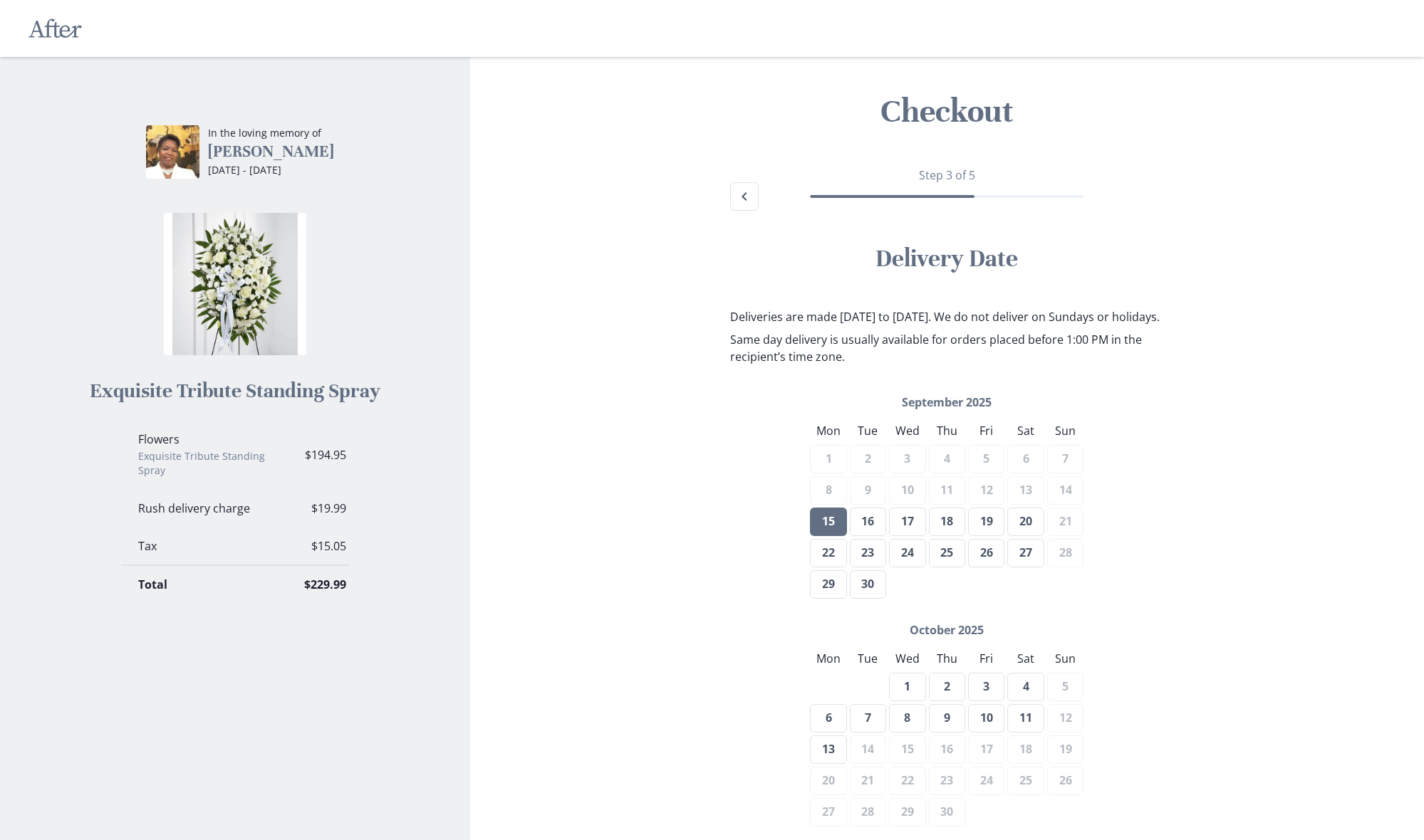
scroll to position [83, 0]
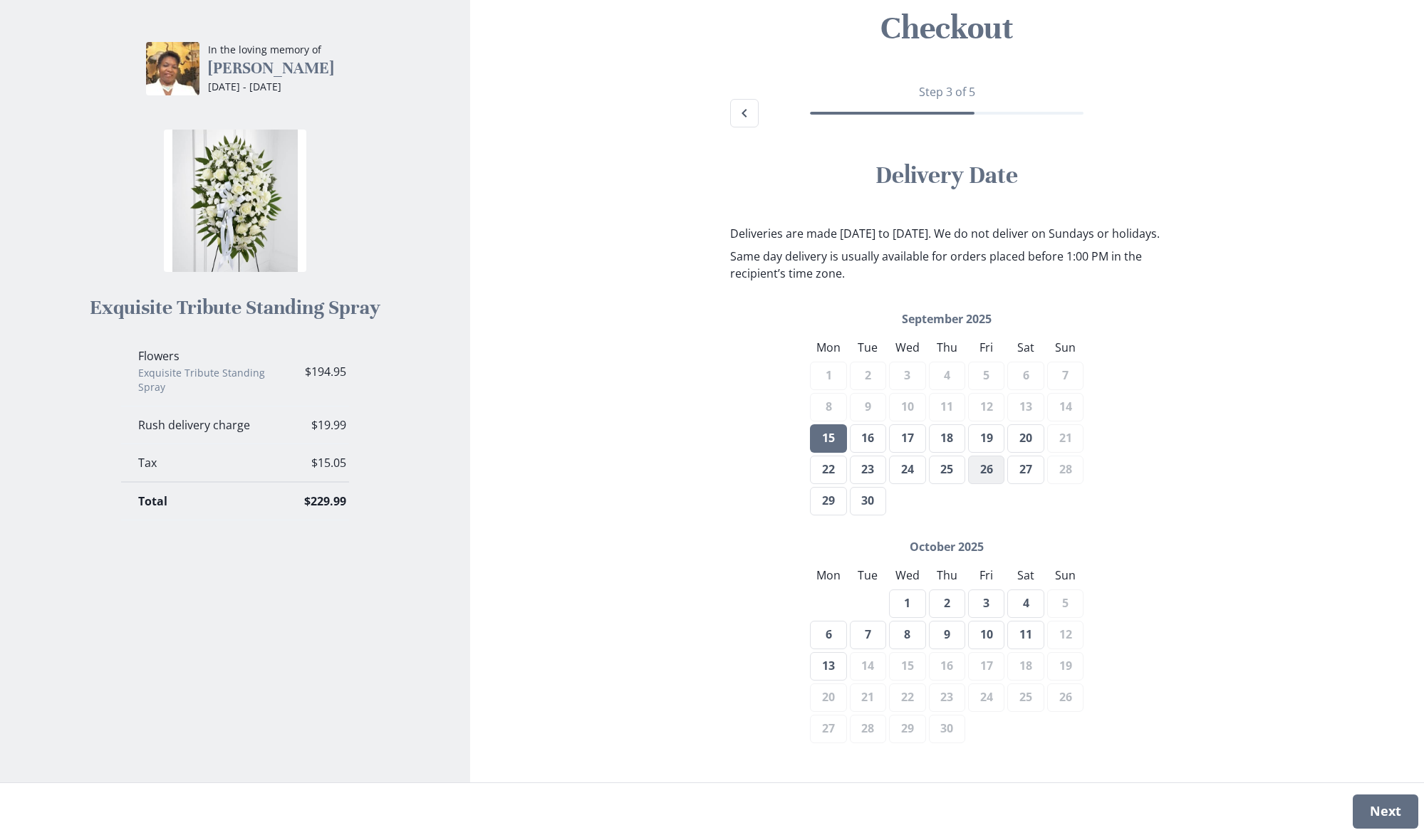
click at [988, 485] on button "26" at bounding box center [985, 470] width 36 height 28
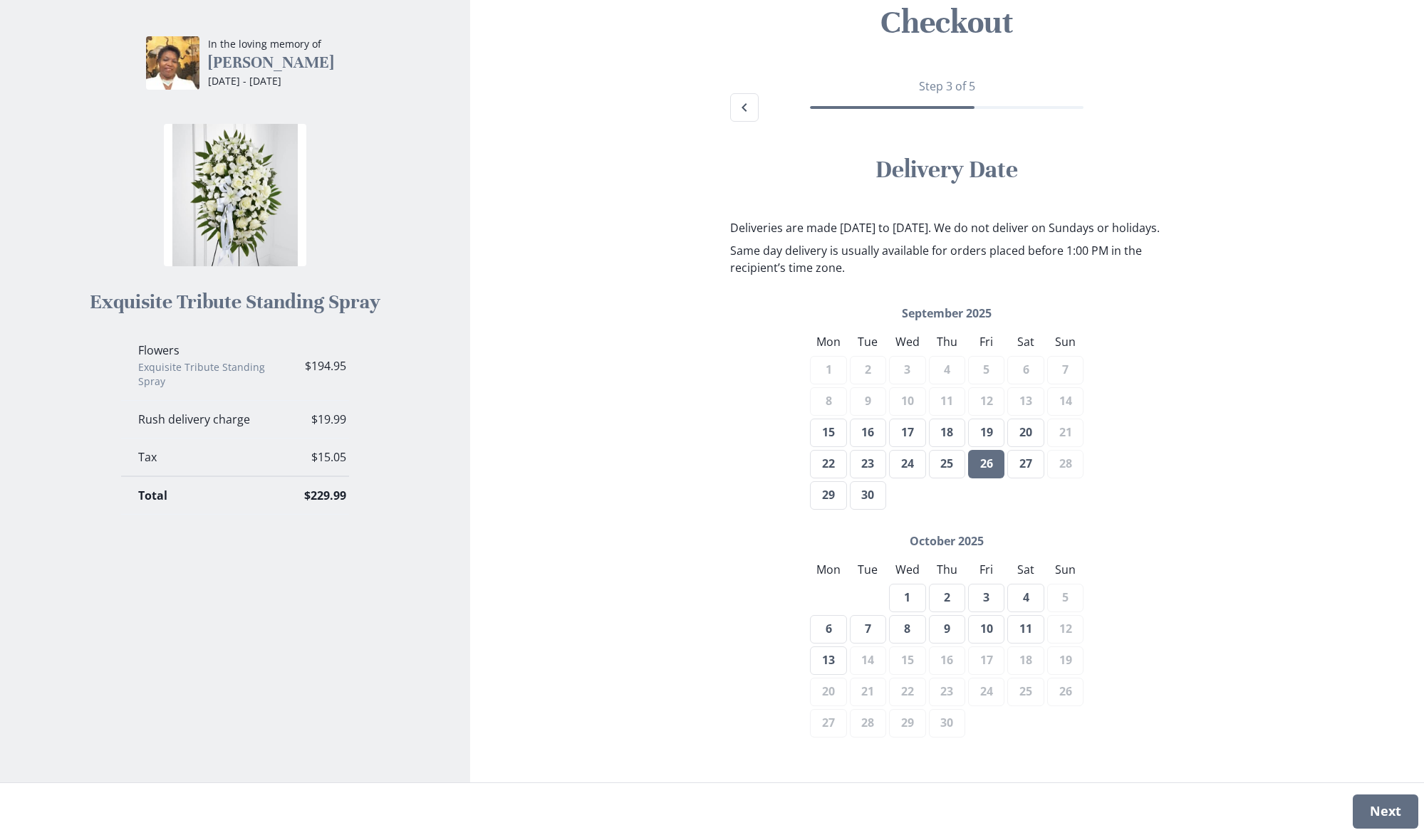
scroll to position [105, 0]
click at [742, 99] on icon "Back" at bounding box center [744, 107] width 17 height 17
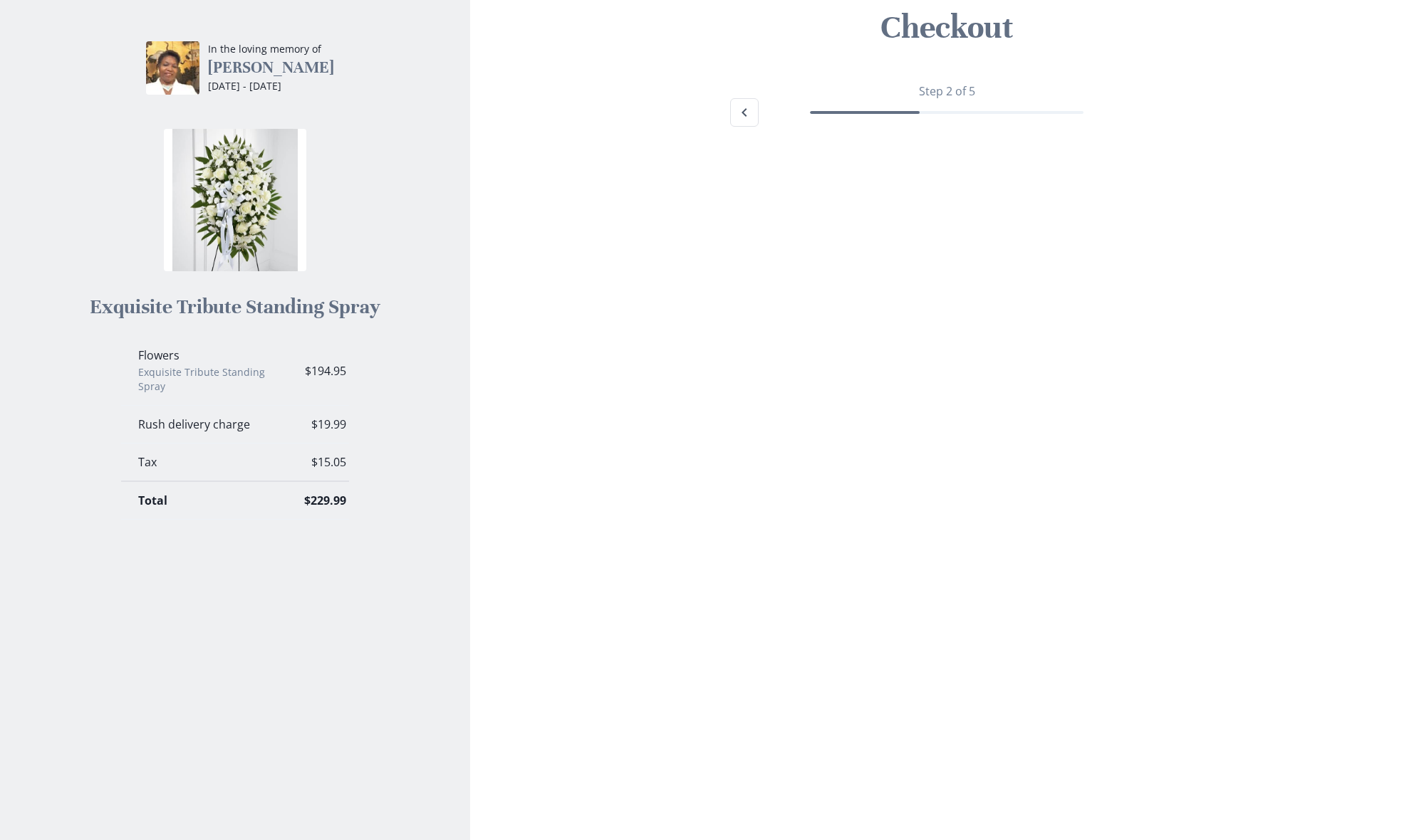
scroll to position [83, 0]
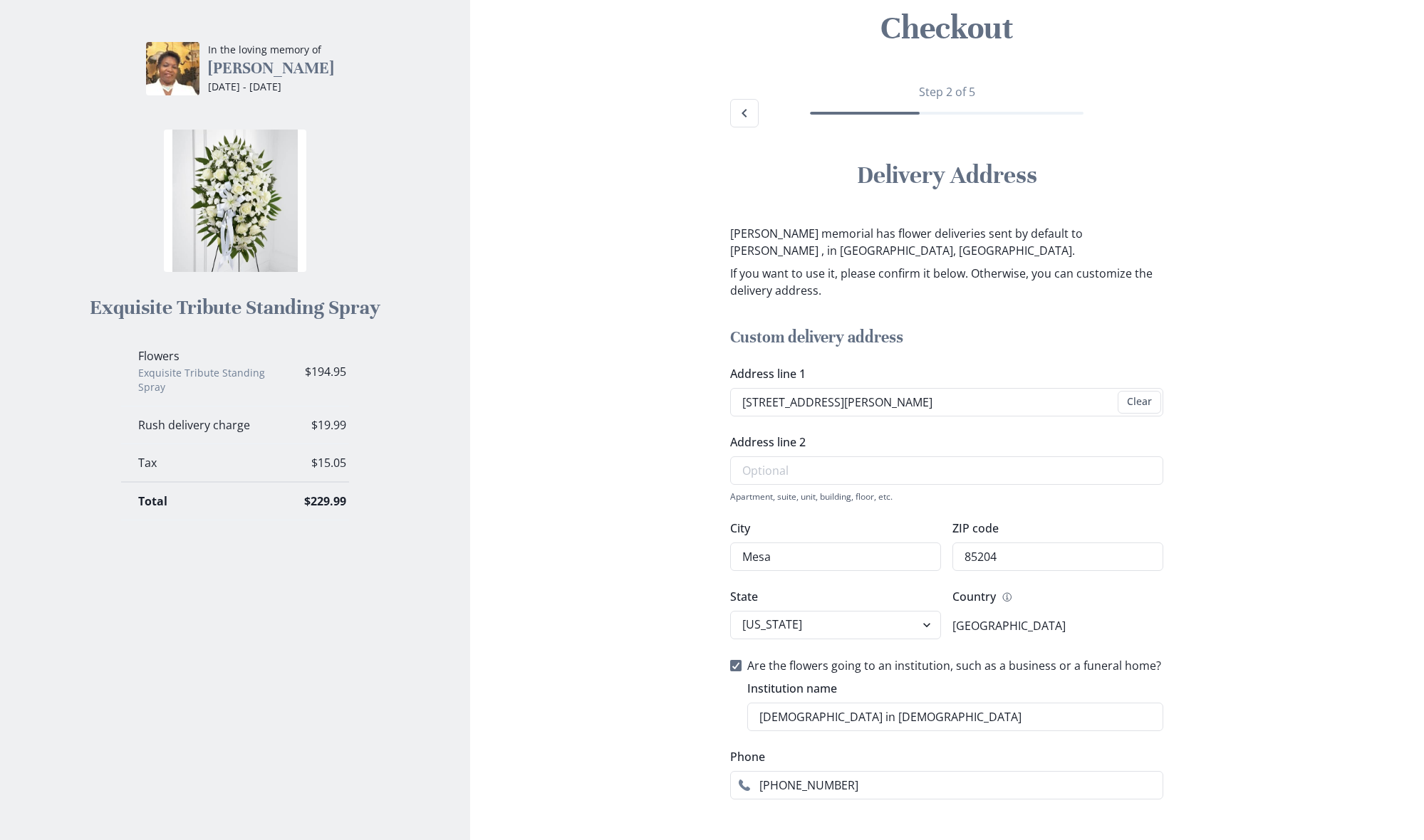
click at [742, 108] on icon "Back" at bounding box center [744, 113] width 17 height 17
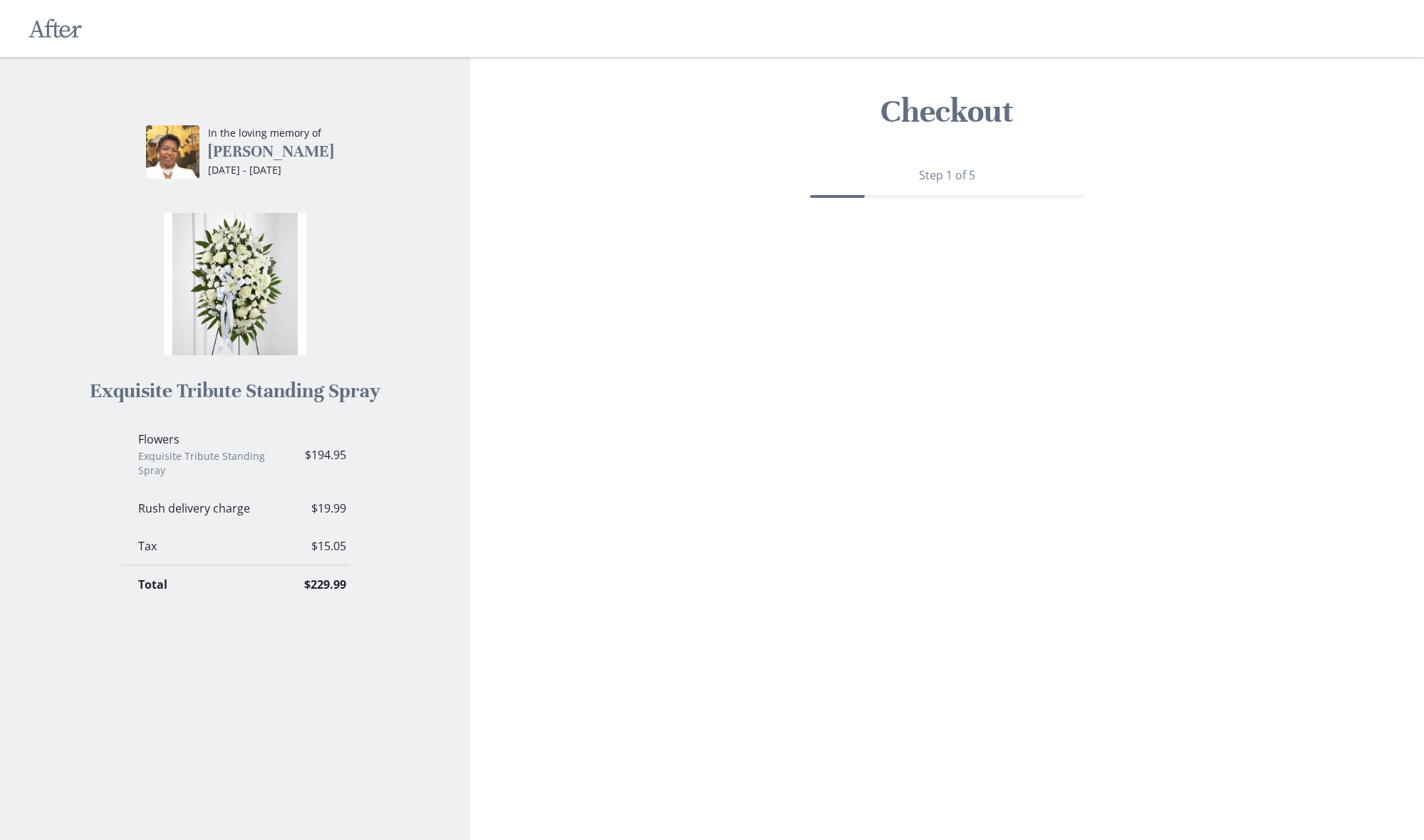
scroll to position [0, 0]
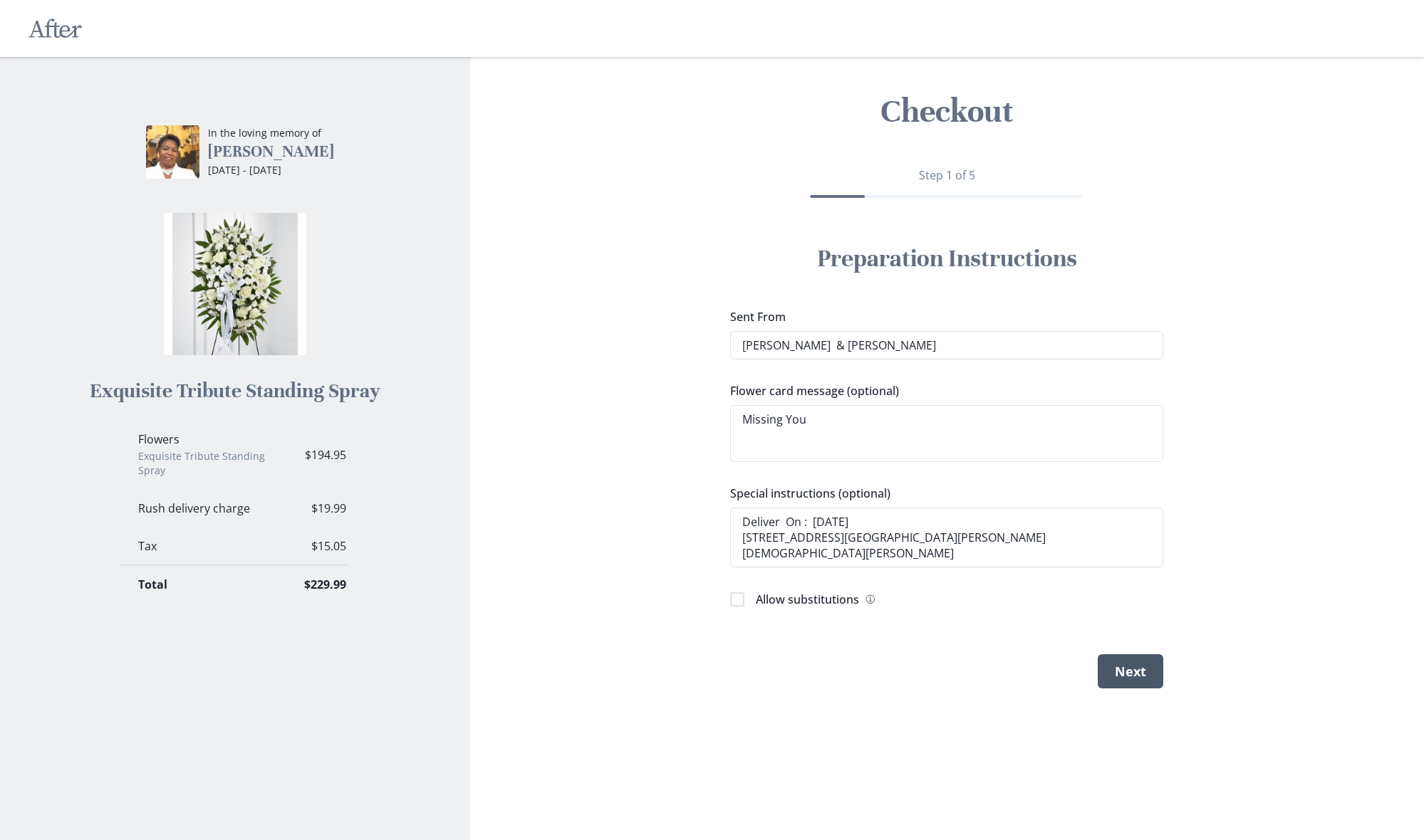
click at [1141, 666] on button "Next" at bounding box center [1130, 671] width 66 height 34
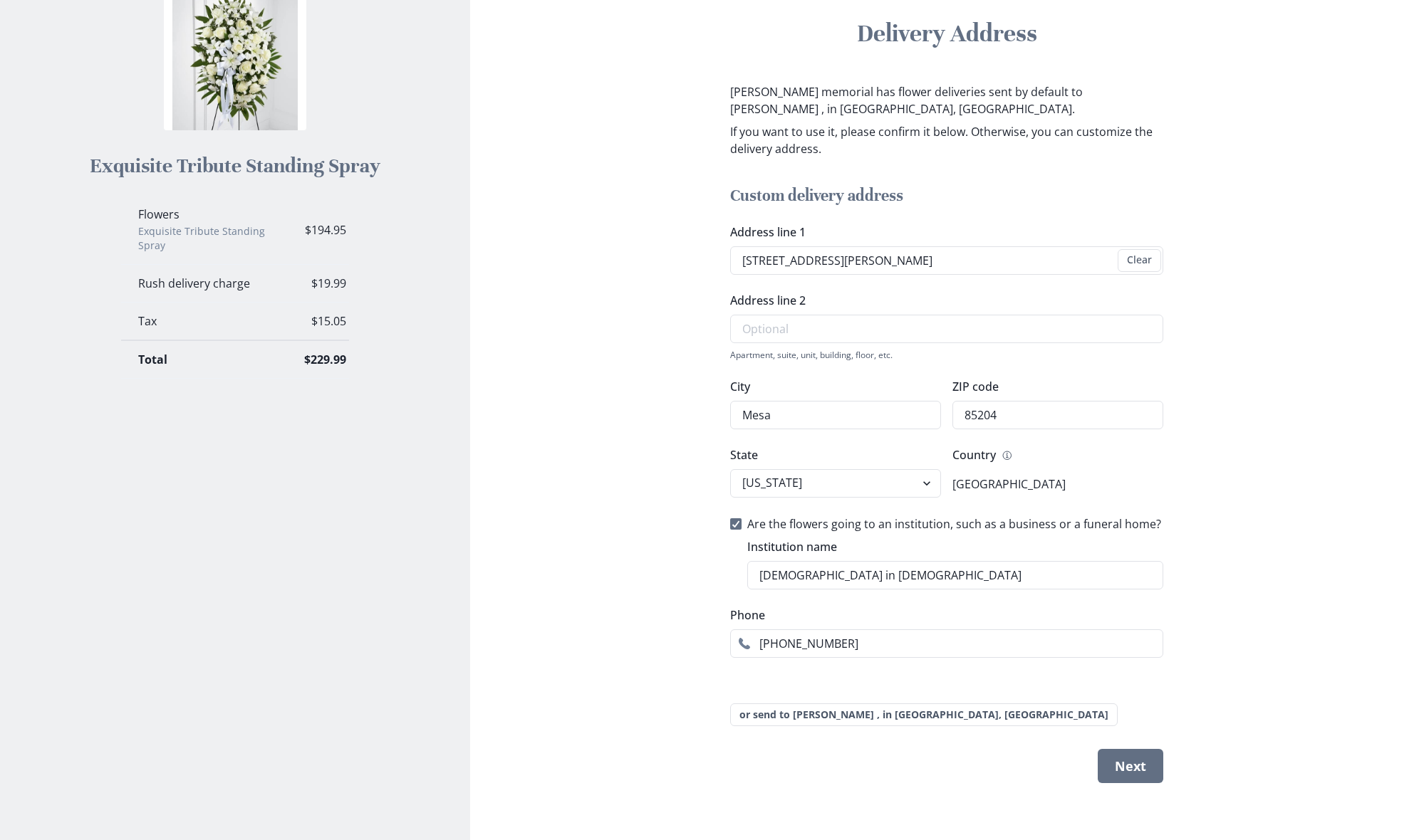
scroll to position [225, 0]
click at [1134, 765] on button "Next" at bounding box center [1130, 766] width 66 height 34
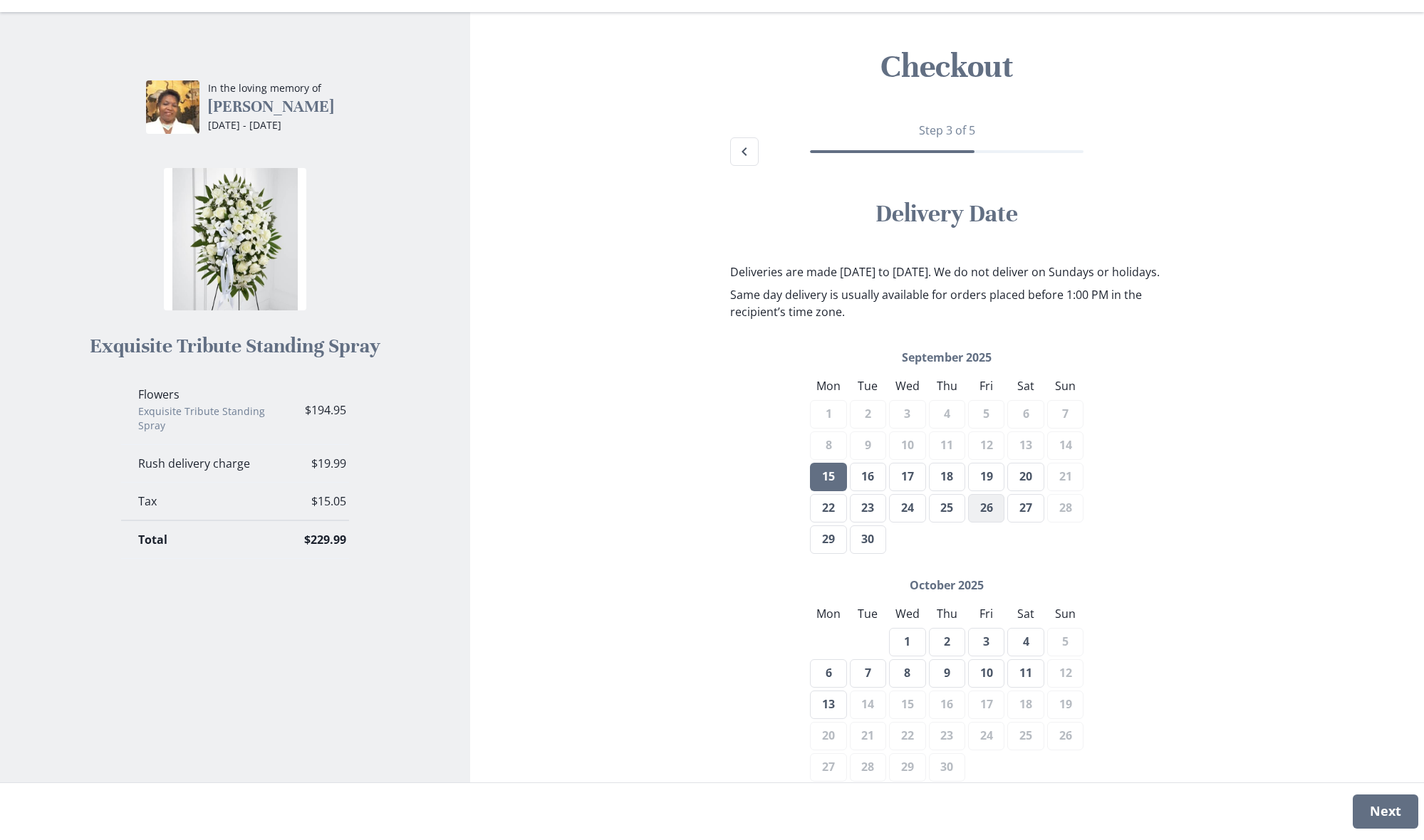
scroll to position [45, 0]
click at [986, 523] on button "26" at bounding box center [985, 508] width 36 height 28
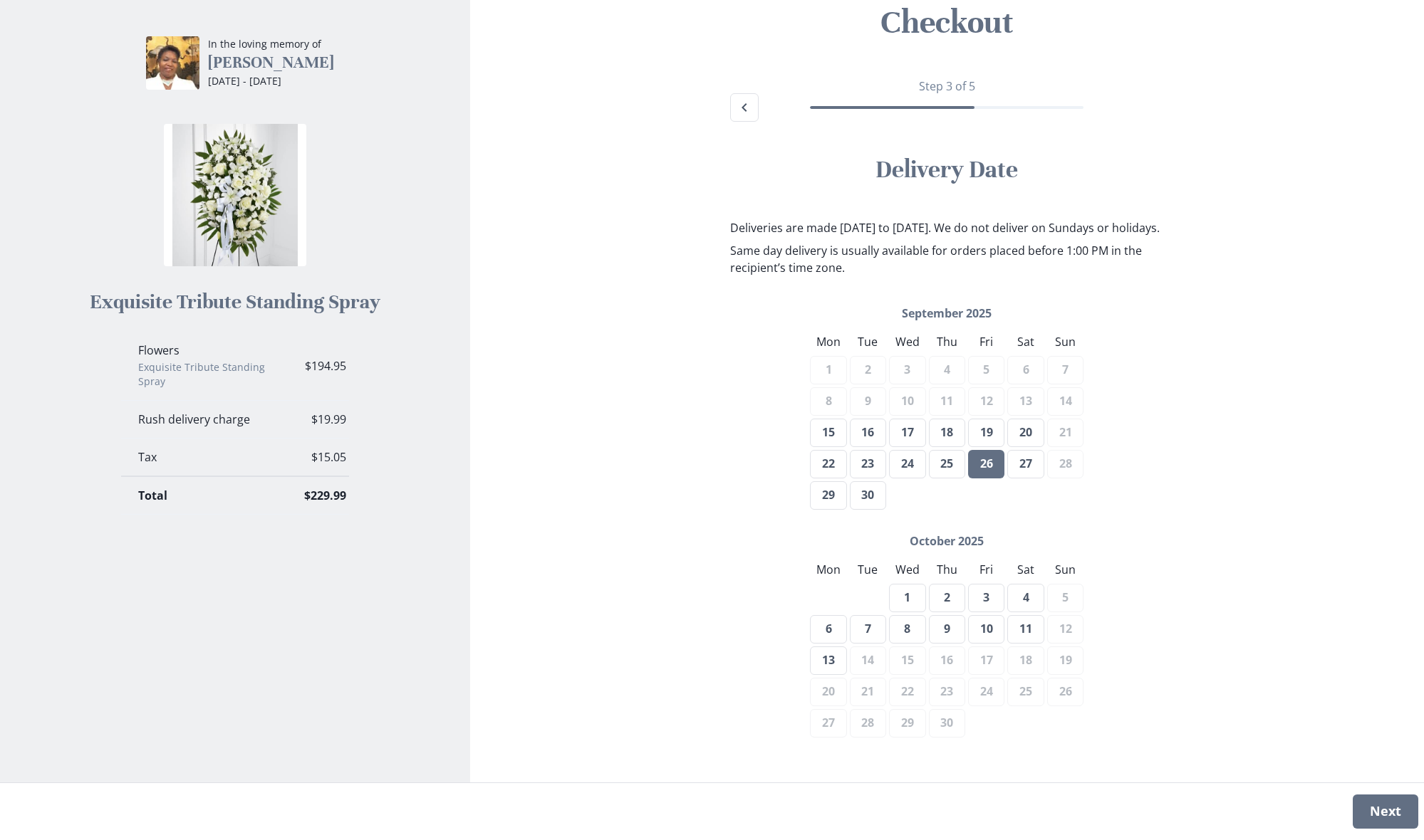
scroll to position [105, 0]
click at [1389, 812] on button "Next" at bounding box center [1385, 812] width 66 height 34
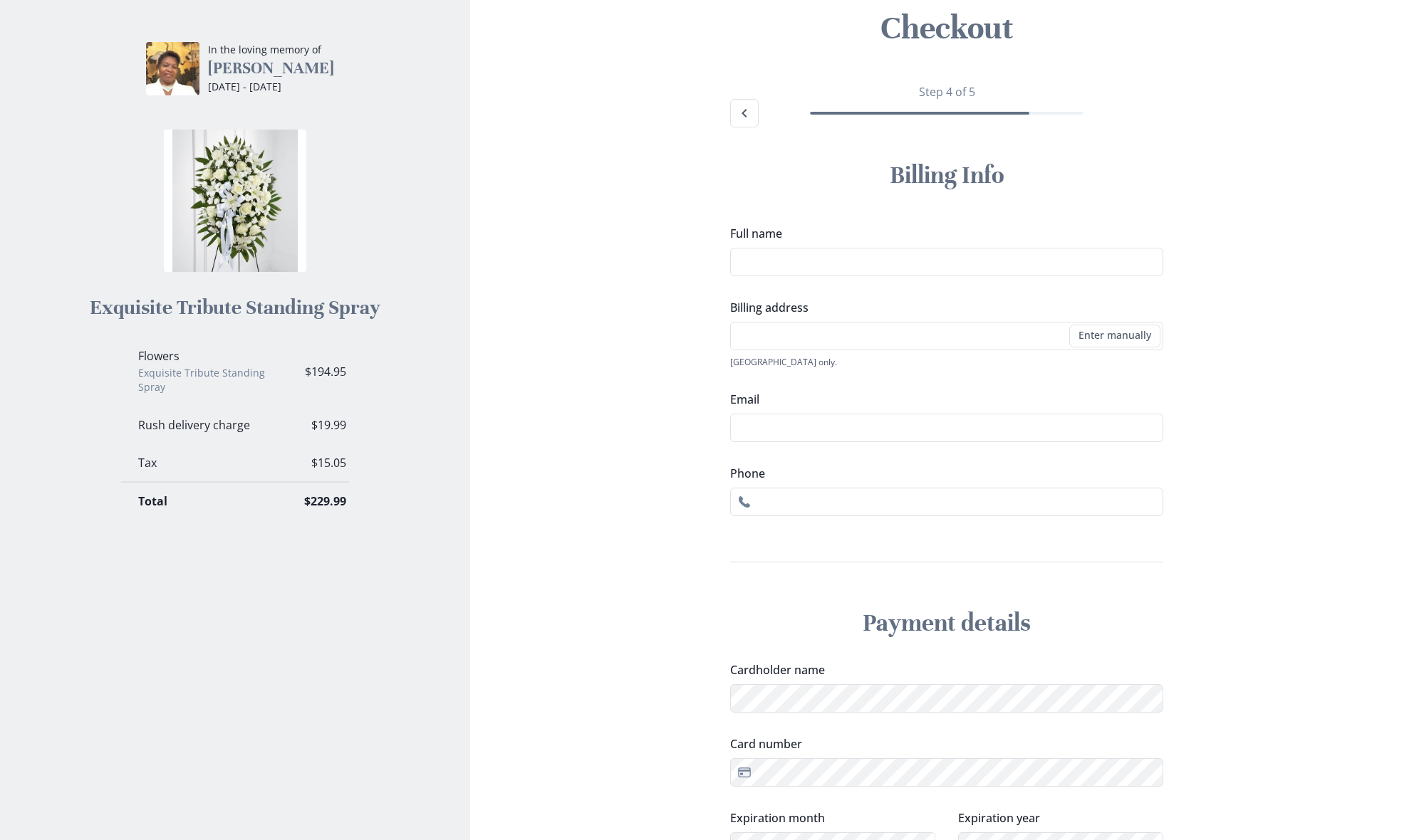
scroll to position [84, 0]
drag, startPoint x: 766, startPoint y: 334, endPoint x: 794, endPoint y: 344, distance: 29.7
click at [908, 363] on li "[STREET_ADDRESS]" at bounding box center [947, 360] width 426 height 23
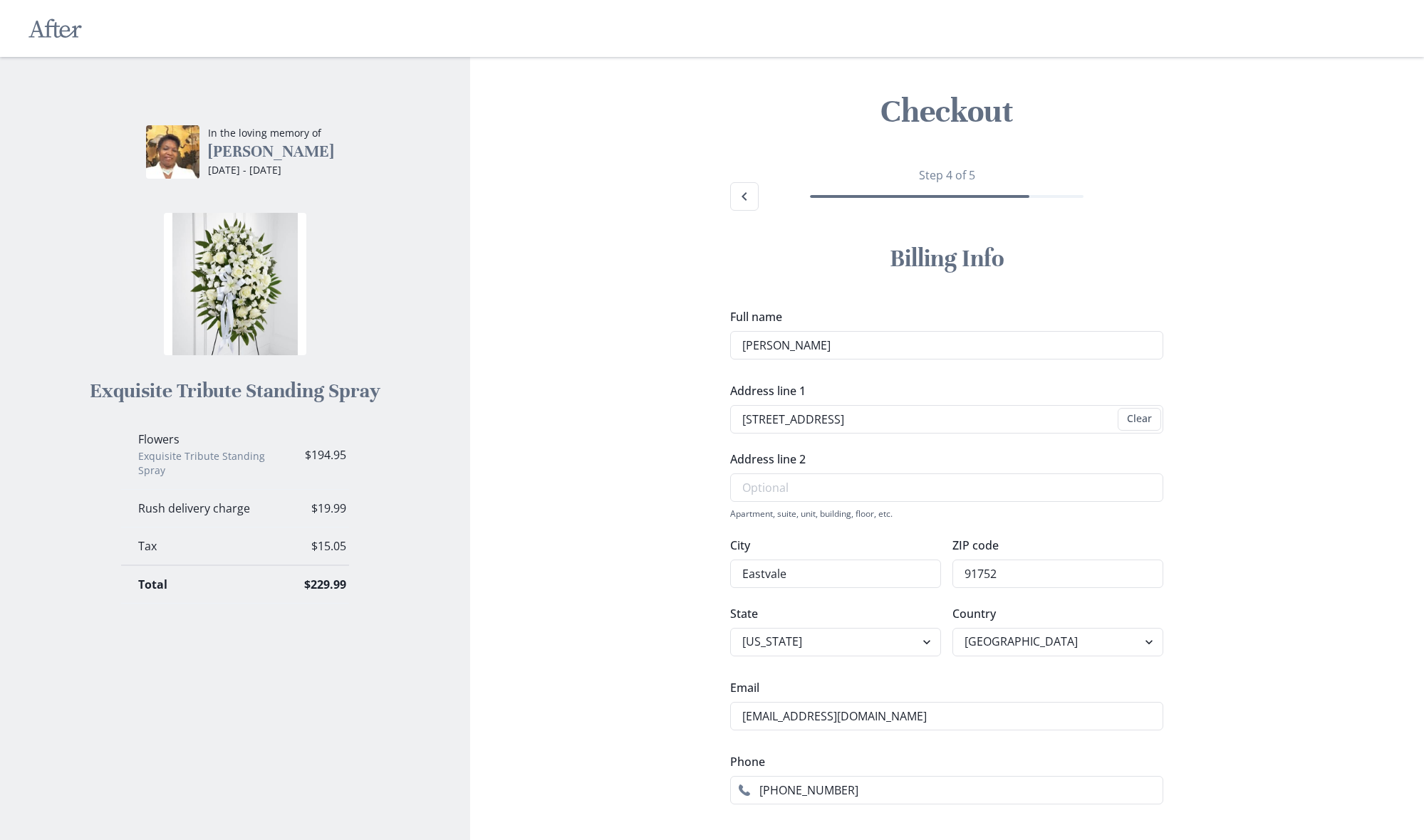
scroll to position [0, 0]
click at [744, 200] on icon "Back" at bounding box center [744, 196] width 17 height 17
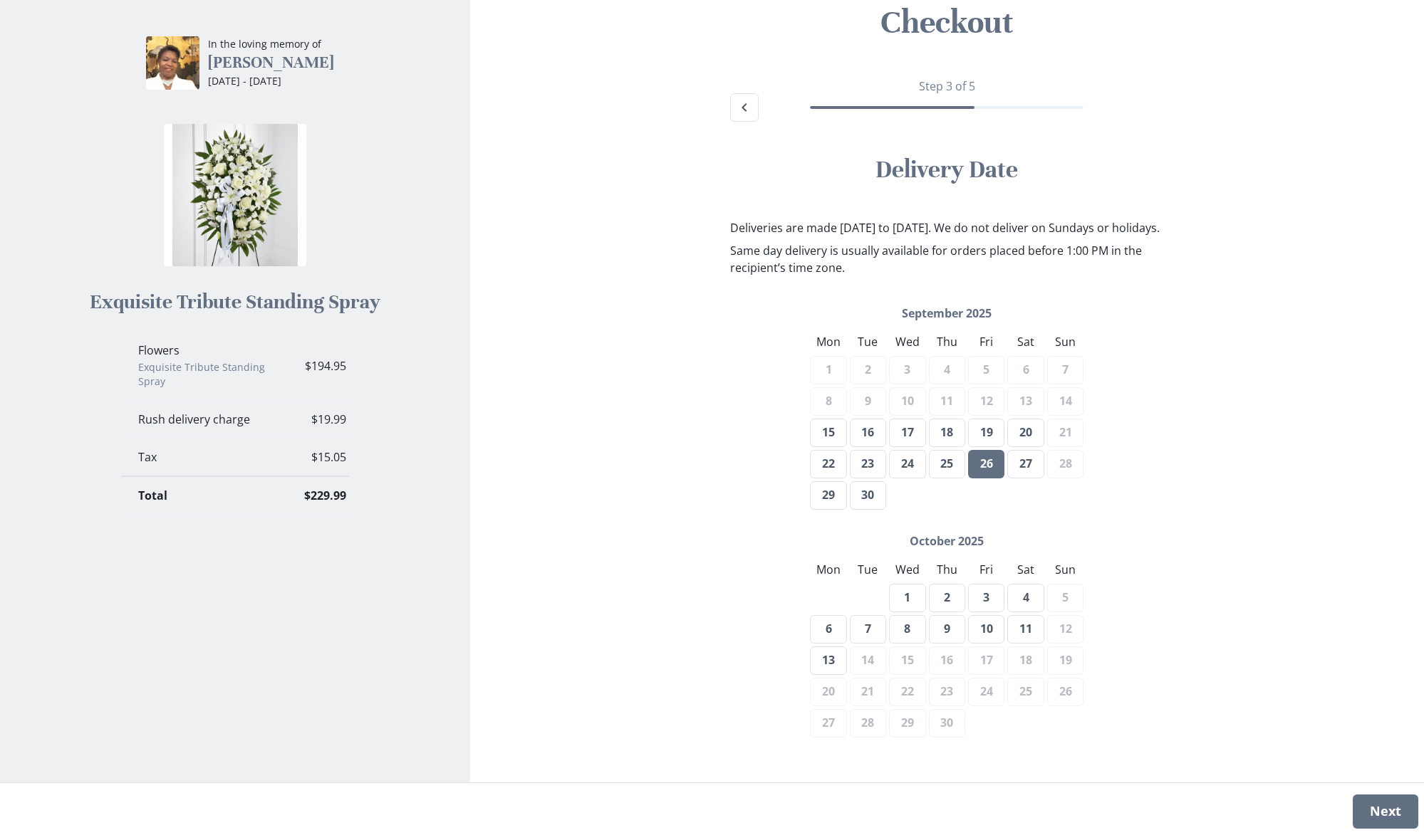
scroll to position [105, 0]
click at [1367, 808] on button "Next" at bounding box center [1385, 812] width 66 height 34
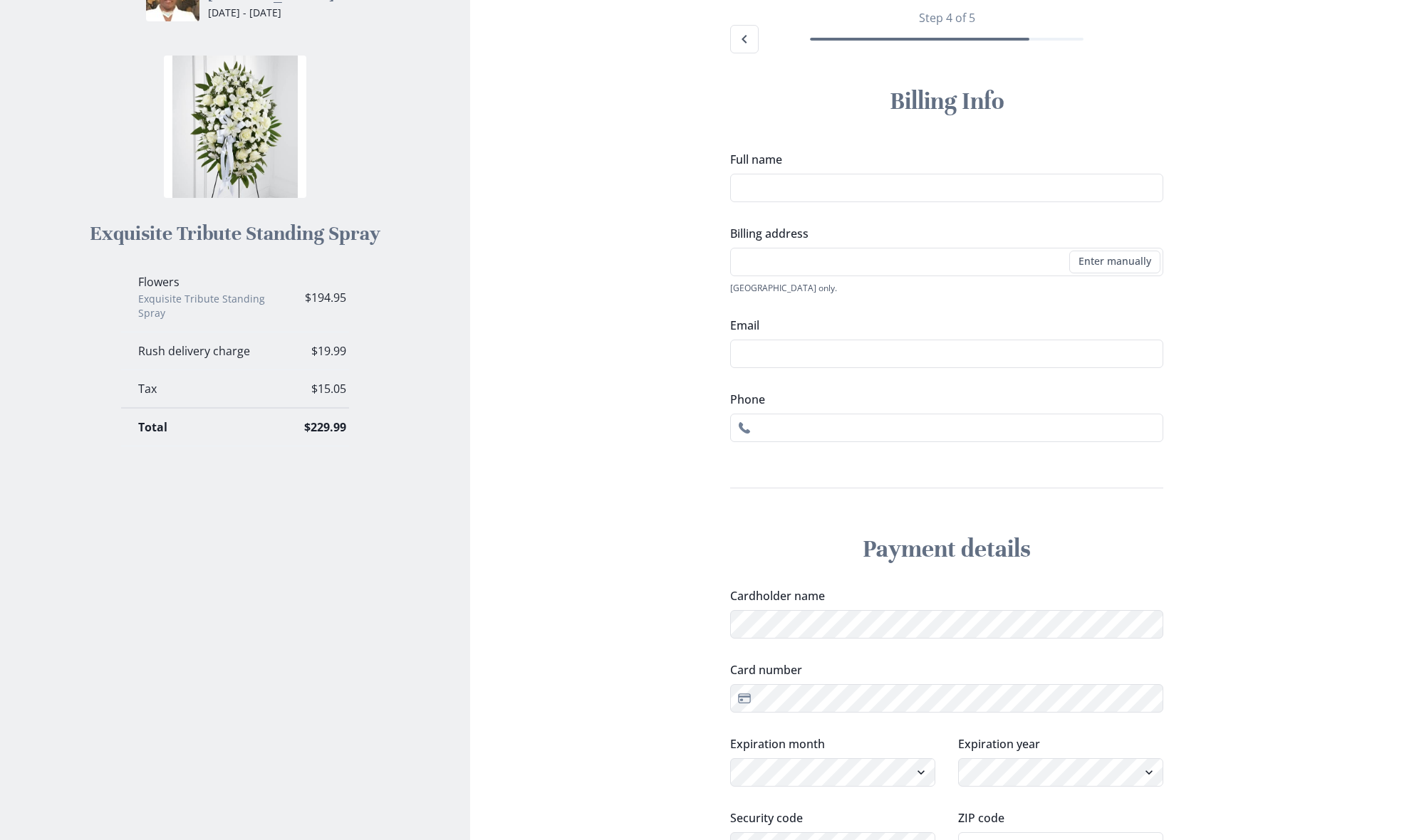
scroll to position [160, 0]
click at [936, 285] on li "[STREET_ADDRESS]" at bounding box center [946, 285] width 429 height 23
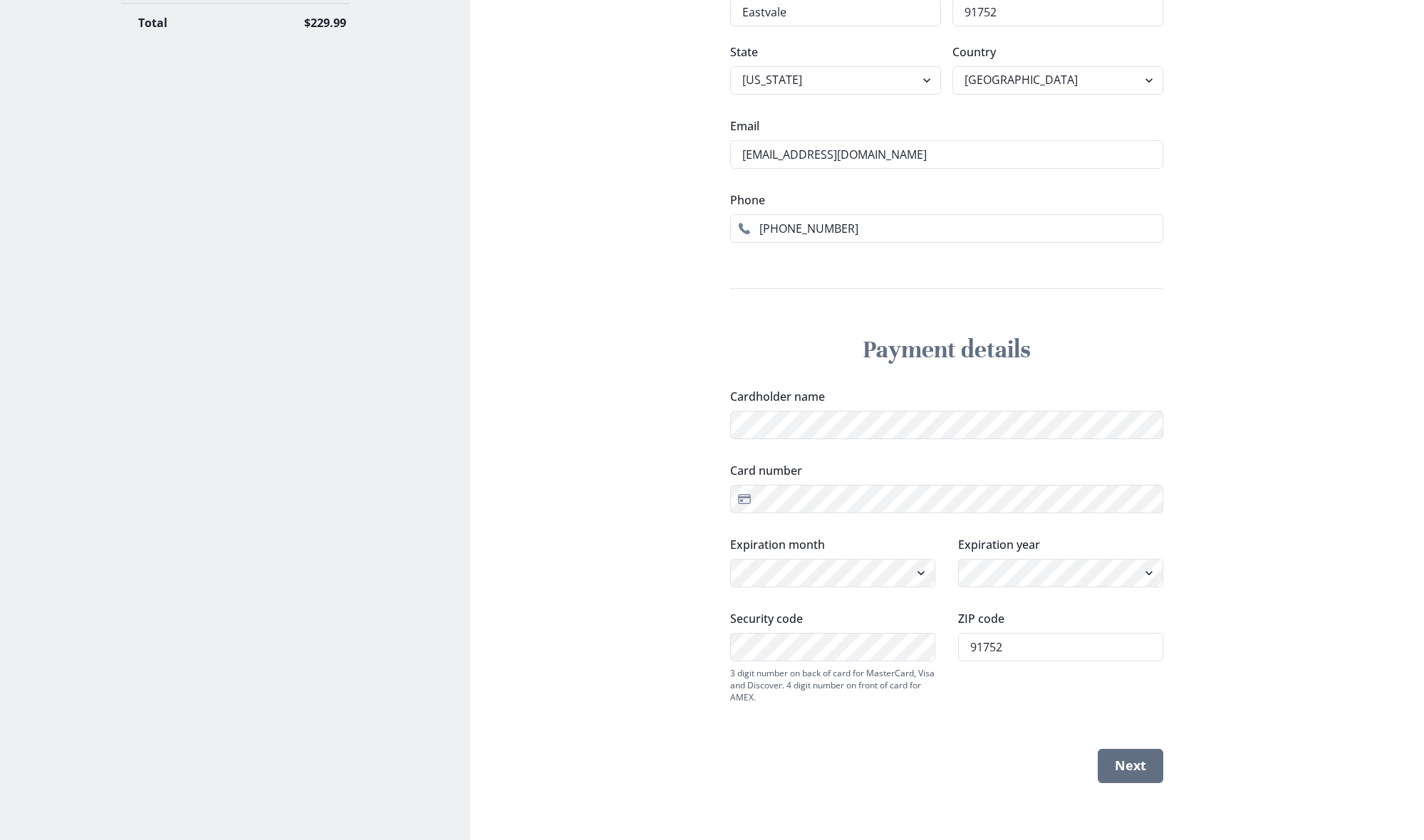
scroll to position [561, 0]
click at [1132, 761] on button "Next" at bounding box center [1130, 766] width 66 height 34
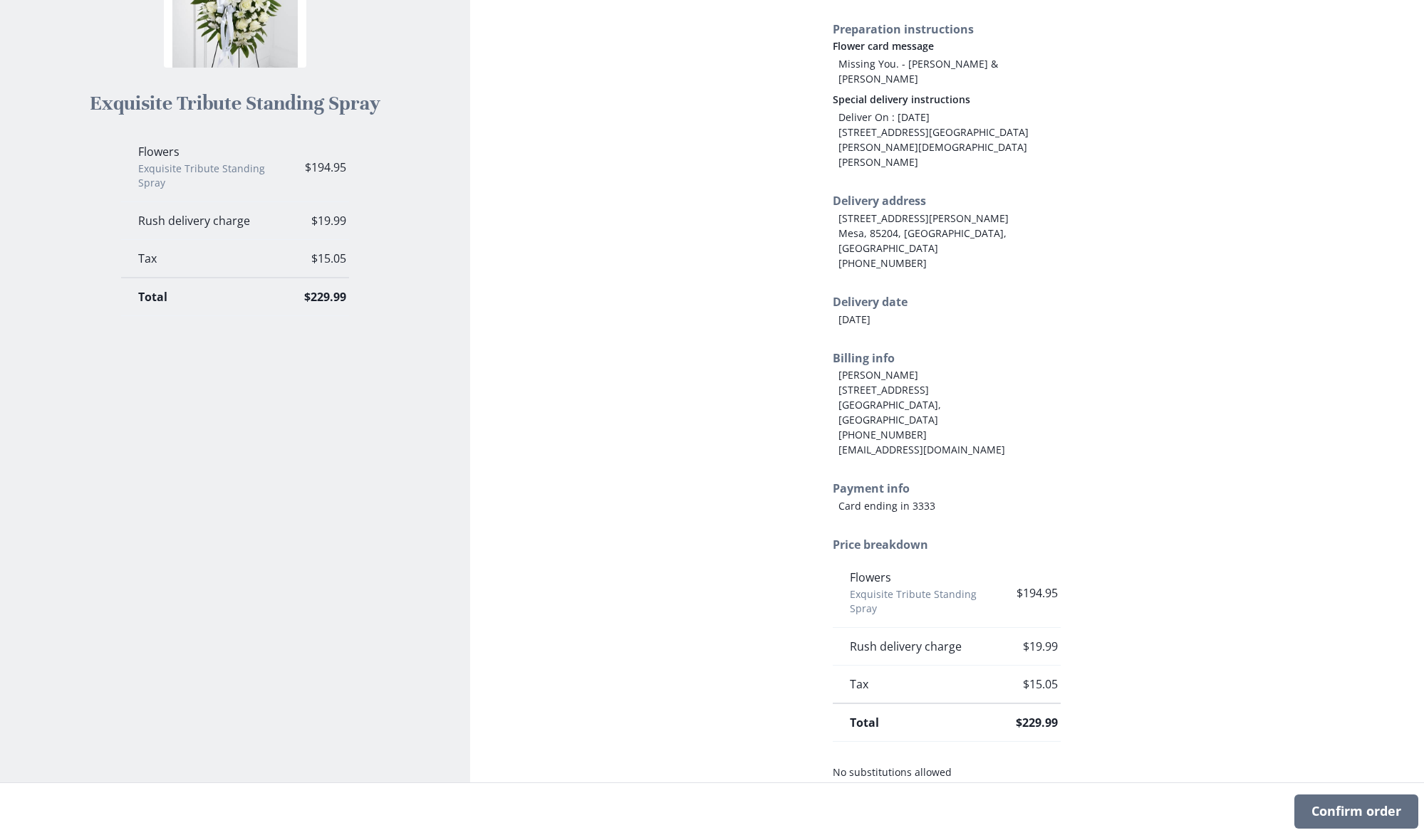
scroll to position [287, 0]
click at [1350, 814] on button "Confirm order" at bounding box center [1356, 812] width 124 height 34
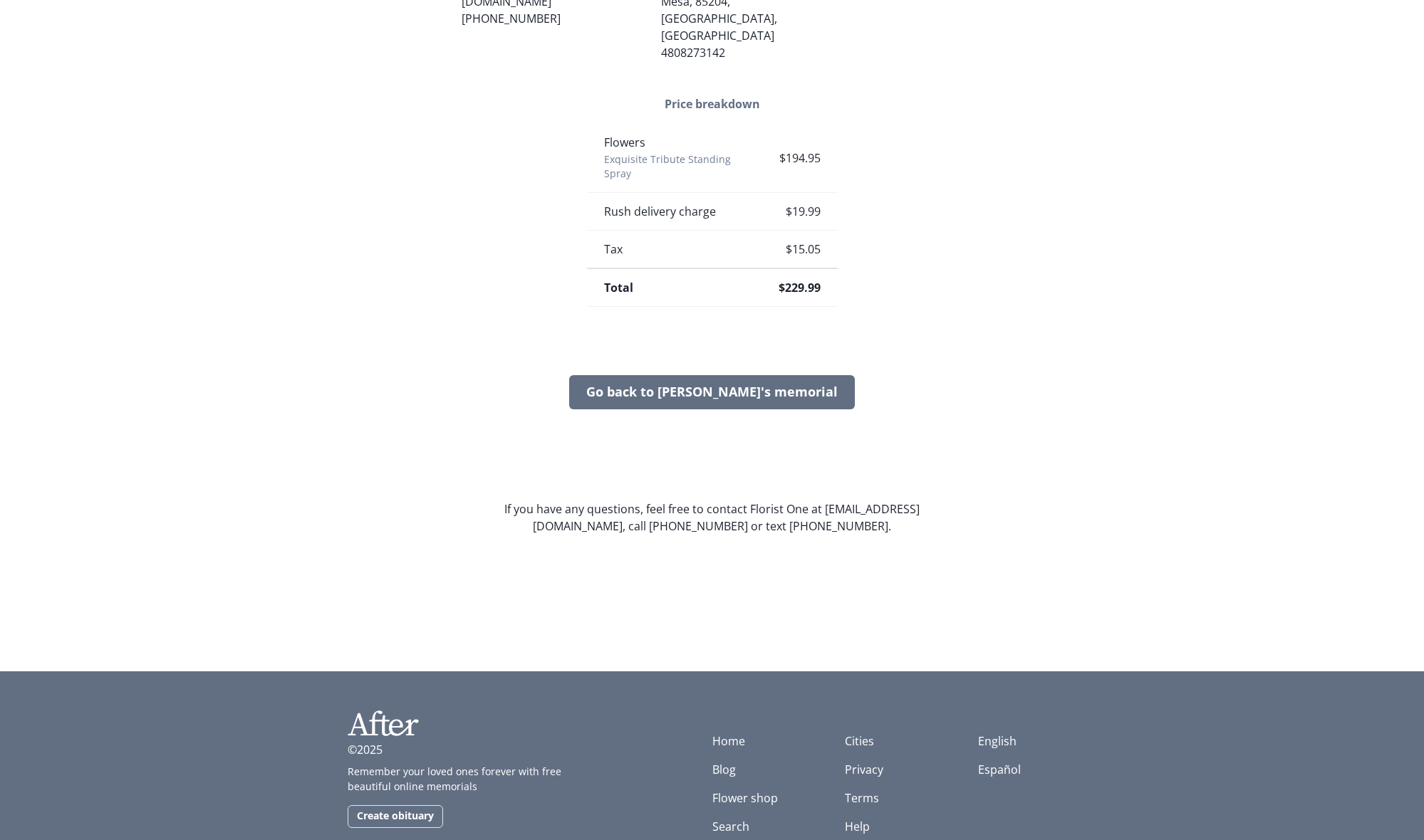
scroll to position [894, 0]
click at [739, 376] on link "Go back to [PERSON_NAME]'s memorial" at bounding box center [712, 393] width 286 height 34
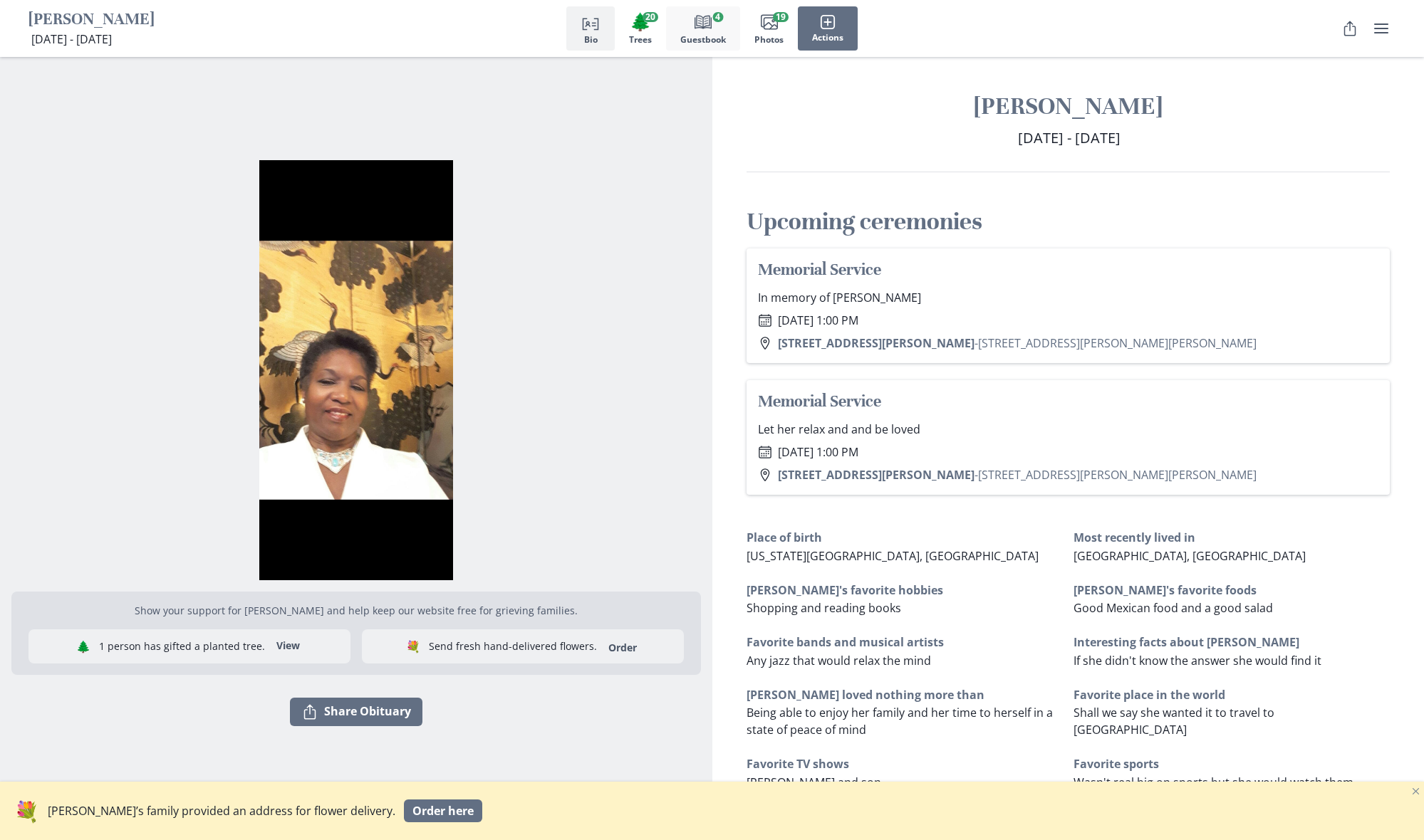
click at [705, 29] on icon "Book" at bounding box center [703, 22] width 17 height 17
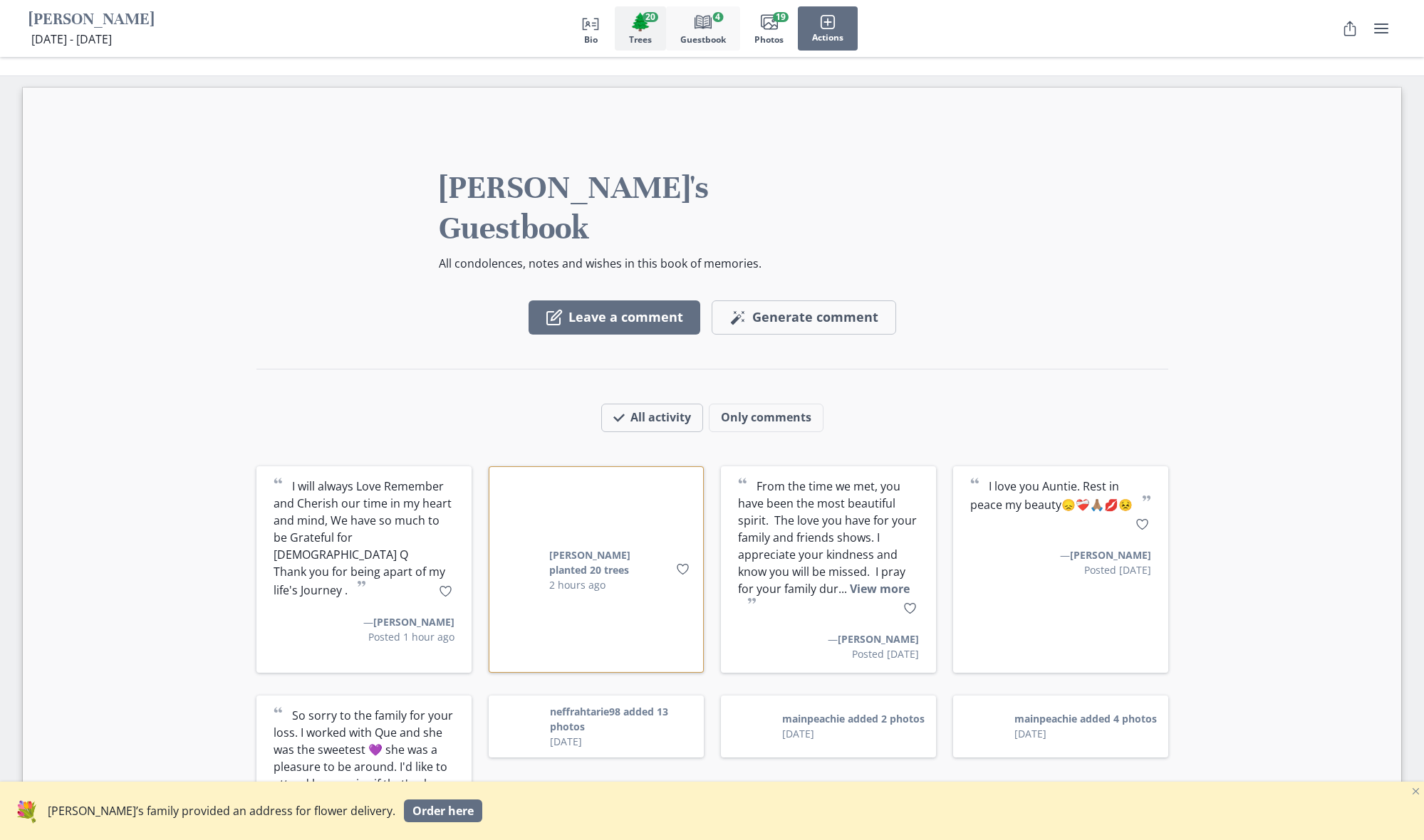
scroll to position [1750, 0]
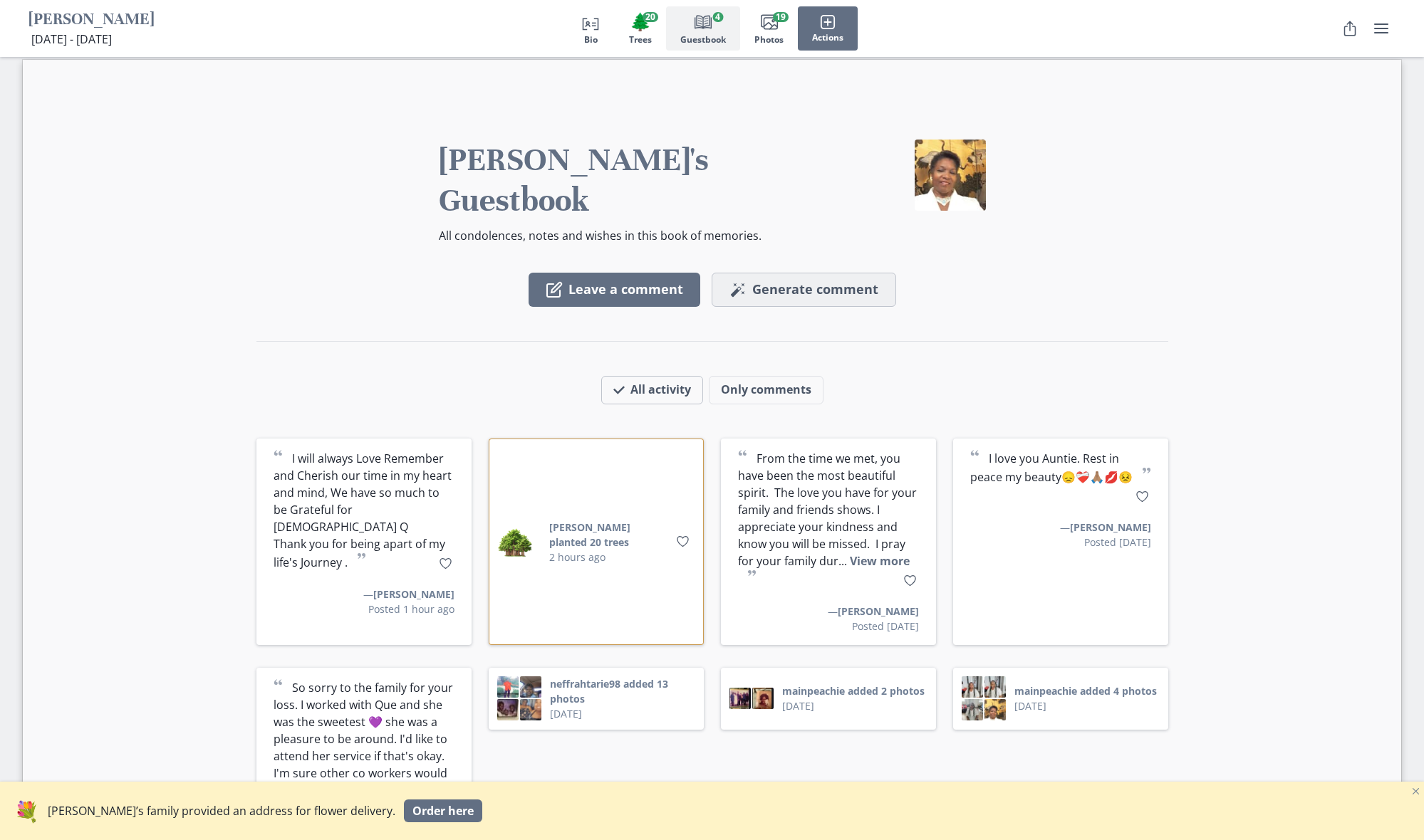
click at [746, 282] on icon "Magic wand" at bounding box center [737, 289] width 17 height 17
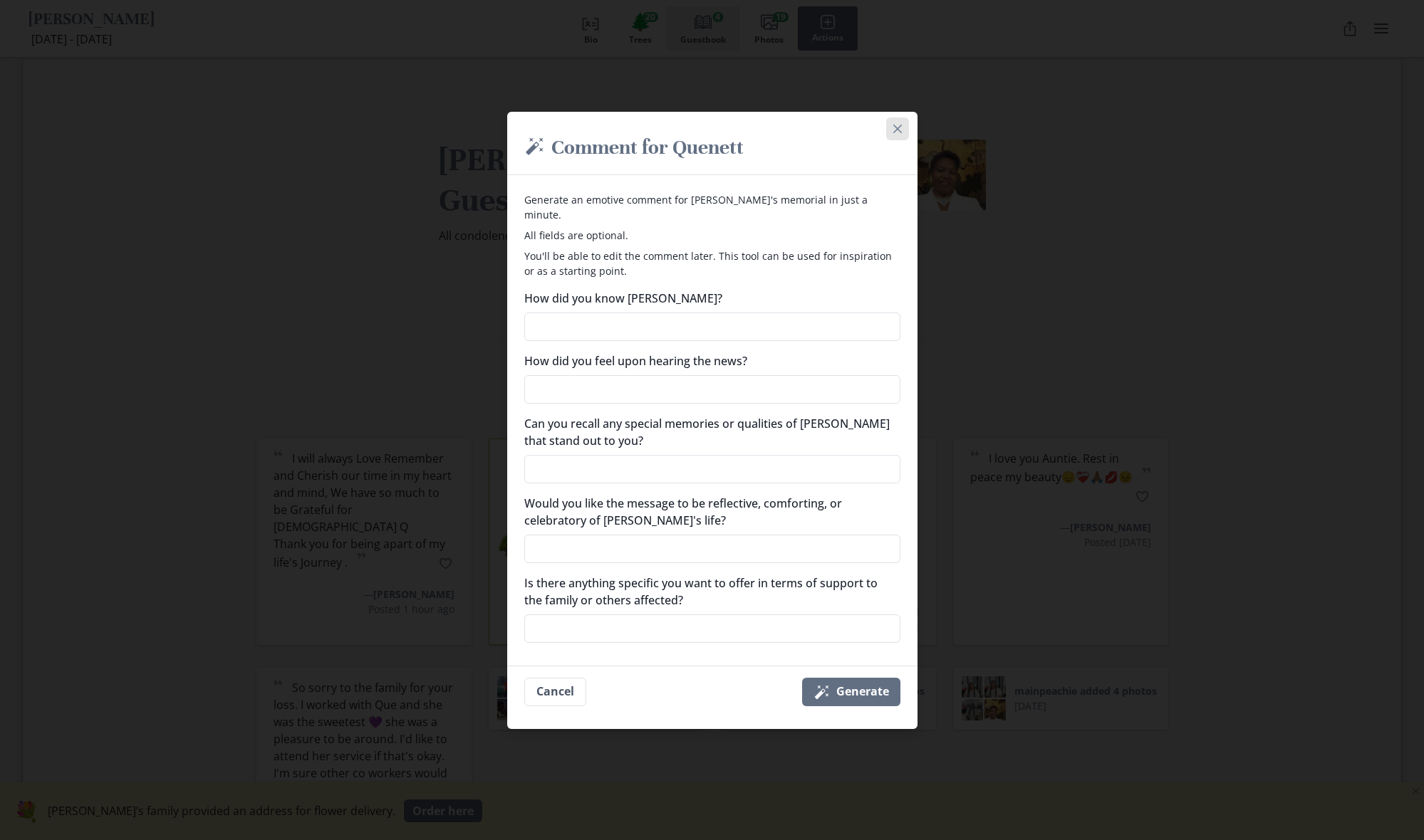
click at [903, 131] on button "Close" at bounding box center [897, 129] width 23 height 23
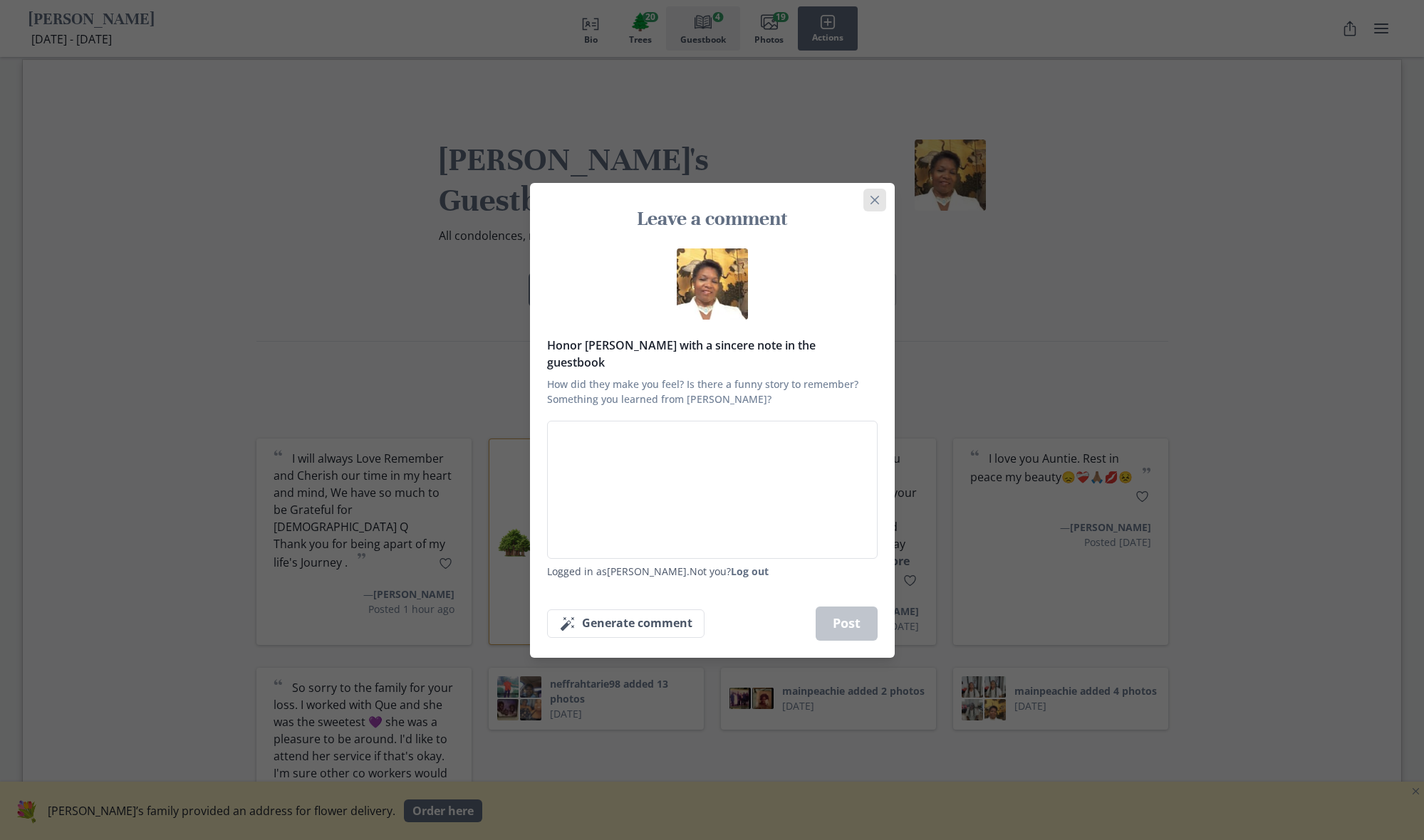
click at [870, 204] on icon "Close" at bounding box center [874, 200] width 9 height 9
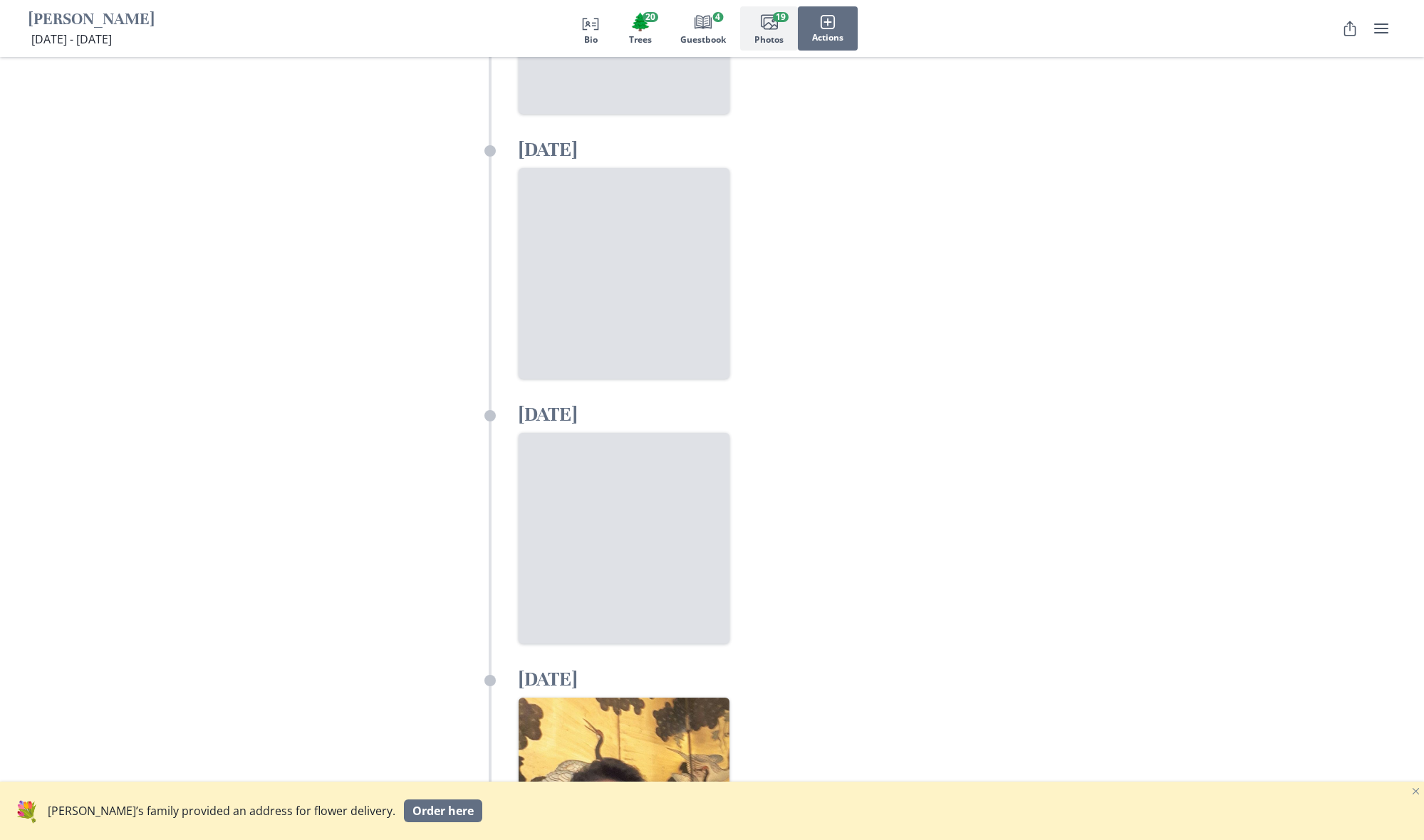
scroll to position [3658, 0]
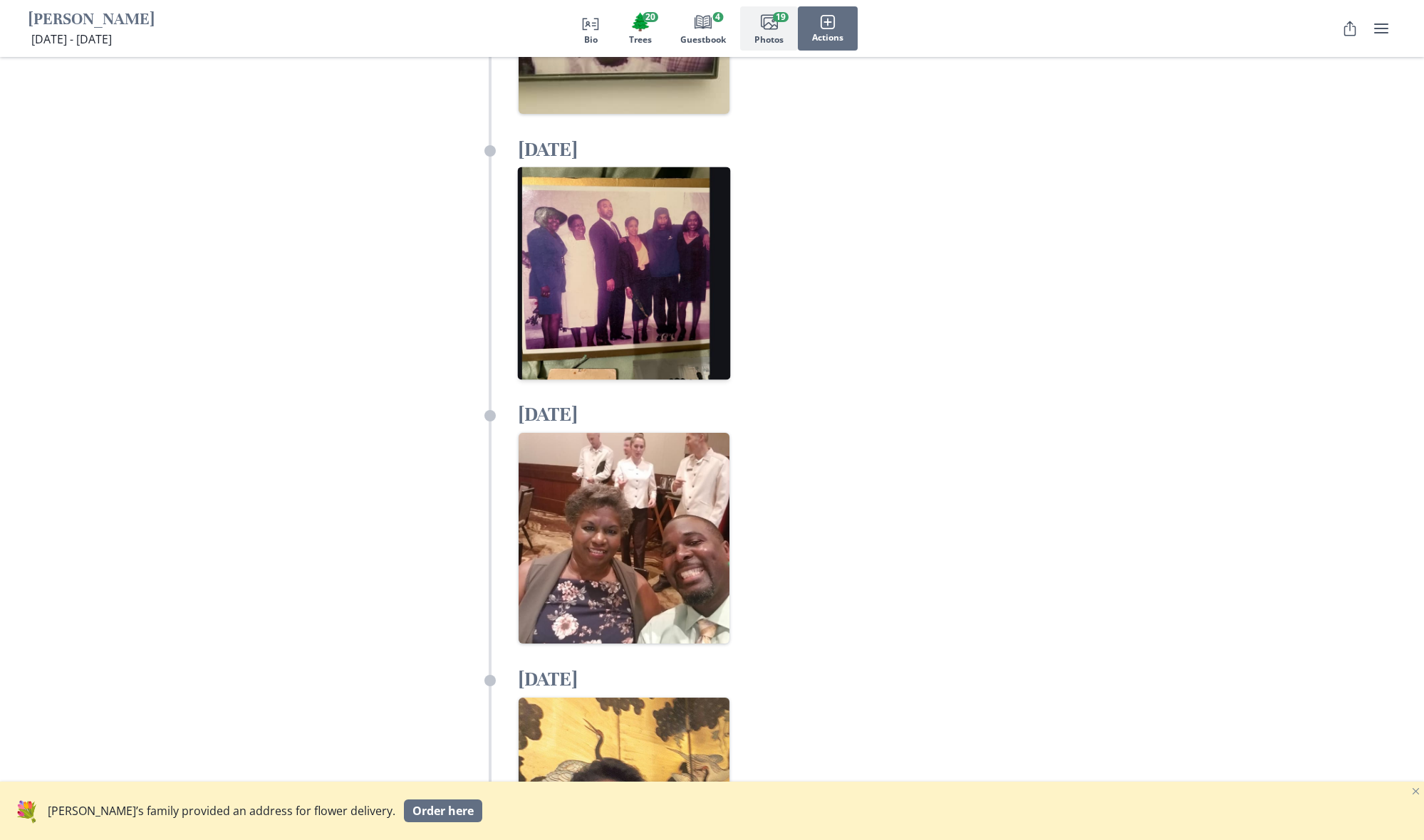
click at [607, 220] on img "Open in full screen" at bounding box center [623, 274] width 213 height 213
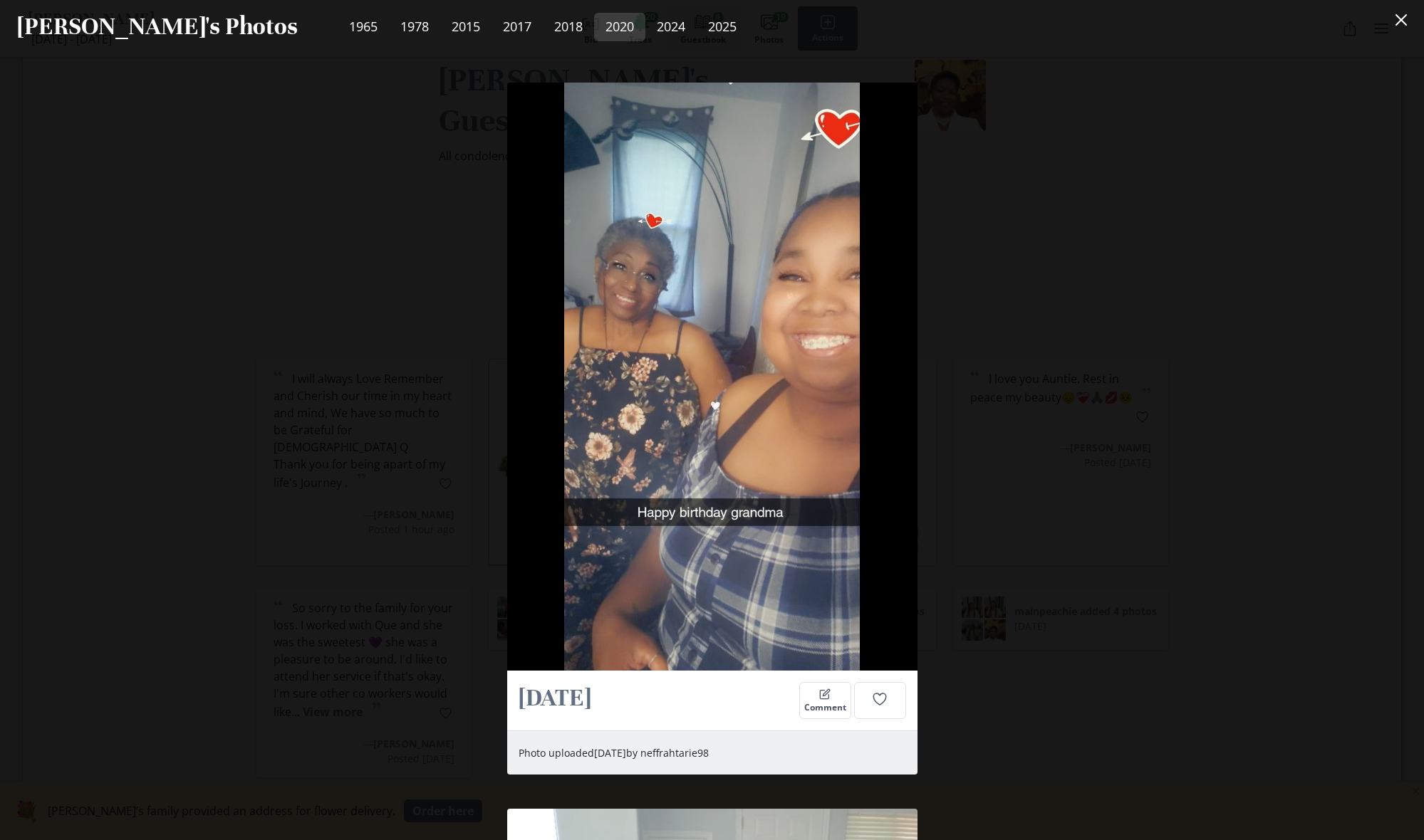
scroll to position [1820, 0]
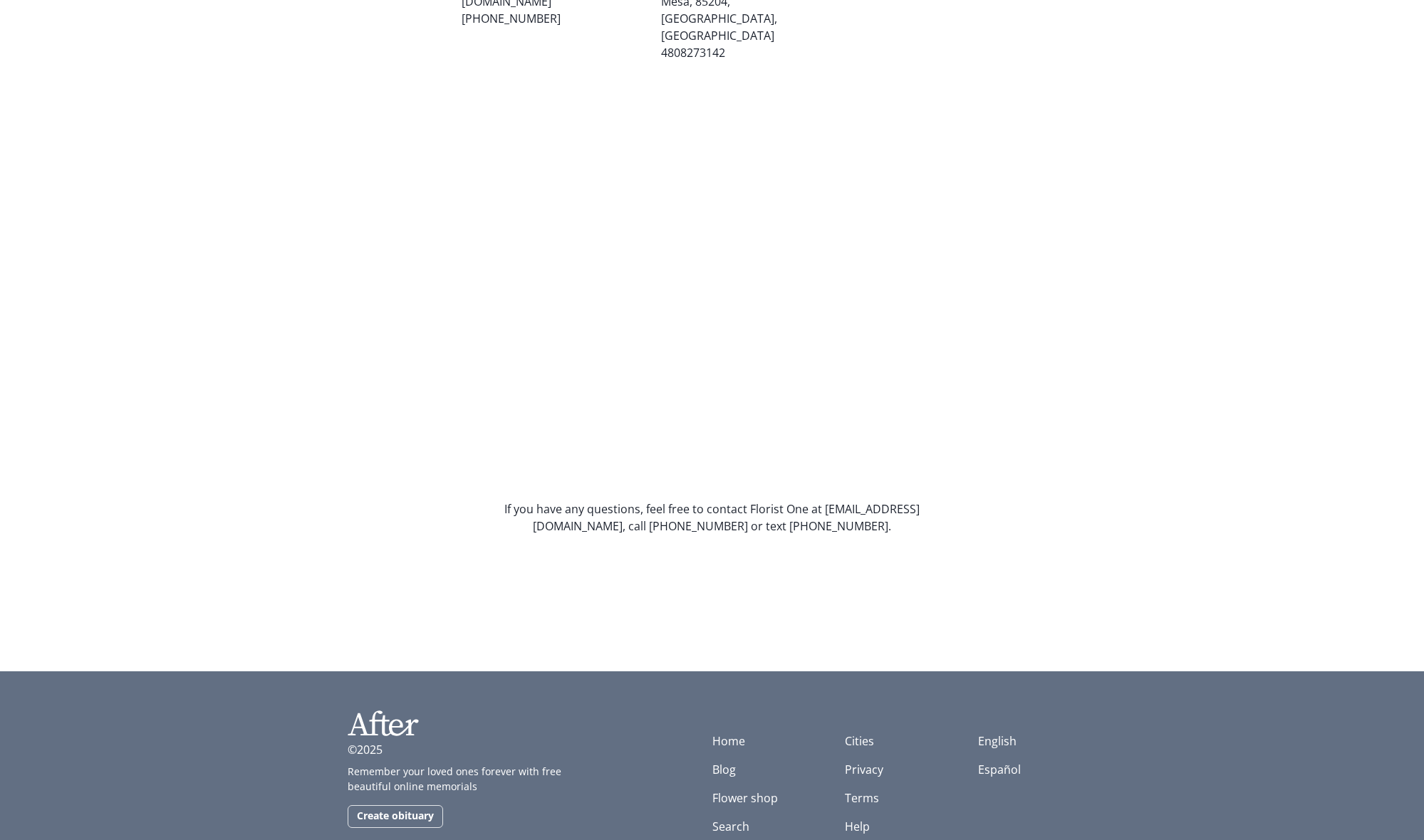
scroll to position [894, 0]
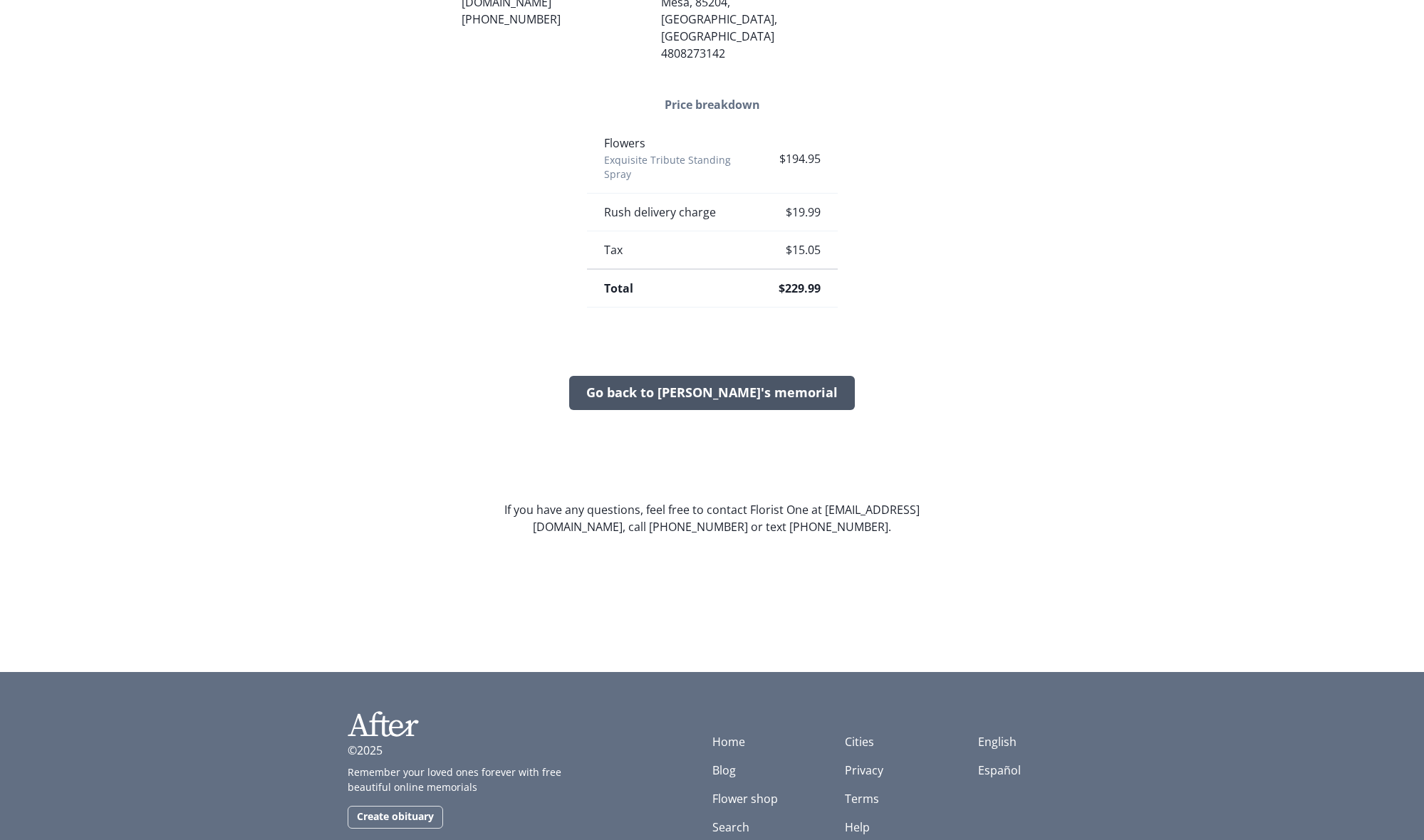
click at [656, 376] on link "Go back to [PERSON_NAME]'s memorial" at bounding box center [712, 393] width 286 height 34
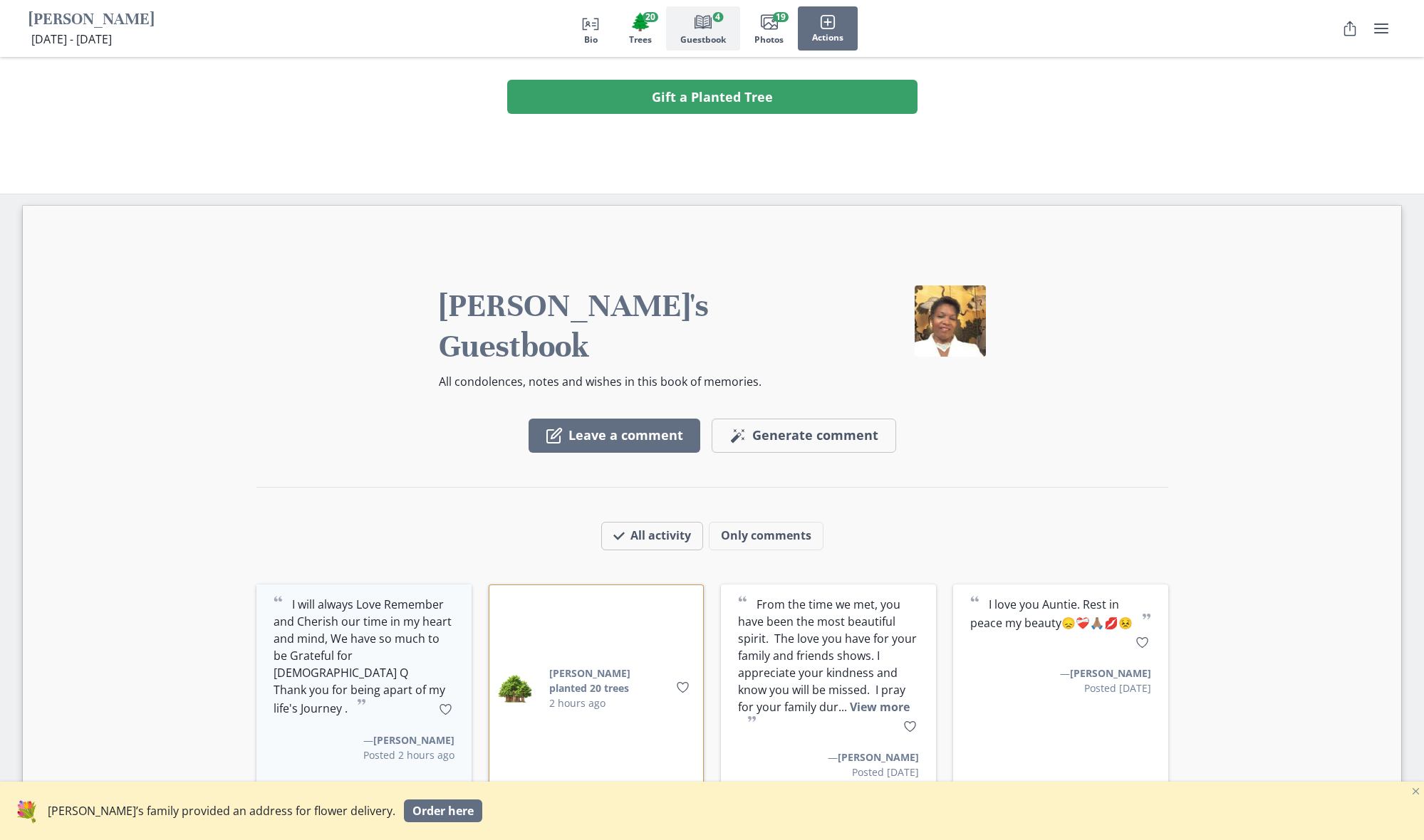
scroll to position [1628, 0]
